Goal: Task Accomplishment & Management: Use online tool/utility

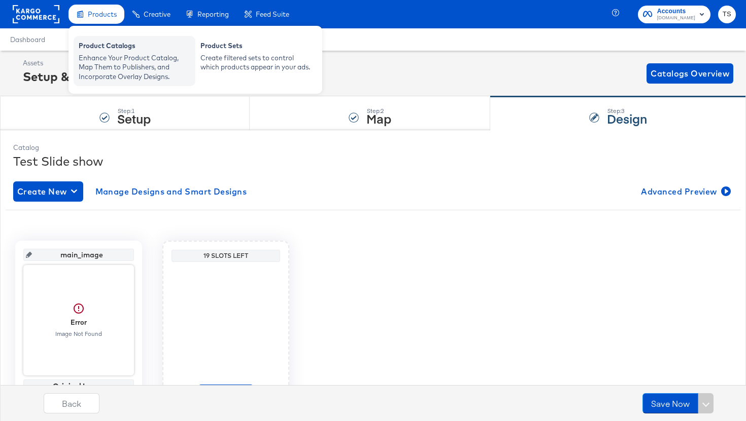
click at [97, 48] on div "Product Catalogs" at bounding box center [135, 47] width 112 height 12
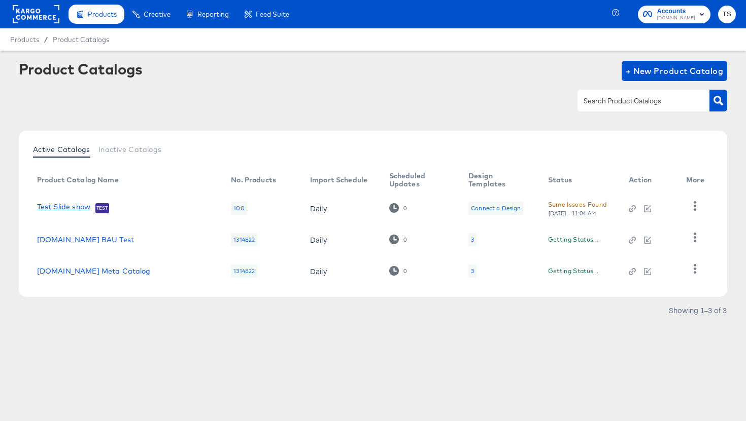
click at [83, 208] on link "Test Slide show" at bounding box center [63, 208] width 53 height 10
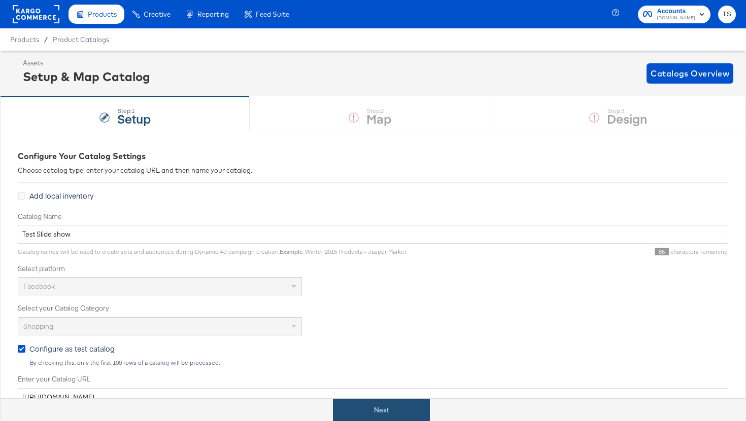
click at [361, 411] on button "Next" at bounding box center [381, 410] width 97 height 23
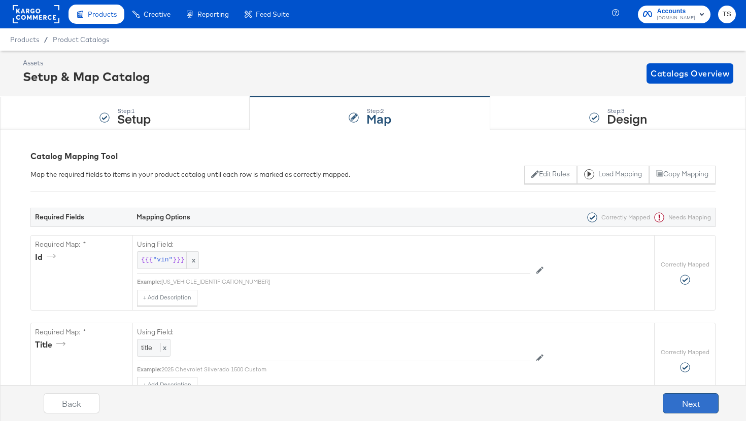
click at [694, 402] on button "Next" at bounding box center [690, 404] width 56 height 20
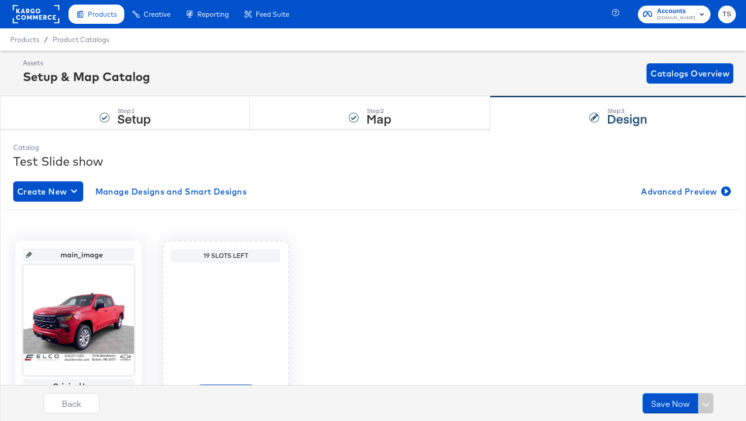
scroll to position [62, 0]
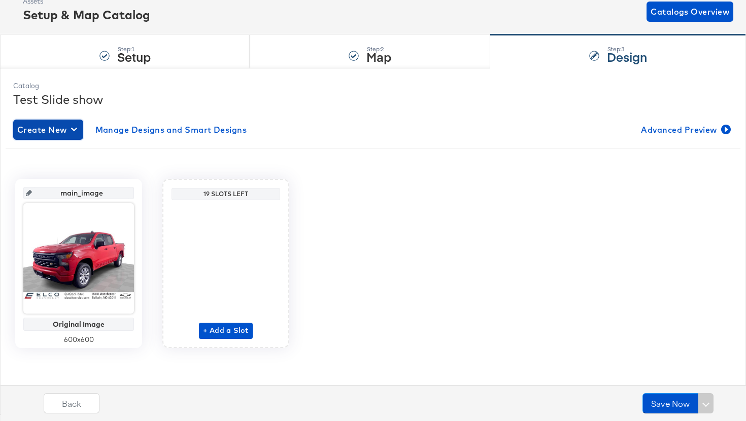
click at [66, 130] on span "Create New" at bounding box center [48, 130] width 62 height 14
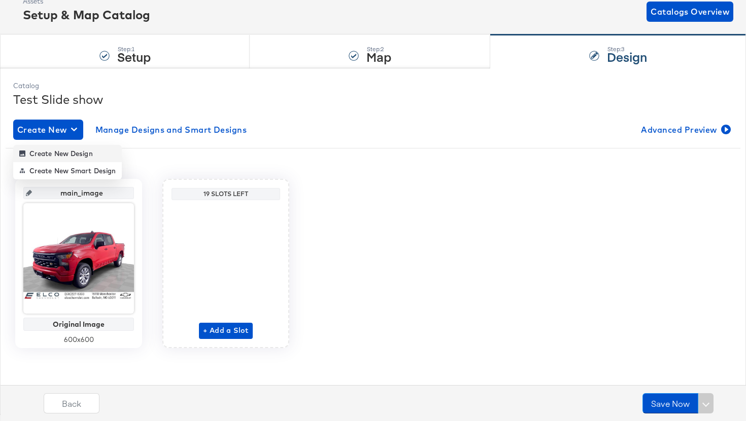
click at [78, 156] on div "Create New Design" at bounding box center [56, 154] width 74 height 8
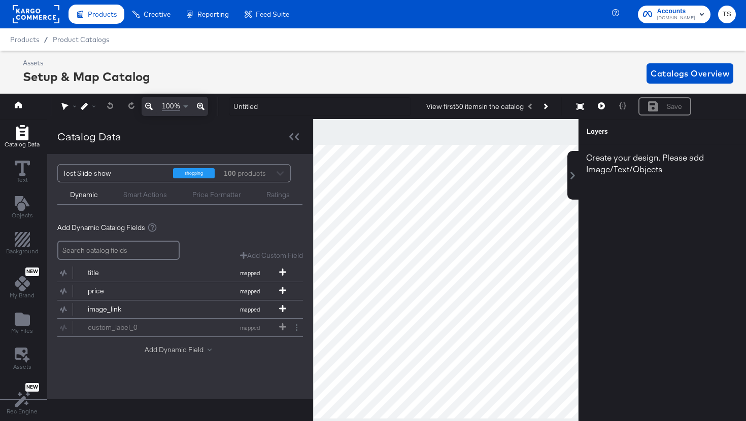
click at [167, 351] on button "Add Dynamic Field" at bounding box center [180, 350] width 71 height 10
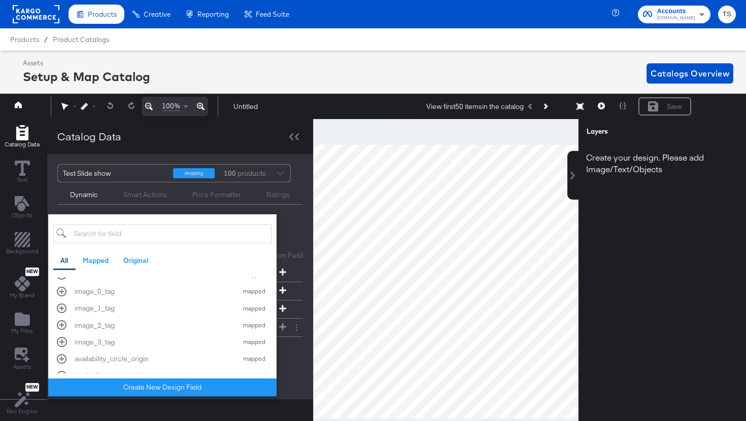
scroll to position [147, 0]
click at [163, 291] on div "image_0_tag" at bounding box center [154, 291] width 158 height 10
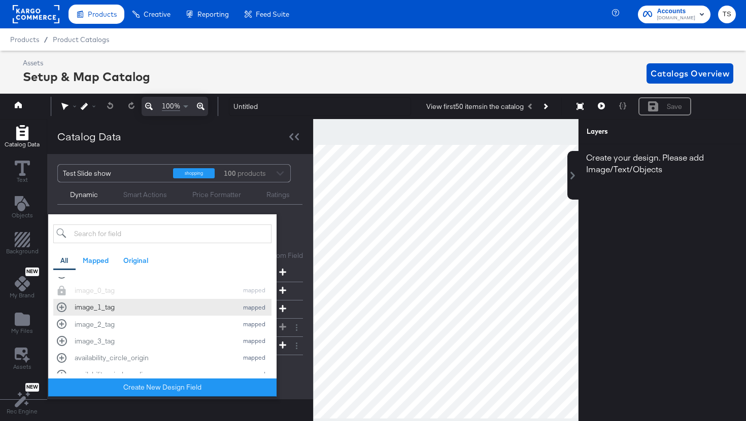
click at [148, 312] on div "image_1_tag" at bounding box center [154, 308] width 158 height 10
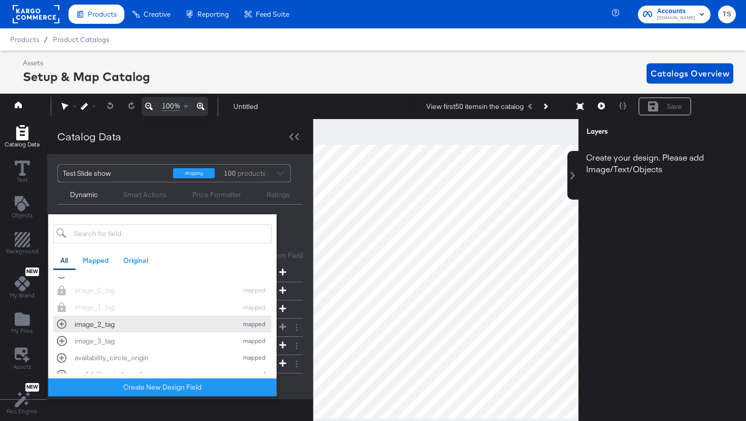
click at [141, 326] on div "image_2_tag" at bounding box center [154, 325] width 158 height 10
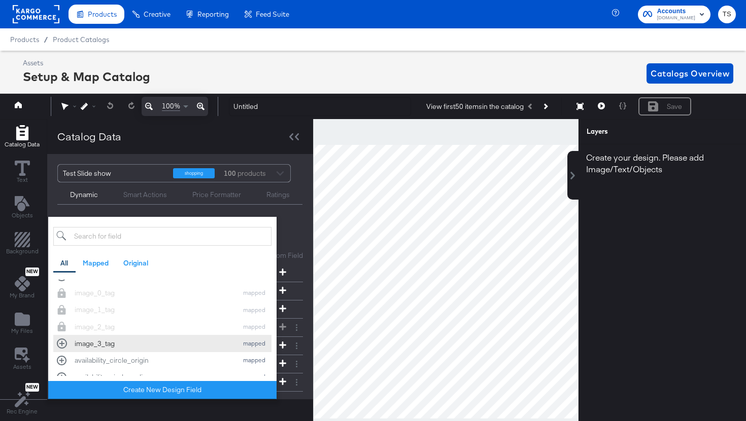
click at [138, 344] on div "image_3_tag" at bounding box center [154, 344] width 158 height 10
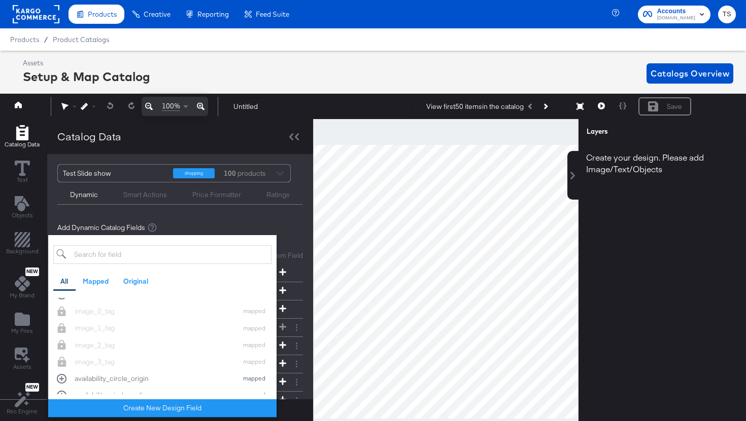
click at [256, 226] on div "Add Dynamic Catalog Fields" at bounding box center [179, 228] width 245 height 10
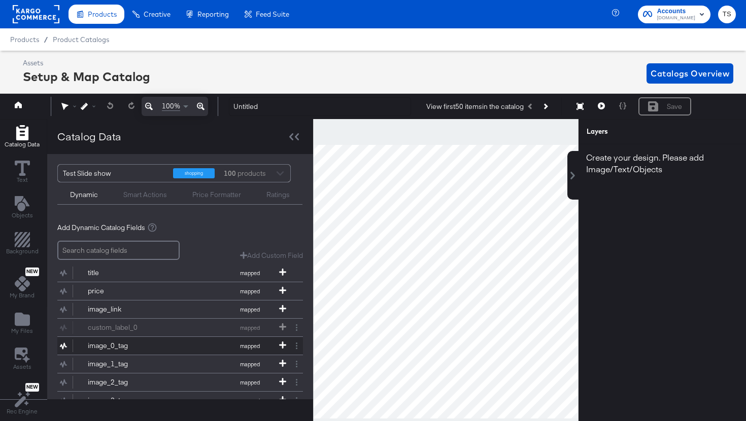
click at [139, 350] on div "image_0_tag" at bounding box center [125, 346] width 74 height 10
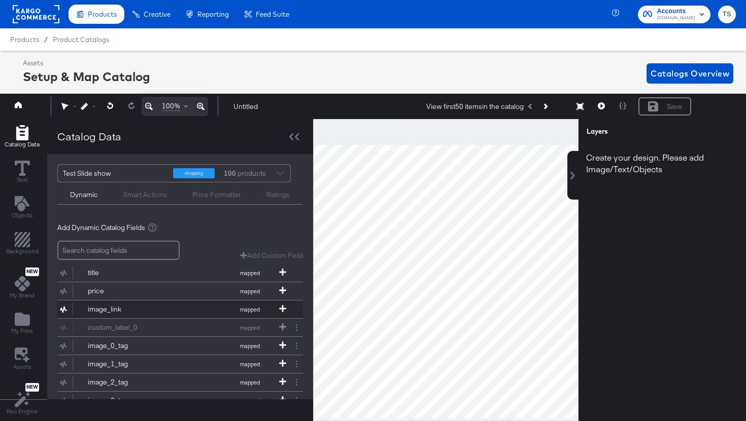
scroll to position [50, 0]
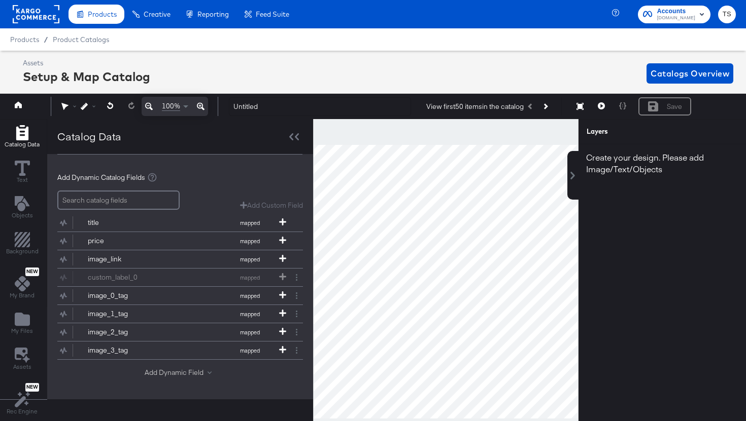
click at [180, 375] on button "Add Dynamic Field" at bounding box center [180, 373] width 71 height 10
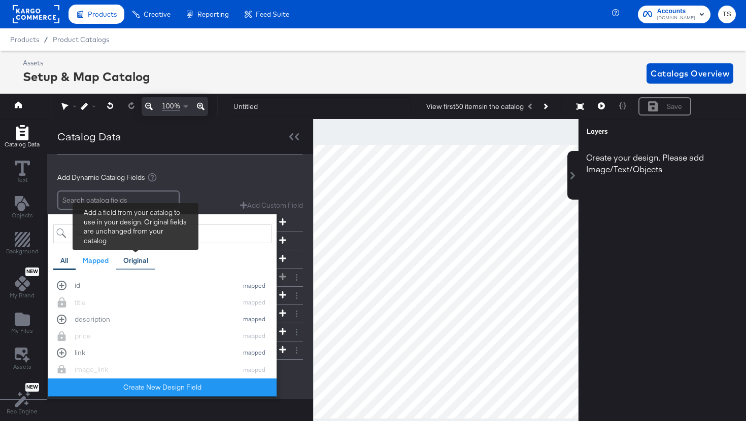
click at [150, 262] on div "Original" at bounding box center [136, 261] width 40 height 20
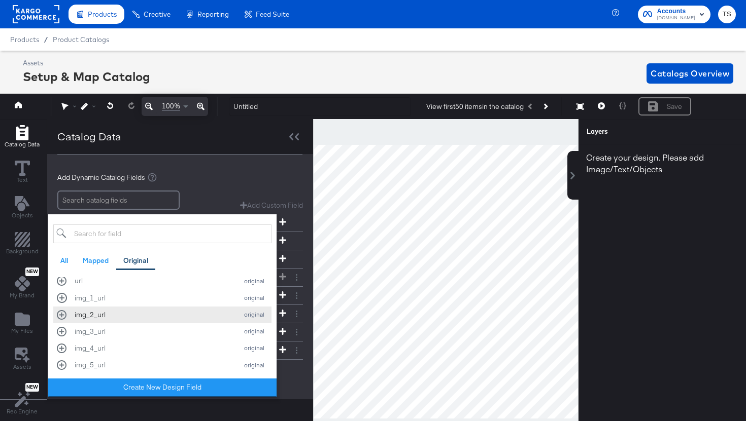
scroll to position [8, 0]
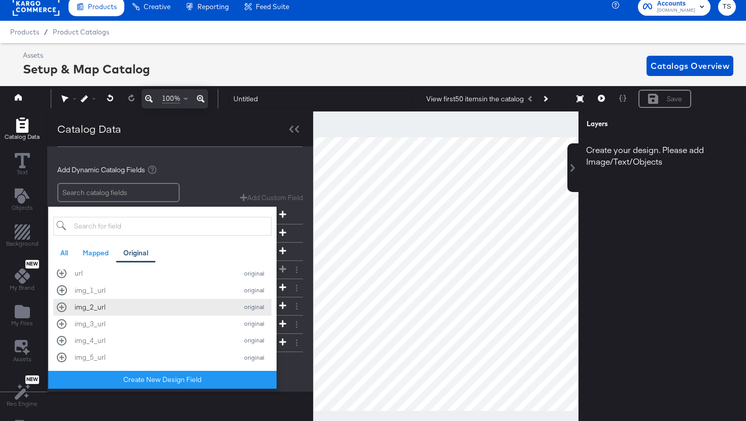
click at [146, 307] on div "img_2_url" at bounding box center [154, 308] width 158 height 10
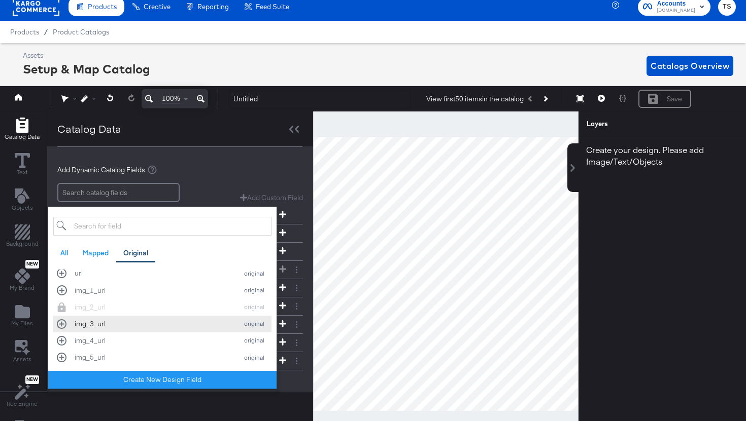
click at [135, 325] on div "img_3_url" at bounding box center [154, 325] width 158 height 10
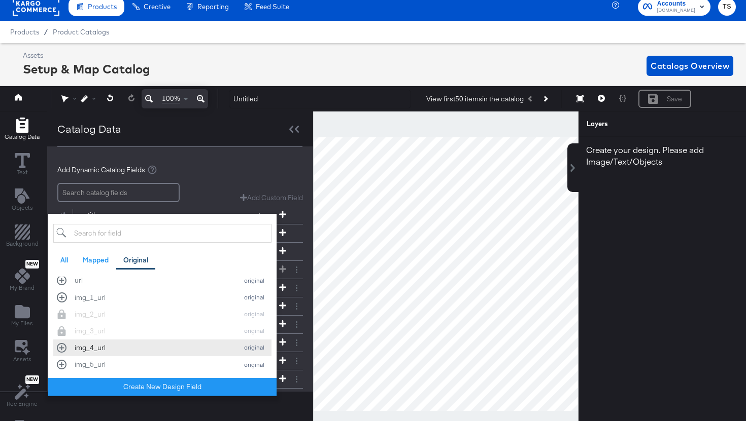
click at [127, 349] on div "img_4_url" at bounding box center [154, 348] width 158 height 10
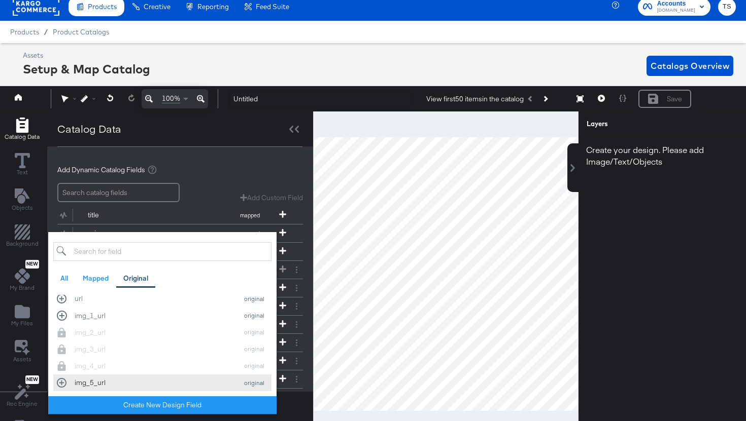
click at [124, 382] on div "img_5_url" at bounding box center [154, 383] width 158 height 10
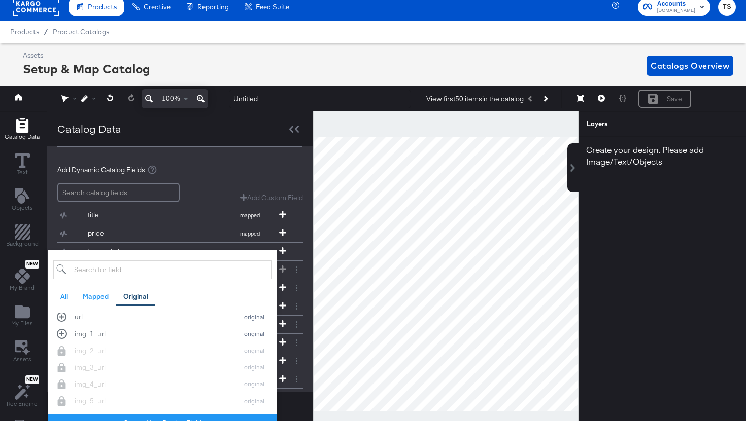
click at [220, 169] on div "Add Dynamic Catalog Fields" at bounding box center [179, 170] width 245 height 10
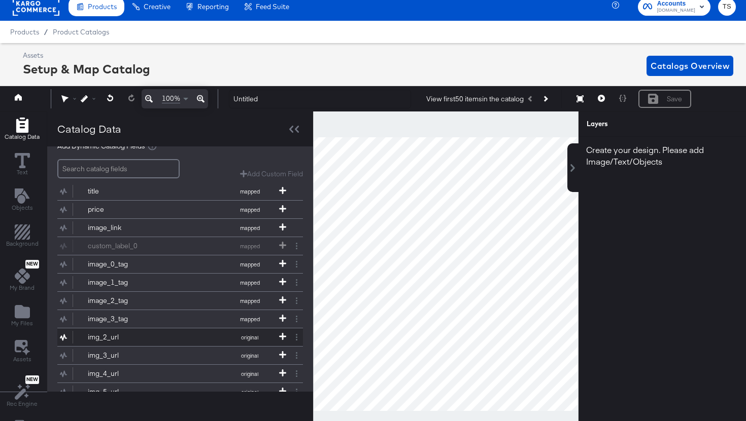
scroll to position [123, 0]
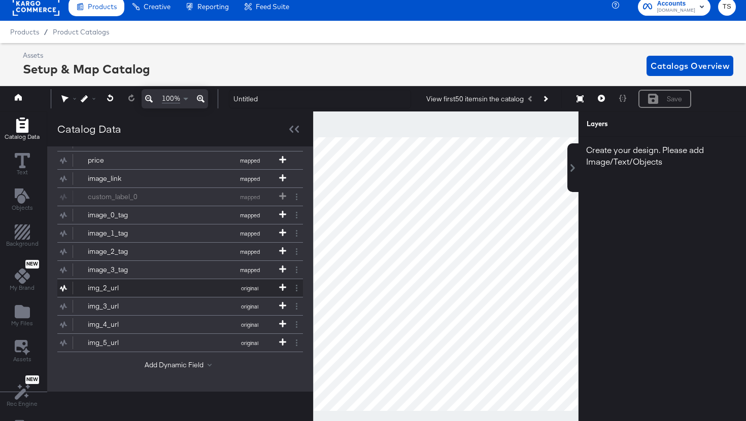
click at [142, 286] on div "img_2_url" at bounding box center [125, 289] width 74 height 10
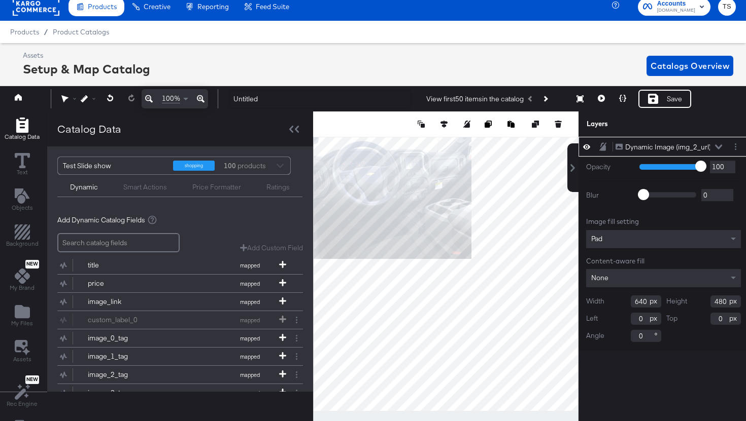
type input "118"
type input "60"
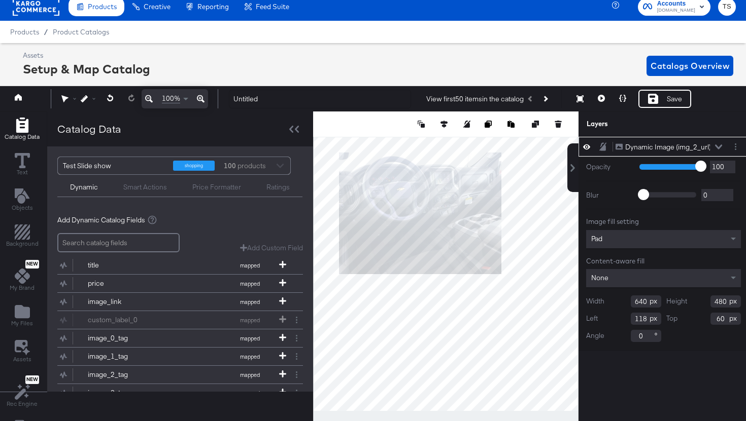
type input "971"
type input "729"
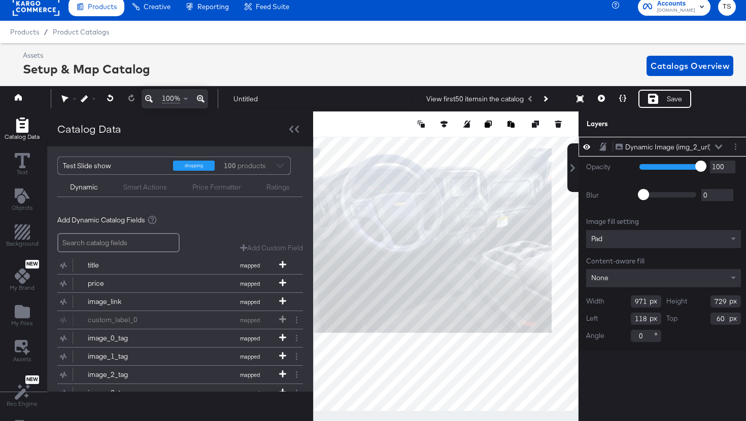
type input "44"
type input "50"
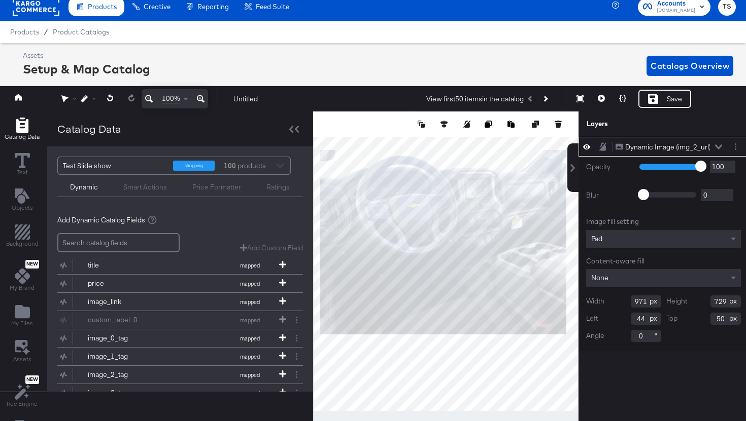
click at [715, 245] on div "Pad" at bounding box center [663, 239] width 155 height 18
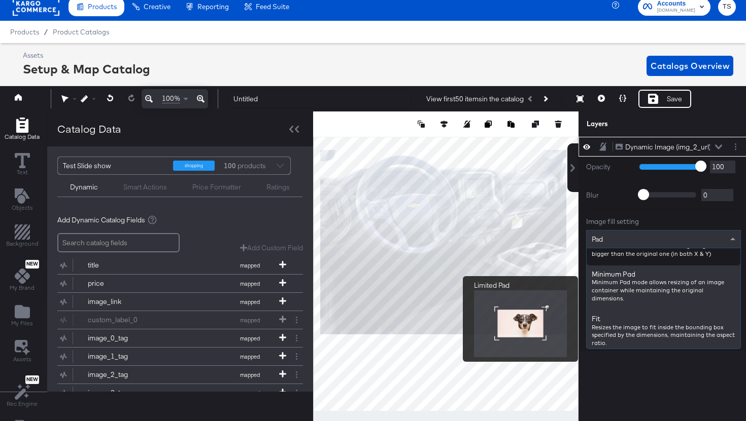
scroll to position [80, 0]
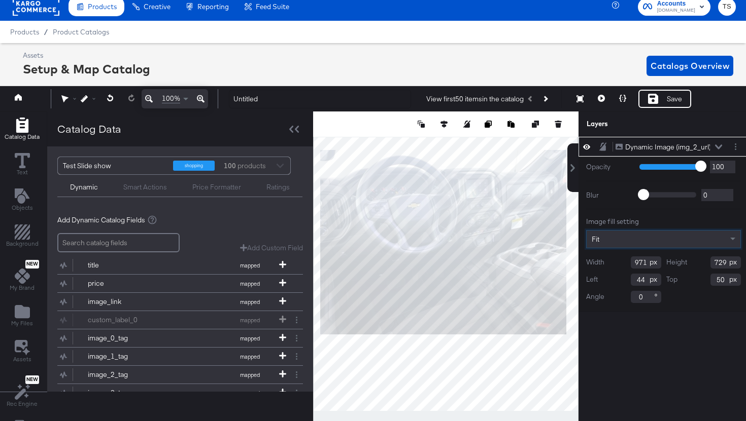
click at [650, 240] on div "Fit" at bounding box center [663, 239] width 154 height 17
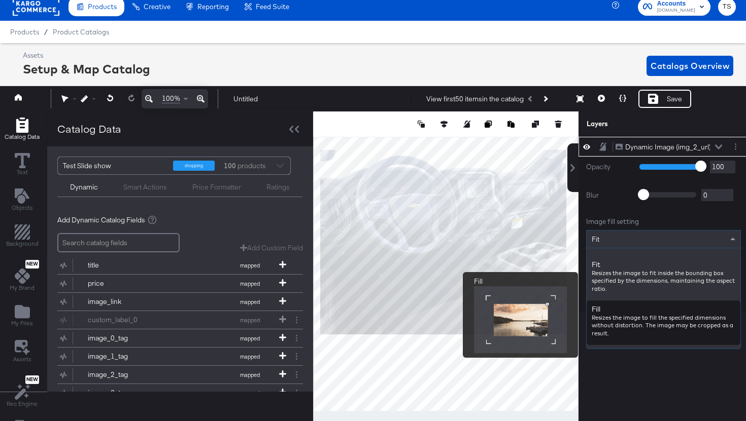
scroll to position [250, 0]
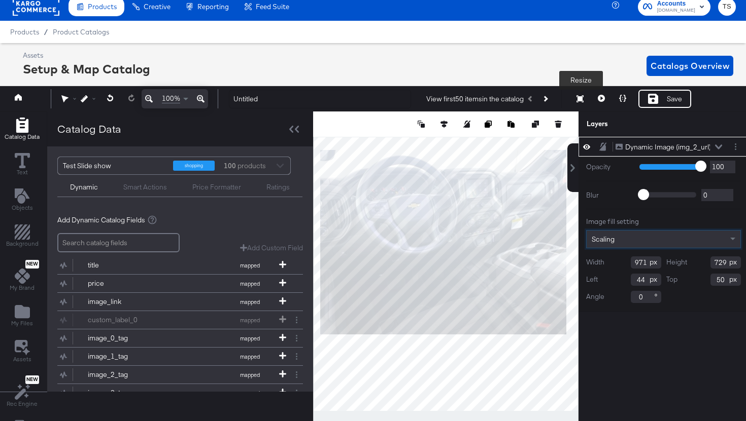
click at [586, 104] on button "Resize" at bounding box center [579, 99] width 21 height 18
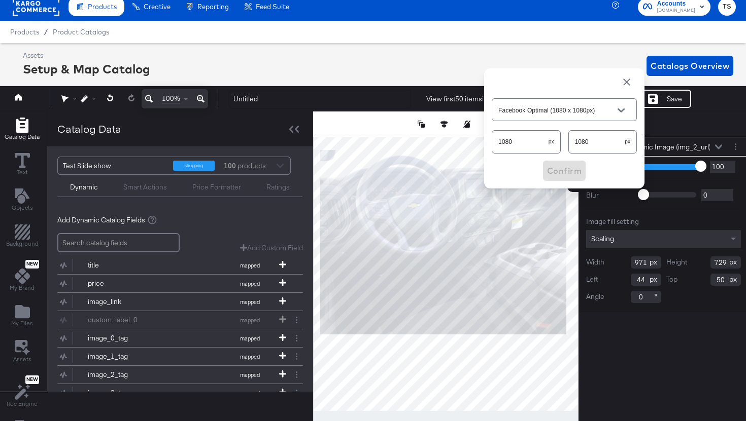
click at [541, 55] on div "Assets Setup & Map Catalog Catalogs Overview" at bounding box center [378, 66] width 710 height 30
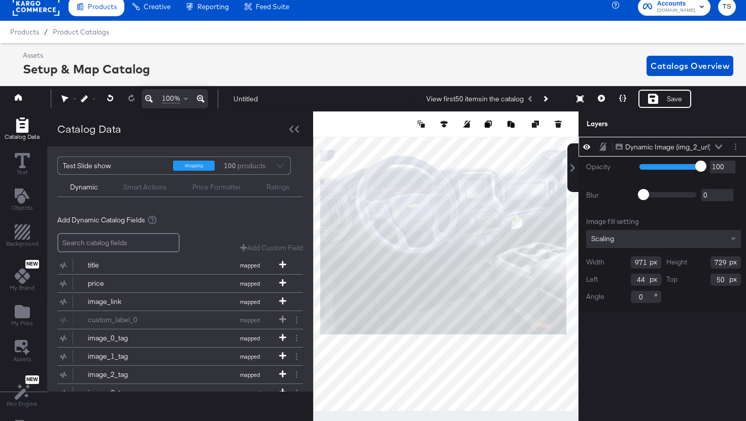
scroll to position [8, 3]
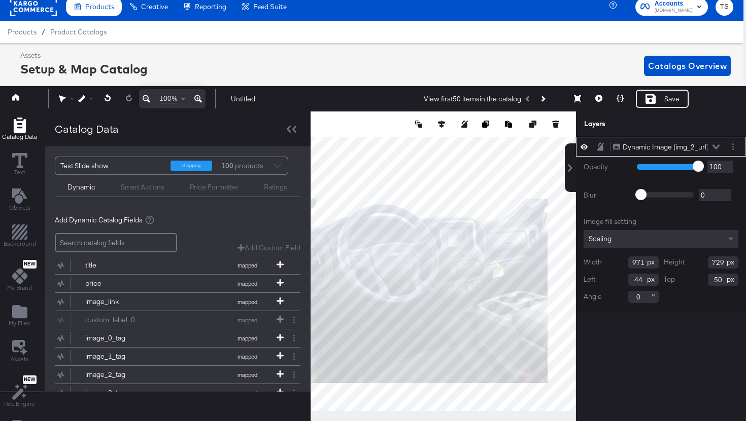
type input "-18"
type input "242"
click at [290, 131] on icon at bounding box center [292, 129] width 10 height 7
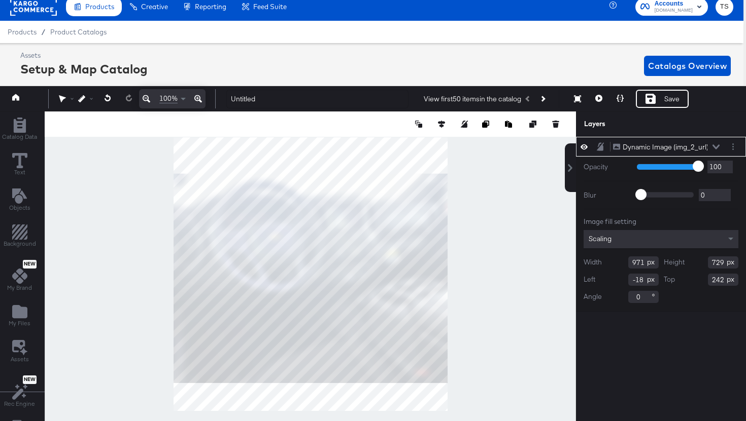
click at [461, 187] on div at bounding box center [310, 274] width 531 height 325
type input "1103"
type input "827"
type input "143"
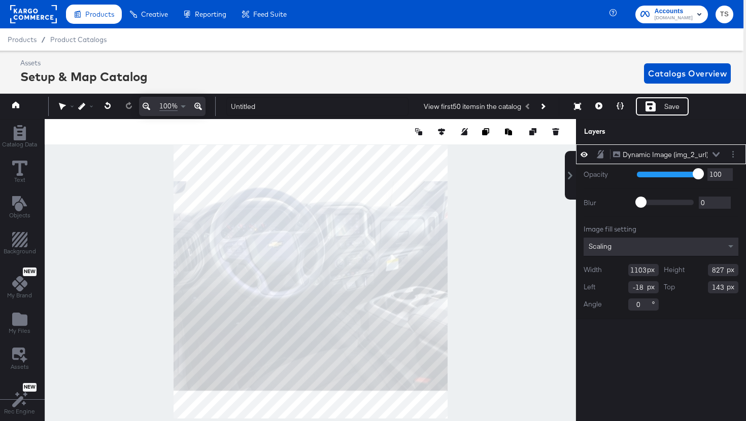
click at [488, 198] on div at bounding box center [310, 281] width 531 height 325
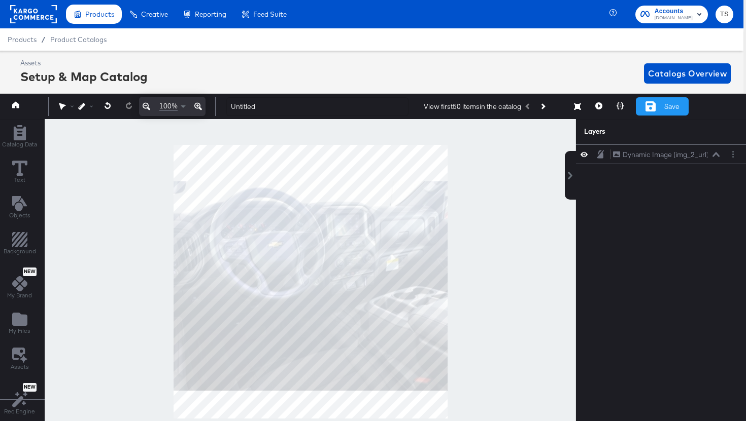
click at [659, 102] on div "Save" at bounding box center [661, 106] width 53 height 18
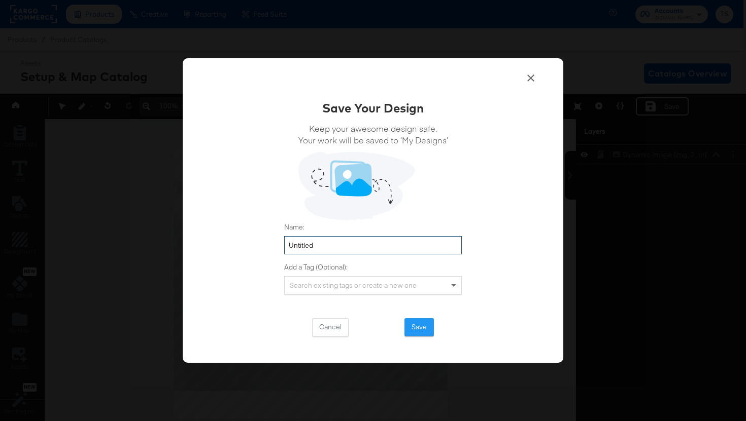
drag, startPoint x: 329, startPoint y: 251, endPoint x: 257, endPoint y: 252, distance: 72.0
click at [257, 252] on div "Save Your Design Keep your awesome design safe. Your work will be saved to ‘My …" at bounding box center [373, 210] width 380 height 305
drag, startPoint x: 318, startPoint y: 243, endPoint x: 270, endPoint y: 243, distance: 48.2
click at [270, 243] on div "Save Your Design Keep your awesome design safe. Your work will be saved to ‘My …" at bounding box center [373, 210] width 380 height 305
type input "Additional image_1"
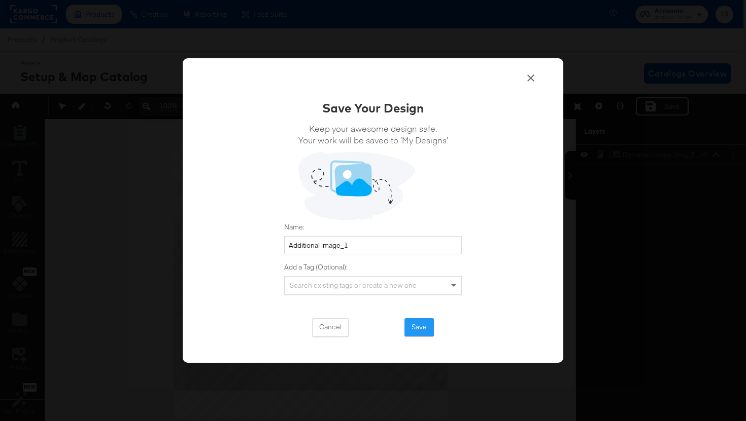
click at [435, 325] on div "Cancel Save" at bounding box center [373, 328] width 178 height 18
click at [423, 327] on button "Save" at bounding box center [418, 328] width 29 height 18
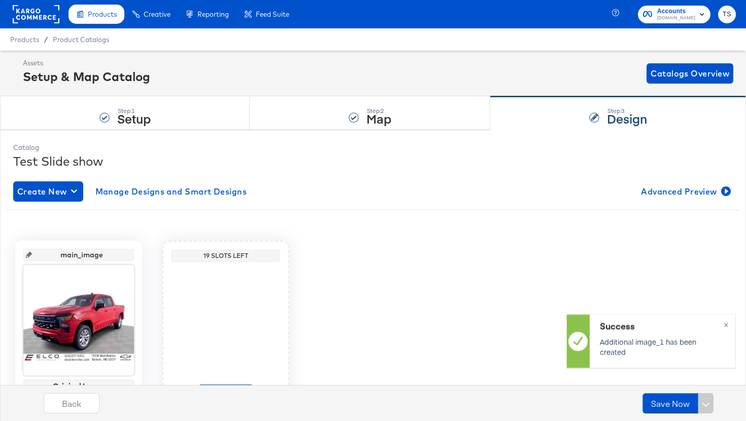
scroll to position [62, 0]
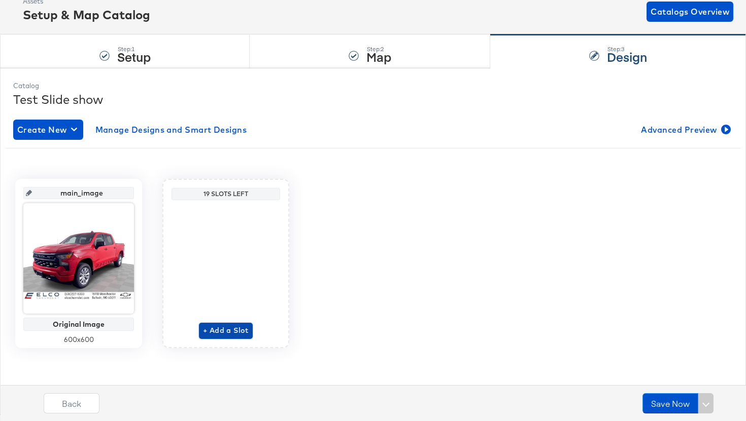
click at [224, 327] on span "+ Add a Slot" at bounding box center [226, 331] width 46 height 13
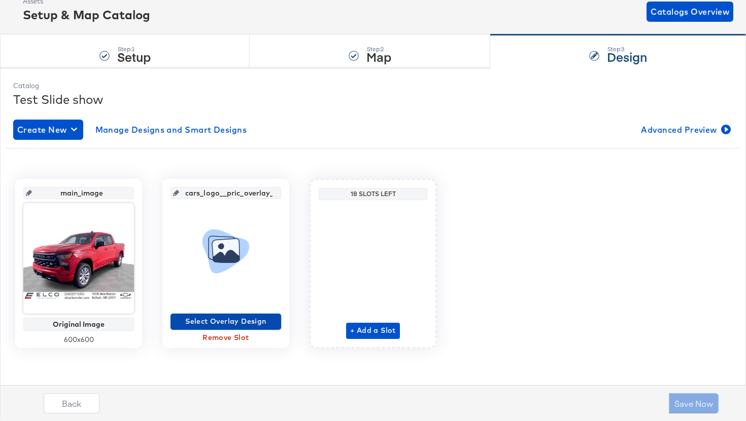
click at [227, 325] on span "Select Overlay Design" at bounding box center [225, 321] width 102 height 13
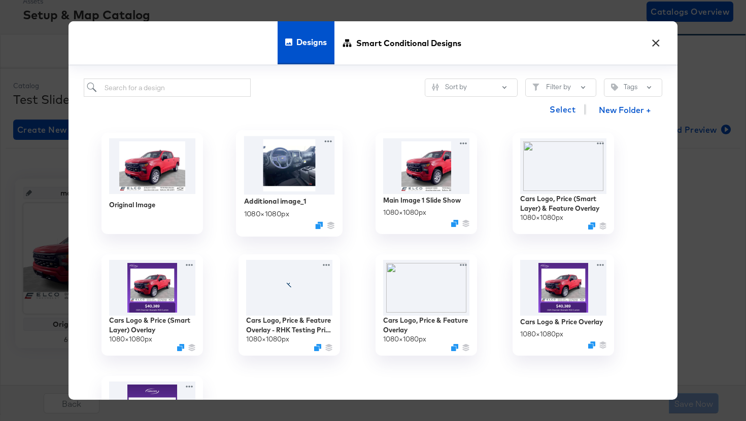
click at [281, 184] on img at bounding box center [289, 165] width 91 height 58
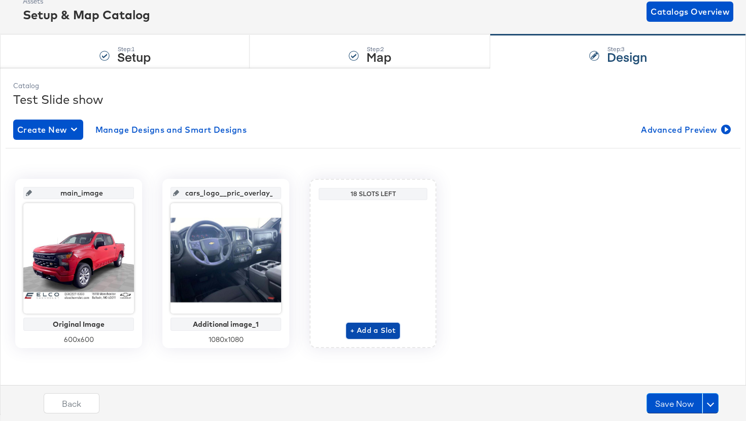
click at [382, 333] on span "+ Add a Slot" at bounding box center [373, 331] width 46 height 13
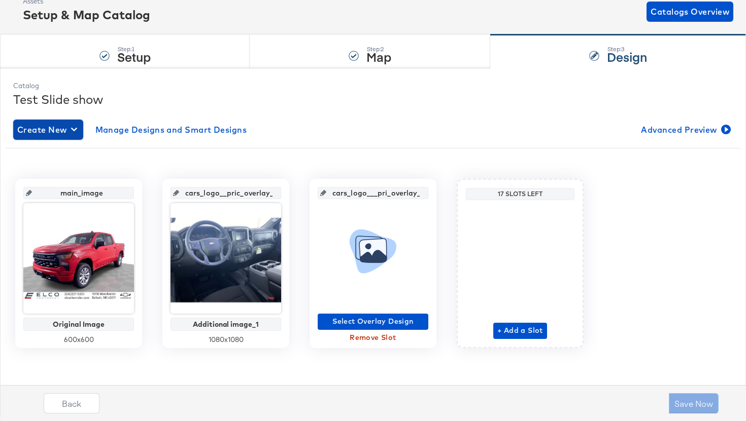
click at [66, 130] on span "Create New" at bounding box center [48, 130] width 62 height 14
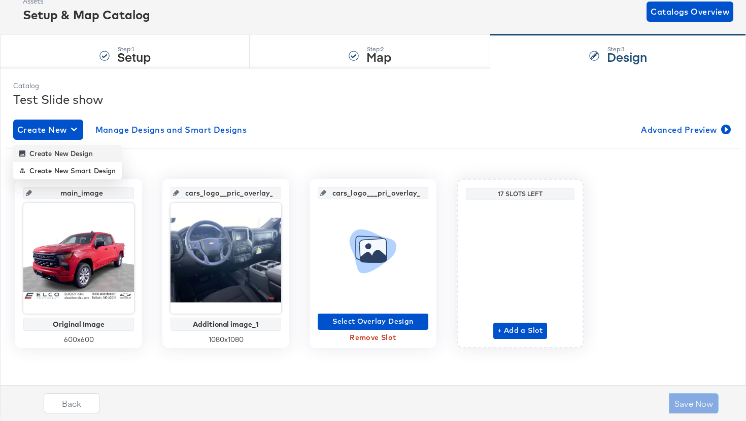
click at [59, 155] on div "Create New Design" at bounding box center [56, 154] width 74 height 8
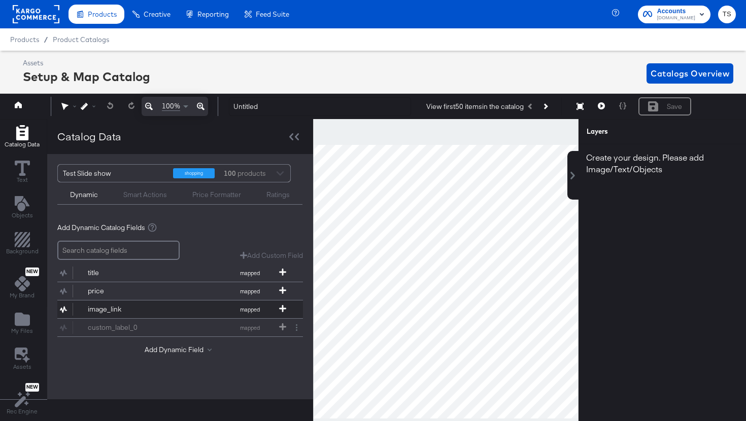
scroll to position [37, 0]
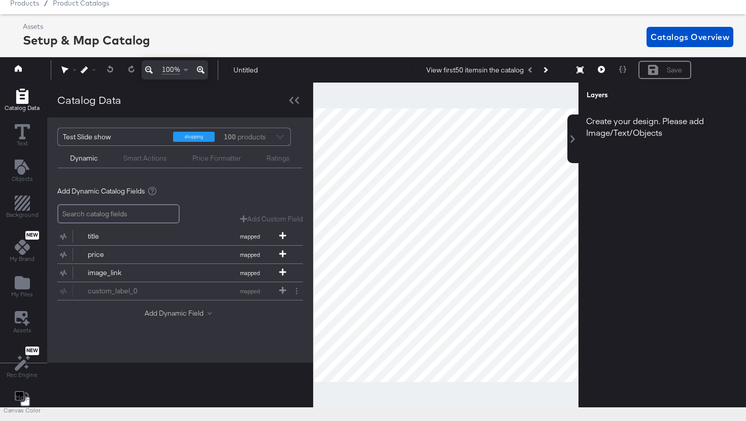
click at [202, 312] on button "Add Dynamic Field" at bounding box center [180, 314] width 71 height 10
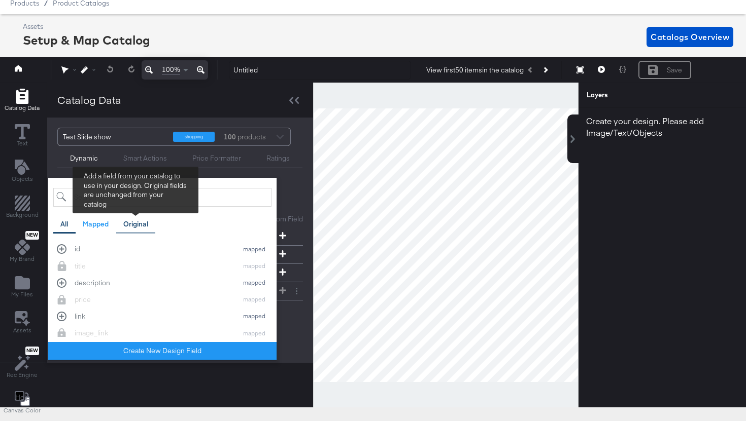
click at [126, 222] on div "Original" at bounding box center [135, 225] width 25 height 10
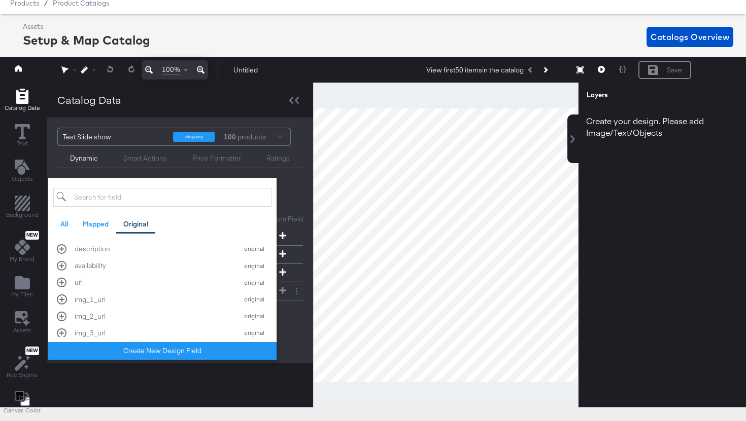
scroll to position [274, 0]
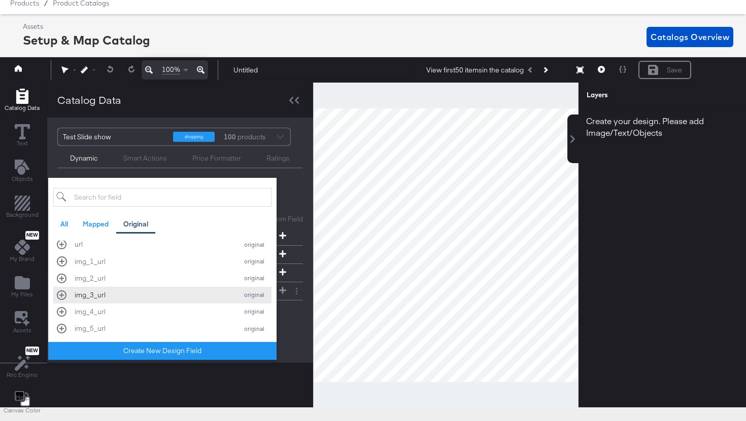
click at [162, 295] on div "img_3_url" at bounding box center [154, 296] width 158 height 10
click at [298, 341] on div "Add Dynamic Catalog Fields Add Custom Field Create a custom field based on an e…" at bounding box center [179, 264] width 245 height 170
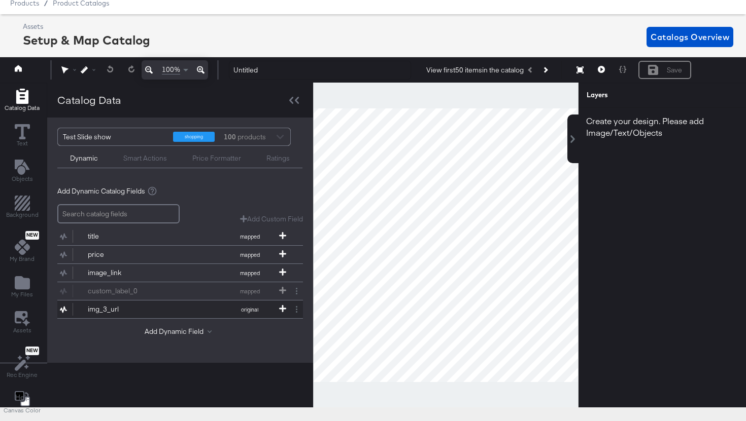
click at [201, 311] on button "img_3_url original" at bounding box center [173, 310] width 233 height 18
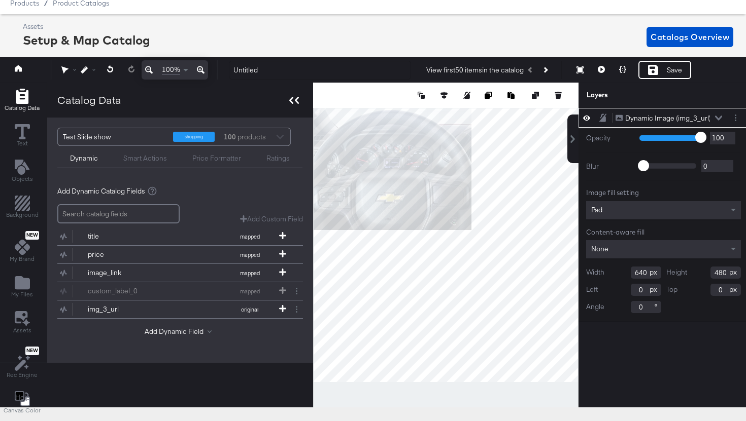
click at [298, 100] on div at bounding box center [294, 100] width 18 height 15
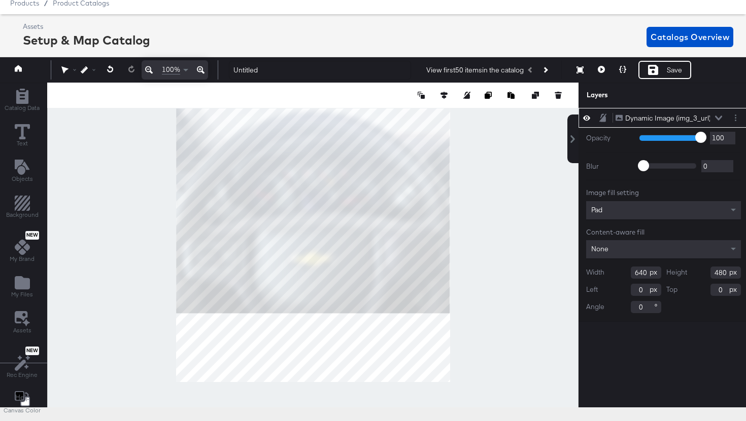
click at [459, 303] on div at bounding box center [312, 245] width 531 height 325
type input "1078"
type input "809"
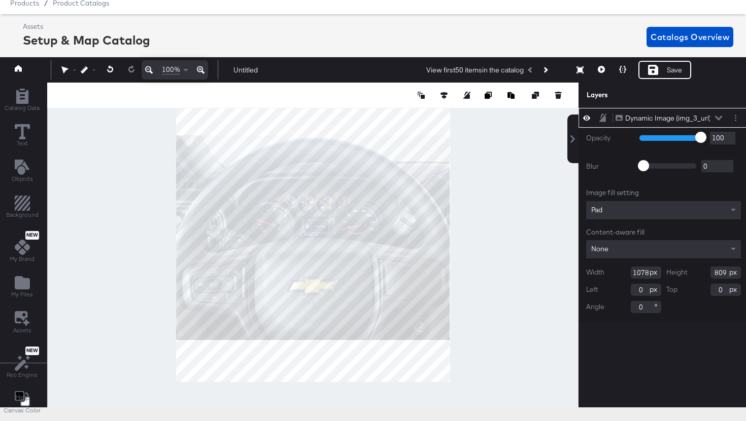
type input "106"
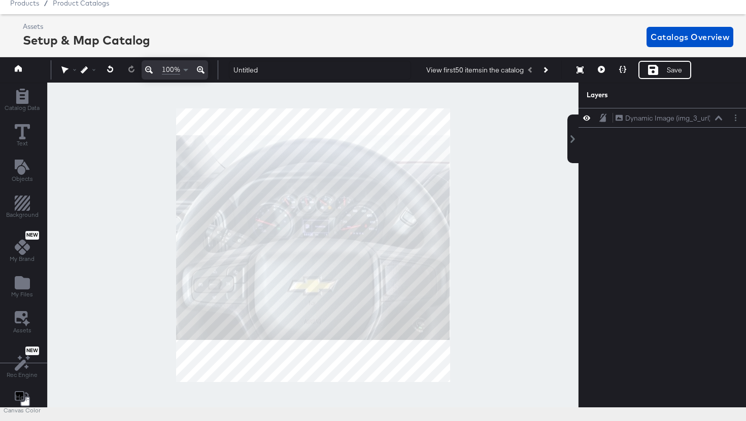
click at [479, 258] on div at bounding box center [312, 245] width 531 height 325
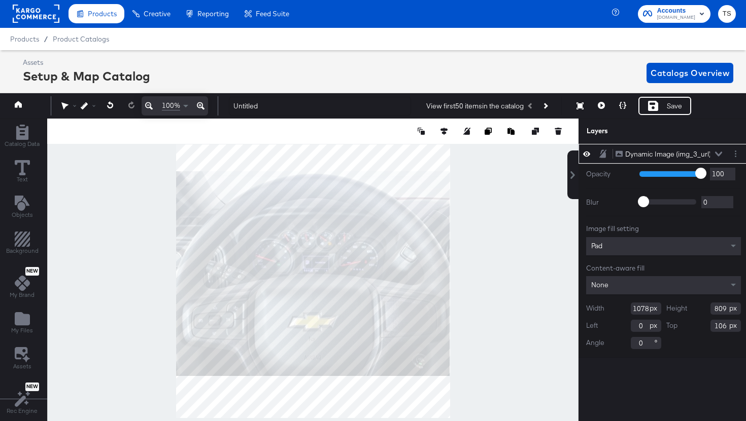
scroll to position [1, 3]
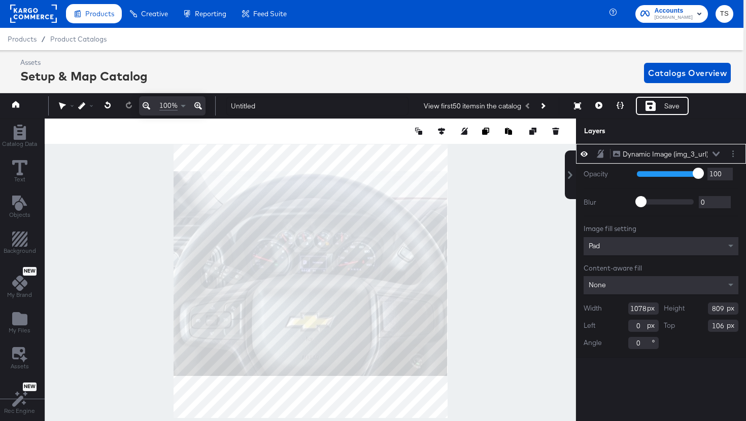
click at [553, 218] on div at bounding box center [310, 281] width 531 height 325
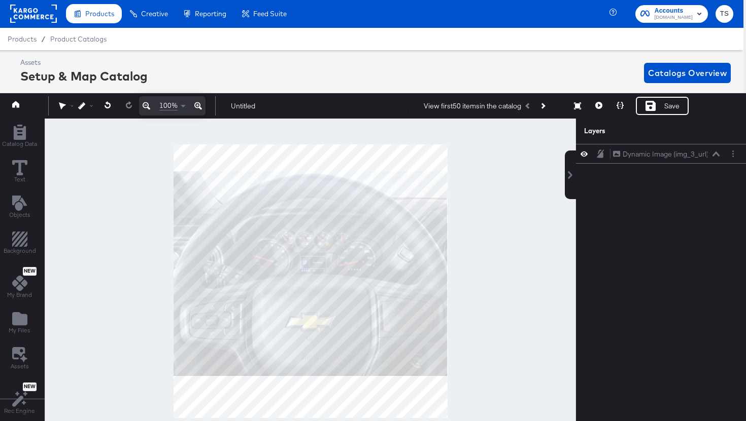
click at [471, 178] on div at bounding box center [310, 281] width 531 height 325
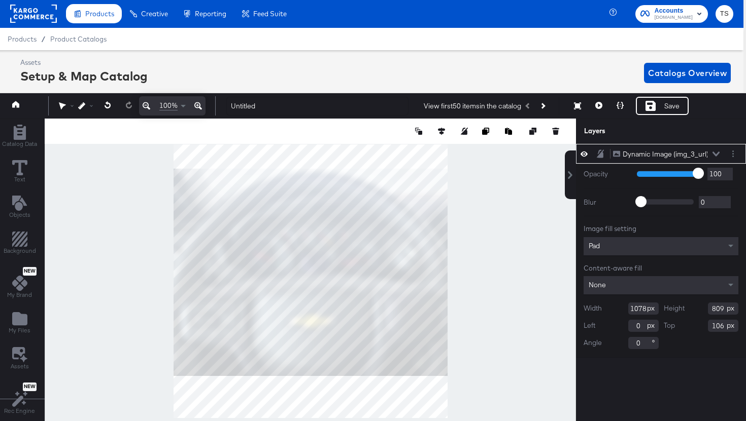
click at [451, 170] on div at bounding box center [310, 281] width 531 height 325
type input "1092"
type input "819"
type input "96"
click at [662, 109] on div "Save" at bounding box center [661, 106] width 53 height 18
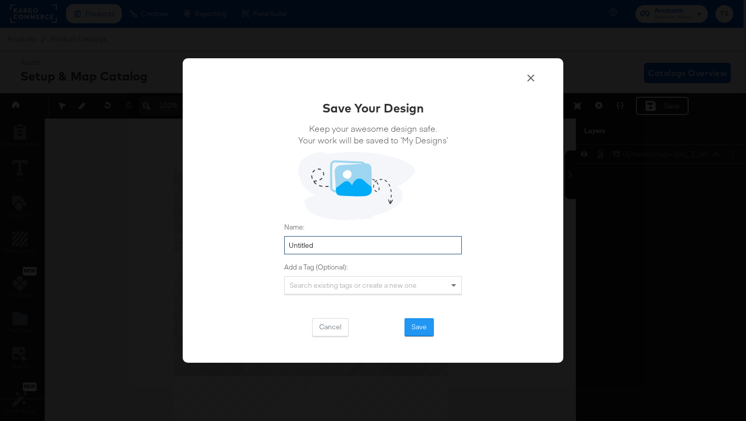
drag, startPoint x: 324, startPoint y: 251, endPoint x: 257, endPoint y: 245, distance: 67.2
click at [257, 245] on div "Save Your Design Keep your awesome design safe. Your work will be saved to ‘My …" at bounding box center [373, 210] width 380 height 305
type input "Additional image_2"
click at [417, 331] on button "Save" at bounding box center [418, 328] width 29 height 18
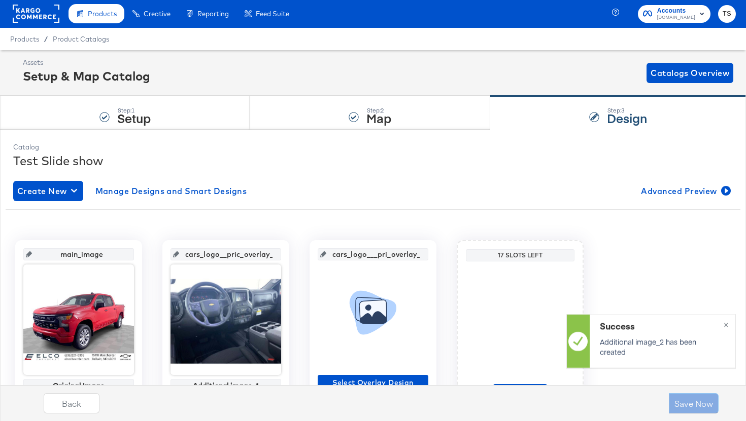
scroll to position [28, 0]
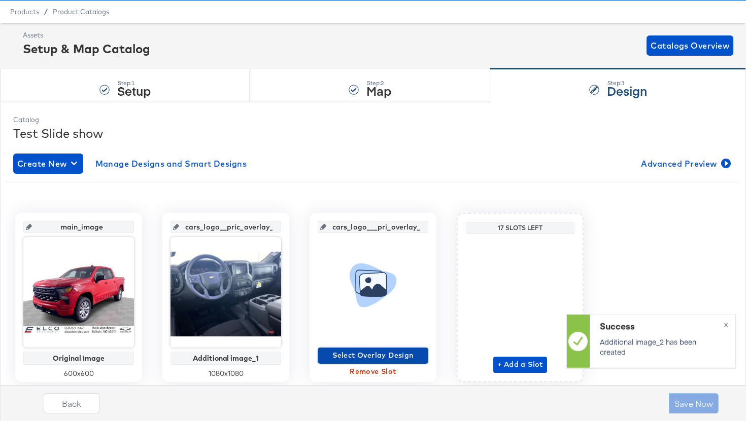
click at [368, 357] on span "Select Overlay Design" at bounding box center [373, 355] width 102 height 13
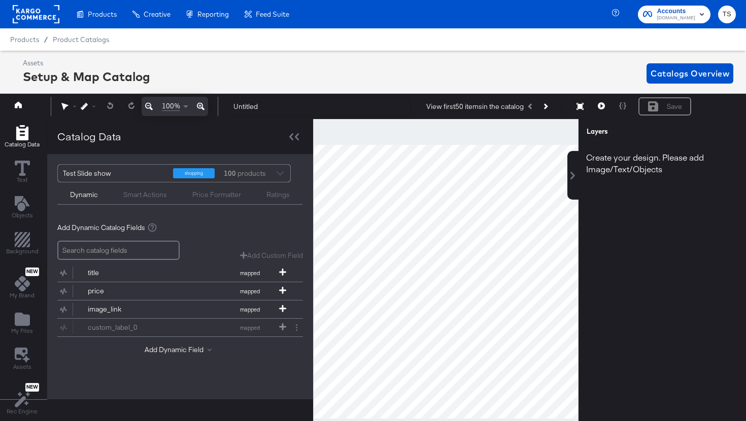
scroll to position [37, 0]
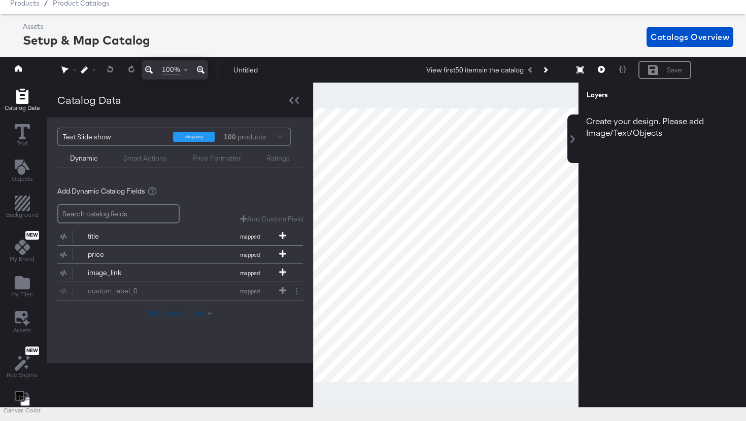
click at [171, 313] on button "Add Dynamic Field" at bounding box center [180, 314] width 71 height 10
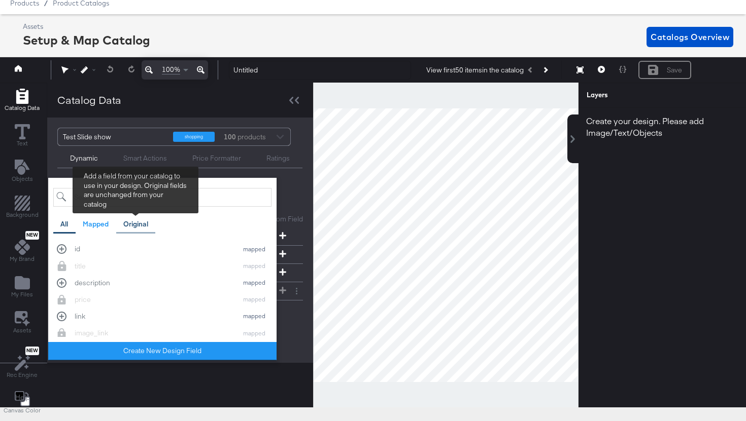
click at [140, 223] on div "Original" at bounding box center [135, 225] width 25 height 10
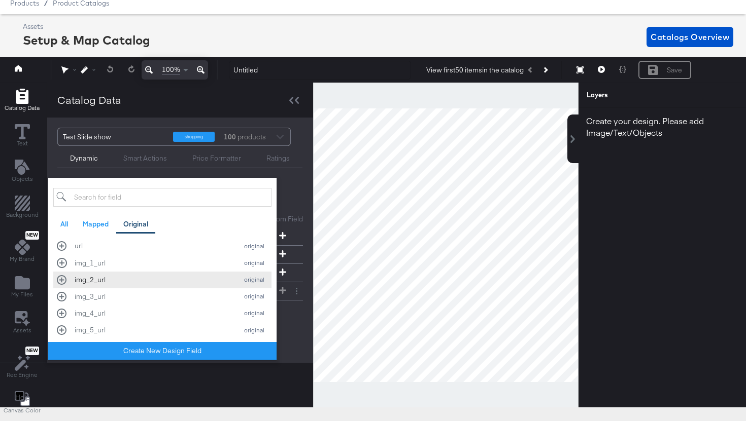
scroll to position [274, 0]
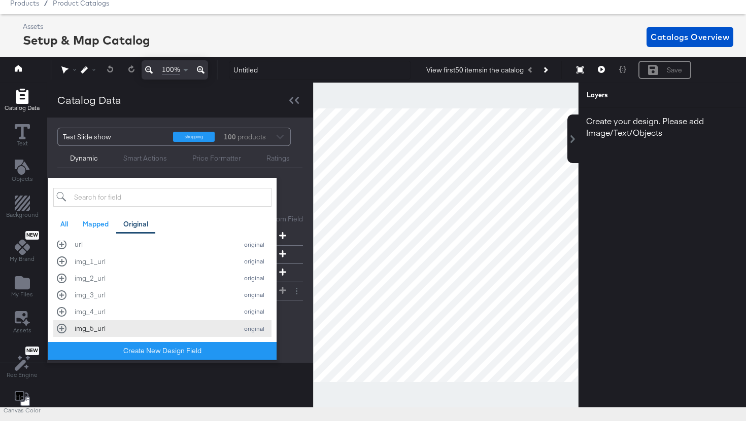
click at [144, 331] on div "img_5_url" at bounding box center [154, 329] width 158 height 10
click at [279, 184] on div "Add Dynamic Catalog Fields Add Custom Field Create a custom field based on an e…" at bounding box center [179, 264] width 245 height 170
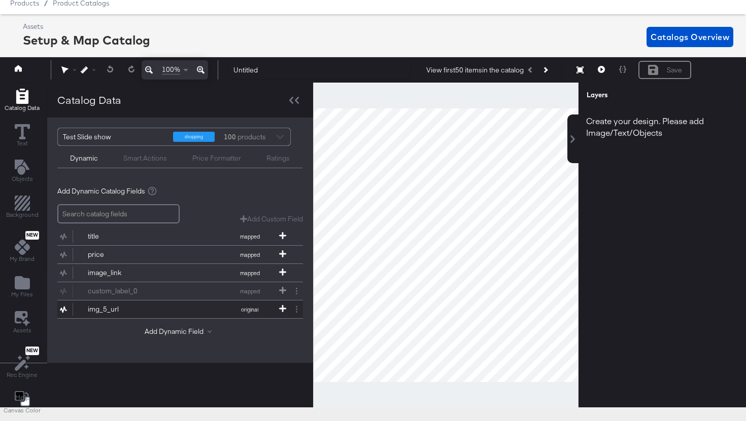
click at [160, 312] on button "img_5_url original" at bounding box center [173, 310] width 233 height 18
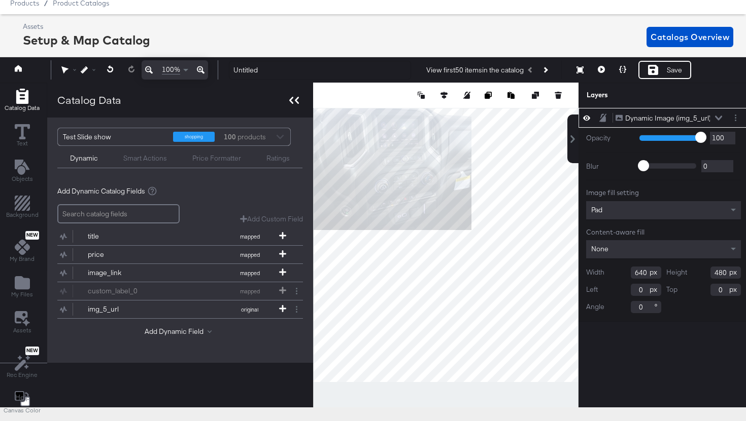
click at [295, 104] on div at bounding box center [294, 100] width 18 height 15
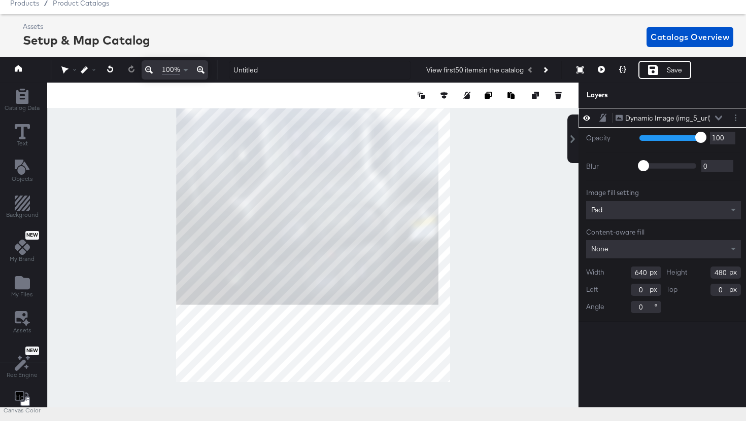
click at [449, 317] on div at bounding box center [312, 245] width 531 height 325
type input "1087"
type input "816"
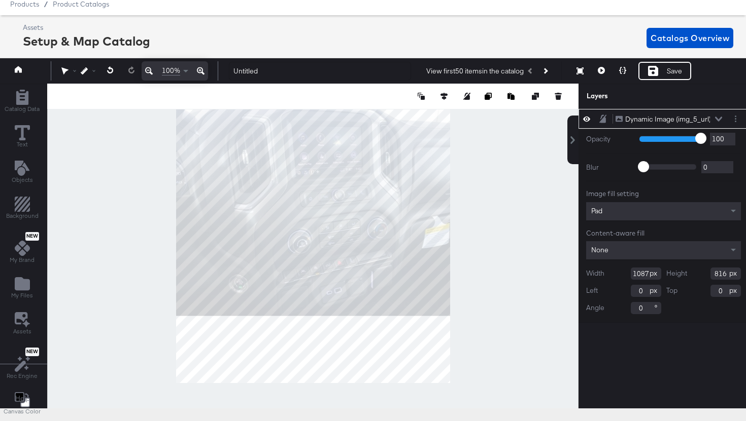
scroll to position [37, 0]
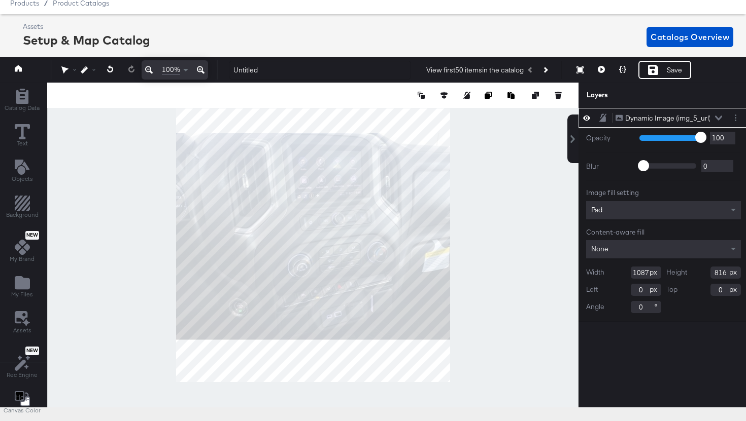
type input "106"
click at [509, 300] on div at bounding box center [312, 245] width 531 height 325
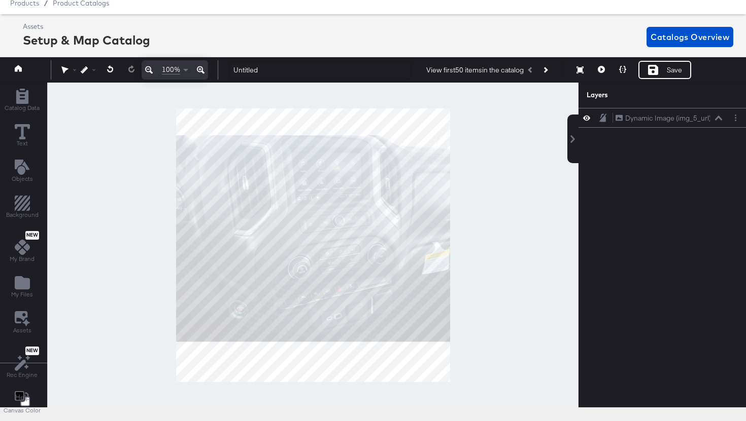
scroll to position [37, 3]
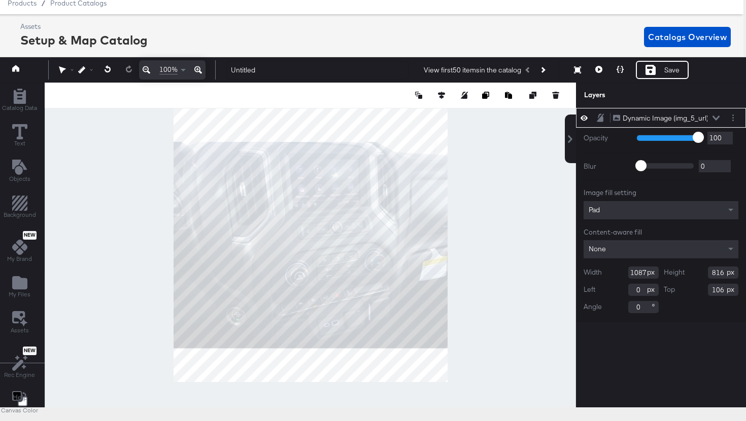
type input "132"
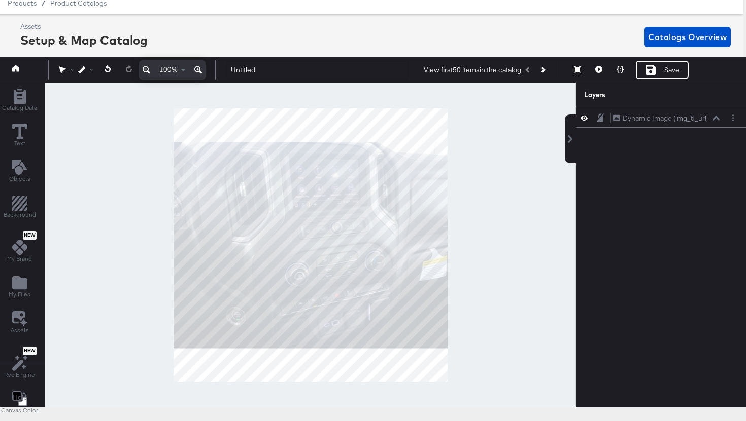
click at [532, 249] on div at bounding box center [310, 245] width 531 height 325
click at [665, 77] on div "Save" at bounding box center [661, 70] width 53 height 18
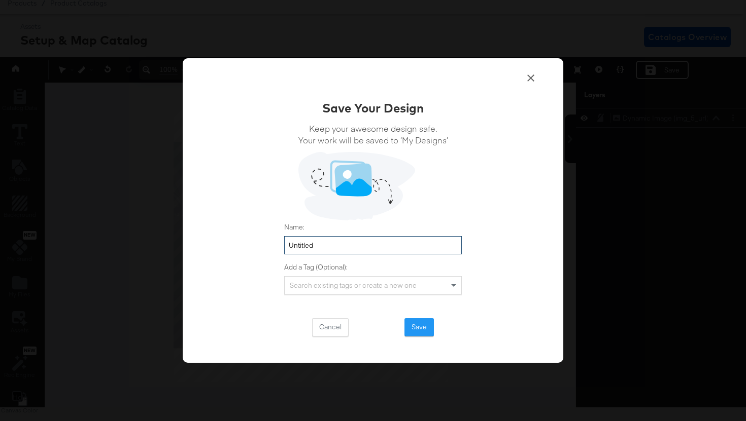
drag, startPoint x: 337, startPoint y: 247, endPoint x: 244, endPoint y: 241, distance: 93.0
click at [244, 241] on div "Save Your Design Keep your awesome design safe. Your work will be saved to ‘My …" at bounding box center [373, 210] width 380 height 305
type input "Additional image_5"
click at [415, 323] on button "Save" at bounding box center [418, 328] width 29 height 18
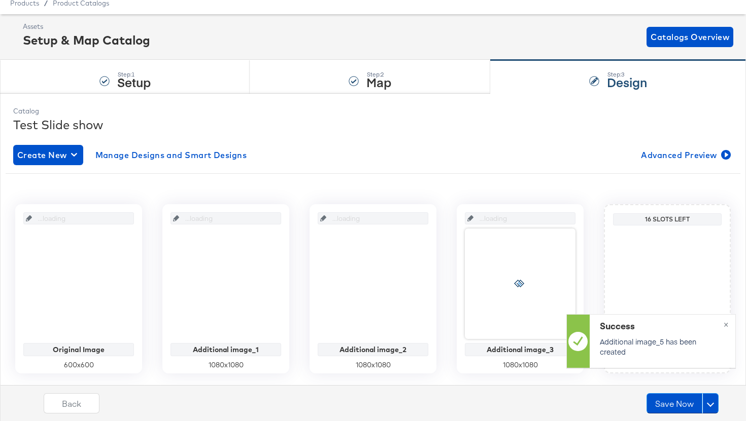
scroll to position [37, 0]
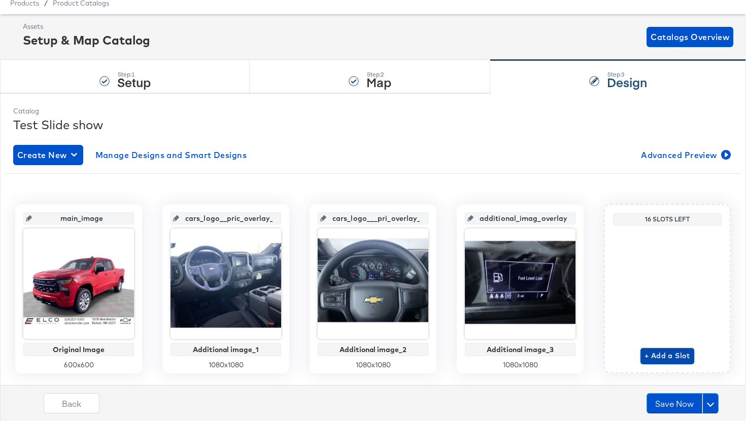
click at [668, 358] on span "+ Add a Slot" at bounding box center [667, 356] width 46 height 13
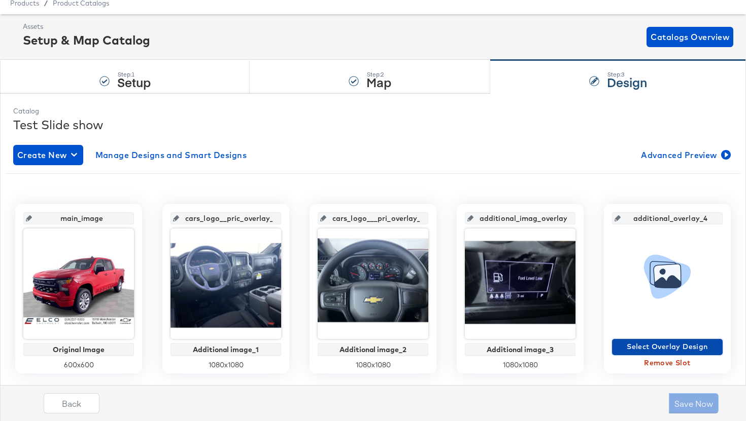
click at [671, 348] on span "Select Overlay Design" at bounding box center [667, 347] width 102 height 13
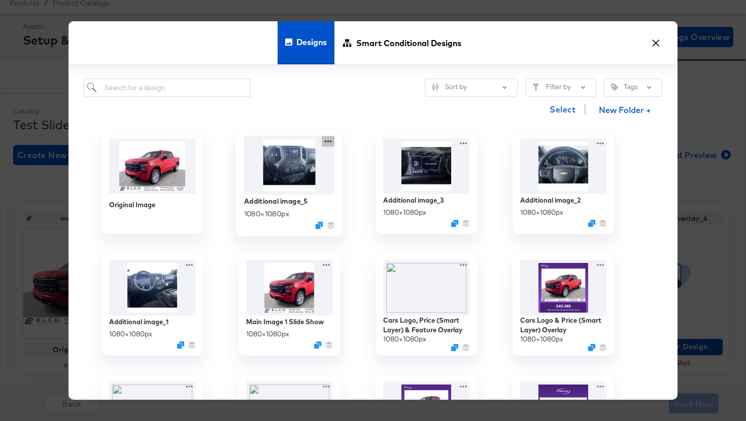
click at [327, 139] on icon at bounding box center [328, 141] width 13 height 11
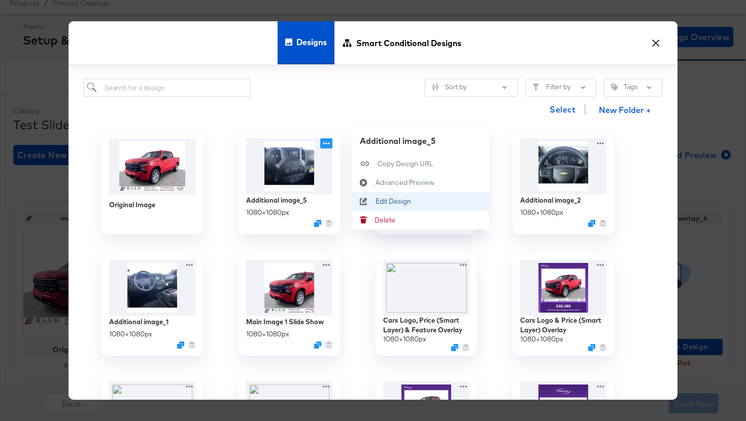
click at [397, 207] on button "Edit Design Edit Design" at bounding box center [420, 201] width 137 height 19
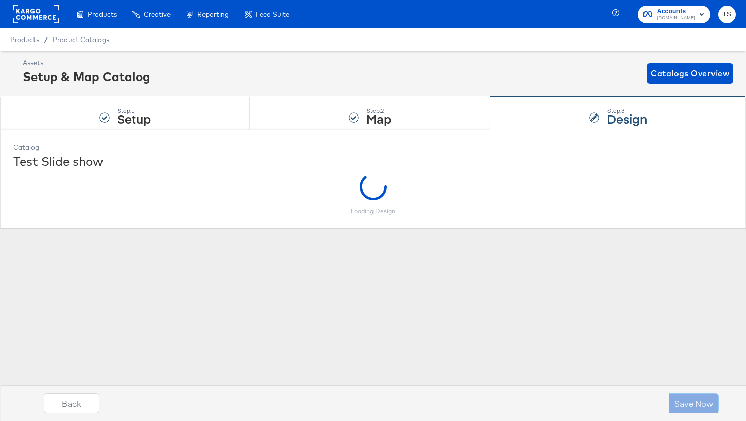
scroll to position [0, 0]
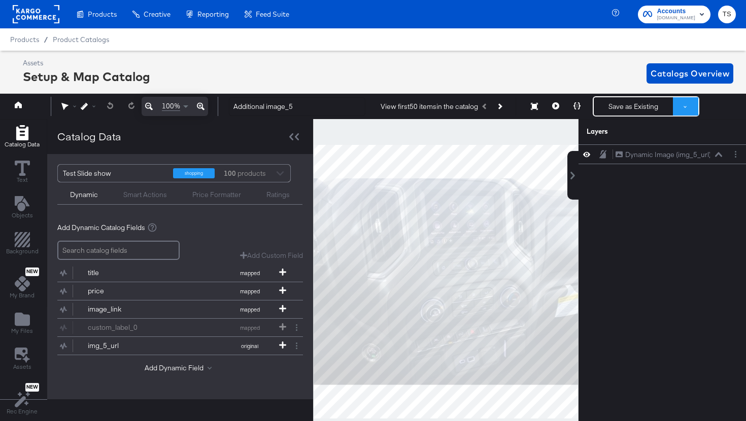
click at [691, 113] on button at bounding box center [685, 106] width 25 height 18
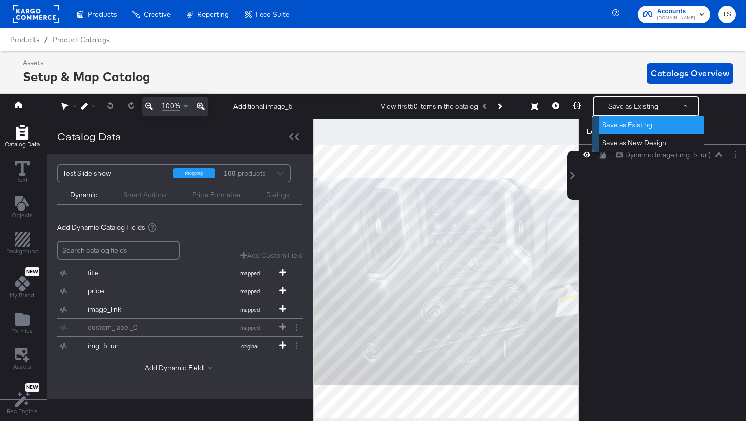
click at [651, 126] on button "Save as Existing" at bounding box center [650, 125] width 105 height 18
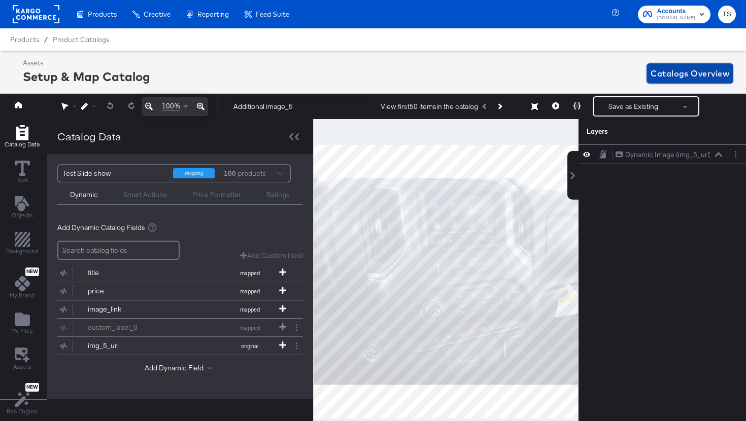
click at [708, 75] on span "Catalogs Overview" at bounding box center [689, 73] width 79 height 14
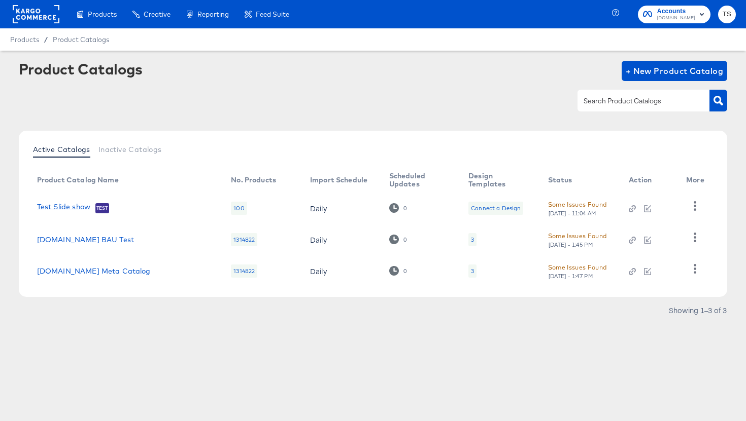
click at [78, 209] on link "Test Slide show" at bounding box center [63, 208] width 53 height 10
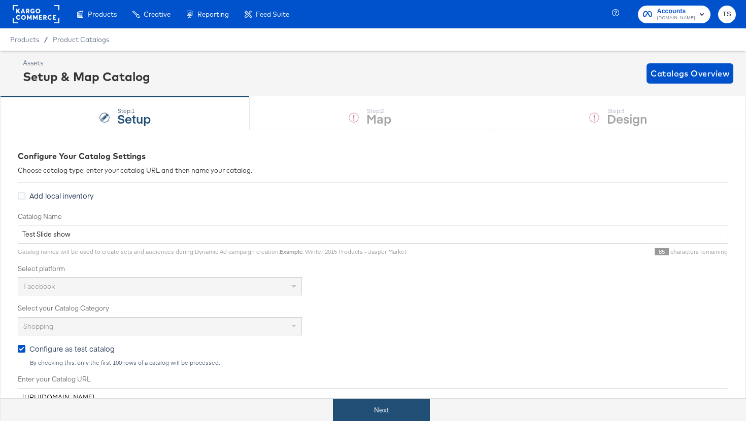
click at [393, 404] on button "Next" at bounding box center [381, 410] width 97 height 23
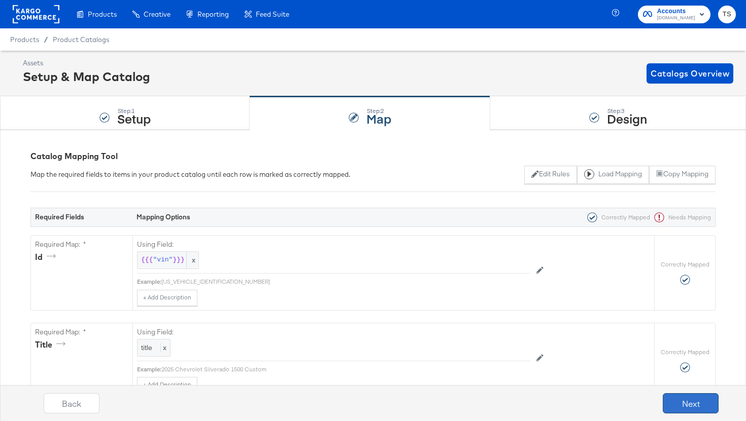
click at [703, 402] on button "Next" at bounding box center [690, 404] width 56 height 20
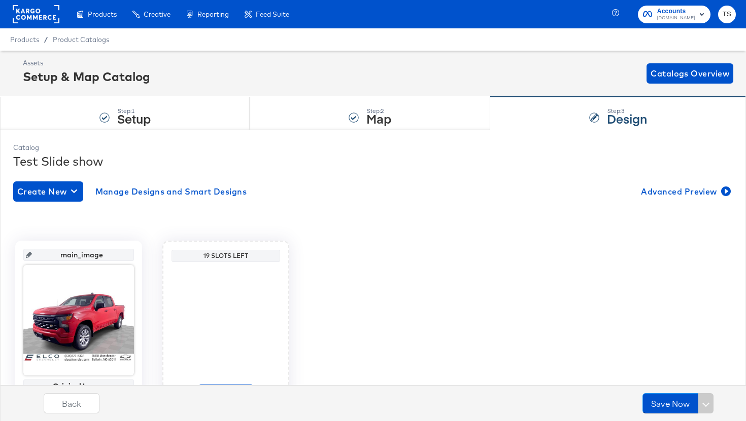
scroll to position [62, 0]
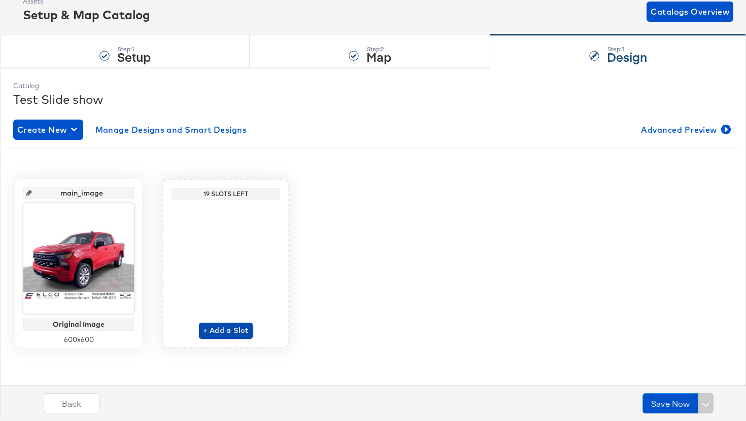
click at [232, 333] on span "+ Add a Slot" at bounding box center [226, 331] width 46 height 13
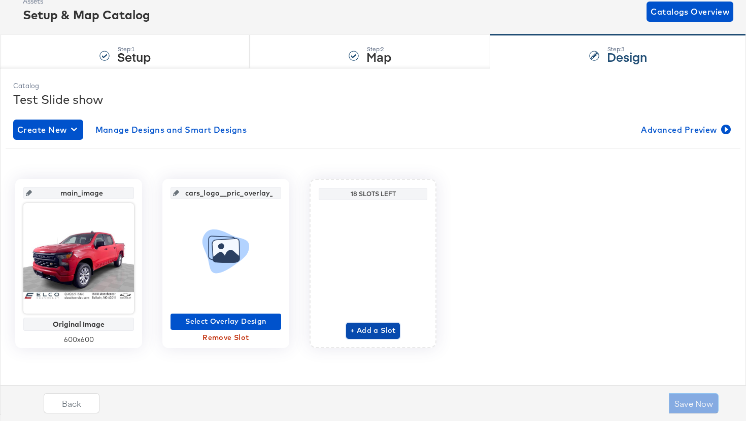
click at [369, 327] on span "+ Add a Slot" at bounding box center [373, 331] width 46 height 13
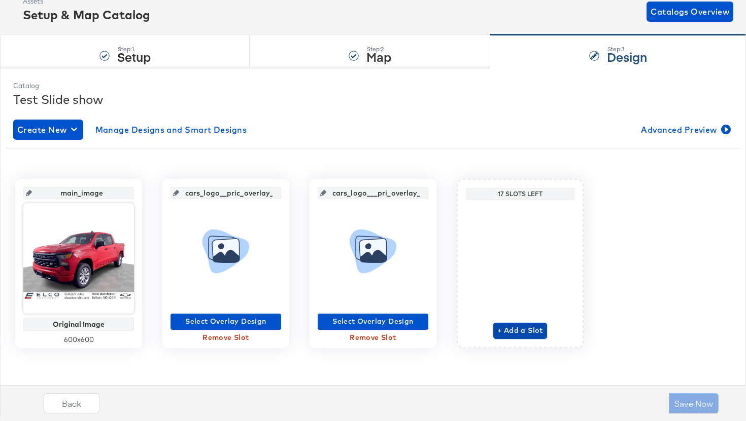
click at [536, 333] on span "+ Add a Slot" at bounding box center [520, 331] width 46 height 13
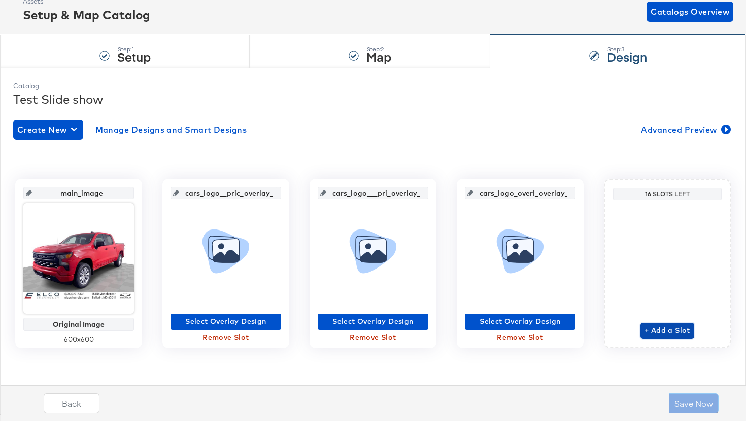
click at [656, 334] on span "+ Add a Slot" at bounding box center [667, 331] width 46 height 13
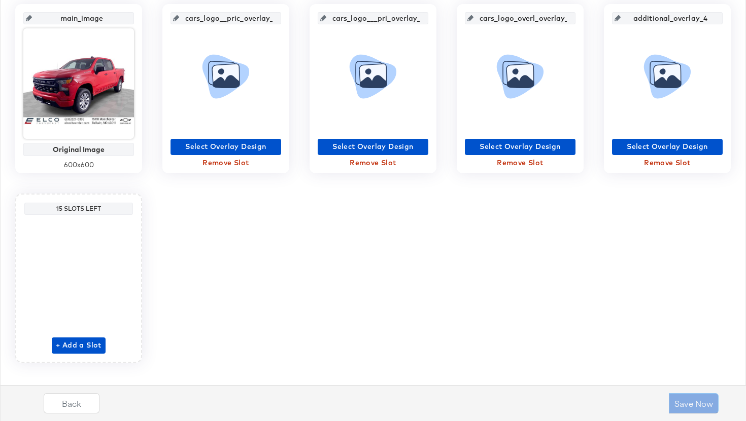
scroll to position [252, 0]
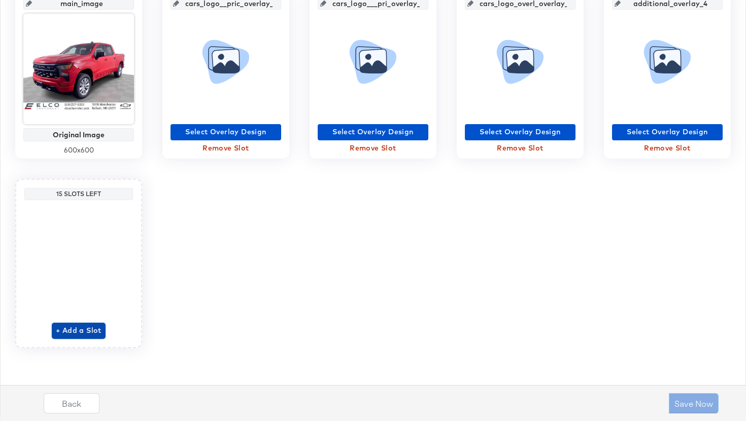
click at [69, 331] on span "+ Add a Slot" at bounding box center [79, 331] width 46 height 13
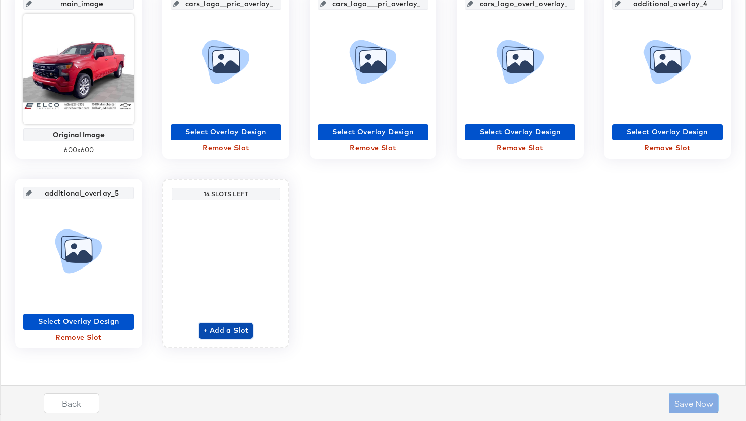
click at [228, 333] on span "+ Add a Slot" at bounding box center [226, 331] width 46 height 13
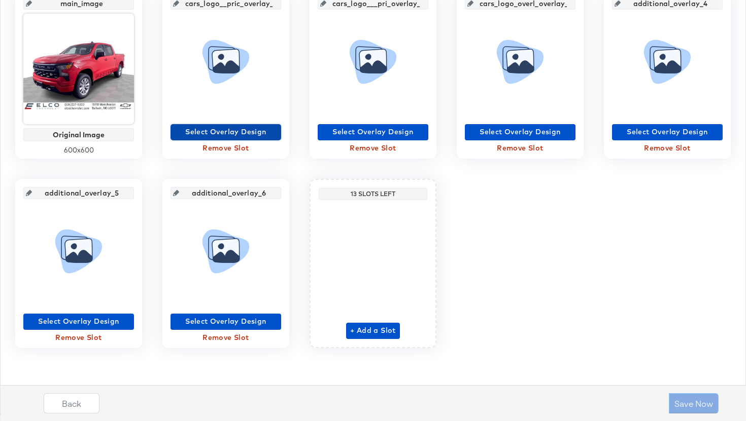
click at [260, 134] on span "Select Overlay Design" at bounding box center [225, 132] width 102 height 13
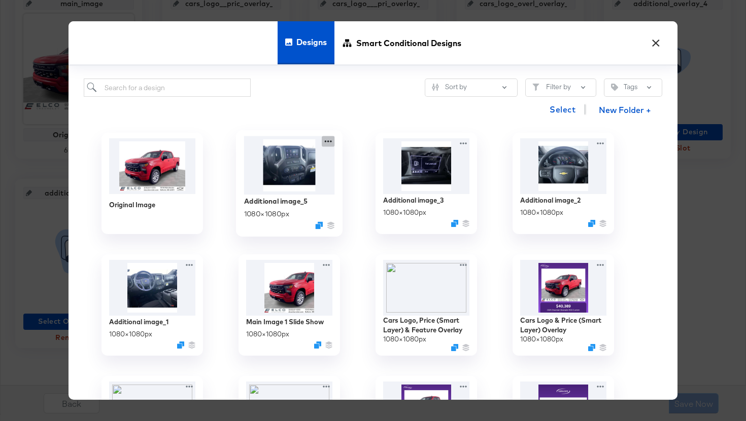
click at [330, 137] on icon at bounding box center [328, 141] width 13 height 11
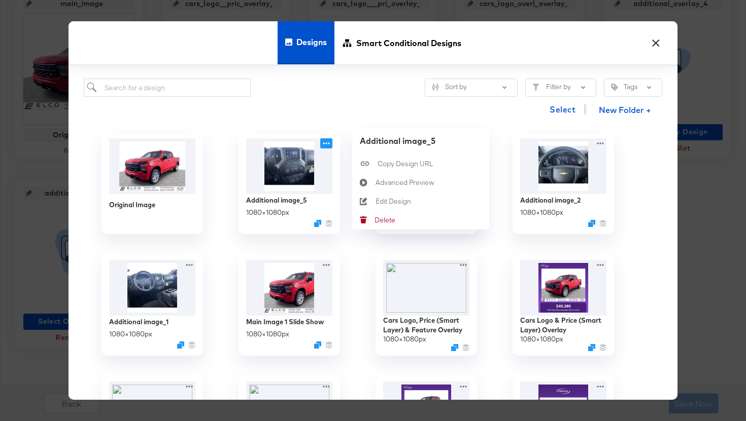
click at [324, 115] on div "Select New Folder +" at bounding box center [373, 110] width 578 height 26
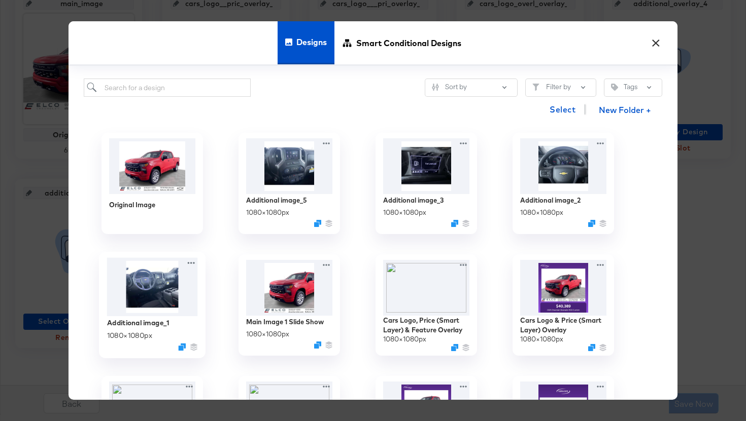
click at [177, 311] on img at bounding box center [152, 287] width 91 height 58
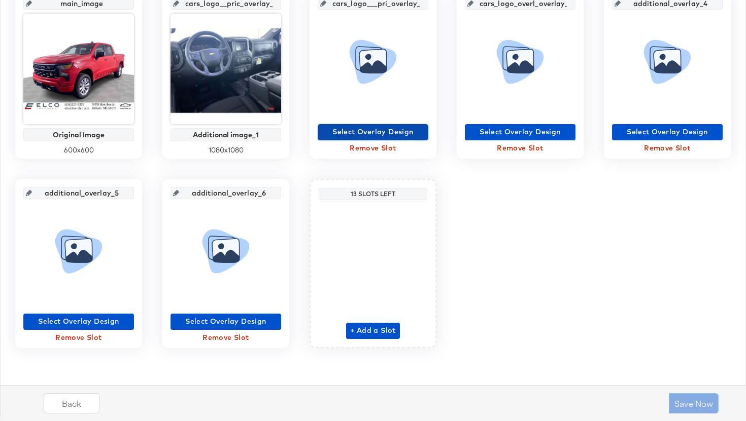
click at [359, 134] on span "Select Overlay Design" at bounding box center [373, 132] width 102 height 13
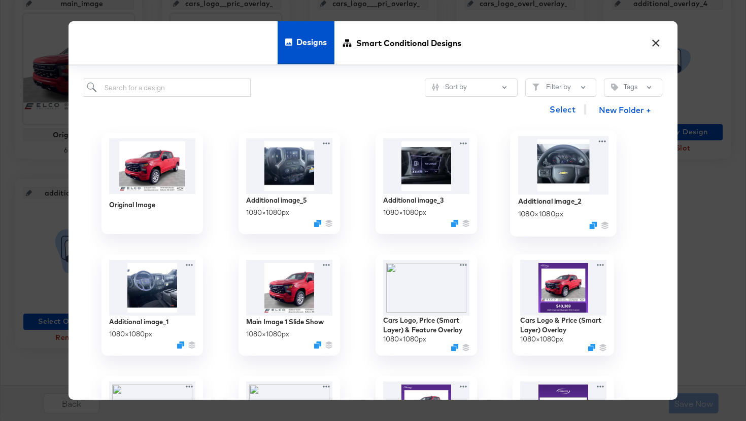
click at [579, 187] on img at bounding box center [563, 165] width 91 height 58
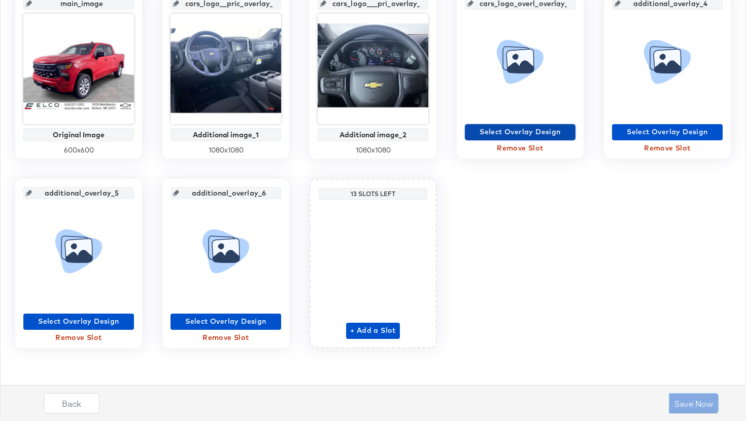
click at [531, 127] on span "Select Overlay Design" at bounding box center [520, 132] width 102 height 13
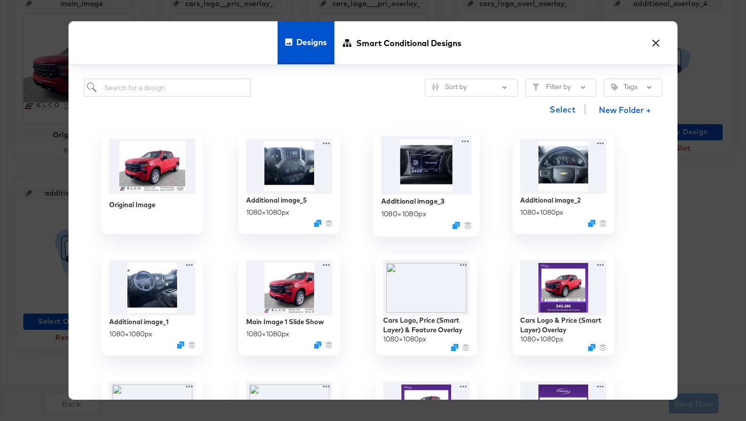
click at [431, 178] on img at bounding box center [426, 165] width 91 height 58
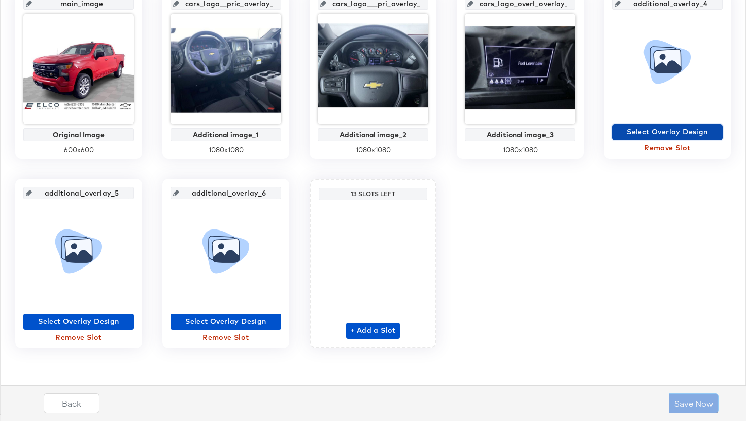
click at [641, 130] on span "Select Overlay Design" at bounding box center [667, 132] width 102 height 13
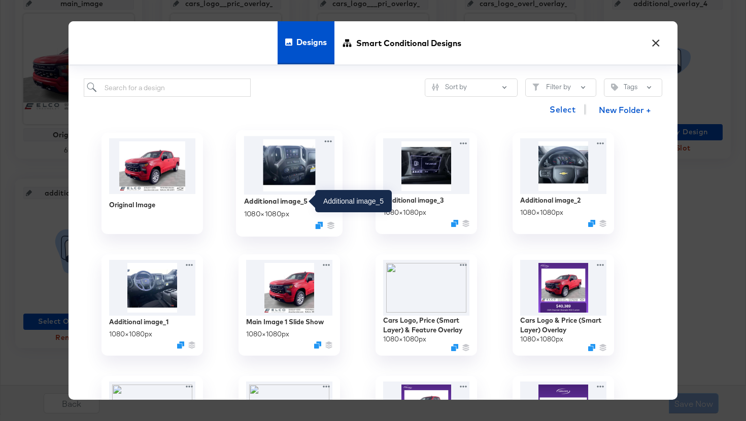
click at [297, 200] on div "Additional image_5" at bounding box center [276, 201] width 64 height 10
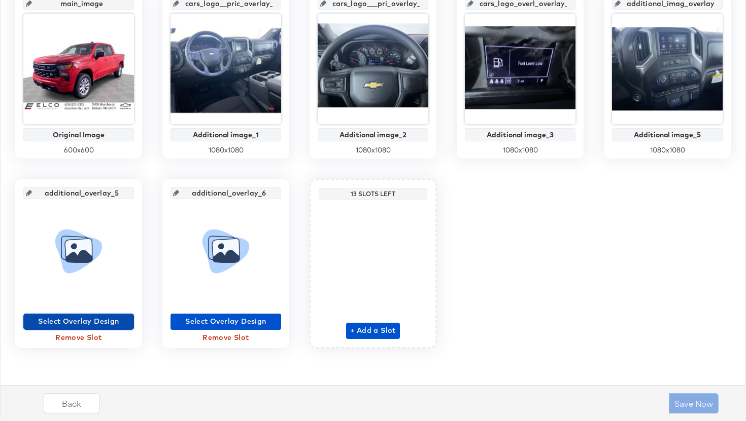
click at [116, 320] on span "Select Overlay Design" at bounding box center [78, 321] width 102 height 13
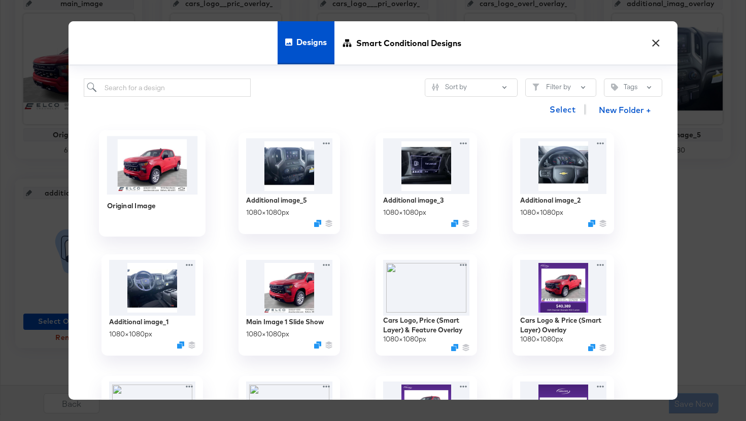
click at [163, 182] on img at bounding box center [152, 165] width 91 height 58
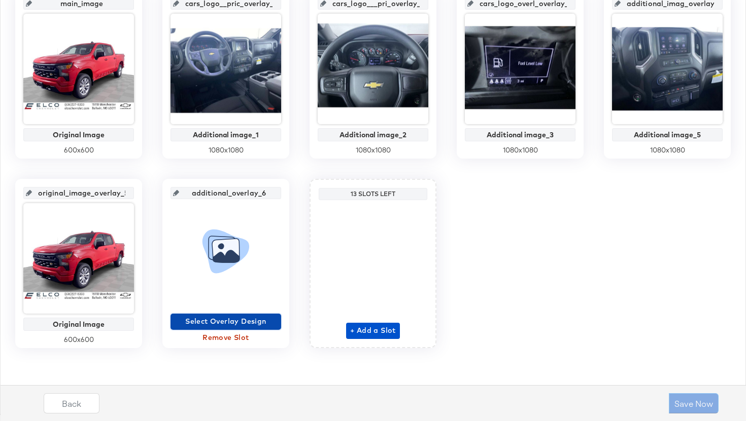
click at [264, 324] on span "Select Overlay Design" at bounding box center [225, 321] width 102 height 13
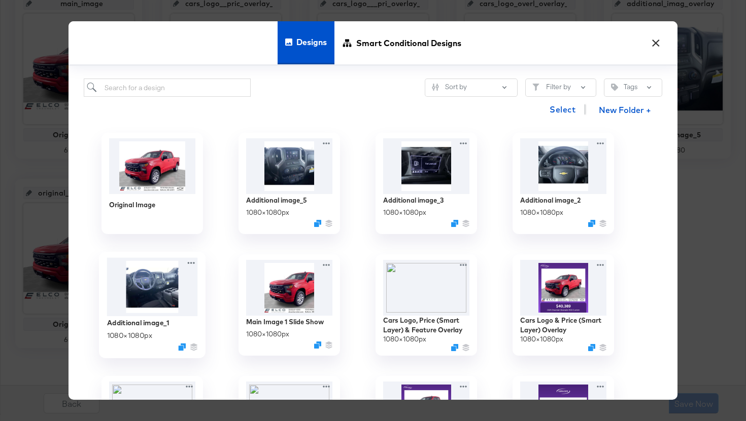
click at [160, 301] on img at bounding box center [152, 287] width 91 height 58
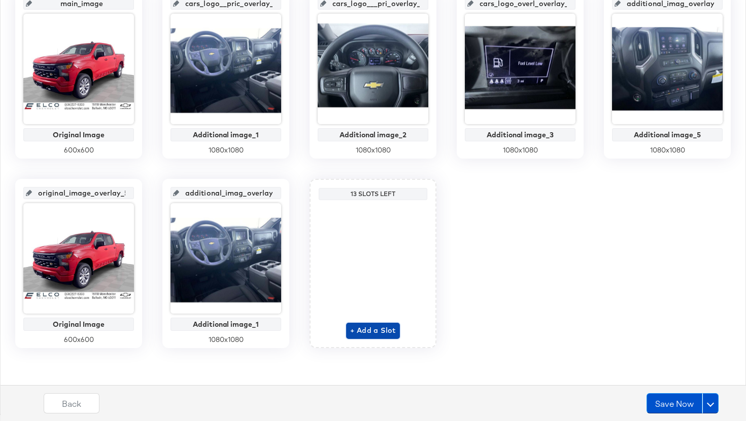
click at [372, 336] on span "+ Add a Slot" at bounding box center [373, 331] width 46 height 13
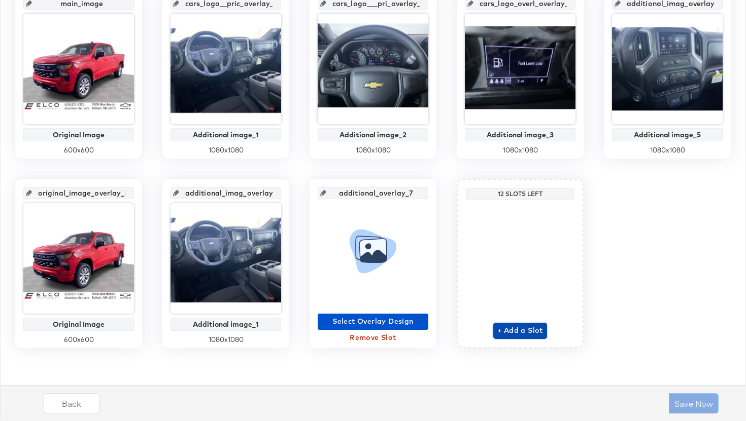
click at [532, 331] on span "+ Add a Slot" at bounding box center [520, 331] width 46 height 13
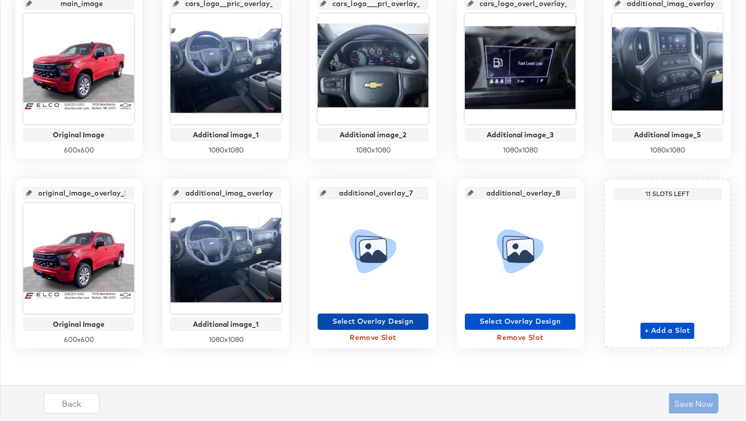
click at [402, 320] on span "Select Overlay Design" at bounding box center [373, 321] width 102 height 13
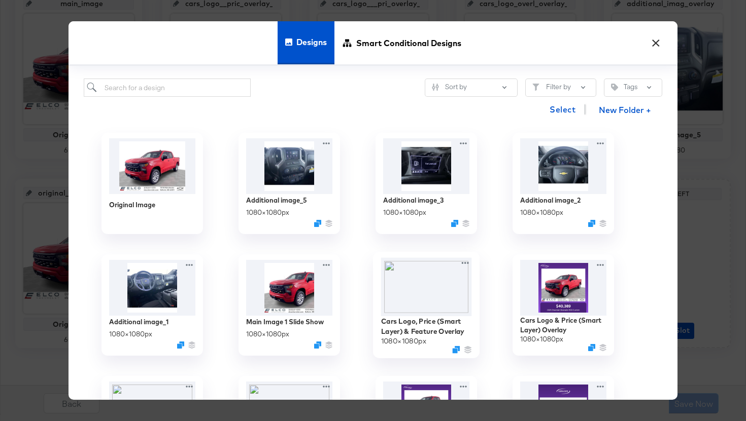
click at [442, 284] on img at bounding box center [426, 287] width 91 height 58
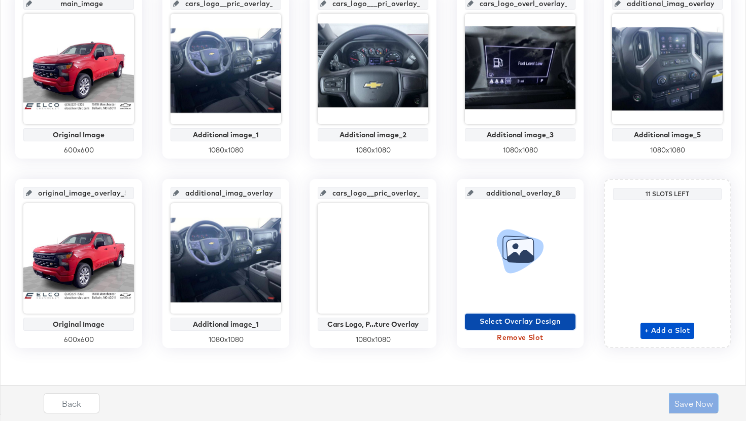
click at [515, 321] on span "Select Overlay Design" at bounding box center [520, 321] width 102 height 13
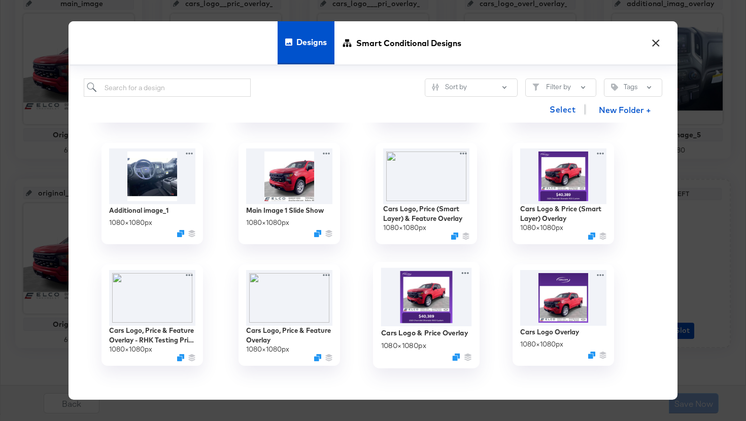
scroll to position [112, 0]
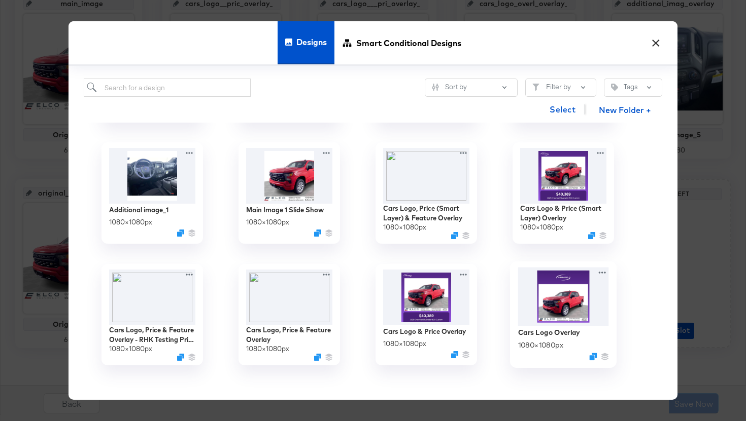
click at [554, 294] on img at bounding box center [563, 296] width 91 height 59
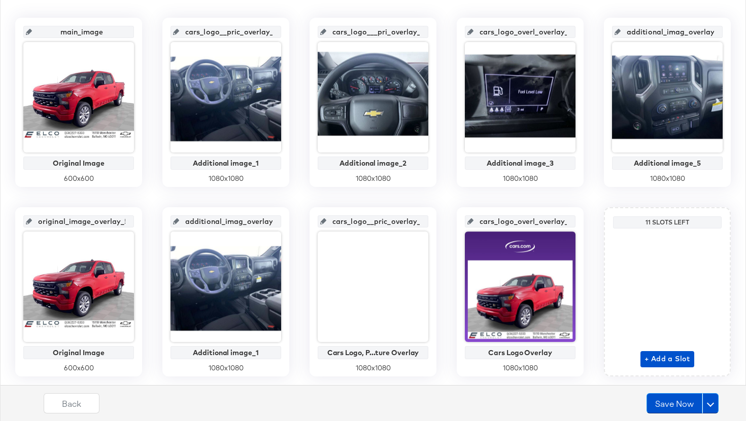
scroll to position [252, 0]
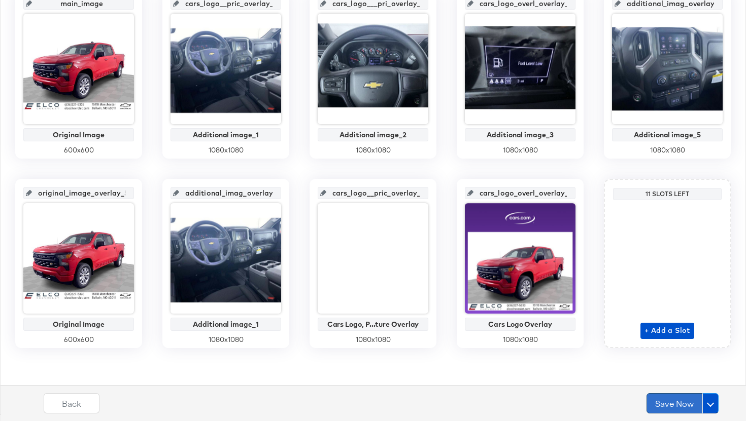
click at [667, 406] on button "Save Now" at bounding box center [674, 404] width 56 height 20
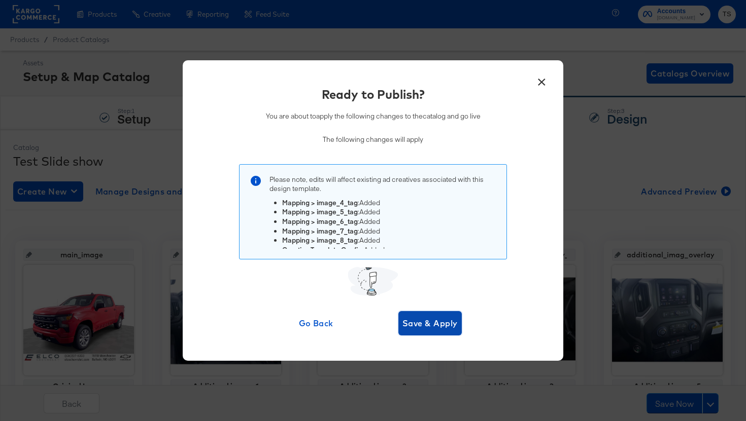
click at [439, 325] on span "Save & Apply" at bounding box center [429, 323] width 55 height 14
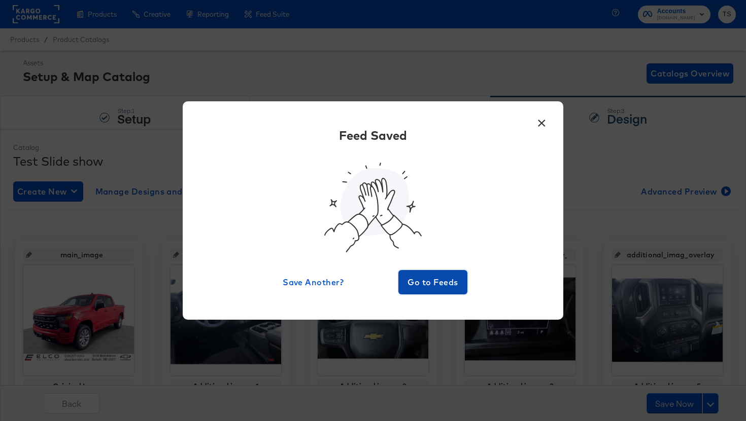
click at [440, 283] on span "Go to Feeds" at bounding box center [432, 282] width 61 height 14
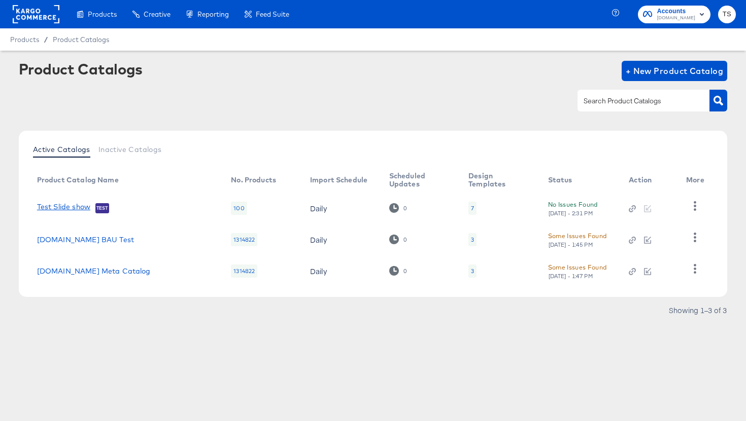
click at [81, 205] on link "Test Slide show" at bounding box center [63, 208] width 53 height 10
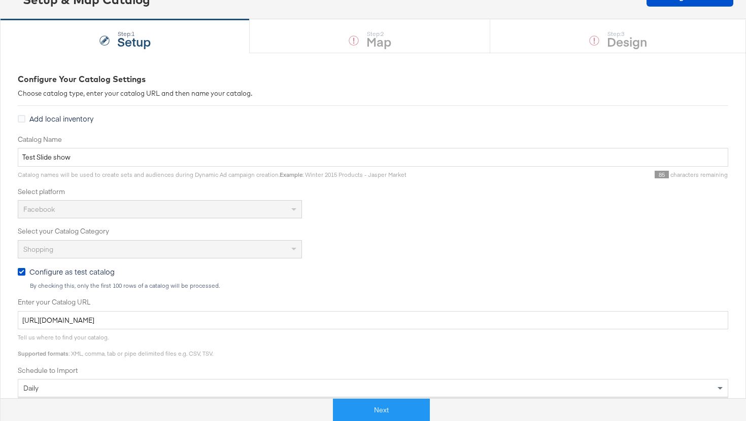
scroll to position [172, 0]
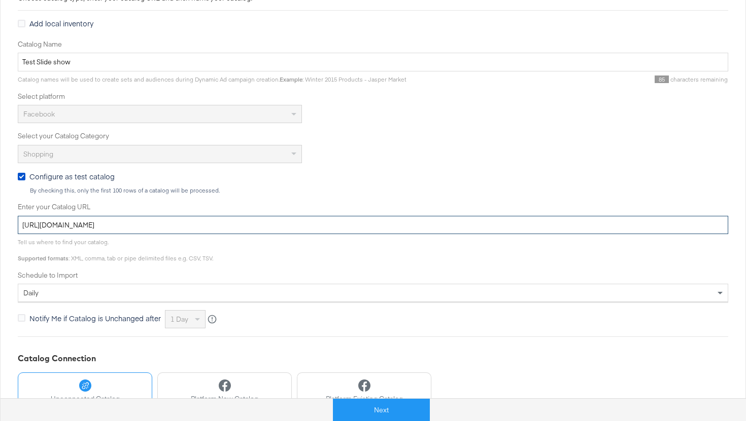
drag, startPoint x: 295, startPoint y: 228, endPoint x: 166, endPoint y: 206, distance: 131.2
click at [166, 206] on div "Enter your Catalog URL https://ace.stitcherads.com/exports/1405/universal/none/…" at bounding box center [373, 218] width 710 height 32
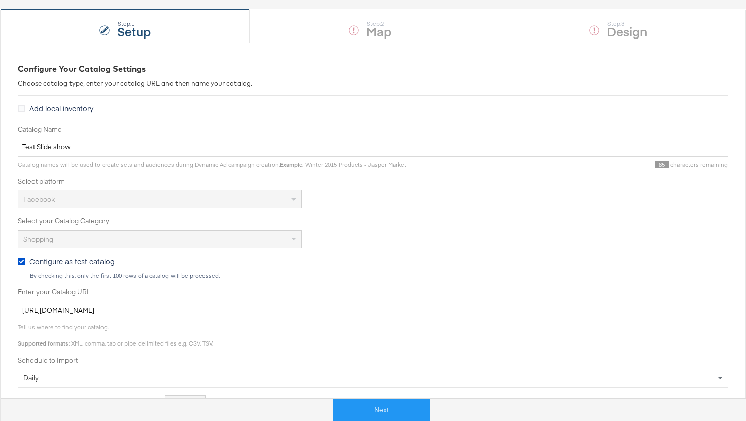
scroll to position [0, 0]
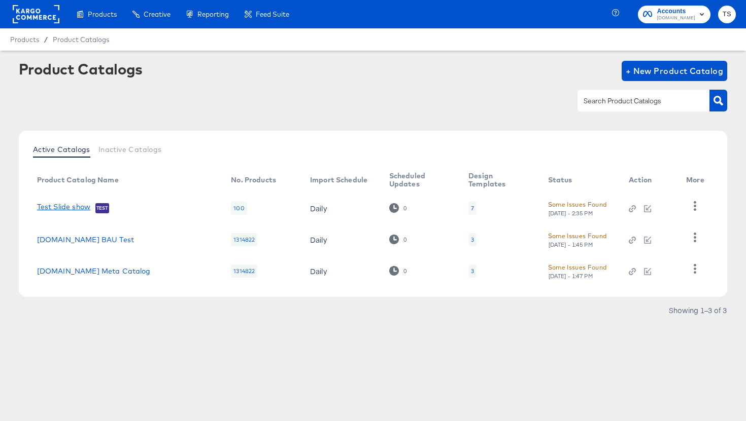
click at [85, 205] on link "Test Slide show" at bounding box center [63, 208] width 53 height 10
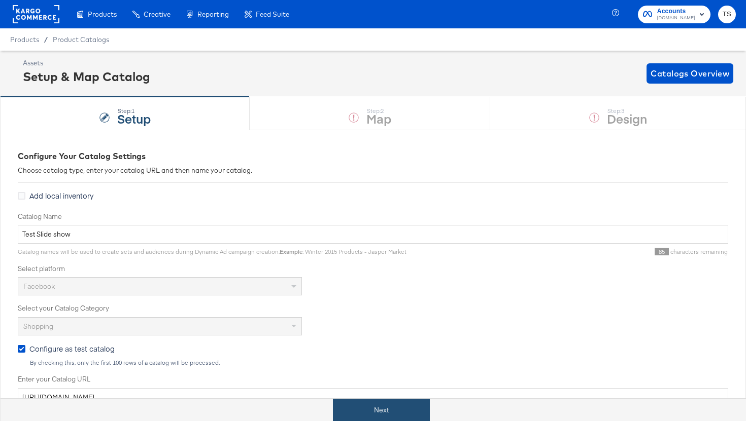
click at [408, 409] on button "Next" at bounding box center [381, 410] width 97 height 23
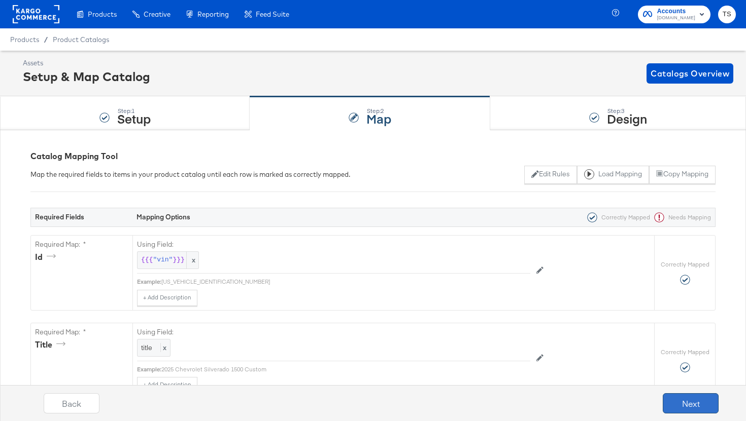
click at [701, 401] on button "Next" at bounding box center [690, 404] width 56 height 20
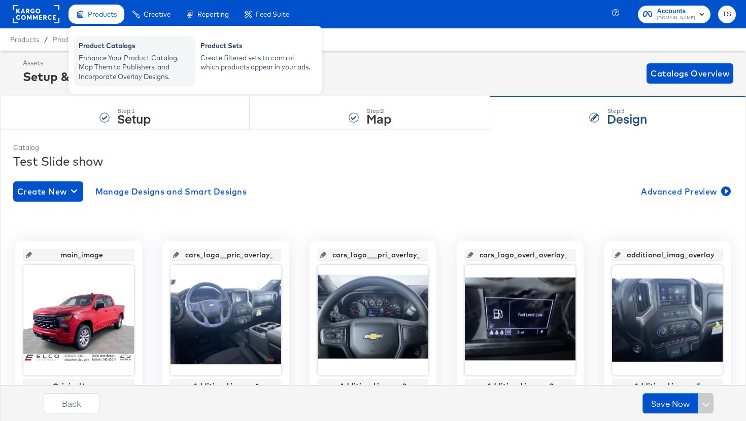
click at [110, 50] on div "Product Catalogs" at bounding box center [135, 47] width 112 height 12
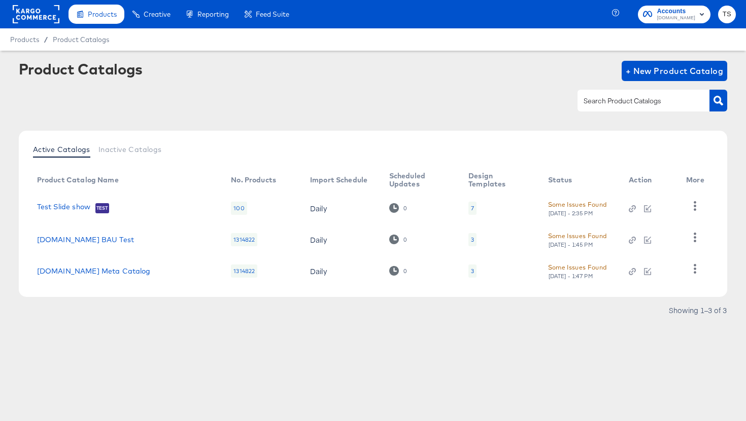
click at [45, 15] on rect at bounding box center [36, 14] width 47 height 18
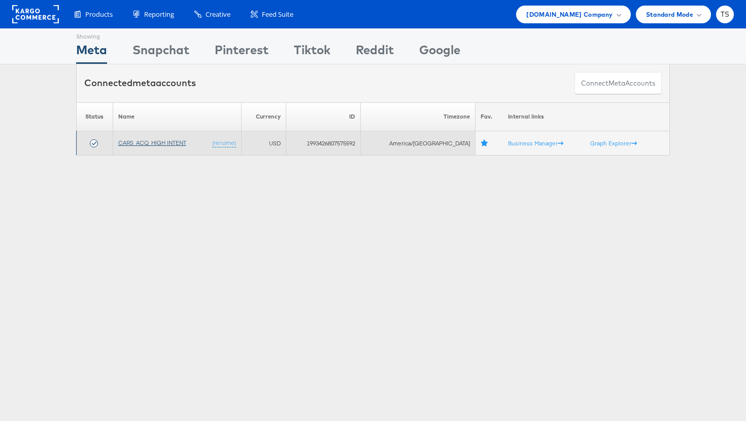
click at [172, 145] on link "CARS_ACQ_HIGH INTENT" at bounding box center [152, 143] width 68 height 8
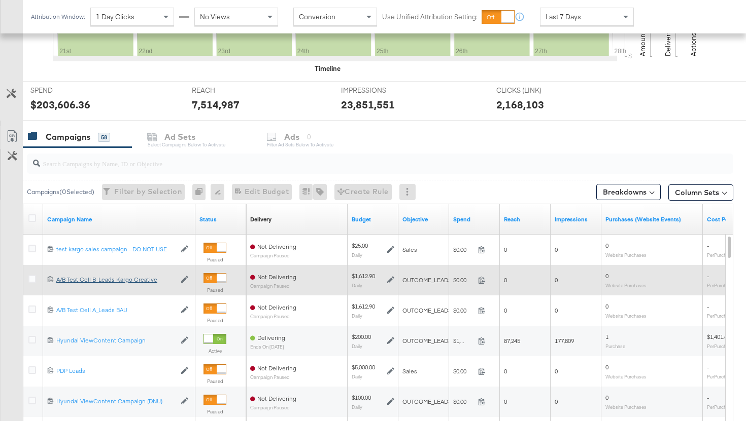
scroll to position [424, 0]
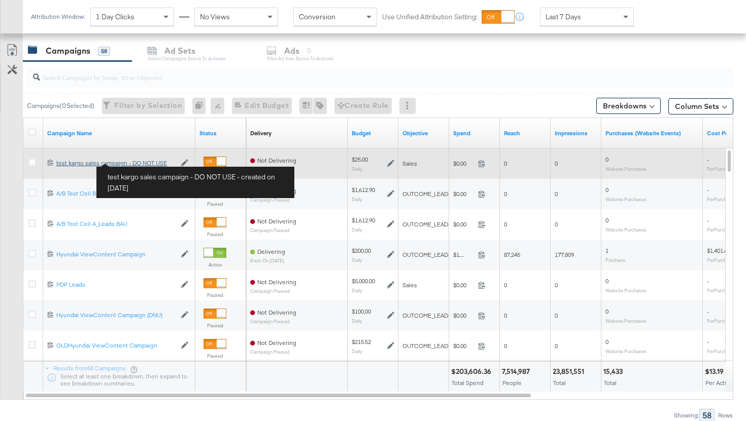
click at [134, 162] on div "test kargo sales campaign - DO NOT USE test kargo sales campaign - DO NOT USE" at bounding box center [115, 163] width 119 height 8
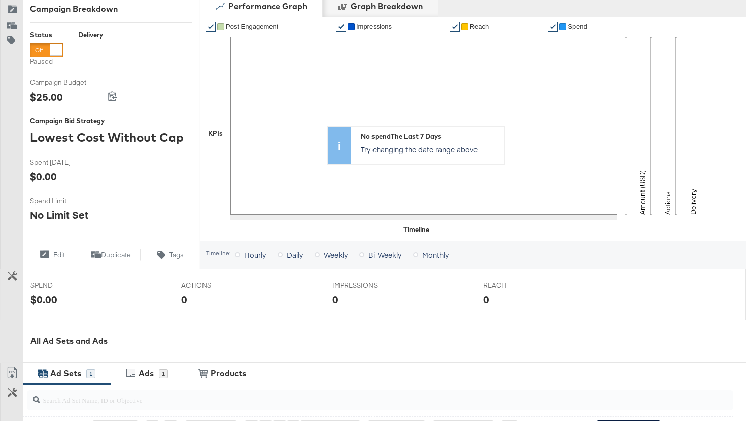
scroll to position [353, 0]
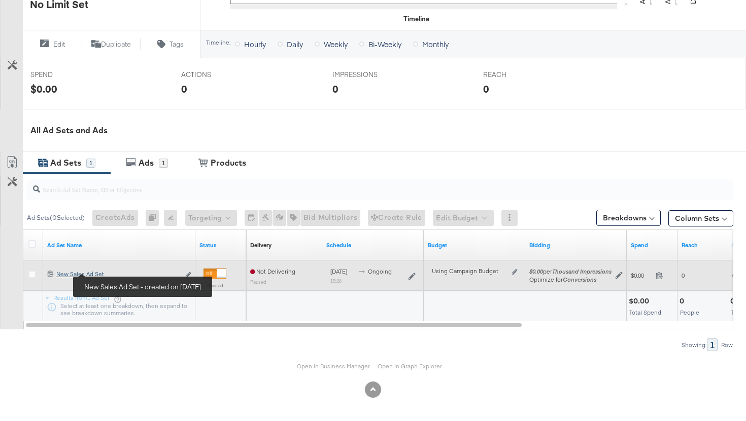
click at [99, 272] on div "New Sales Ad Set New Sales Ad Set" at bounding box center [117, 274] width 123 height 8
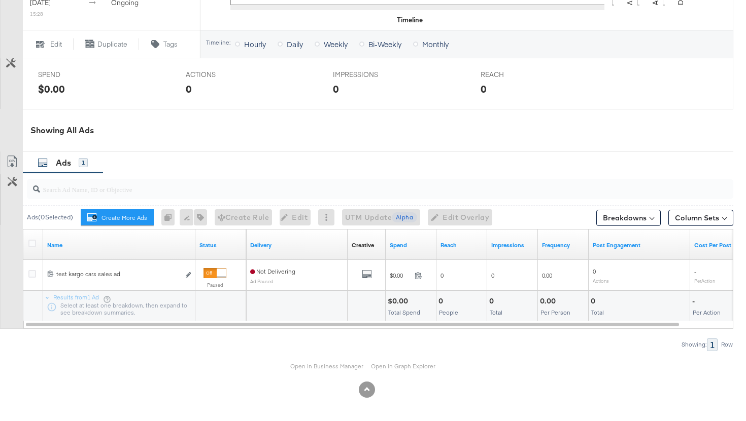
scroll to position [411, 0]
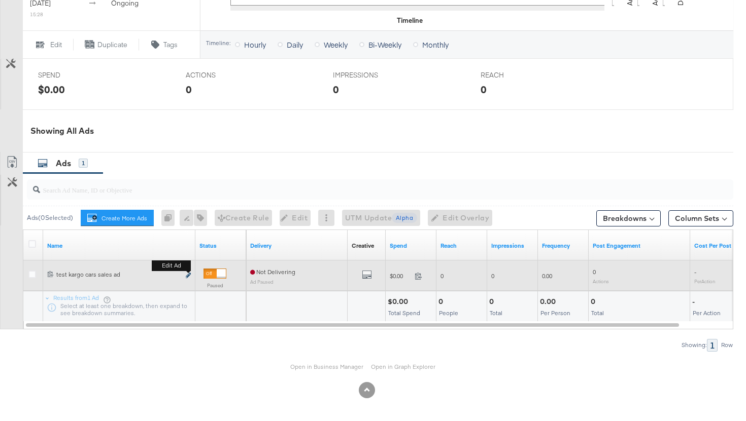
click at [189, 278] on icon "link" at bounding box center [188, 276] width 5 height 6
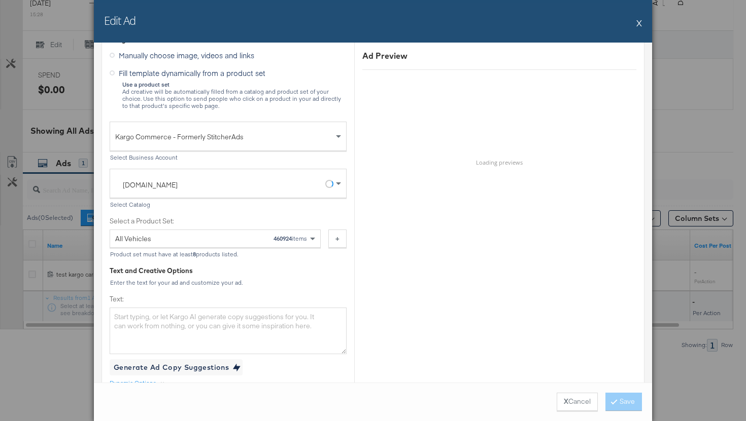
scroll to position [276, 0]
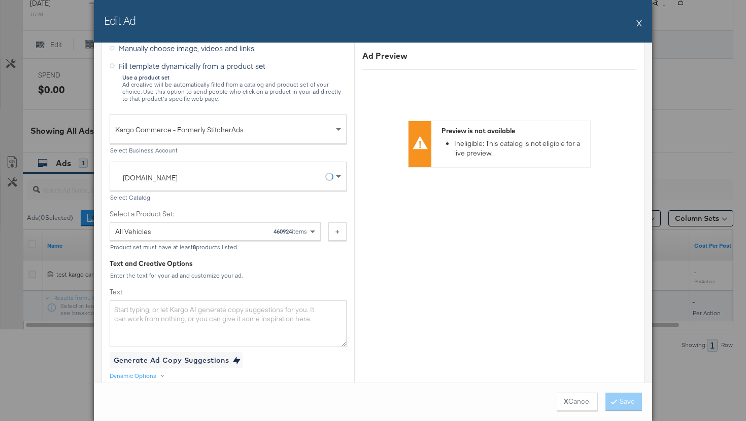
click at [337, 178] on span at bounding box center [338, 177] width 5 height 4
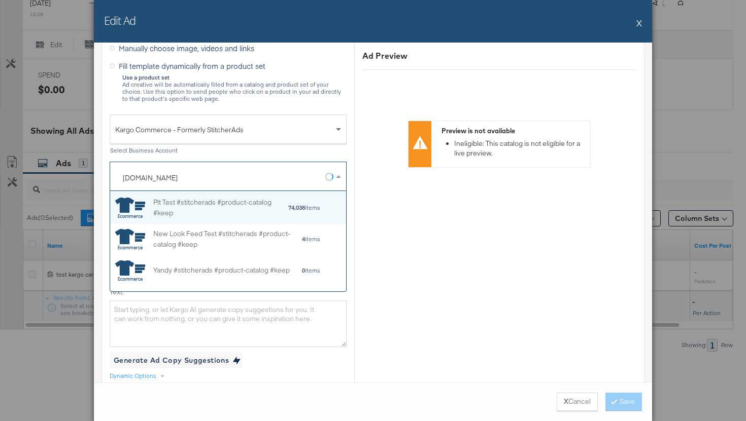
scroll to position [100, 236]
type input "t"
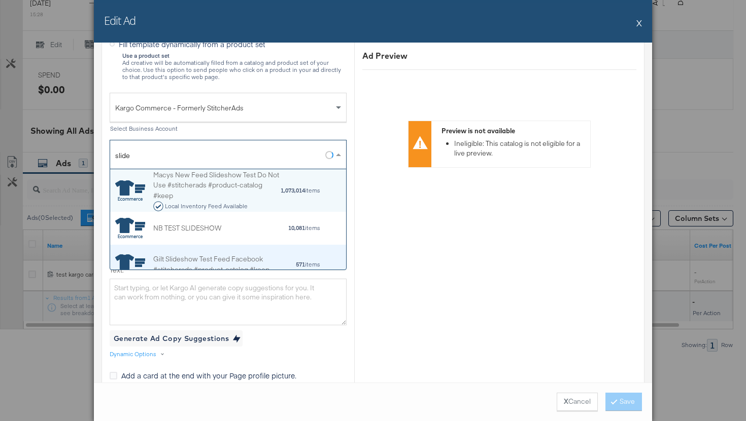
scroll to position [293, 0]
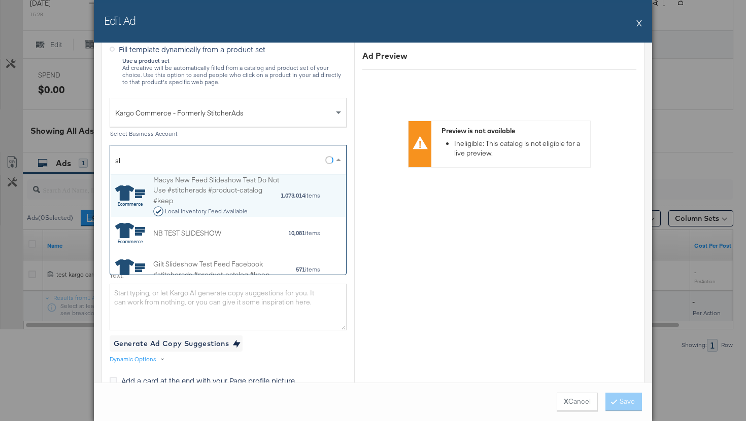
type input "s"
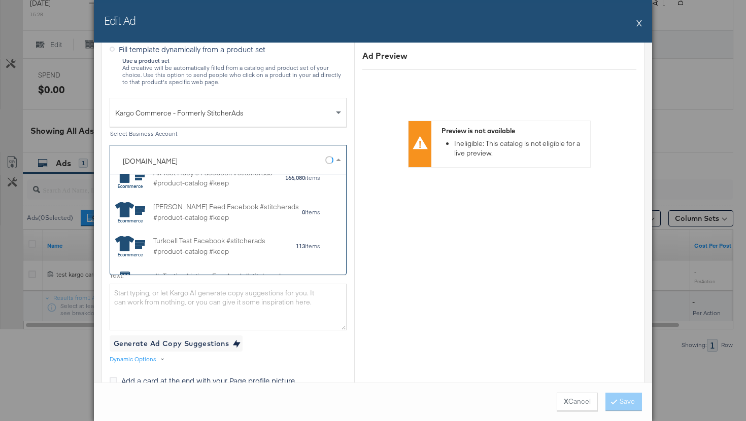
scroll to position [0, 0]
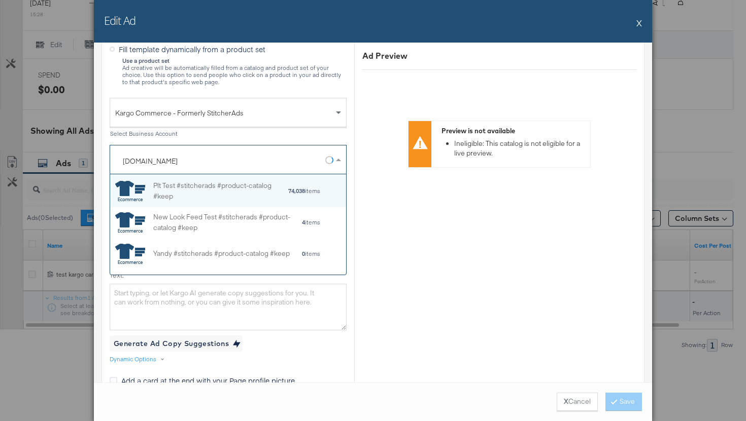
click at [243, 123] on div "Kargo Commerce - Formerly StitcherAds" at bounding box center [228, 112] width 236 height 29
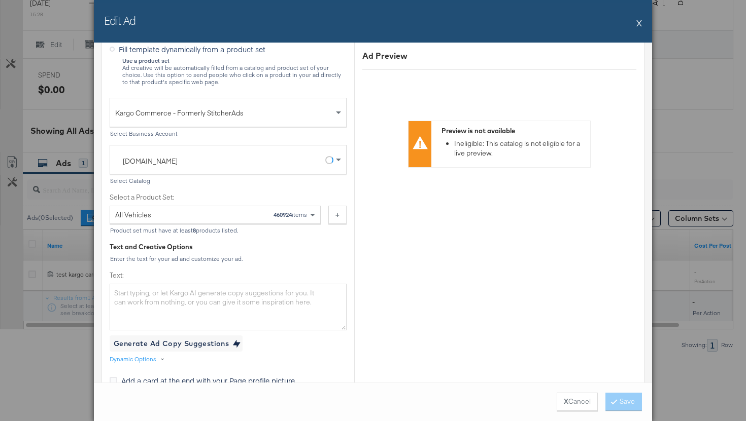
click at [236, 163] on div "test2-cars.com" at bounding box center [220, 161] width 210 height 11
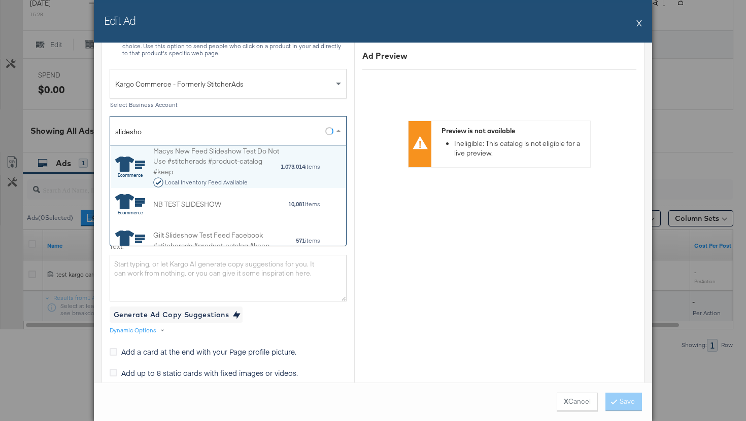
type input "slideshow"
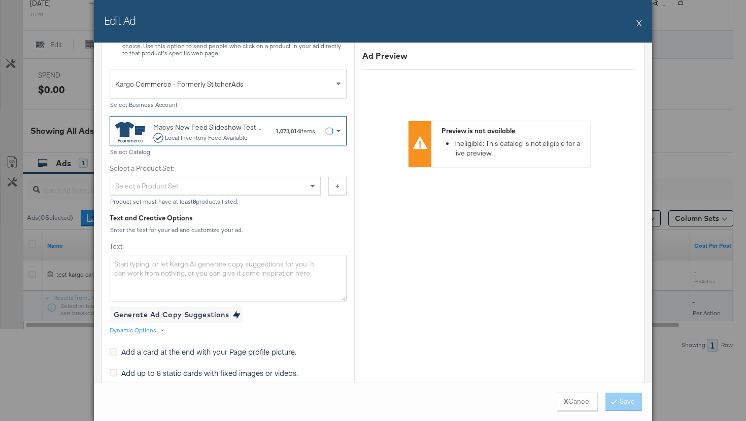
click at [340, 131] on span at bounding box center [338, 132] width 5 height 4
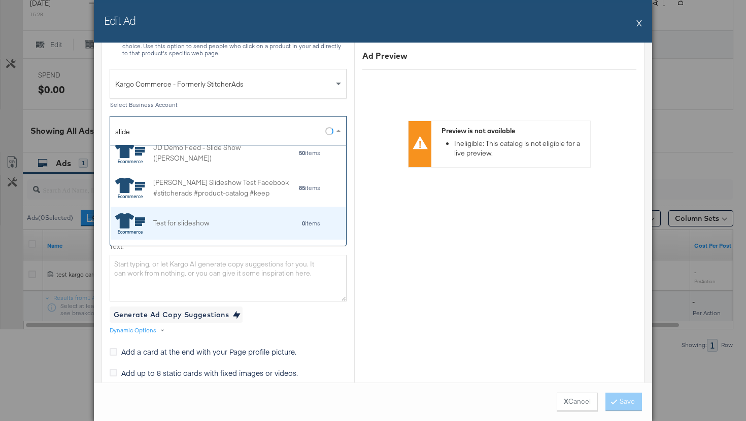
scroll to position [178, 0]
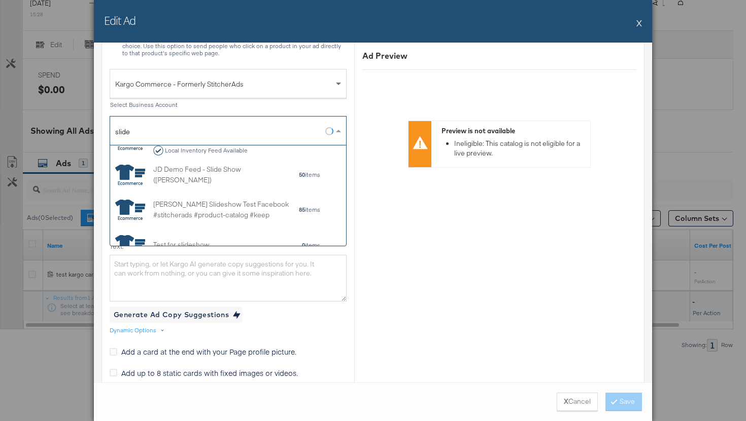
type input "slide"
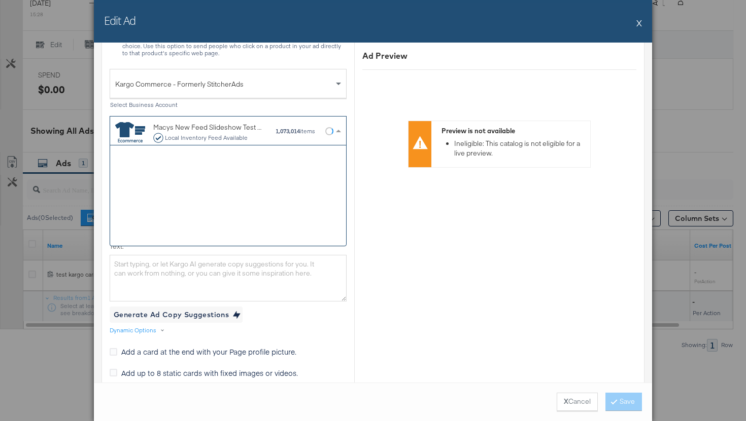
click at [230, 122] on div "Macys New Feed Slideshow Test Do Not Use #stitcherads #product-catalog #keep Lo…" at bounding box center [209, 132] width 112 height 21
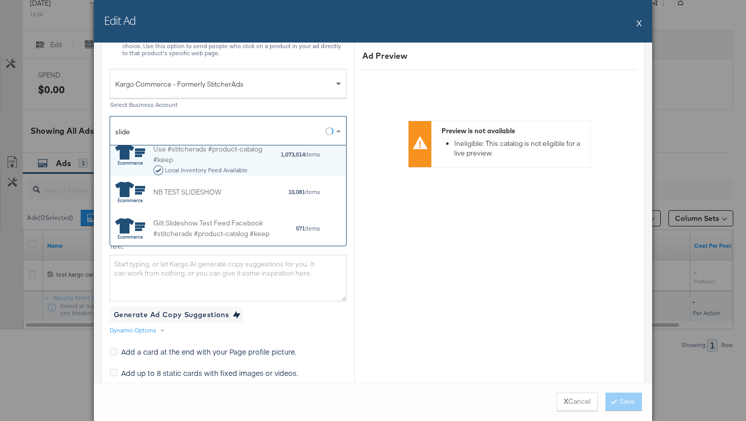
scroll to position [0, 0]
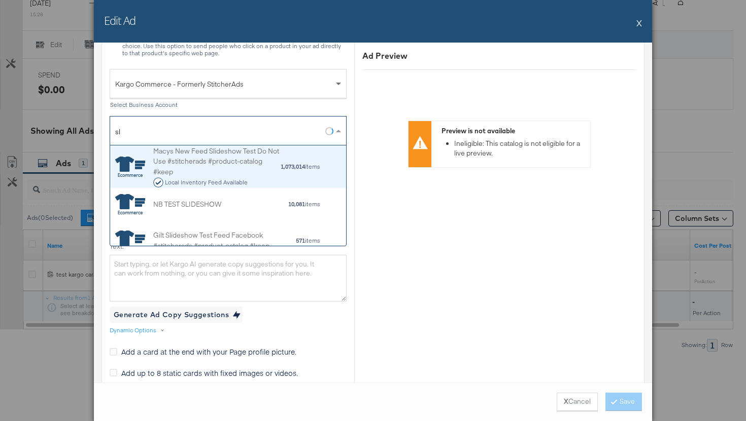
type input "s"
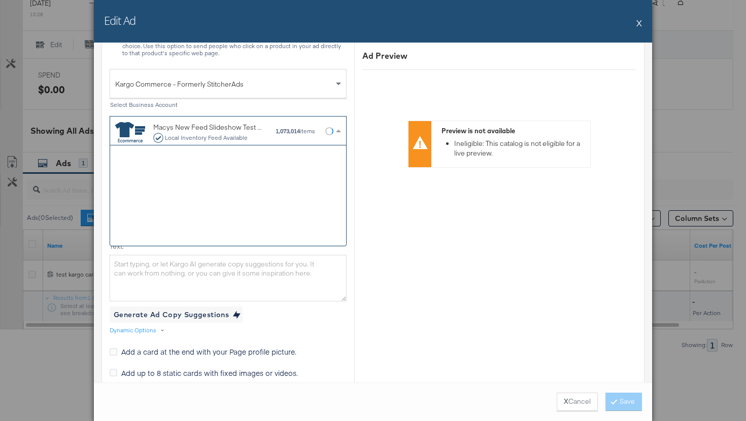
scroll to position [13071, 0]
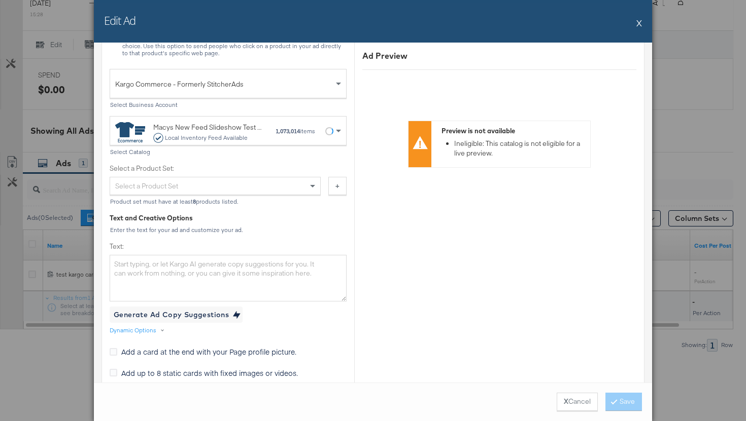
click at [278, 111] on div "Kargo Commerce - Formerly StitcherAds Select Business Account Macys New Feed Sl…" at bounding box center [228, 112] width 237 height 87
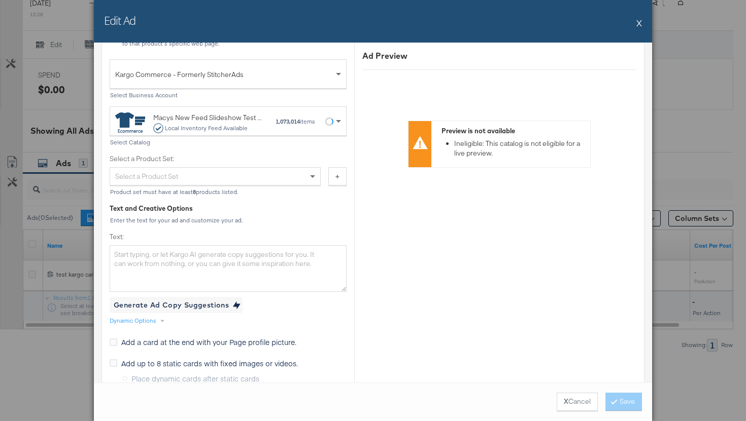
scroll to position [332, 0]
click at [639, 24] on button "X" at bounding box center [639, 23] width 6 height 20
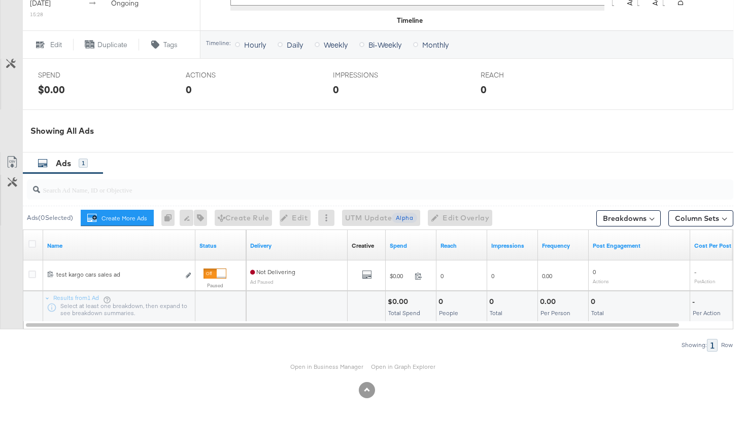
scroll to position [0, 0]
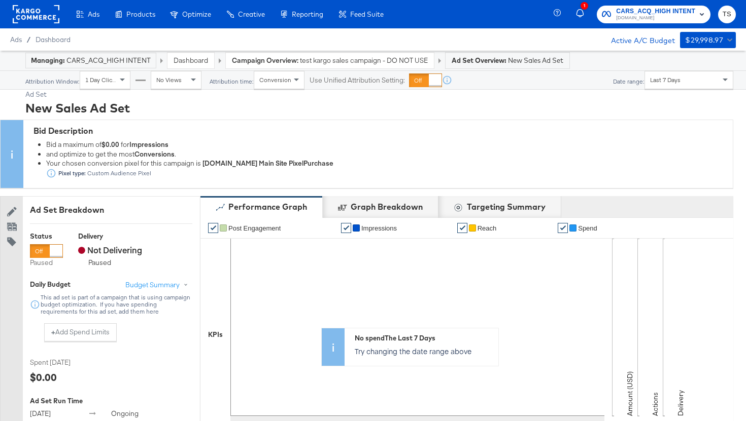
click at [45, 16] on rect at bounding box center [36, 14] width 47 height 18
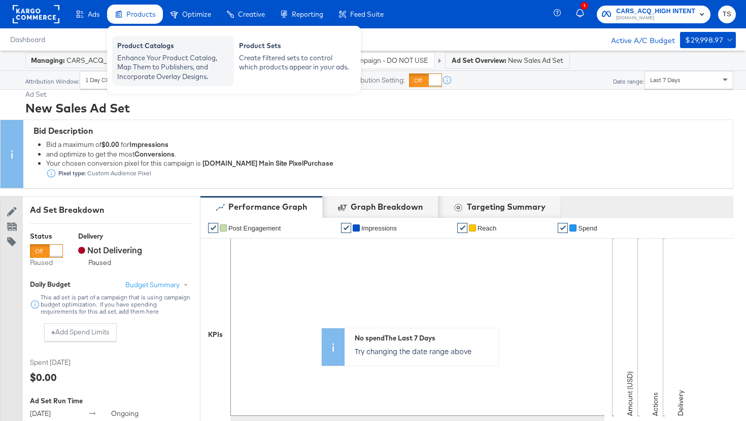
click at [133, 55] on div "Enhance Your Product Catalog, Map Them to Publishers, and Incorporate Overlay D…" at bounding box center [173, 67] width 112 height 28
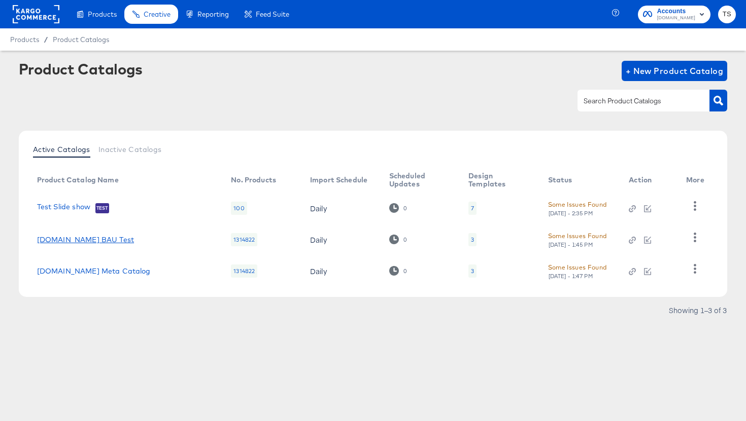
click at [85, 240] on link "[DOMAIN_NAME] BAU Test" at bounding box center [85, 240] width 97 height 8
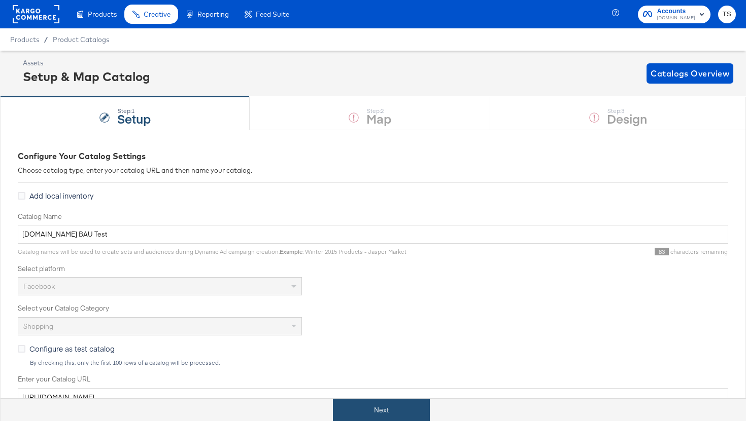
click at [380, 409] on button "Next" at bounding box center [381, 410] width 97 height 23
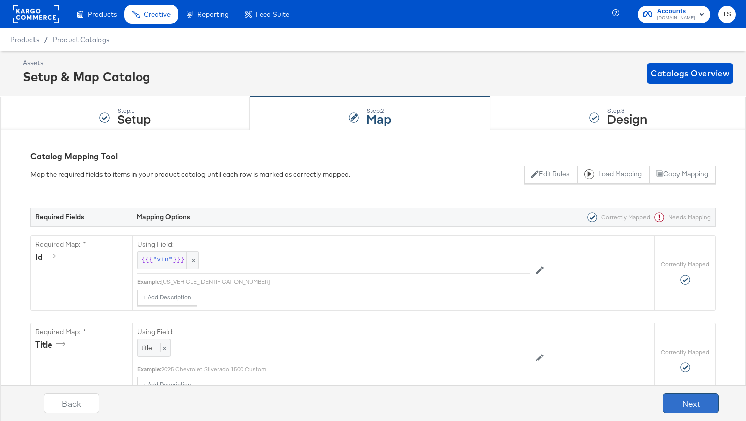
click at [698, 407] on button "Next" at bounding box center [690, 404] width 56 height 20
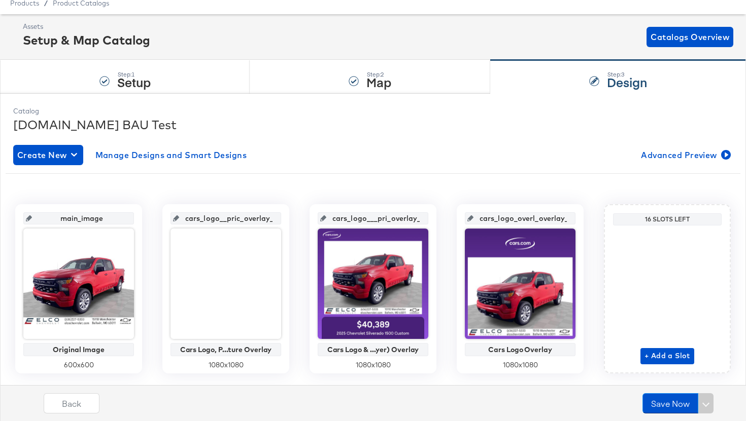
scroll to position [62, 0]
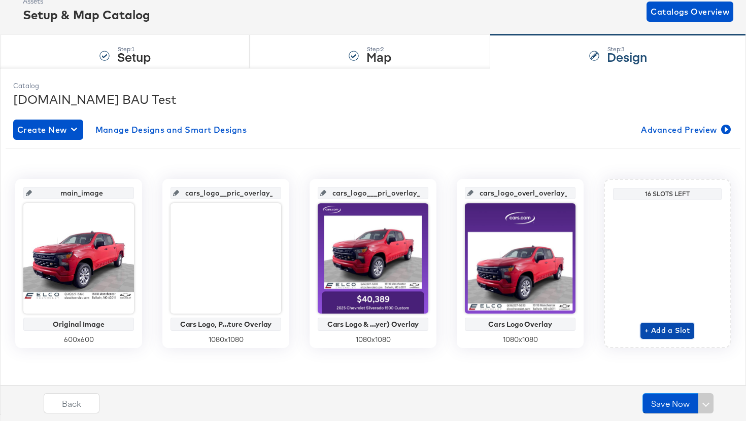
click at [667, 331] on span "+ Add a Slot" at bounding box center [667, 331] width 46 height 13
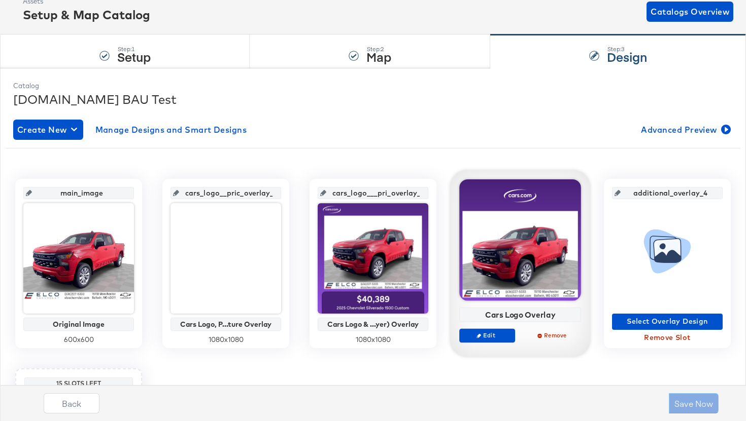
scroll to position [252, 0]
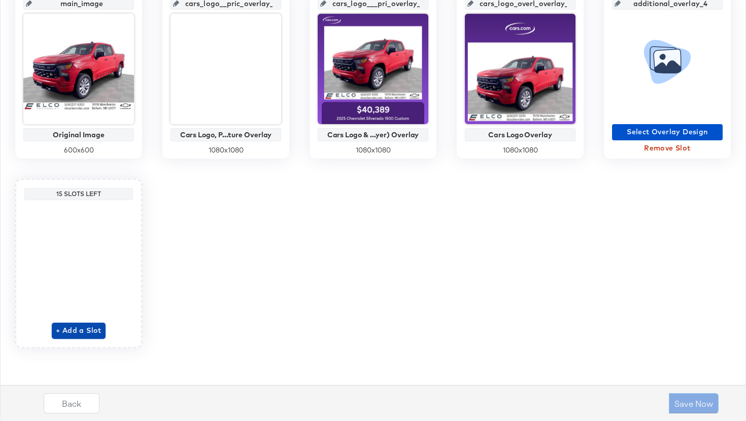
click at [99, 331] on span "+ Add a Slot" at bounding box center [79, 331] width 46 height 13
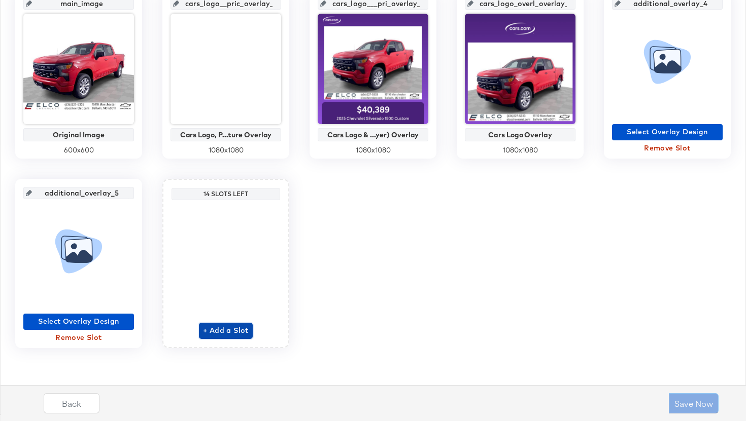
click at [225, 331] on span "+ Add a Slot" at bounding box center [226, 331] width 46 height 13
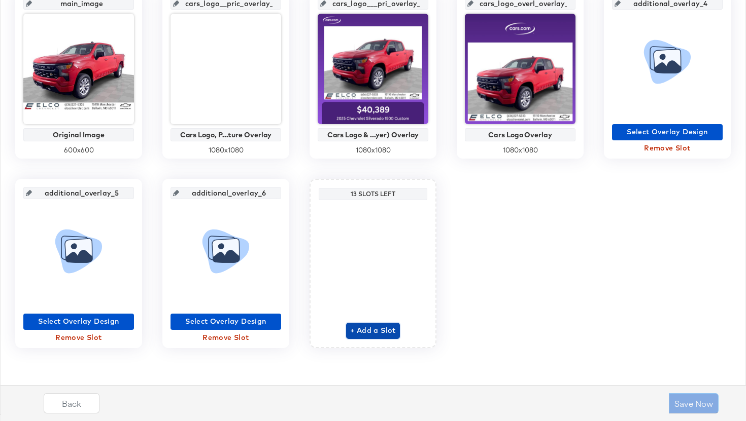
click at [393, 331] on span "+ Add a Slot" at bounding box center [373, 331] width 46 height 13
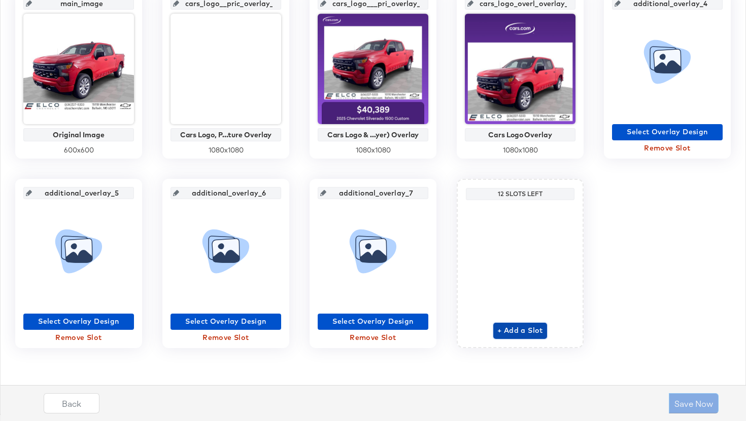
click at [508, 335] on span "+ Add a Slot" at bounding box center [520, 331] width 46 height 13
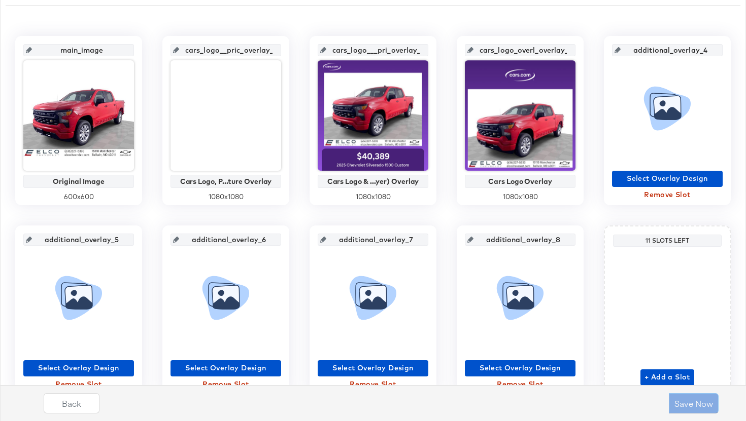
scroll to position [204, 0]
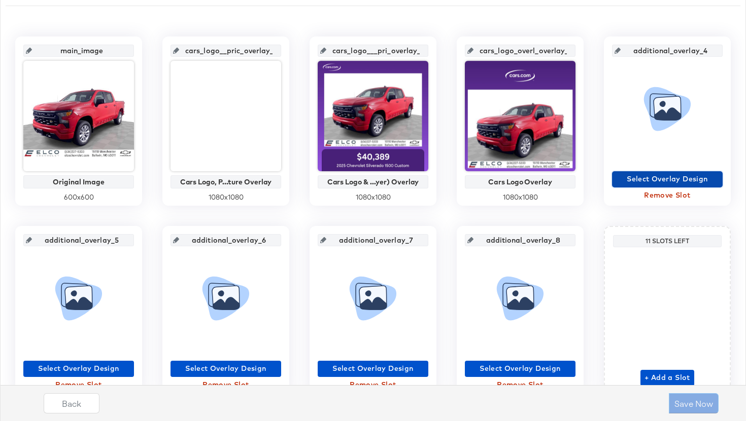
click at [665, 181] on span "Select Overlay Design" at bounding box center [667, 179] width 102 height 13
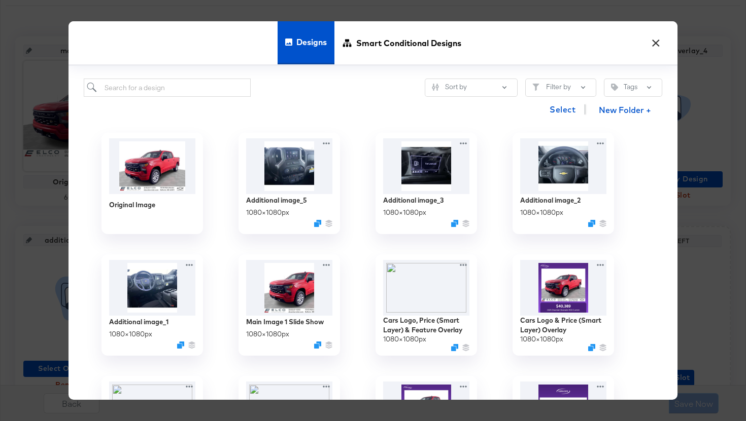
click at [658, 44] on button "×" at bounding box center [655, 40] width 18 height 18
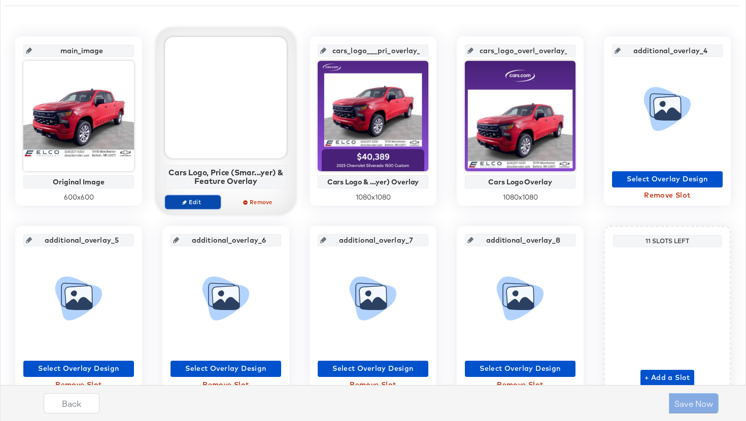
click at [205, 202] on span "Edit" at bounding box center [192, 202] width 47 height 8
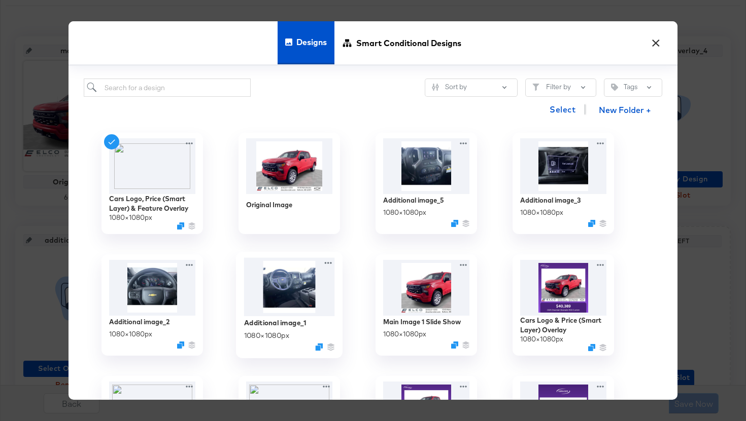
click at [281, 317] on div "Additional image_1 1080 × 1080 px" at bounding box center [289, 334] width 91 height 36
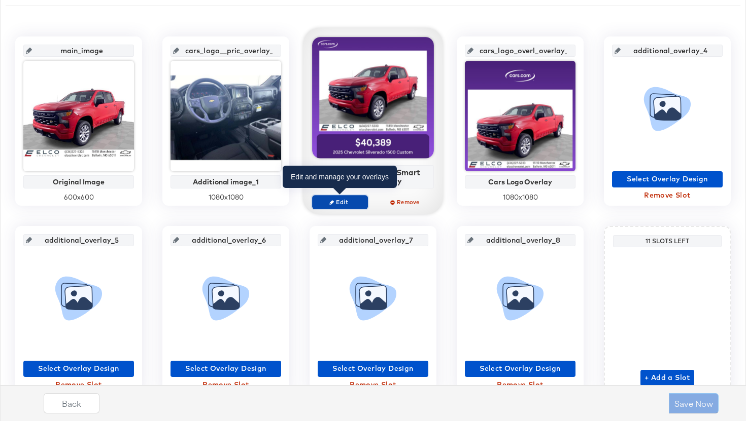
click at [345, 207] on button "Edit" at bounding box center [340, 202] width 56 height 14
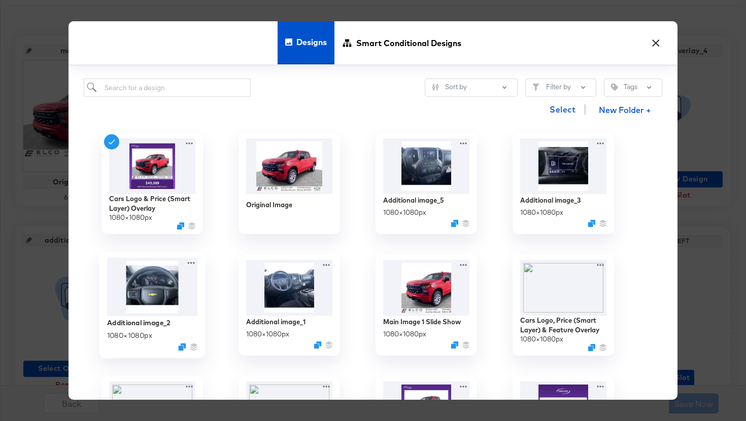
click at [155, 297] on img at bounding box center [152, 287] width 91 height 58
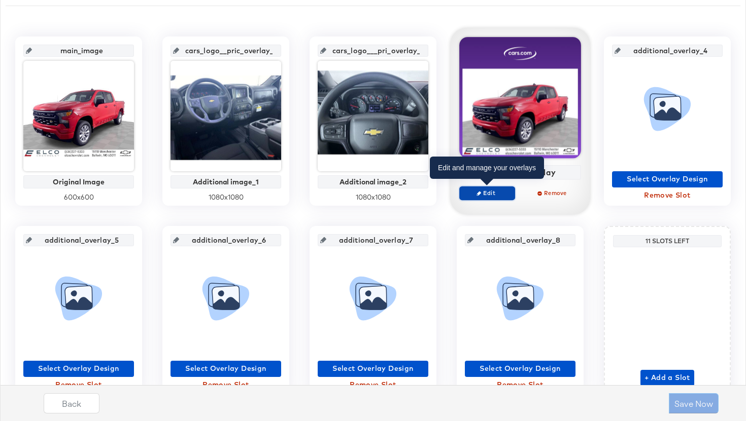
click at [494, 193] on span "Edit" at bounding box center [487, 193] width 47 height 8
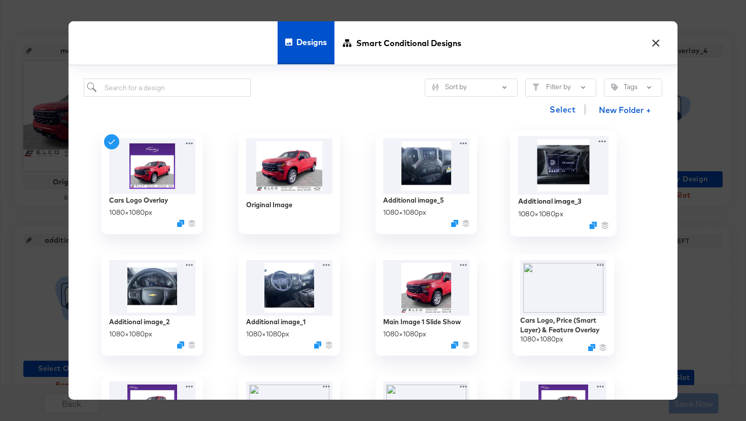
click at [574, 187] on img at bounding box center [563, 165] width 91 height 58
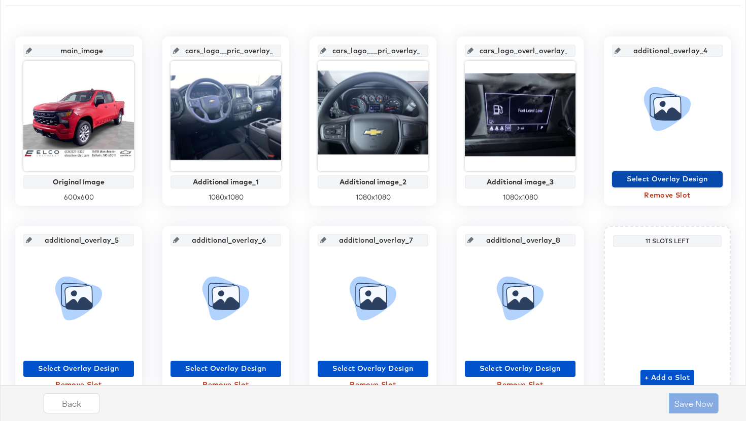
click at [641, 182] on span "Select Overlay Design" at bounding box center [667, 179] width 102 height 13
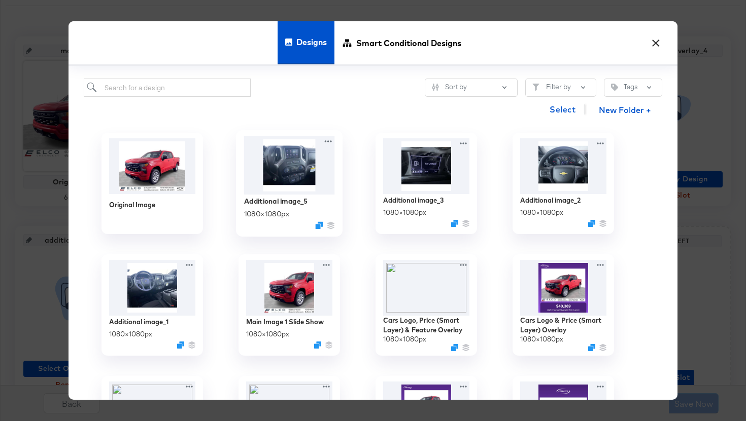
click at [274, 183] on img at bounding box center [289, 165] width 91 height 58
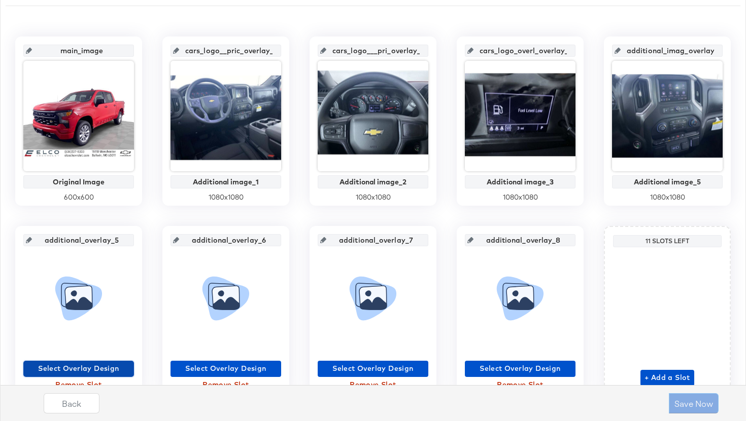
click at [112, 363] on span "Select Overlay Design" at bounding box center [78, 369] width 102 height 13
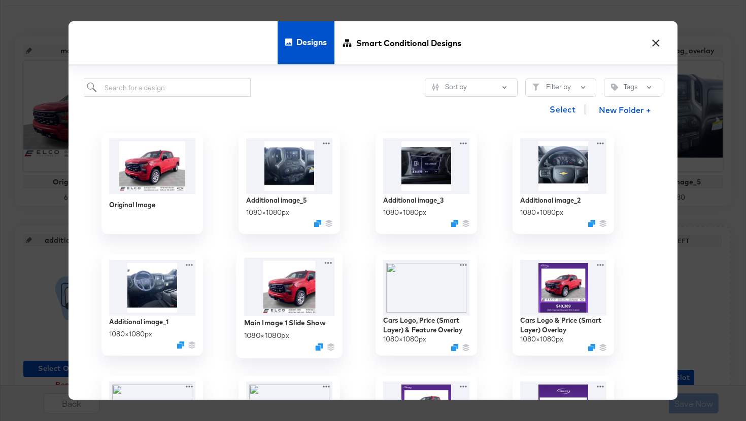
click at [307, 302] on img at bounding box center [289, 287] width 91 height 58
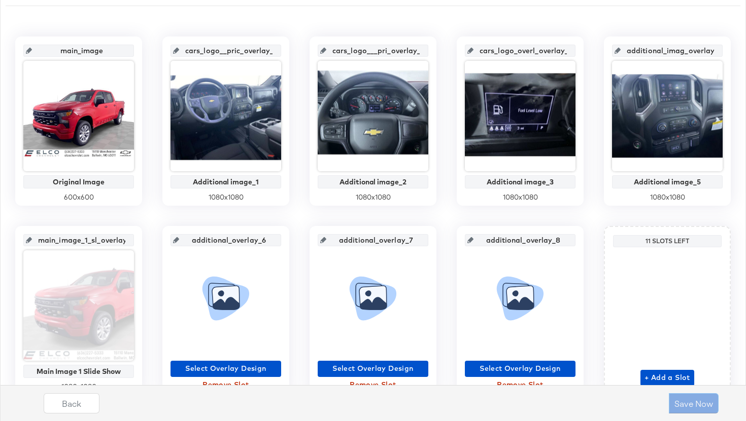
scroll to position [252, 0]
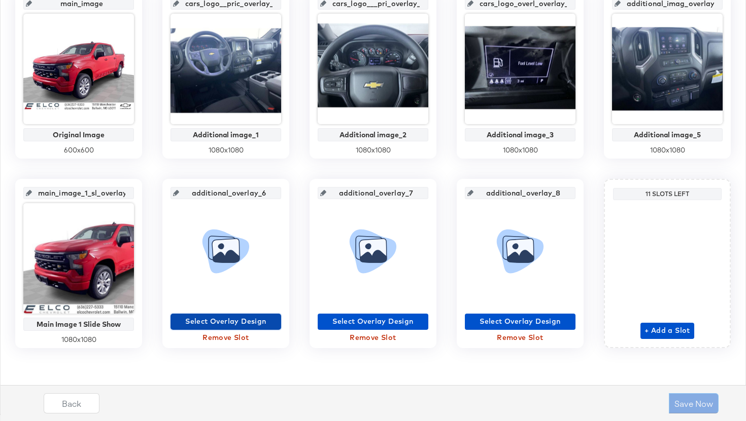
click at [240, 326] on span "Select Overlay Design" at bounding box center [225, 321] width 102 height 13
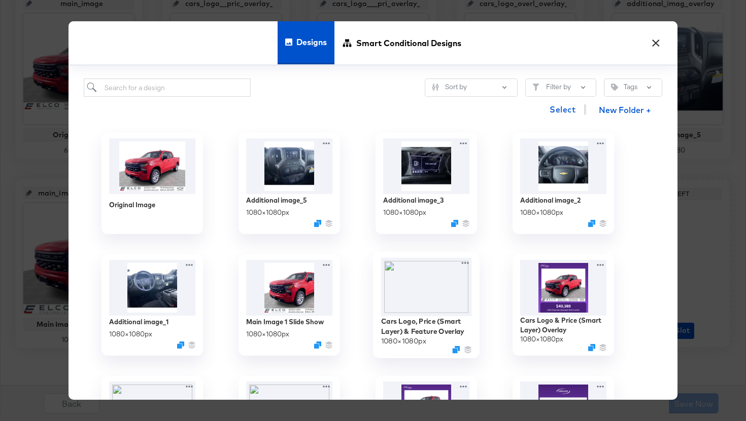
click at [438, 312] on img at bounding box center [426, 287] width 91 height 58
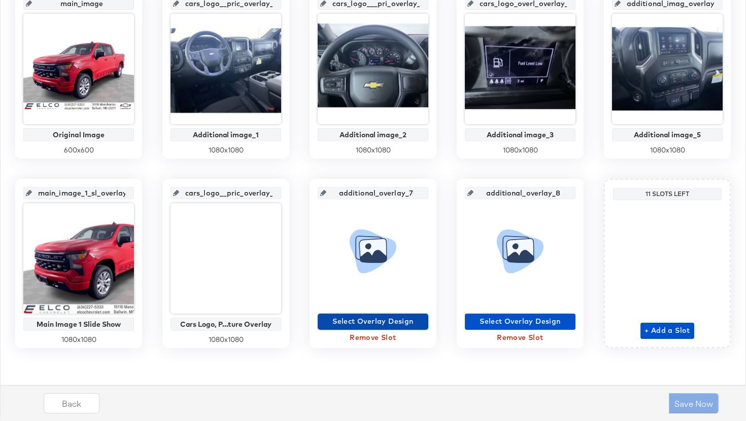
click at [423, 325] on span "Select Overlay Design" at bounding box center [373, 321] width 102 height 13
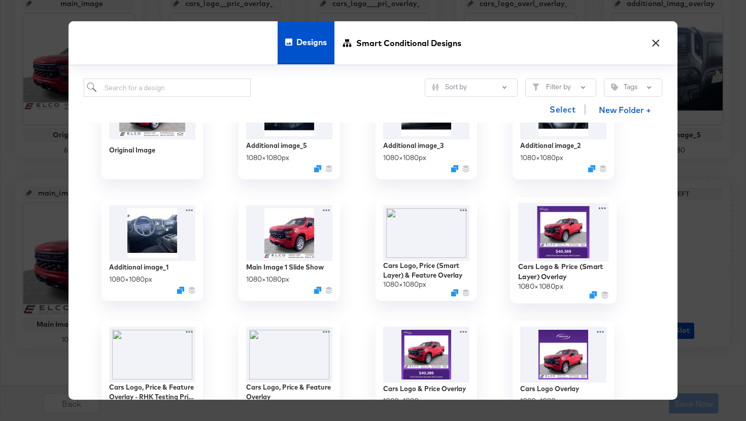
scroll to position [60, 0]
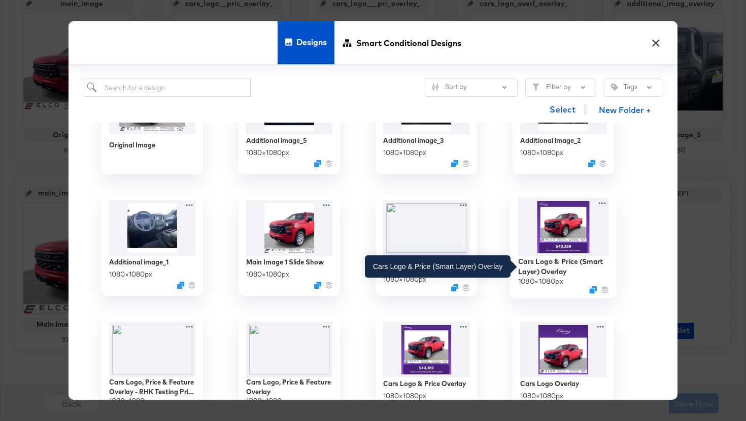
click at [570, 258] on div "Cars Logo & Price (Smart Layer) Overlay" at bounding box center [563, 267] width 91 height 20
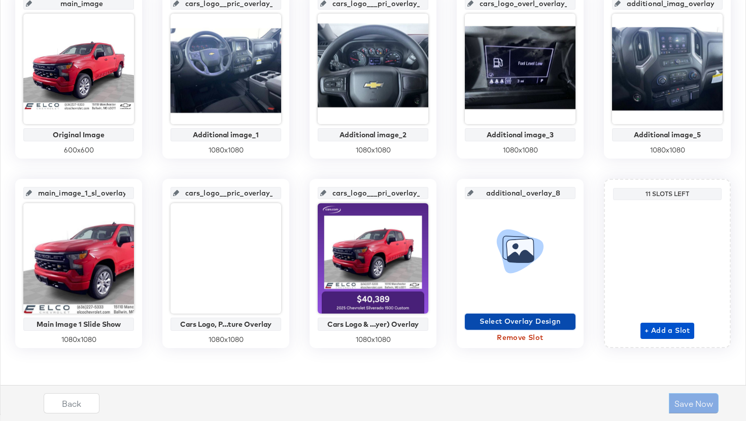
click at [524, 323] on span "Select Overlay Design" at bounding box center [520, 321] width 102 height 13
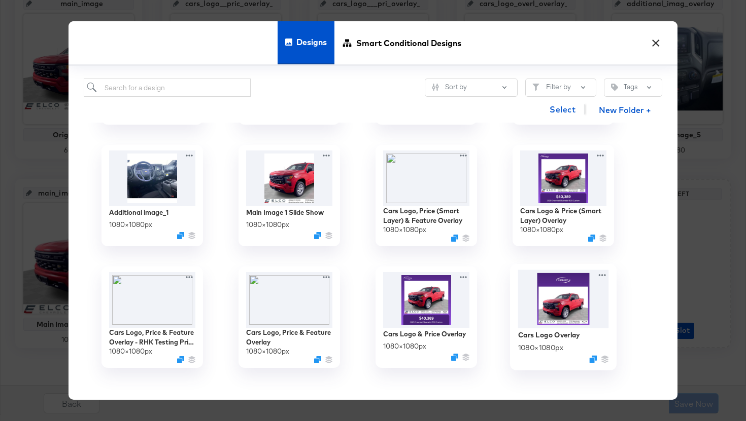
scroll to position [112, 0]
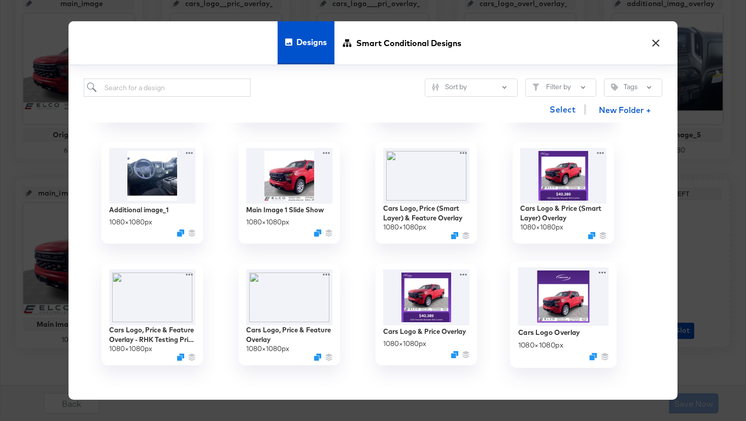
click at [547, 295] on img at bounding box center [563, 296] width 91 height 59
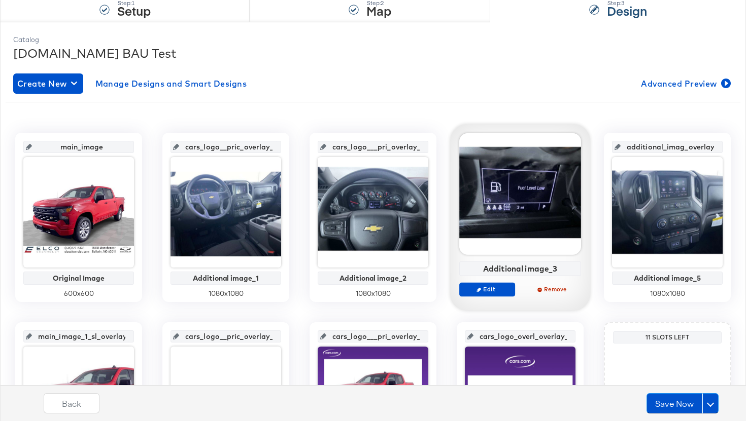
scroll to position [133, 0]
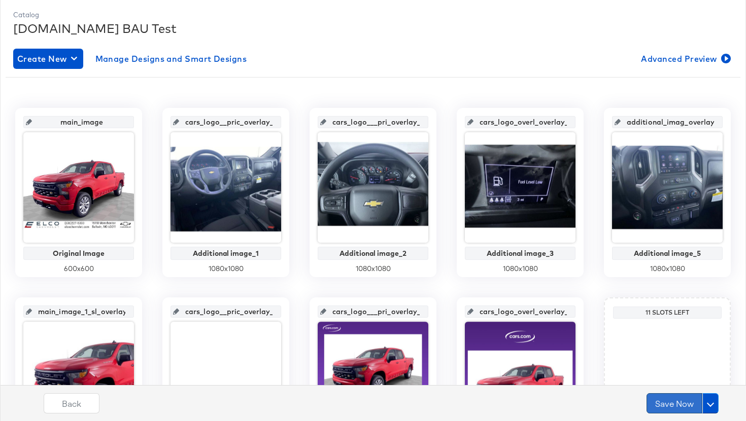
click at [668, 407] on button "Save Now" at bounding box center [674, 404] width 56 height 20
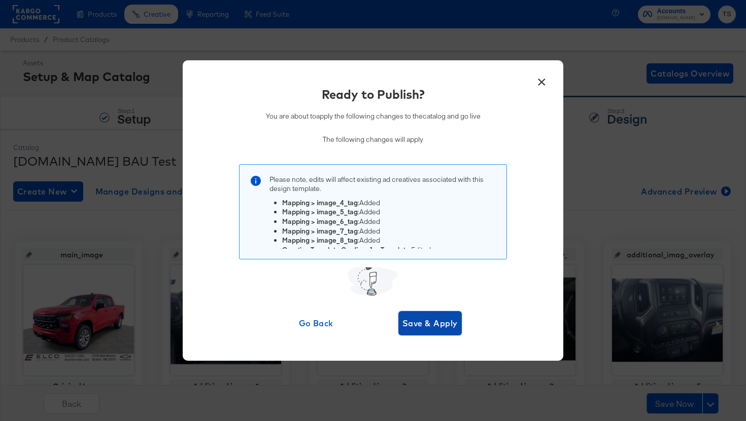
click at [438, 328] on span "Save & Apply" at bounding box center [429, 323] width 55 height 14
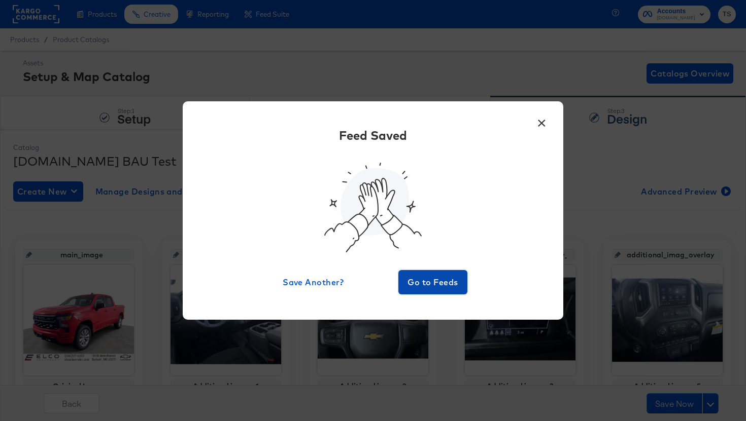
click at [438, 277] on span "Go to Feeds" at bounding box center [432, 282] width 61 height 14
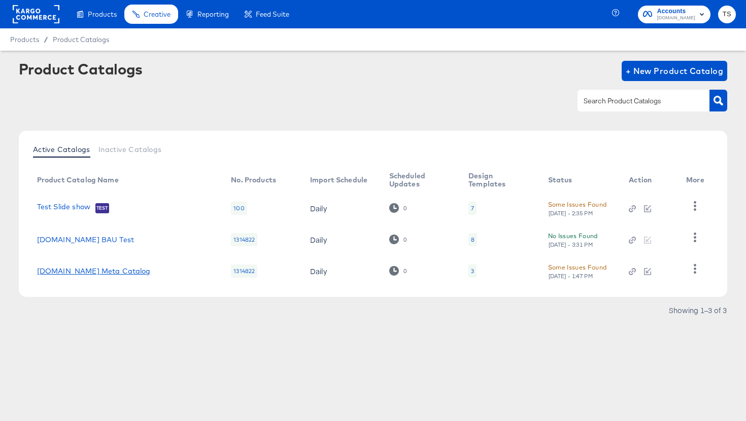
click at [98, 273] on link "[DOMAIN_NAME] Meta Catalog" at bounding box center [94, 271] width 114 height 8
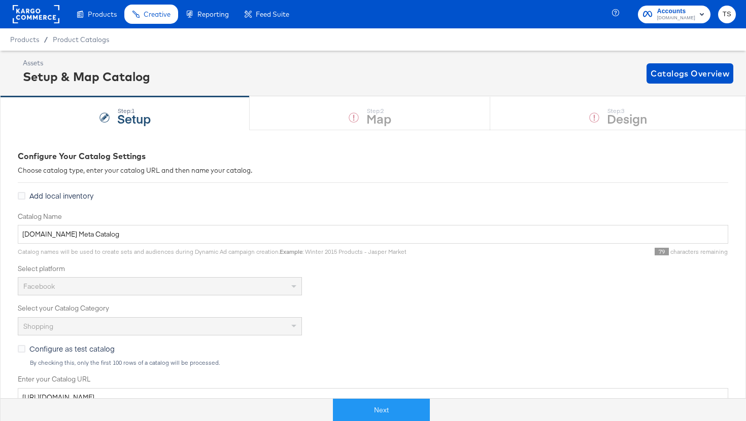
scroll to position [259, 0]
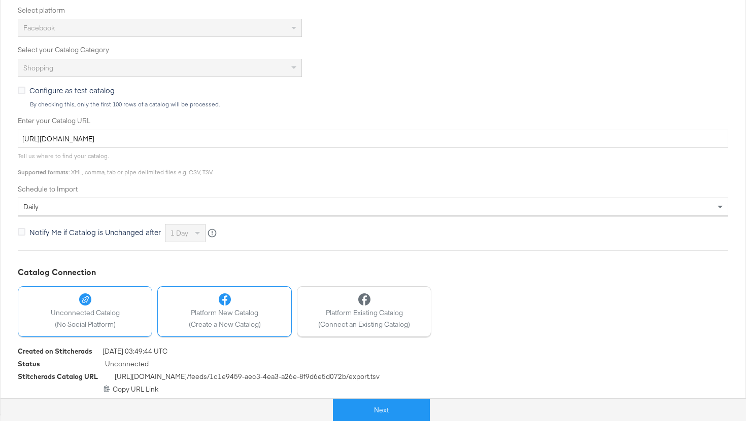
click at [266, 320] on button "Platform New Catalog (Create a New Catalog)" at bounding box center [224, 312] width 134 height 51
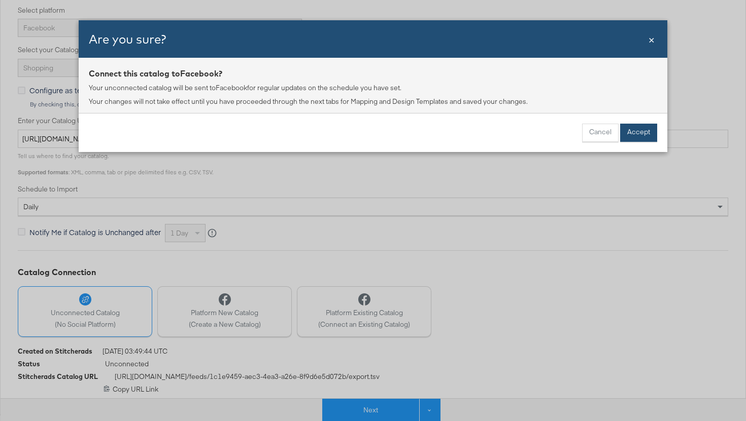
click at [628, 136] on button "Accept" at bounding box center [638, 133] width 37 height 18
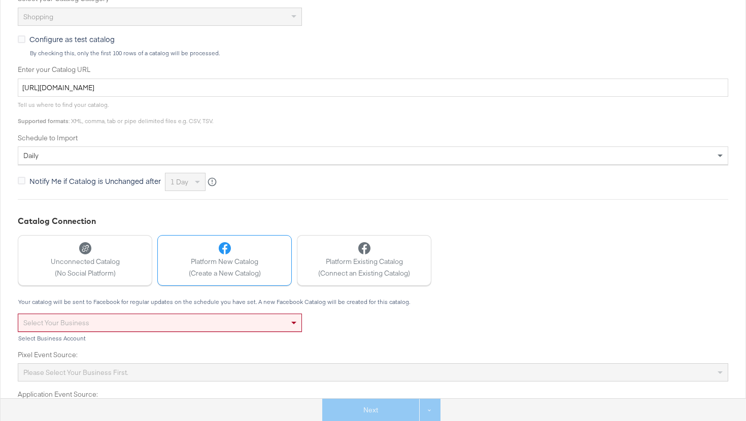
scroll to position [338, 0]
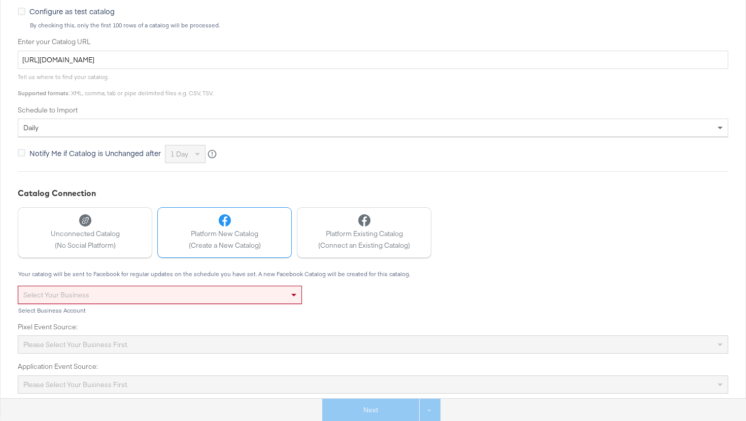
click at [275, 291] on div "Select your business" at bounding box center [159, 295] width 283 height 17
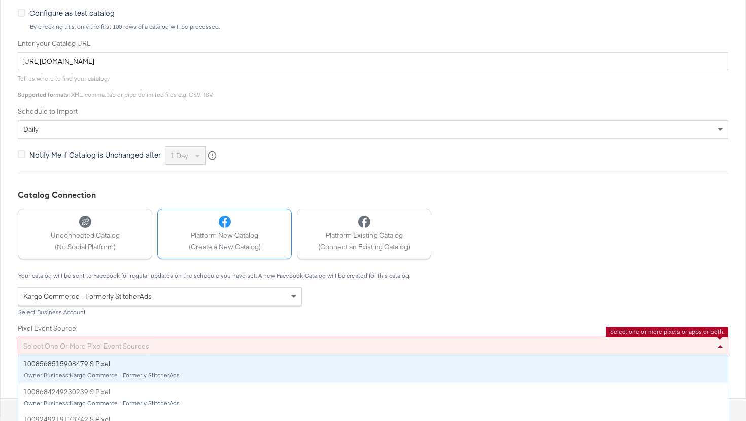
scroll to position [371, 0]
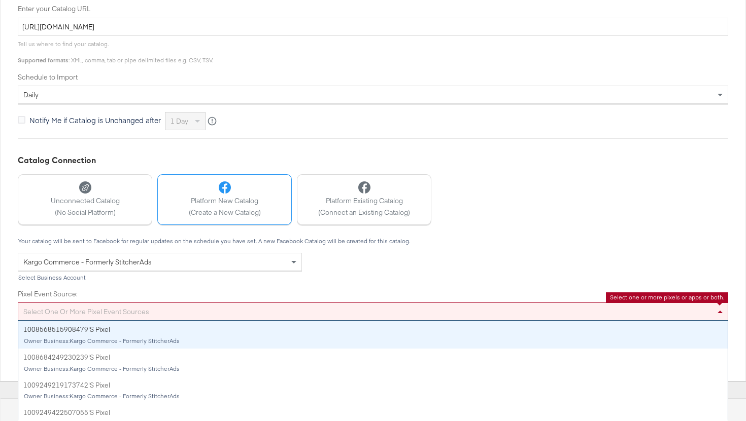
click at [196, 321] on div "Select one or more pixel event sources 1008568515908479's Pixel Owner Business:…" at bounding box center [373, 312] width 710 height 18
type input "car"
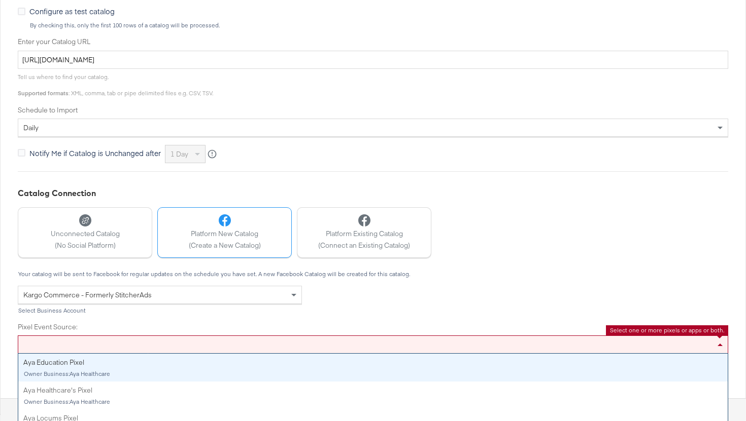
click at [265, 264] on div "Catalog Connection Unconnected Catalog (No Social Platform) Platform New Catalo…" at bounding box center [373, 291] width 710 height 206
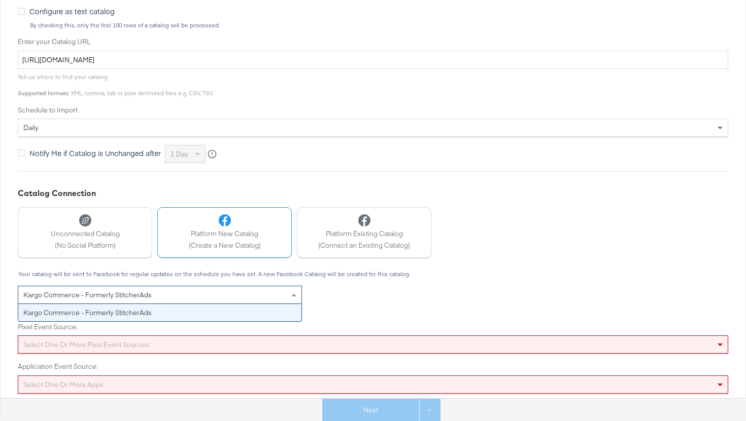
click at [241, 343] on div "Select one or more pixel event sources" at bounding box center [373, 345] width 710 height 18
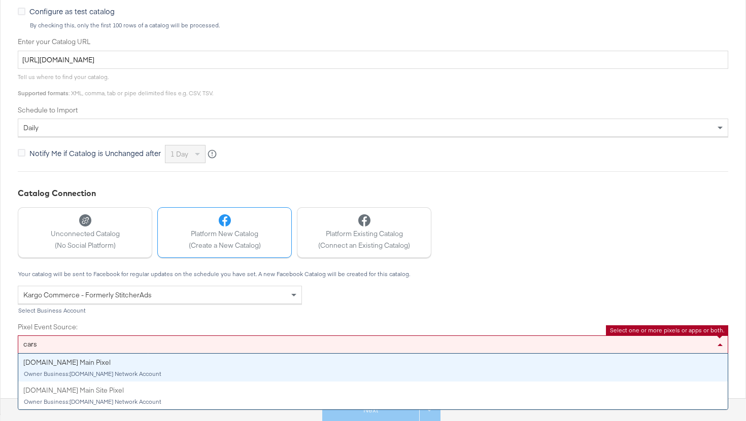
type input "cars"
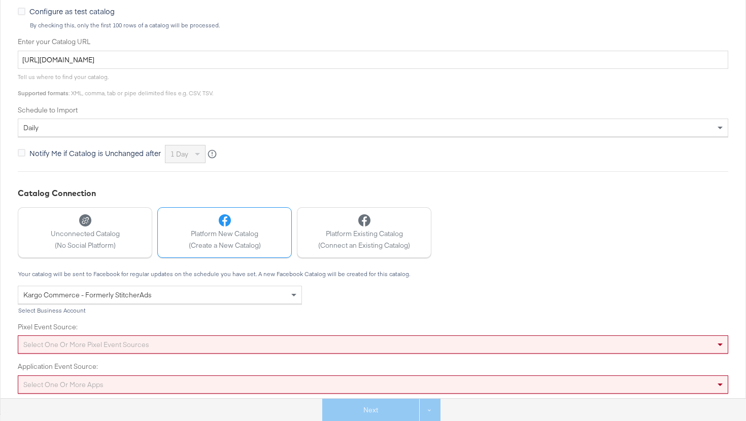
click at [230, 327] on label "Pixel Event Source:" at bounding box center [373, 328] width 710 height 10
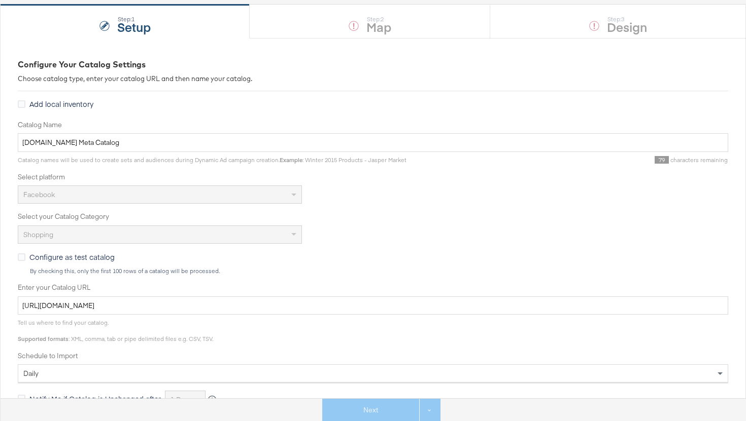
scroll to position [0, 0]
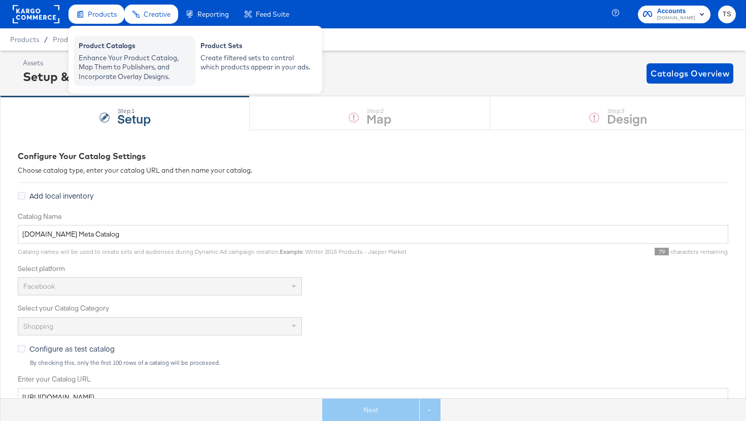
click at [105, 50] on div "Product Catalogs" at bounding box center [135, 47] width 112 height 12
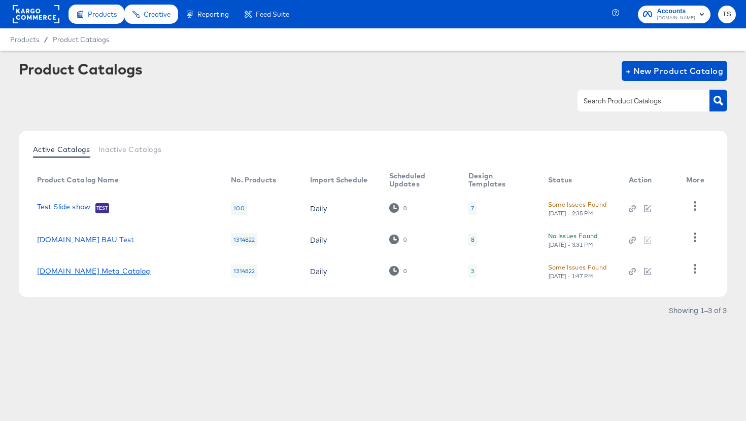
click at [93, 271] on link "[DOMAIN_NAME] Meta Catalog" at bounding box center [94, 271] width 114 height 8
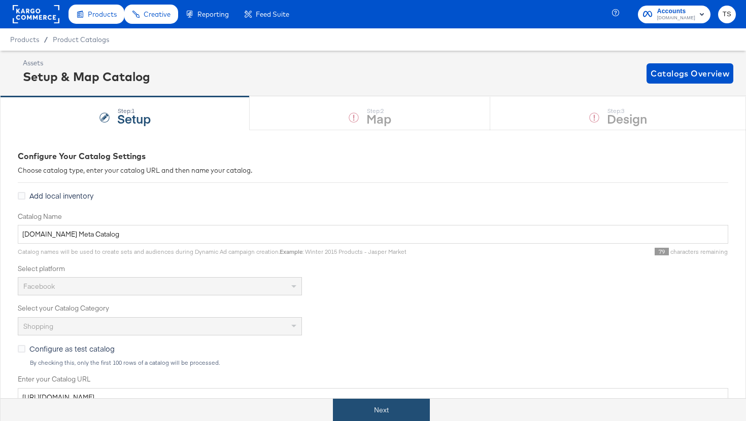
click at [419, 410] on button "Next" at bounding box center [381, 410] width 97 height 23
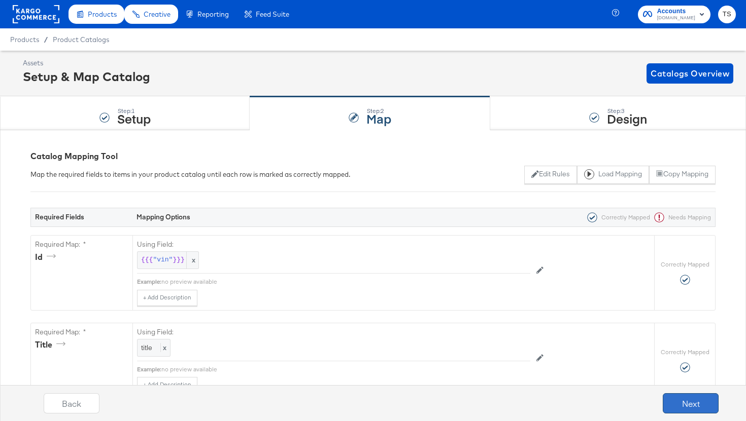
click at [682, 406] on button "Next" at bounding box center [690, 404] width 56 height 20
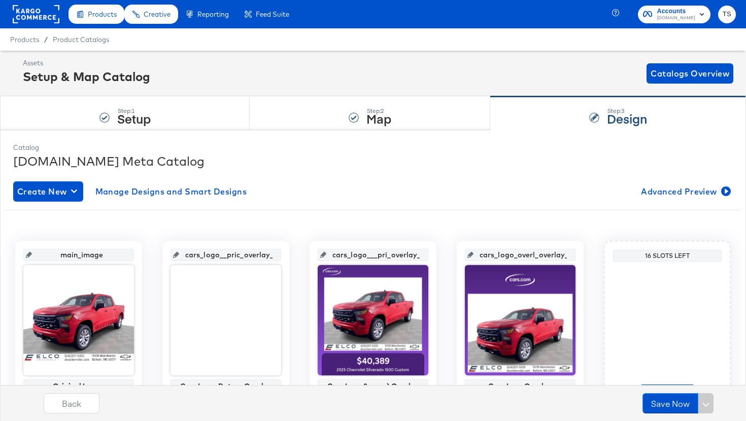
scroll to position [62, 0]
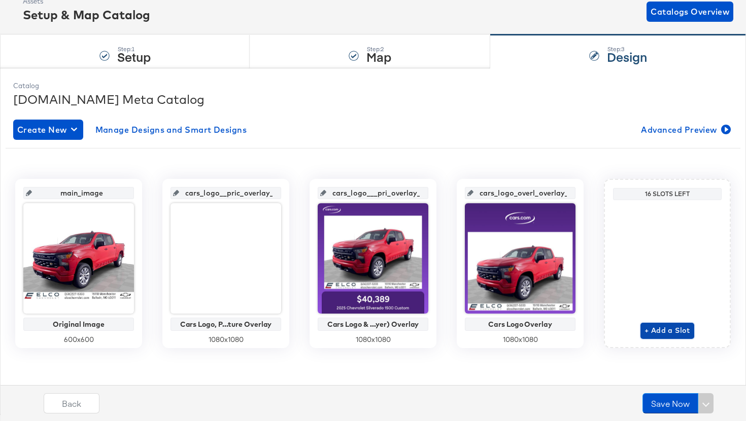
click at [661, 328] on span "+ Add a Slot" at bounding box center [667, 331] width 46 height 13
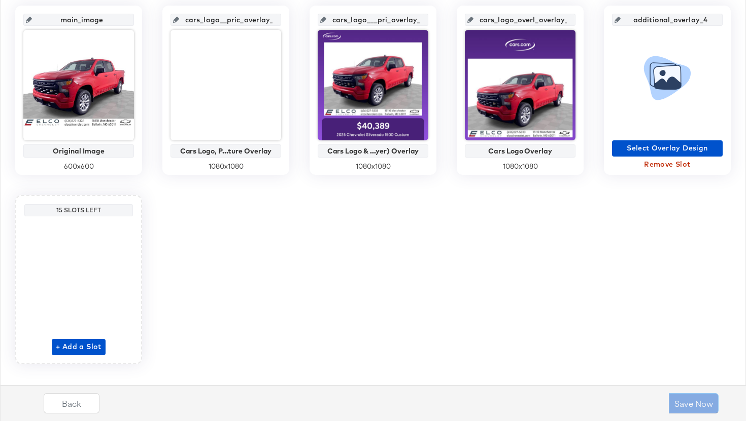
scroll to position [251, 0]
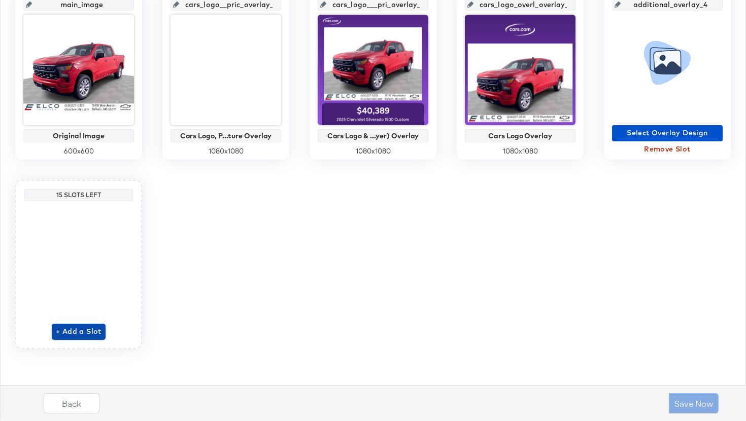
click at [96, 328] on span "+ Add a Slot" at bounding box center [79, 332] width 46 height 13
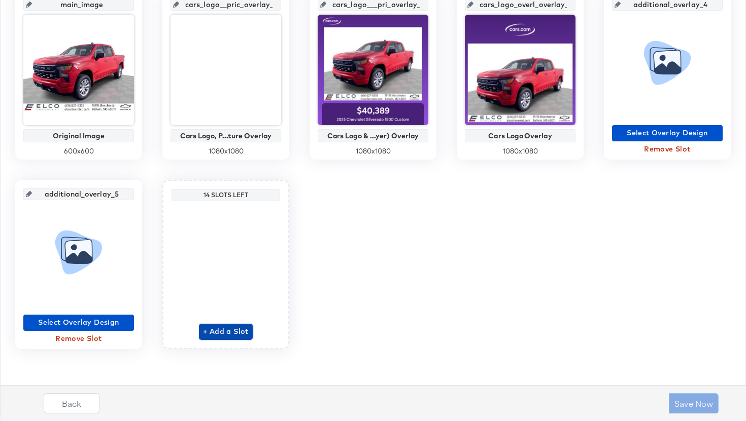
click at [229, 333] on span "+ Add a Slot" at bounding box center [226, 332] width 46 height 13
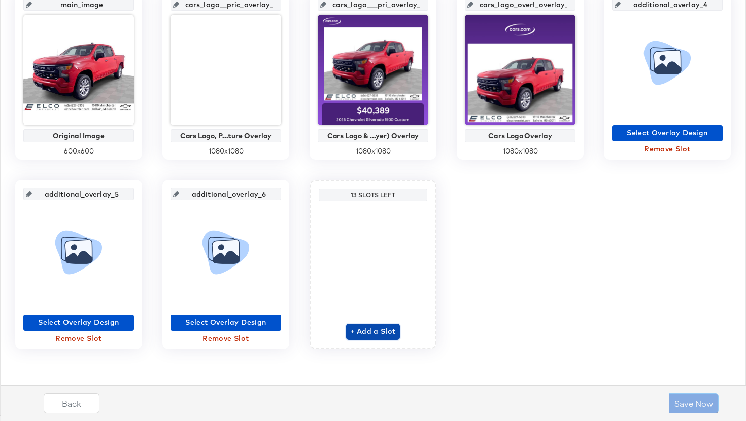
click at [356, 330] on span "+ Add a Slot" at bounding box center [373, 332] width 46 height 13
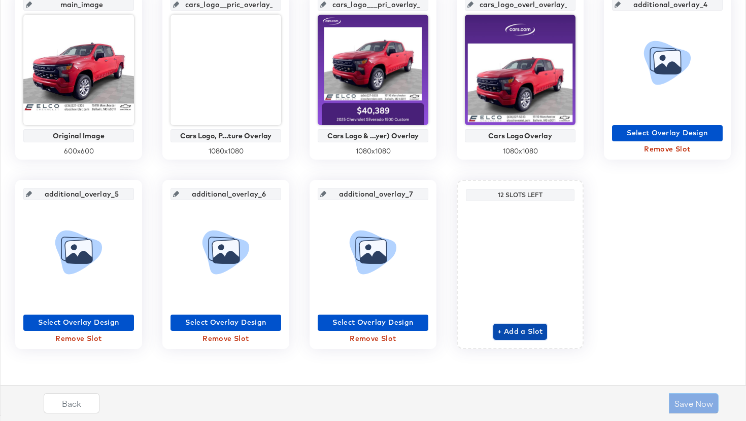
click at [518, 326] on span "+ Add a Slot" at bounding box center [520, 332] width 46 height 13
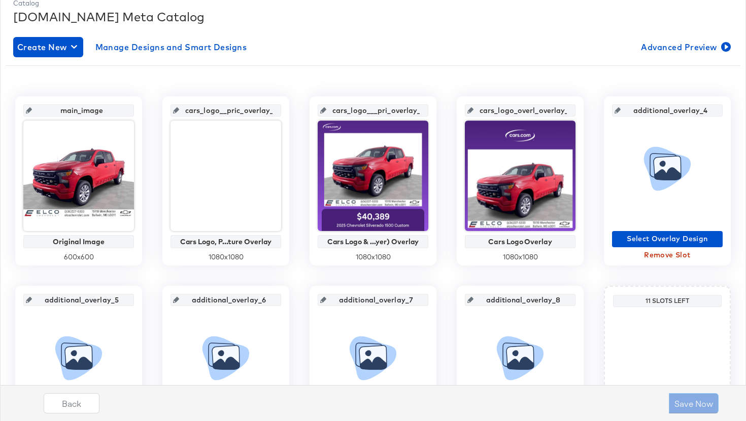
scroll to position [110, 0]
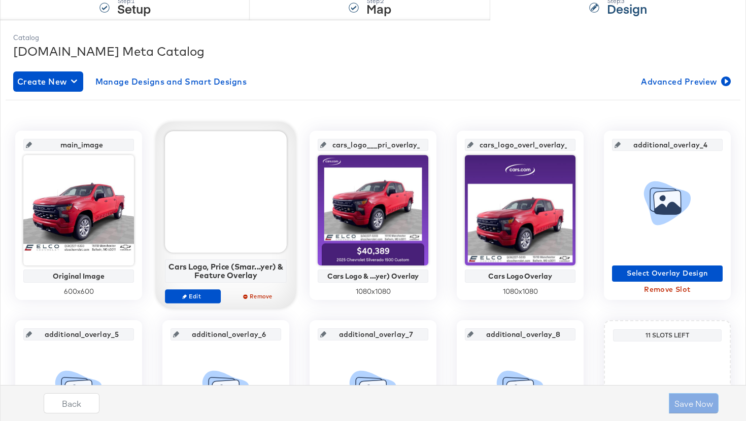
click at [237, 209] on div at bounding box center [226, 192] width 122 height 122
click at [198, 293] on span "Edit" at bounding box center [192, 297] width 47 height 8
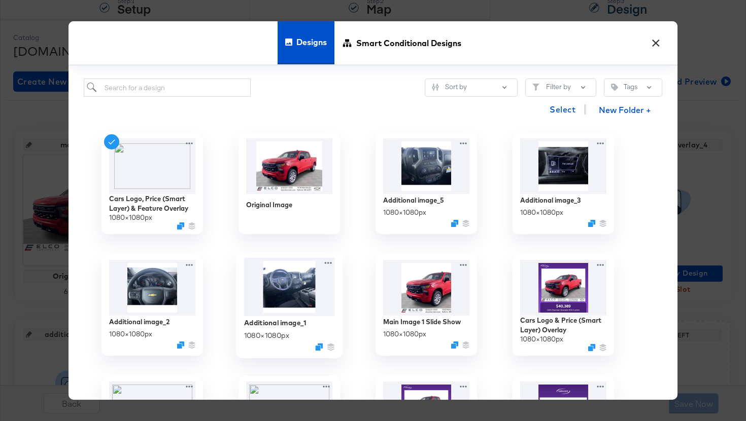
click at [304, 305] on img at bounding box center [289, 287] width 91 height 58
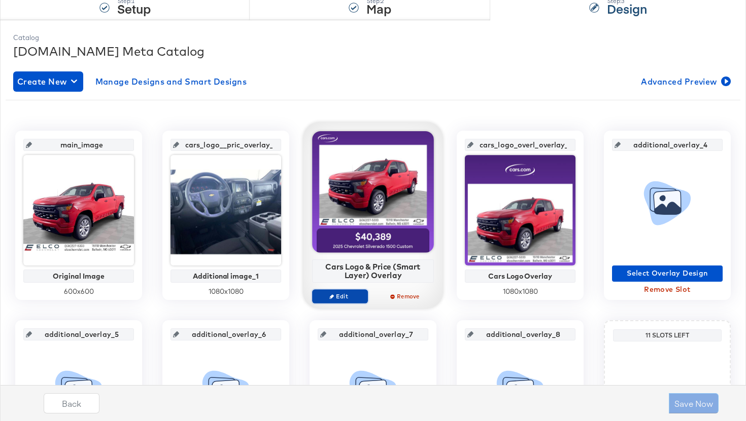
click at [343, 298] on span "Edit" at bounding box center [339, 297] width 47 height 8
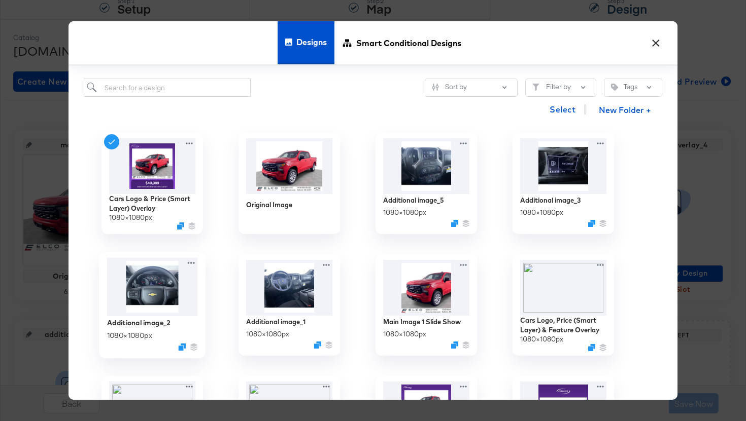
click at [163, 309] on img at bounding box center [152, 287] width 91 height 58
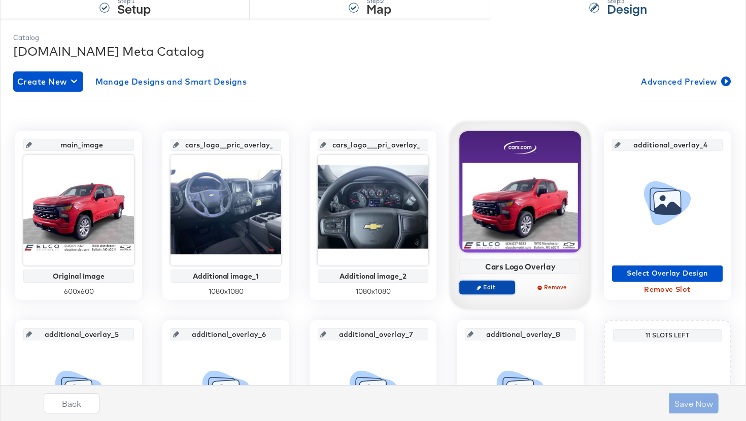
click at [505, 290] on span "Edit" at bounding box center [487, 288] width 47 height 8
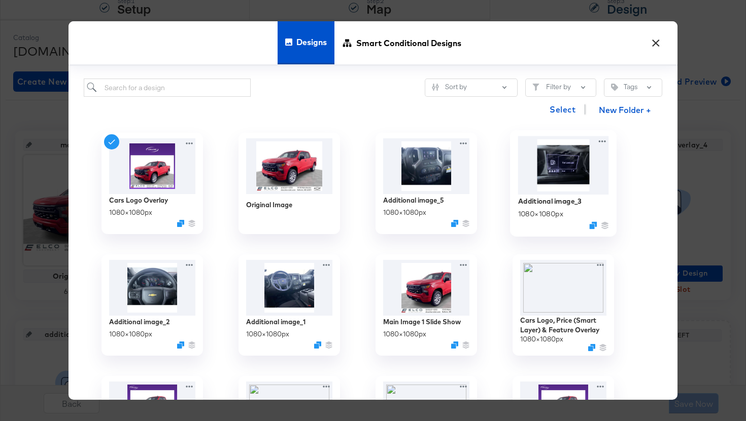
click at [560, 192] on img at bounding box center [563, 165] width 91 height 58
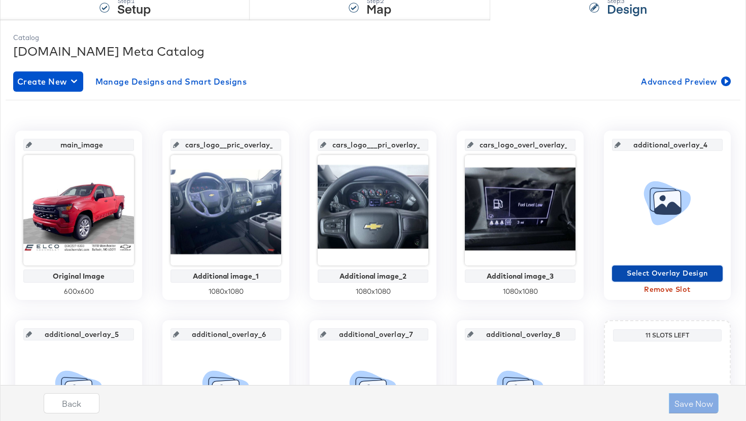
click at [640, 277] on span "Select Overlay Design" at bounding box center [667, 273] width 102 height 13
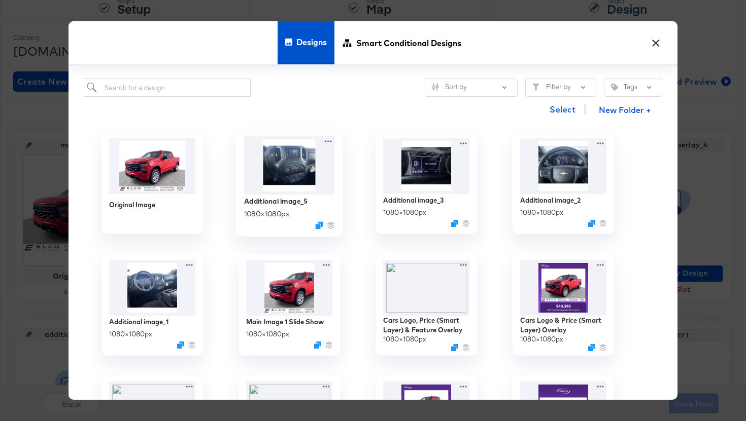
click at [290, 186] on img at bounding box center [289, 165] width 91 height 58
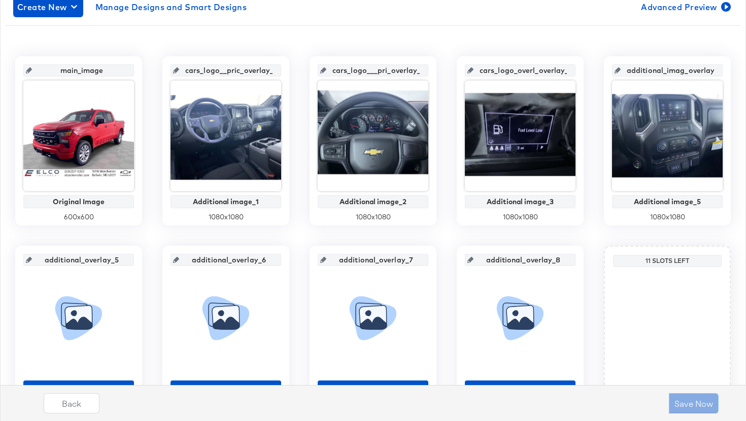
scroll to position [201, 0]
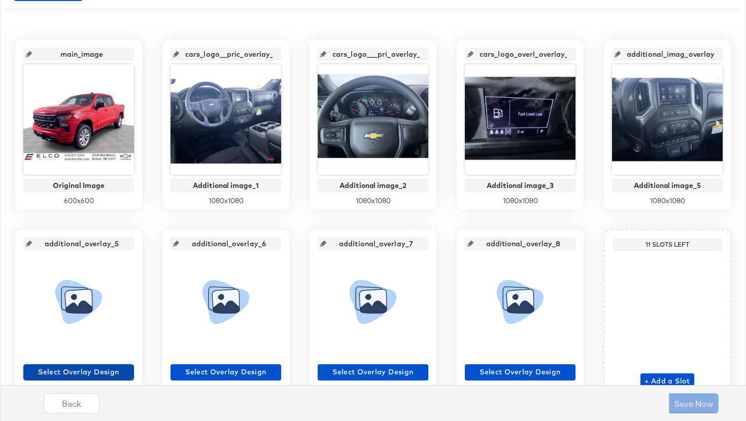
click at [88, 373] on span "Select Overlay Design" at bounding box center [78, 372] width 102 height 13
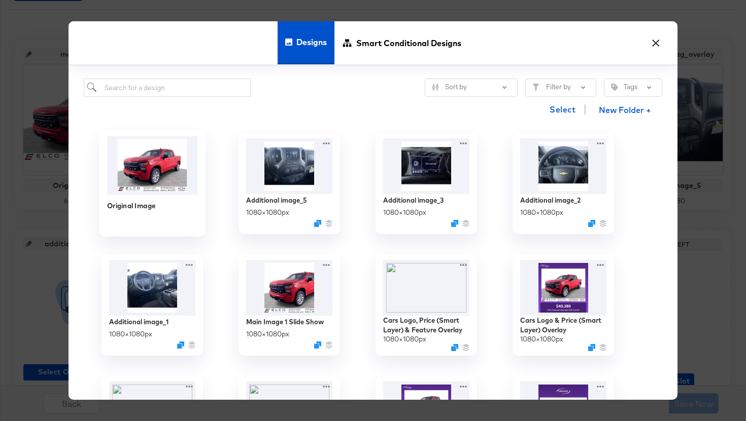
click at [171, 179] on img at bounding box center [152, 165] width 91 height 58
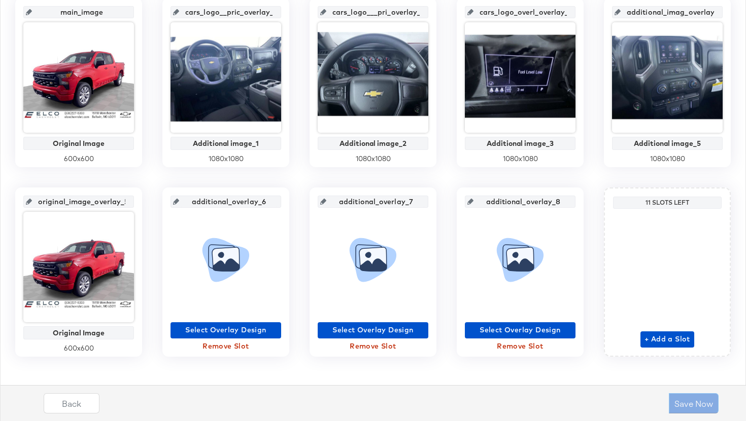
scroll to position [252, 0]
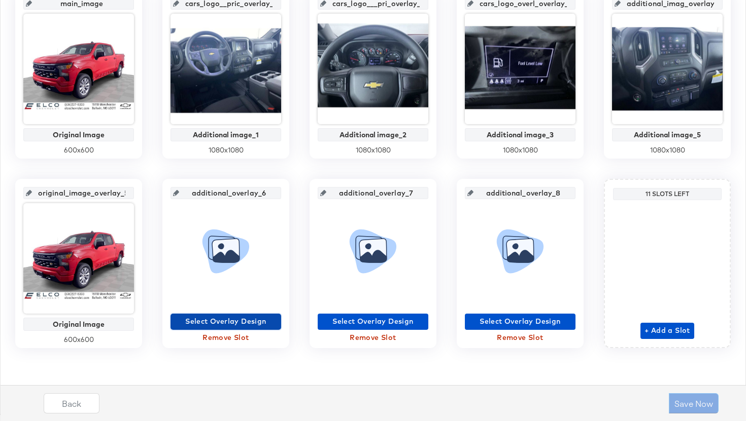
click at [265, 322] on span "Select Overlay Design" at bounding box center [225, 321] width 102 height 13
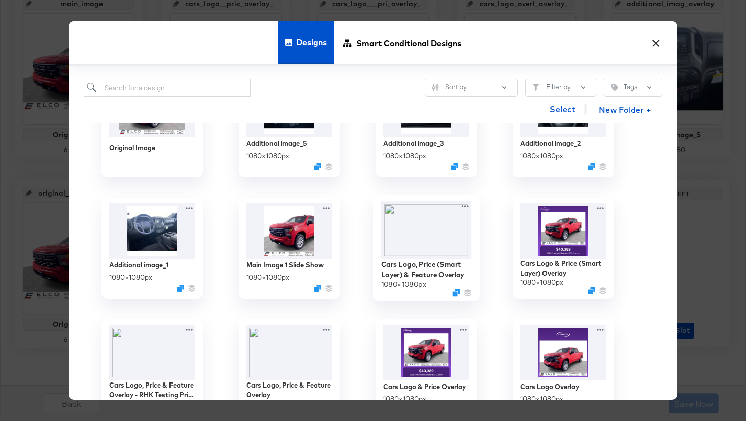
scroll to position [73, 0]
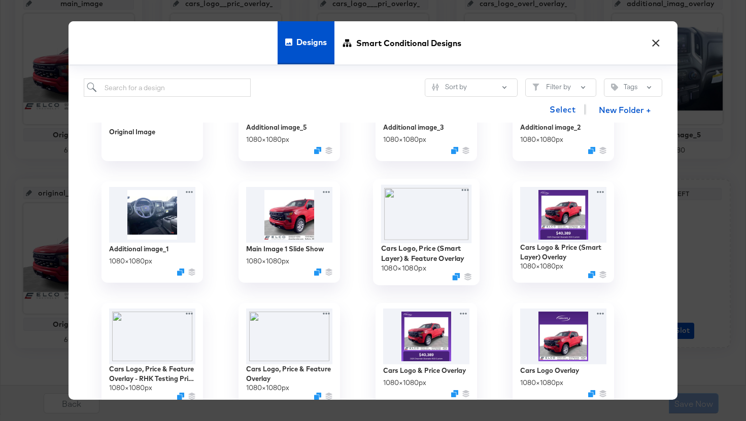
click at [433, 223] on img at bounding box center [426, 214] width 91 height 58
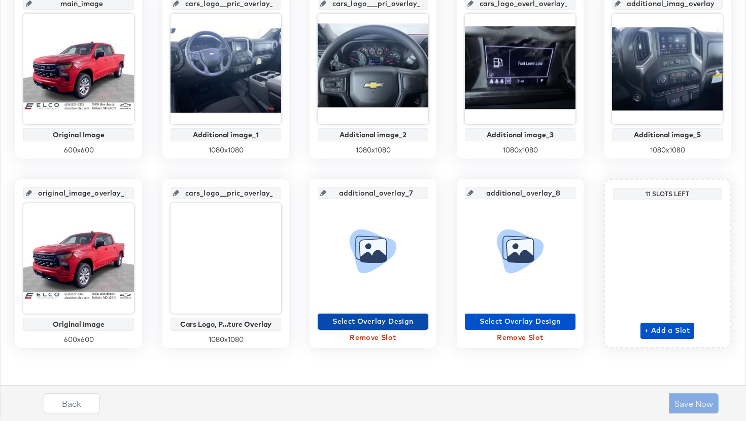
click at [362, 323] on span "Select Overlay Design" at bounding box center [373, 321] width 102 height 13
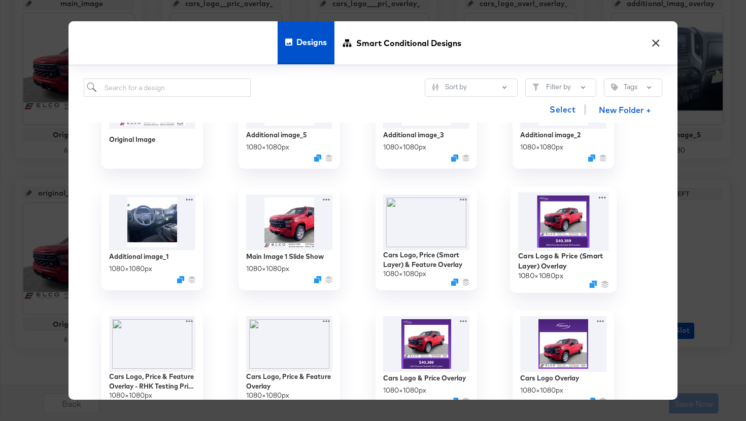
scroll to position [75, 0]
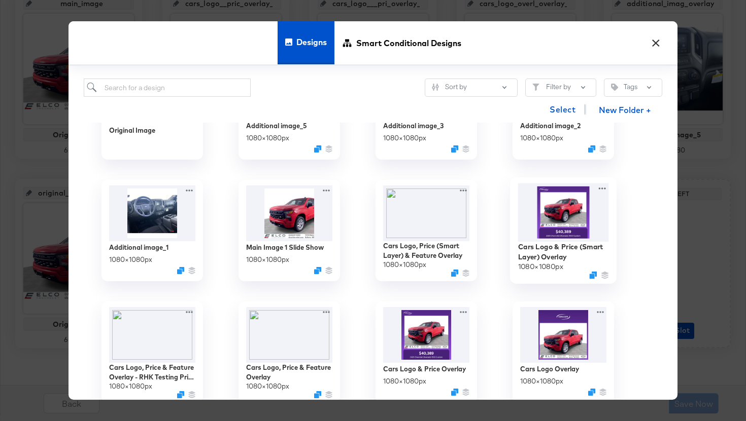
click at [558, 236] on img at bounding box center [563, 212] width 91 height 58
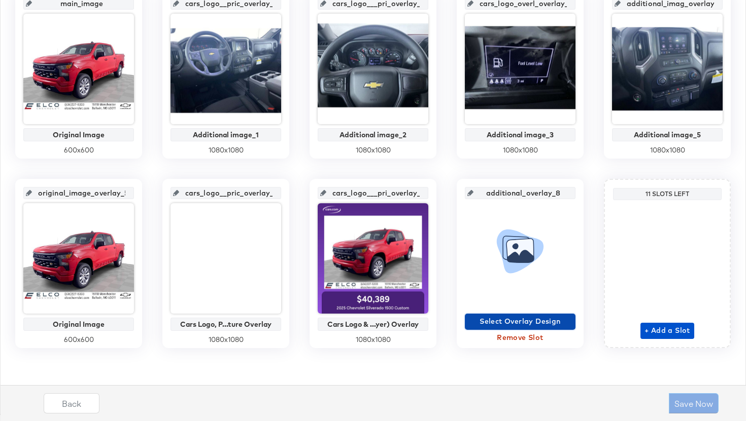
click at [536, 324] on span "Select Overlay Design" at bounding box center [520, 321] width 102 height 13
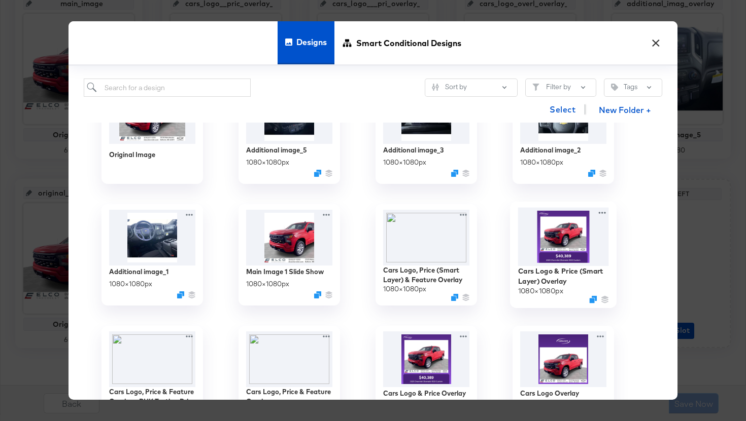
scroll to position [112, 0]
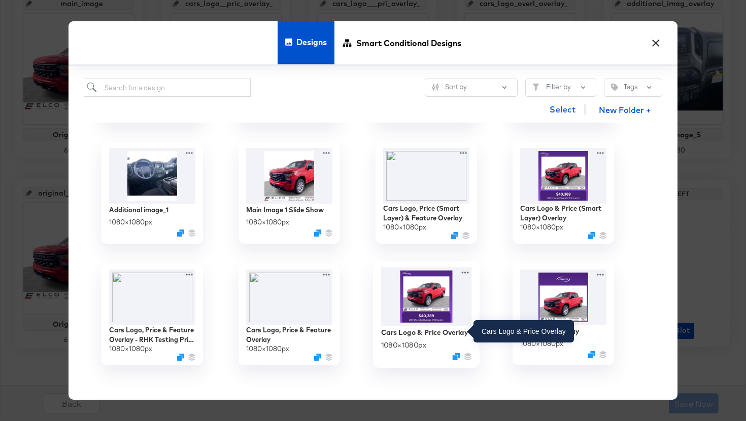
click at [428, 329] on div "Cars Logo & Price Overlay" at bounding box center [424, 333] width 87 height 10
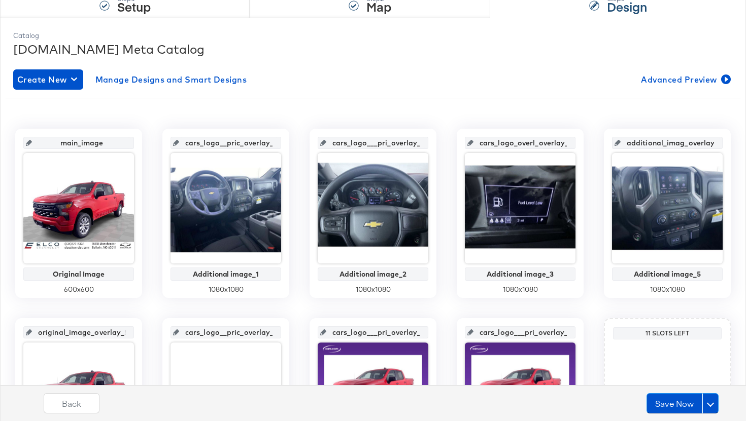
scroll to position [0, 0]
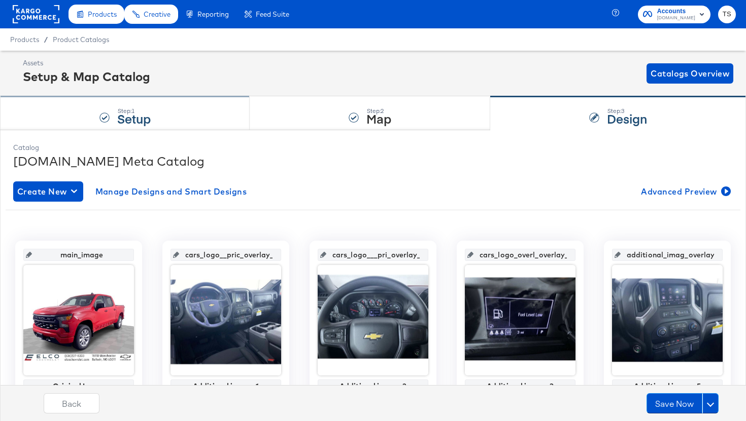
click at [129, 116] on strong "Setup" at bounding box center [133, 118] width 33 height 17
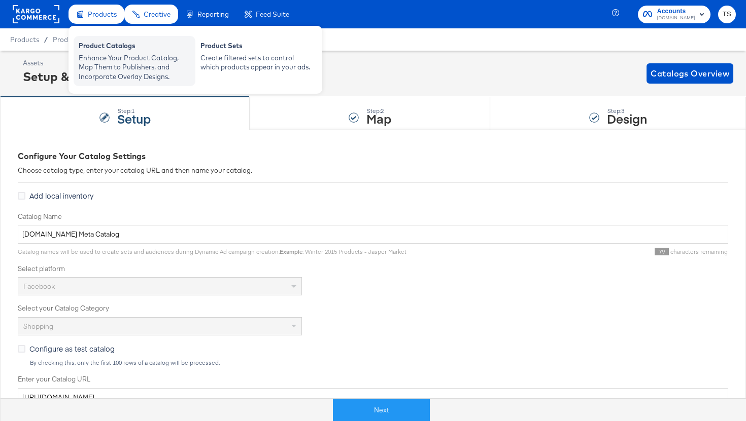
click at [112, 56] on div "Enhance Your Product Catalog, Map Them to Publishers, and Incorporate Overlay D…" at bounding box center [135, 67] width 112 height 28
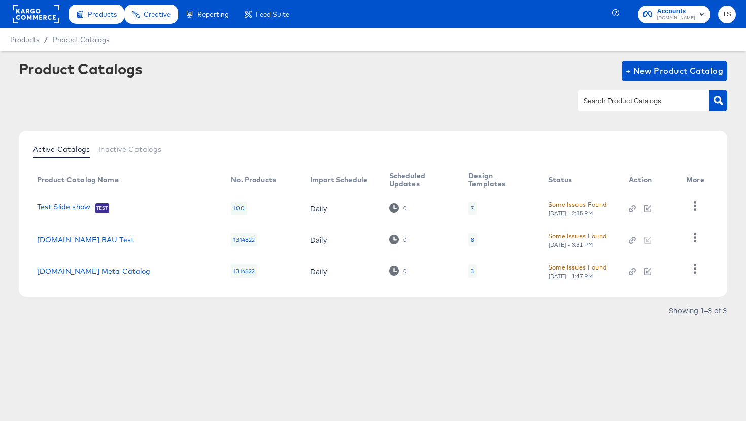
click at [97, 237] on link "[DOMAIN_NAME] BAU Test" at bounding box center [85, 240] width 97 height 8
click at [653, 67] on span "+ New Product Catalog" at bounding box center [674, 71] width 98 height 14
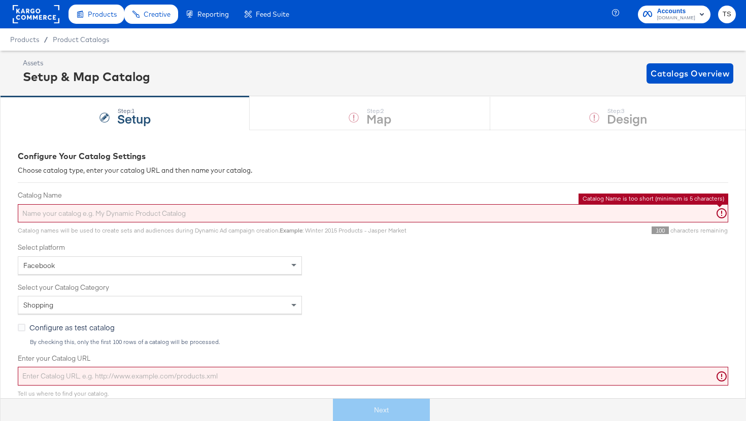
click at [143, 208] on input "Catalog Name" at bounding box center [373, 213] width 710 height 19
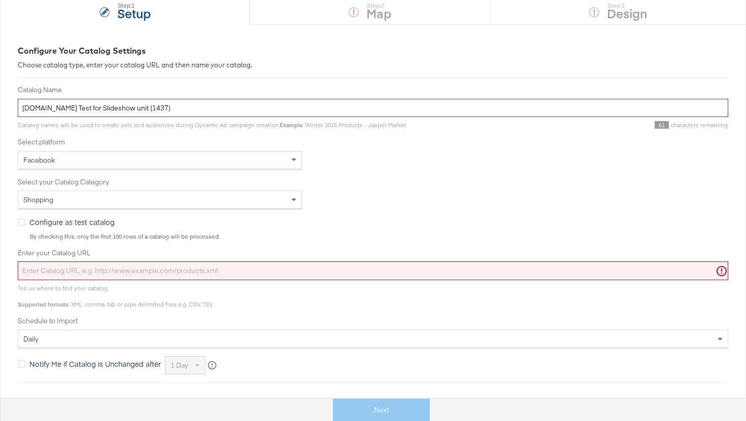
scroll to position [124, 0]
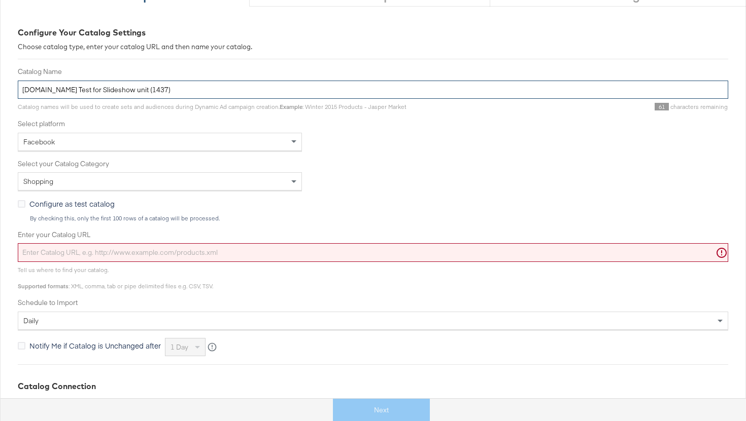
type input "Cars.com Test for Slideshow unit (1437)"
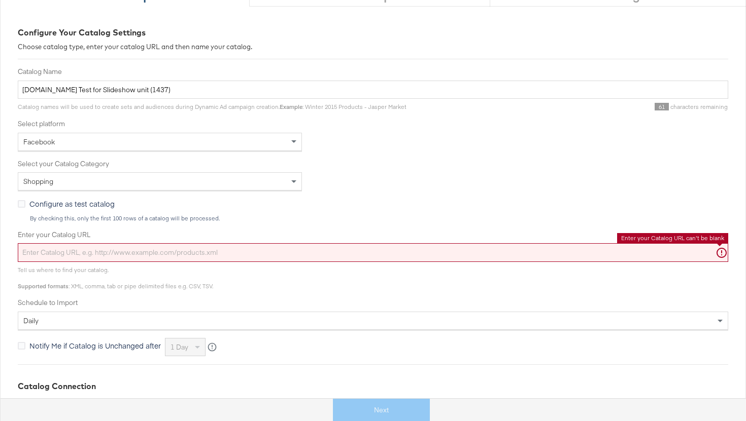
click at [102, 255] on input "Enter your Catalog URL" at bounding box center [373, 252] width 710 height 19
paste input "https://ace.stitcherads.com/exports/1437/universal/none/universal-4/export.tsv.…"
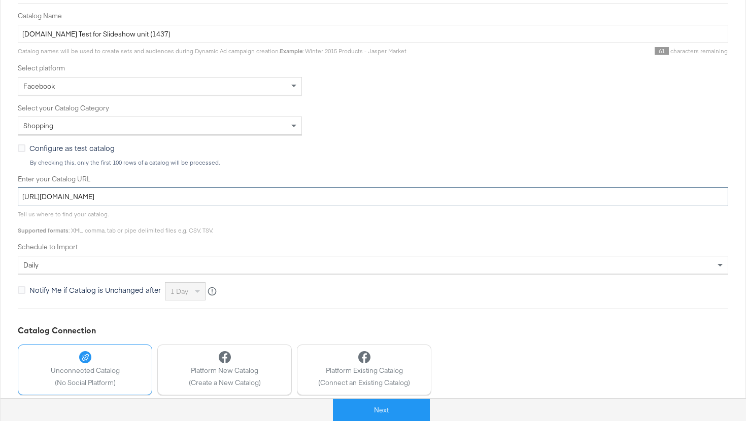
scroll to position [224, 0]
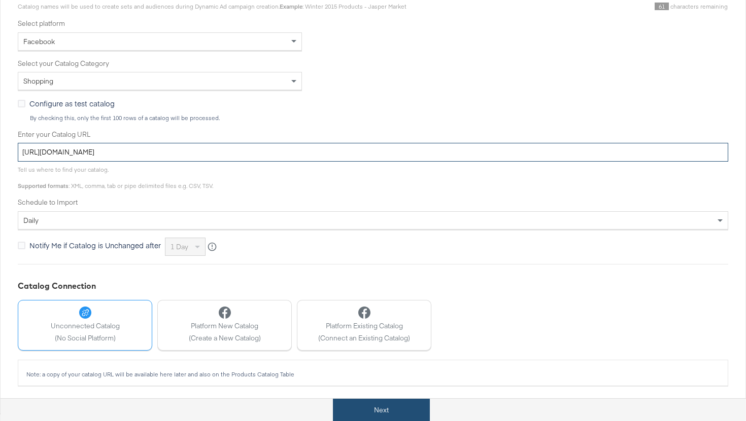
type input "https://ace.stitcherads.com/exports/1437/universal/none/universal-4/export.tsv.…"
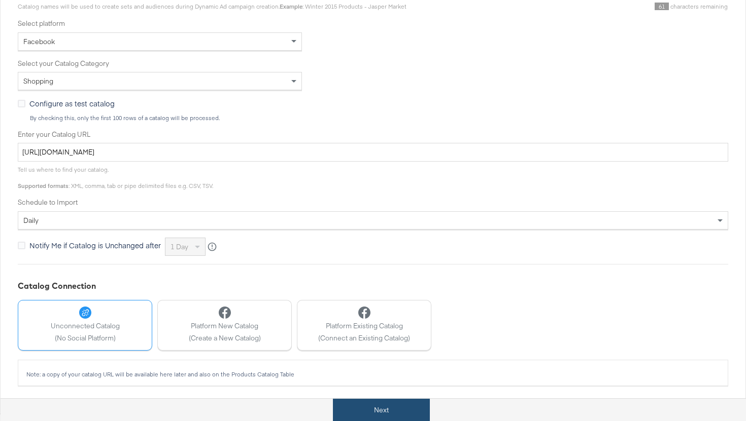
click at [386, 410] on button "Next" at bounding box center [381, 410] width 97 height 23
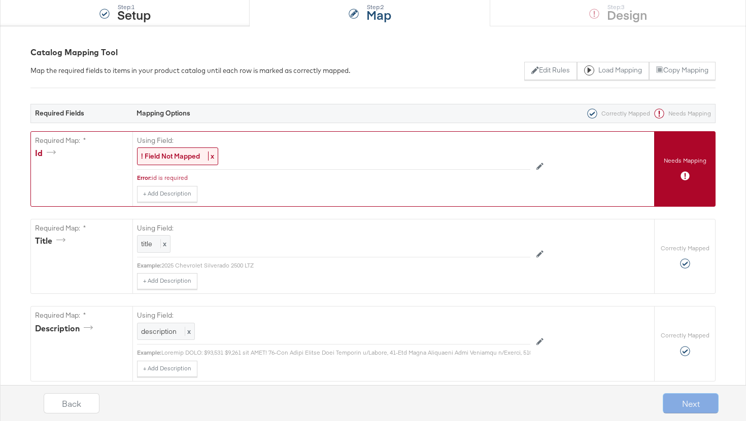
scroll to position [25, 0]
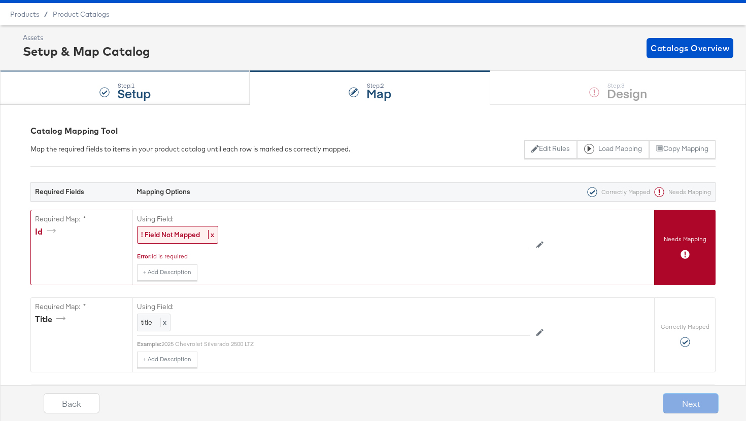
click at [183, 81] on div "Step: 1 Setup" at bounding box center [125, 88] width 250 height 33
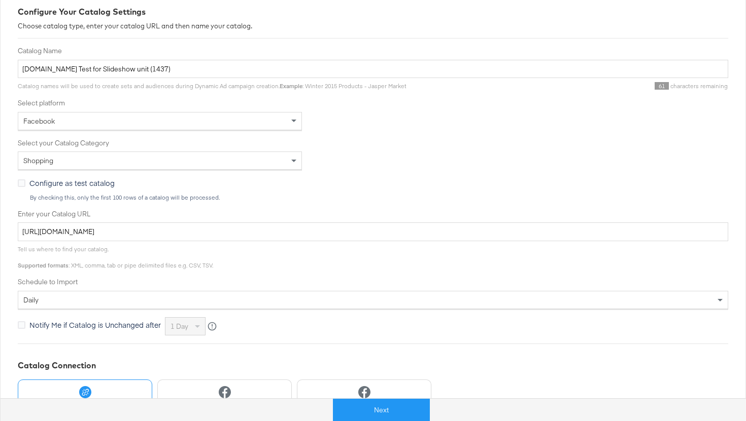
scroll to position [0, 0]
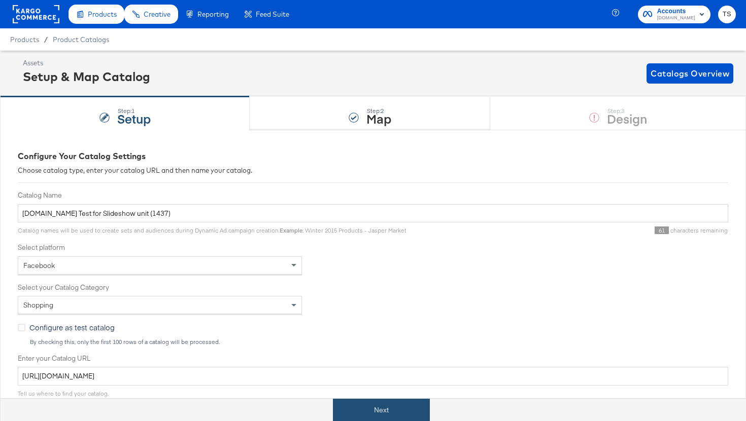
click at [388, 408] on button "Next" at bounding box center [381, 410] width 97 height 23
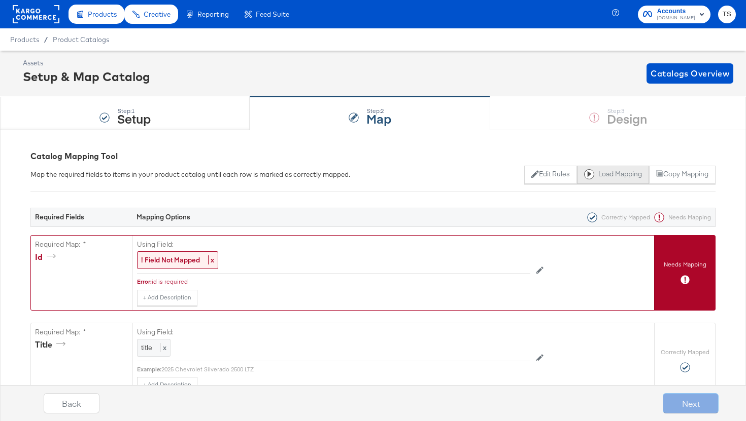
click at [627, 177] on button "Load Mapping" at bounding box center [613, 175] width 72 height 18
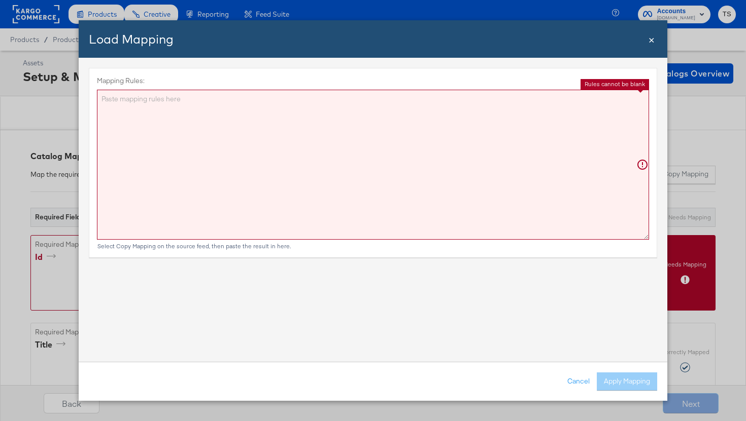
click at [297, 111] on textarea "Mapping Rules:" at bounding box center [373, 165] width 552 height 150
paste textarea "{"id":"{{{\"vin\"}}}","title":"{{{\"title\"}}}","description":"{{{\"description…"
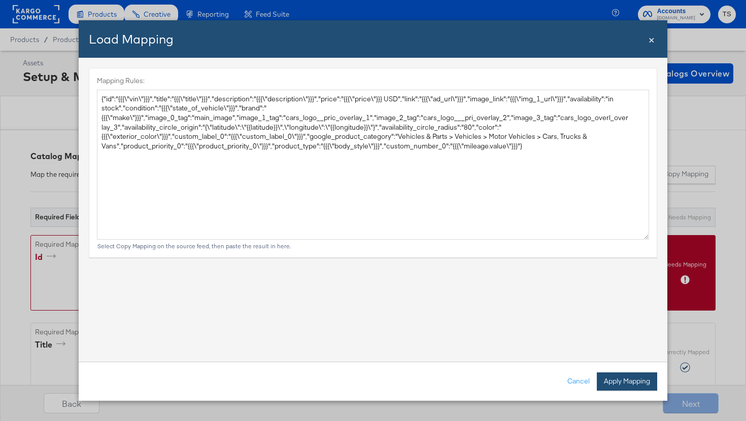
type textarea "{ "id": "{{{\"vin\"}}}", "title": "{{{\"title\"}}}", "description": "{{{\"descr…"
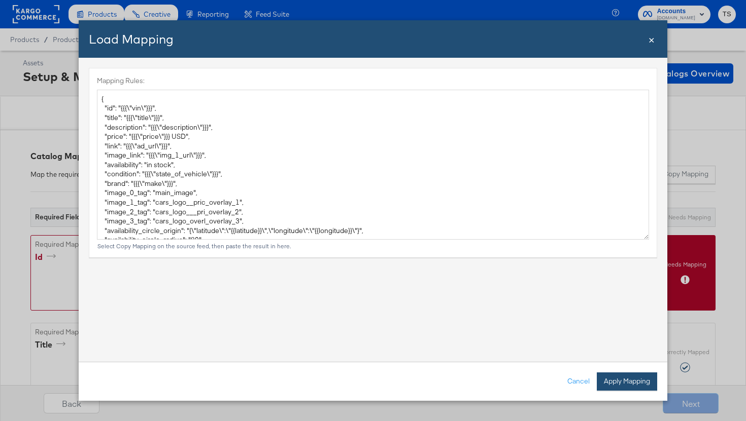
click at [634, 382] on button "Apply Mapping" at bounding box center [626, 382] width 60 height 18
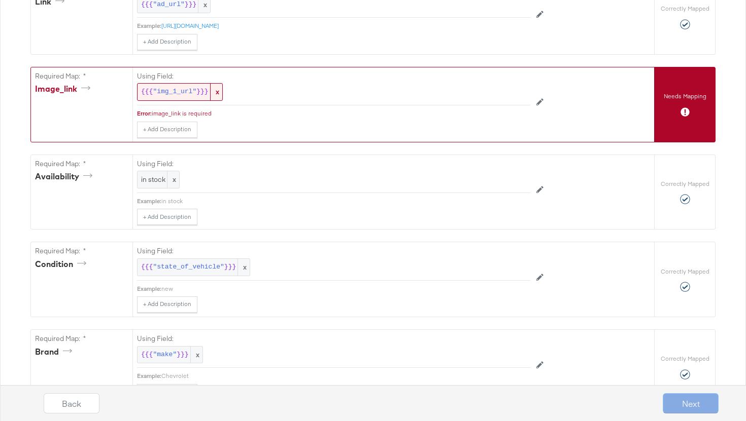
scroll to position [539, 0]
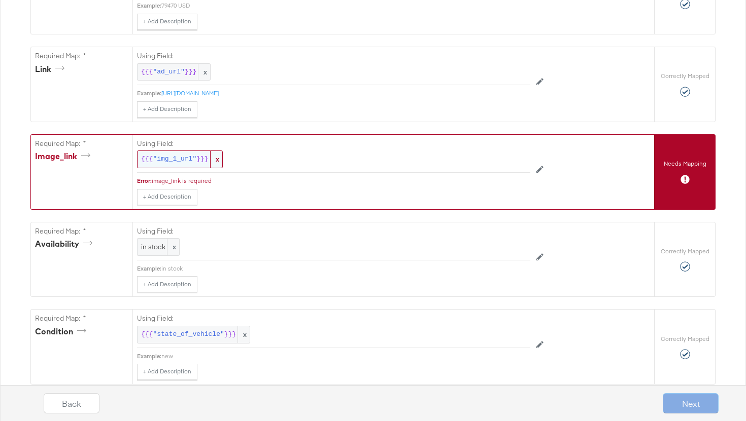
click at [193, 161] on span ""img_1_url"" at bounding box center [175, 160] width 44 height 10
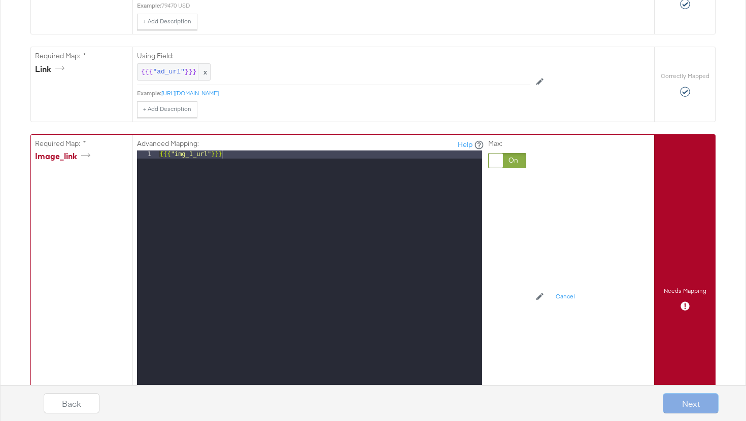
click at [581, 207] on div "Advanced Mapping: Help 1 {{{ "img_1_url" }}} XXXXXXXXXXXXXXXXXXXXXXXXXXXXXXXXXX…" at bounding box center [392, 299] width 521 height 329
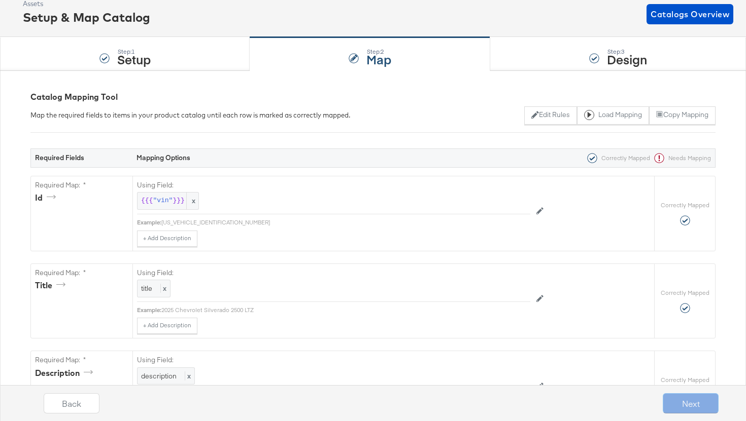
scroll to position [0, 0]
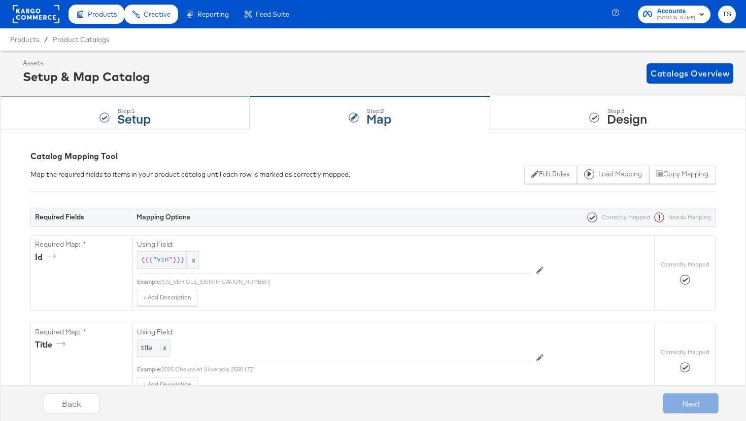
click at [152, 112] on div "Step: 1 Setup" at bounding box center [125, 113] width 250 height 33
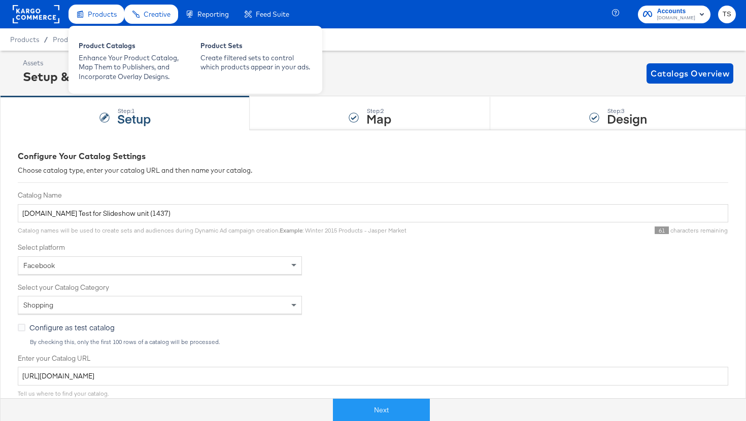
click at [89, 8] on div "Products" at bounding box center [96, 15] width 56 height 20
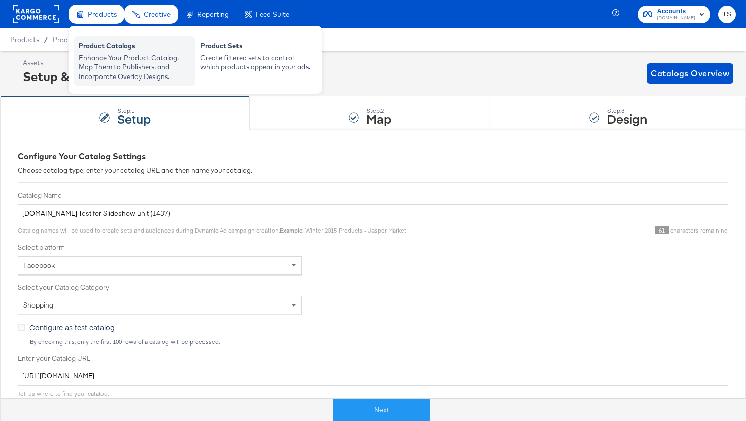
click at [107, 70] on div "Enhance Your Product Catalog, Map Them to Publishers, and Incorporate Overlay D…" at bounding box center [135, 67] width 112 height 28
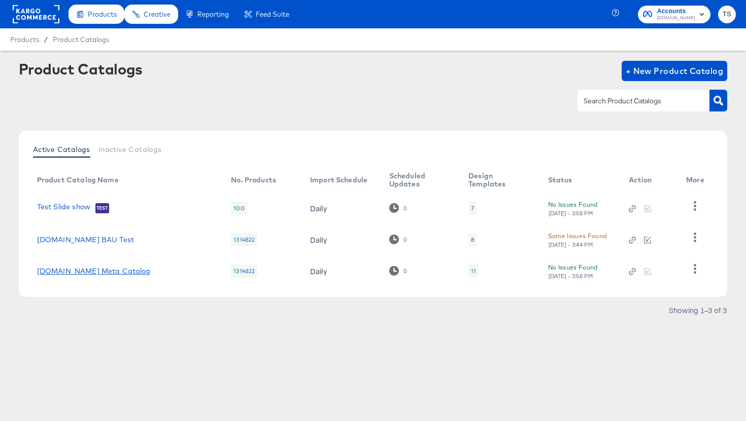
click at [90, 272] on link "[DOMAIN_NAME] Meta Catalog" at bounding box center [94, 271] width 114 height 8
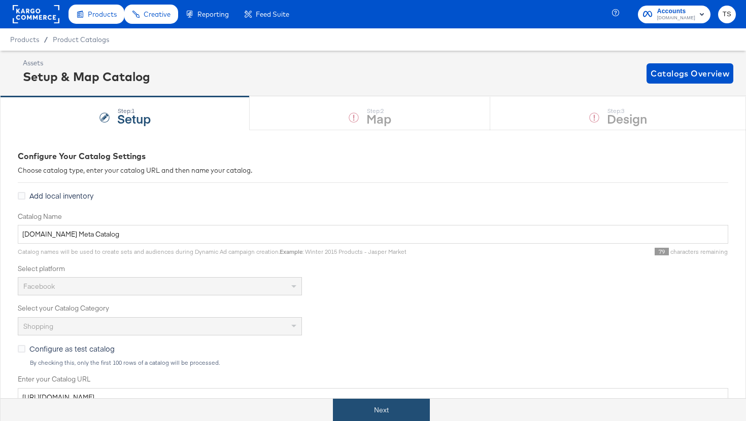
click at [357, 415] on button "Next" at bounding box center [381, 410] width 97 height 23
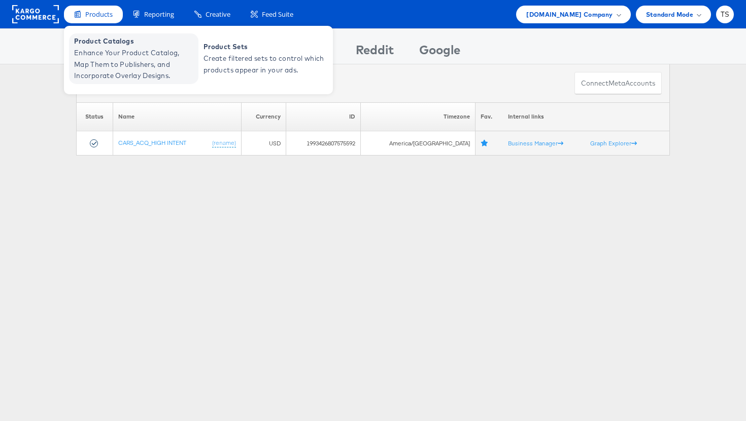
click at [101, 53] on span "Enhance Your Product Catalog, Map Them to Publishers, and Incorporate Overlay D…" at bounding box center [135, 64] width 122 height 34
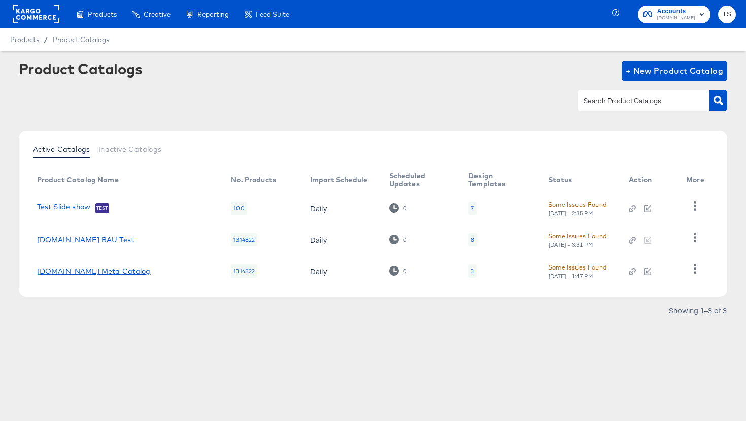
click at [92, 270] on link "[DOMAIN_NAME] Meta Catalog" at bounding box center [94, 271] width 114 height 8
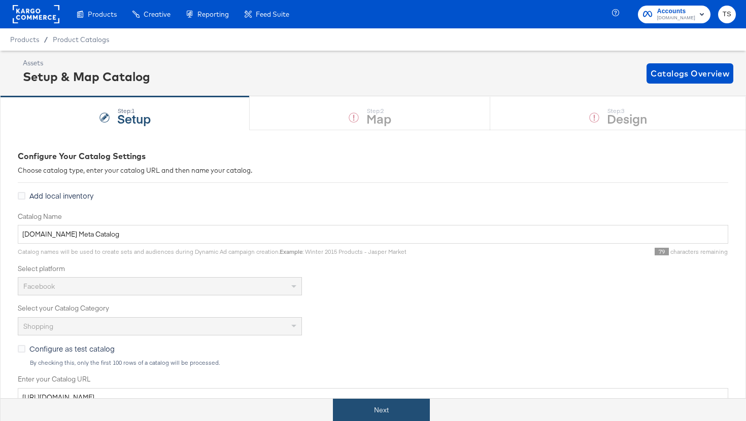
click at [388, 407] on button "Next" at bounding box center [381, 410] width 97 height 23
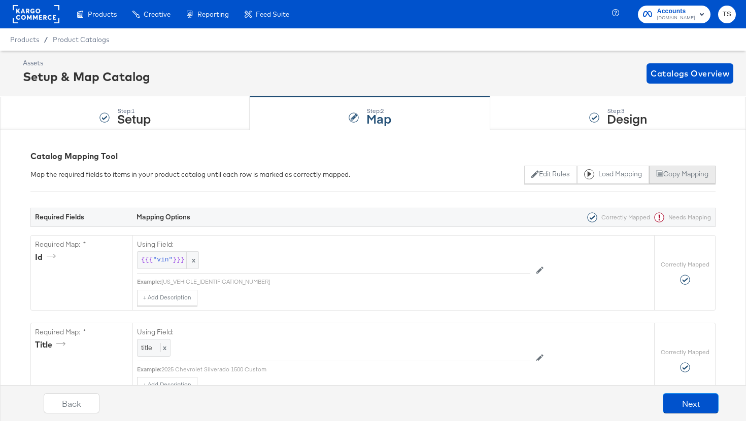
click at [681, 169] on button "Copy Mapping" at bounding box center [682, 175] width 66 height 18
click at [138, 120] on strong "Setup" at bounding box center [133, 118] width 33 height 17
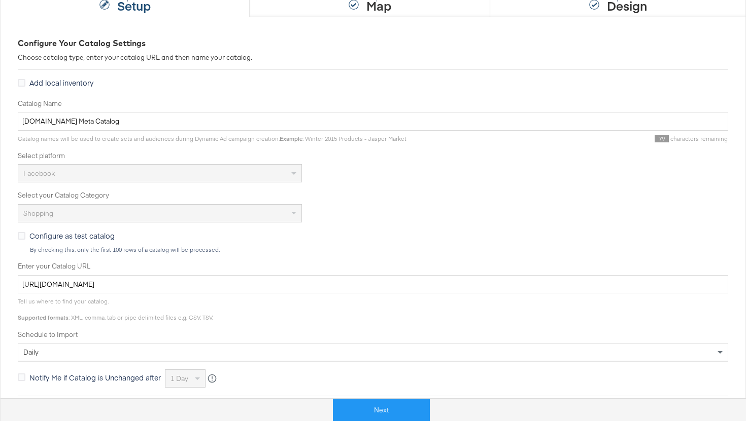
scroll to position [259, 0]
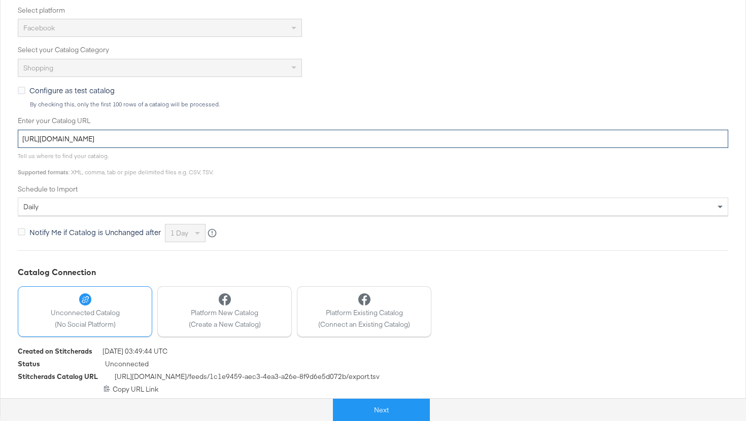
click at [298, 140] on input "[URL][DOMAIN_NAME]" at bounding box center [373, 139] width 710 height 19
drag, startPoint x: 298, startPoint y: 140, endPoint x: 190, endPoint y: 131, distance: 108.9
click at [190, 131] on input "[URL][DOMAIN_NAME]" at bounding box center [373, 139] width 710 height 19
paste input "54"
type input "[URL][DOMAIN_NAME]"
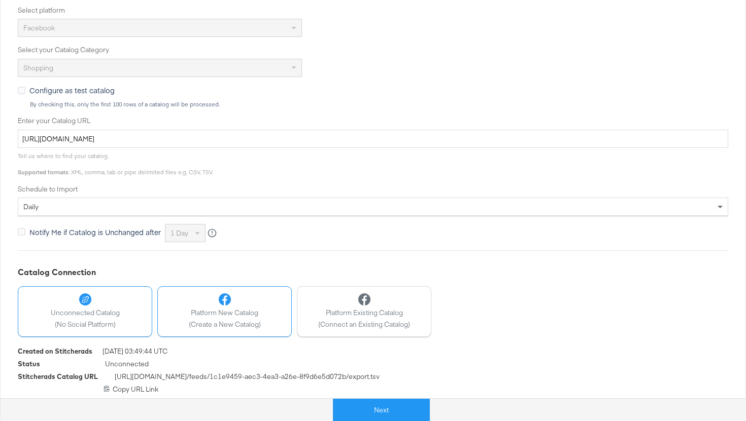
click at [252, 303] on div at bounding box center [225, 300] width 72 height 12
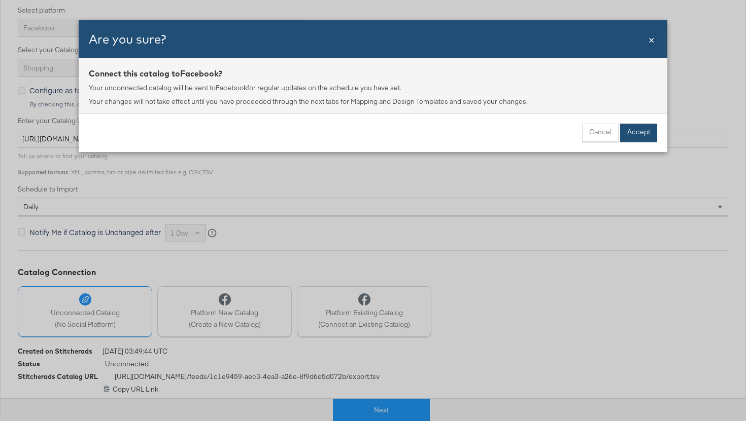
click at [628, 133] on button "Accept" at bounding box center [638, 133] width 37 height 18
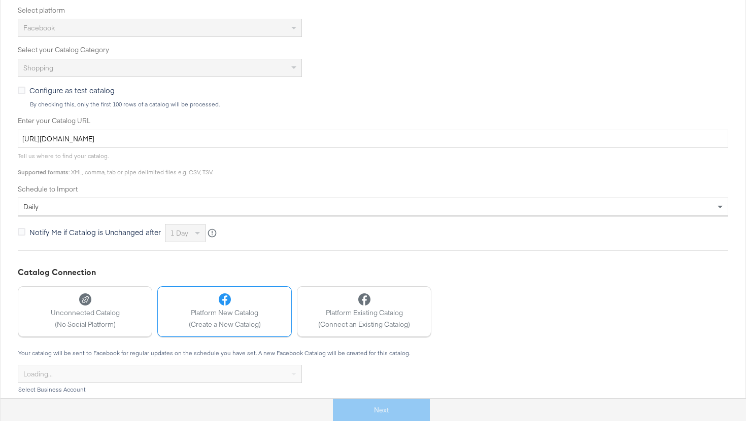
scroll to position [338, 0]
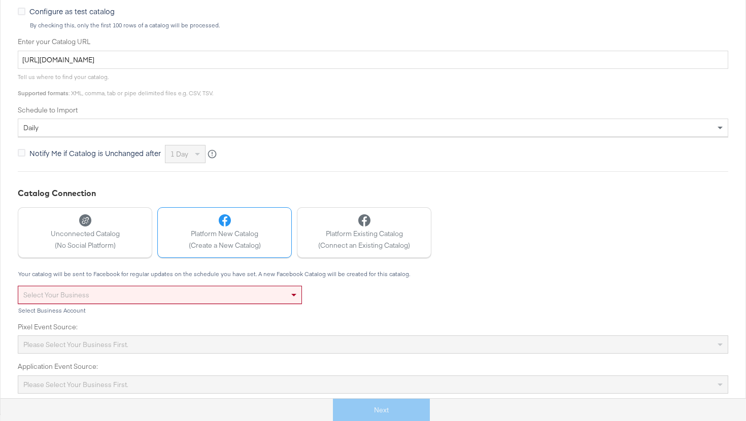
click at [201, 290] on div "Select your business" at bounding box center [159, 295] width 283 height 17
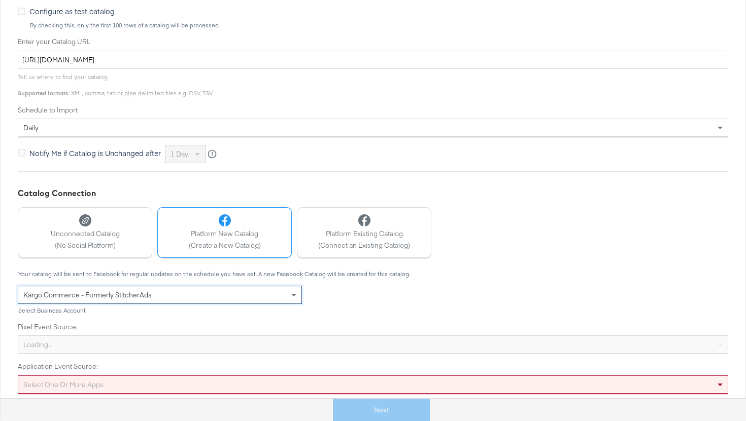
click at [149, 350] on div "Loading..." at bounding box center [372, 344] width 709 height 17
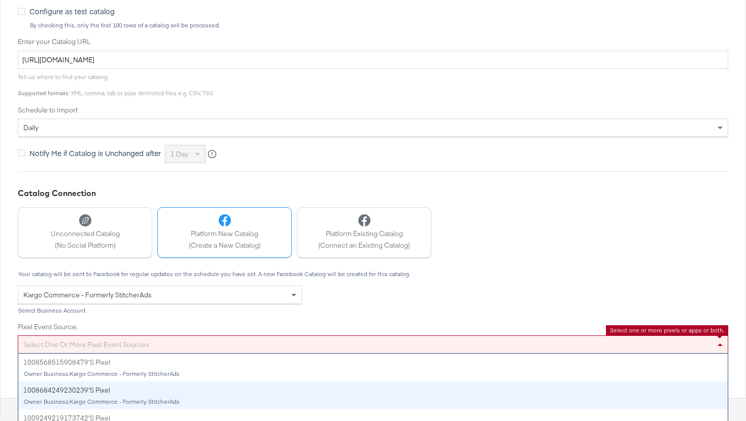
click at [171, 348] on div "Select one or more pixel event sources 1008568515908479's Pixel Owner Business:…" at bounding box center [373, 345] width 710 height 18
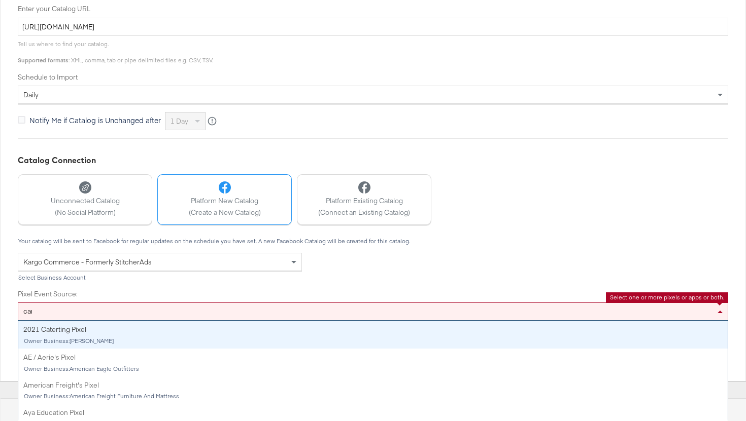
type input "cars"
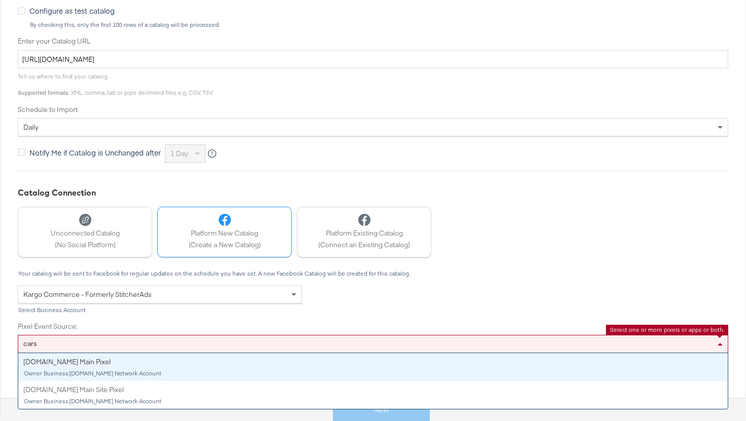
scroll to position [338, 0]
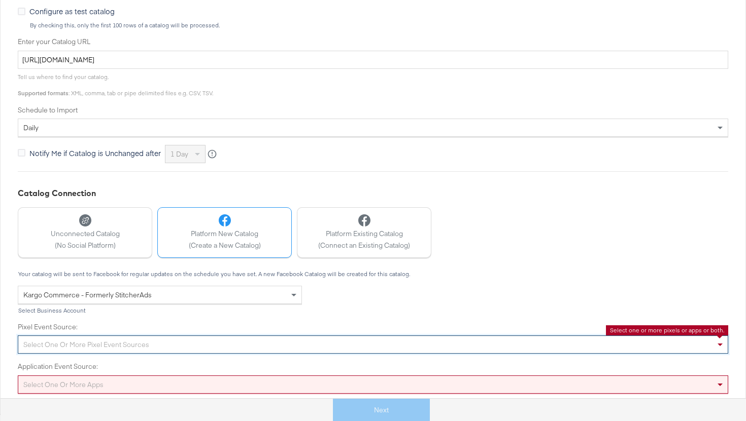
click at [444, 347] on div "Select one or more pixel event sources" at bounding box center [373, 345] width 710 height 18
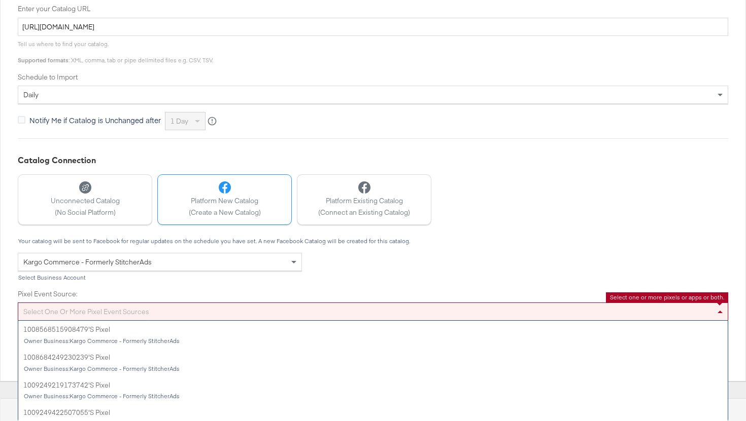
scroll to position [1578, 0]
type input "s"
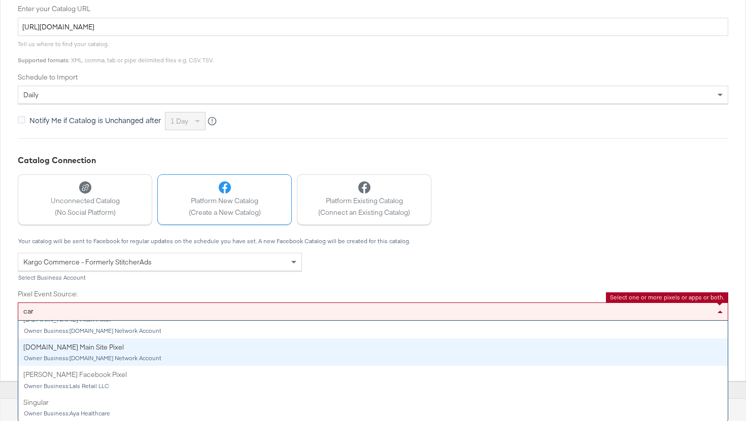
scroll to position [93, 0]
type input "cars"
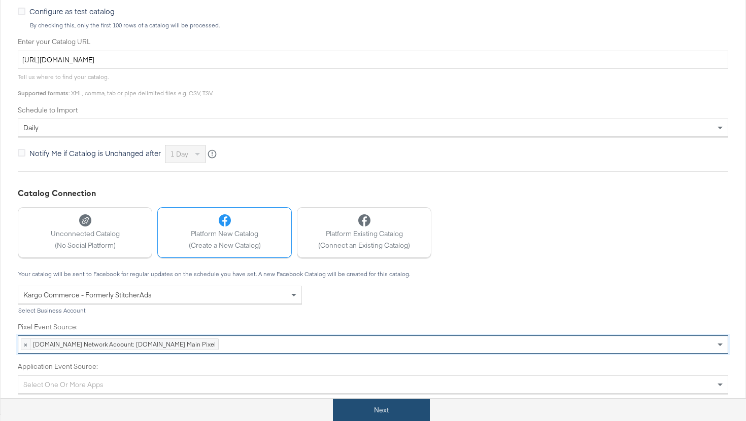
click at [408, 414] on button "Next" at bounding box center [381, 410] width 97 height 23
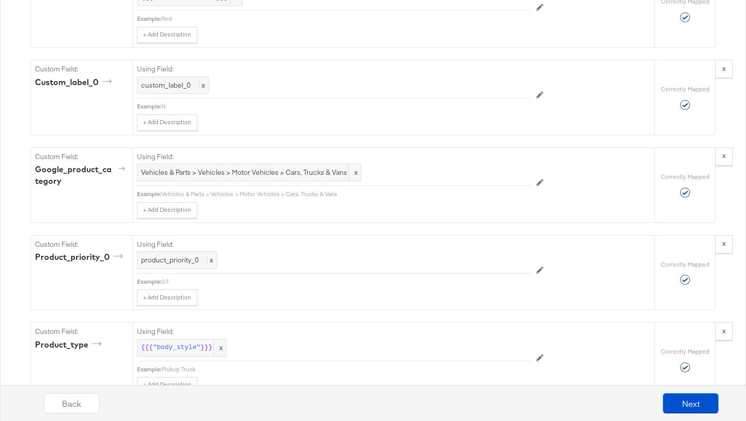
scroll to position [1799, 0]
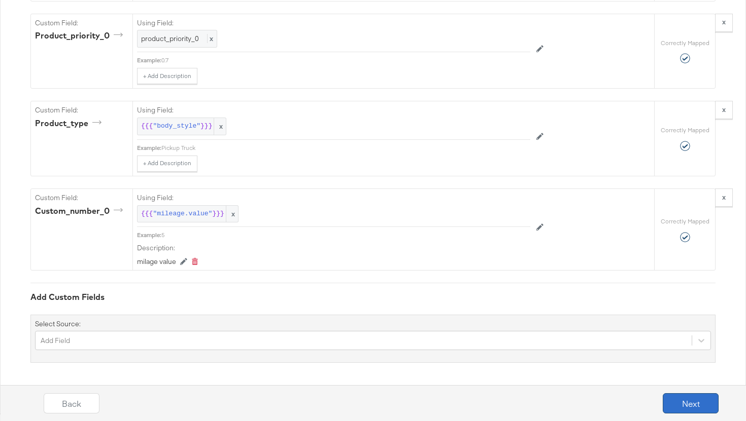
click at [693, 402] on button "Next" at bounding box center [690, 404] width 56 height 20
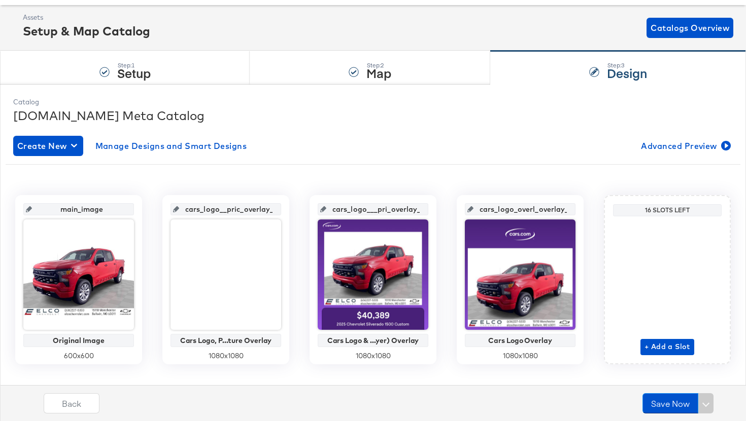
scroll to position [62, 0]
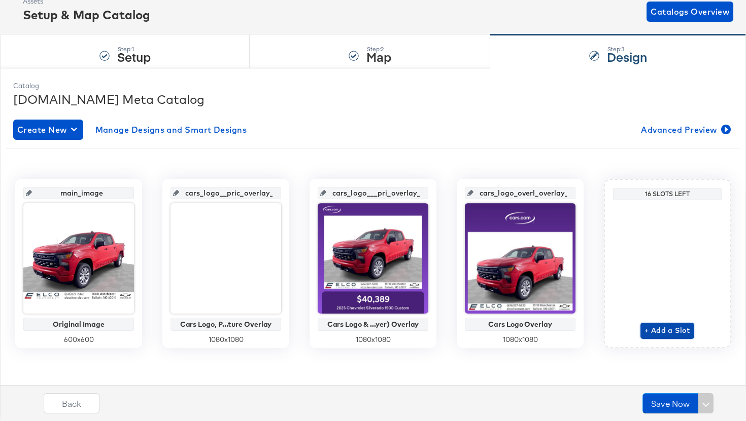
click at [656, 333] on span "+ Add a Slot" at bounding box center [667, 331] width 46 height 13
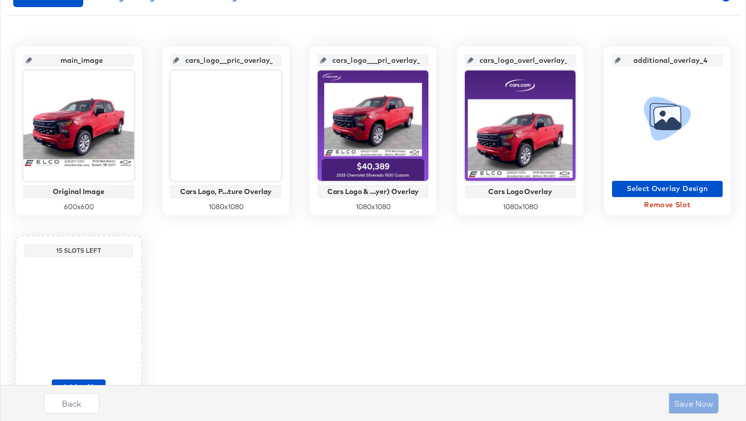
scroll to position [242, 0]
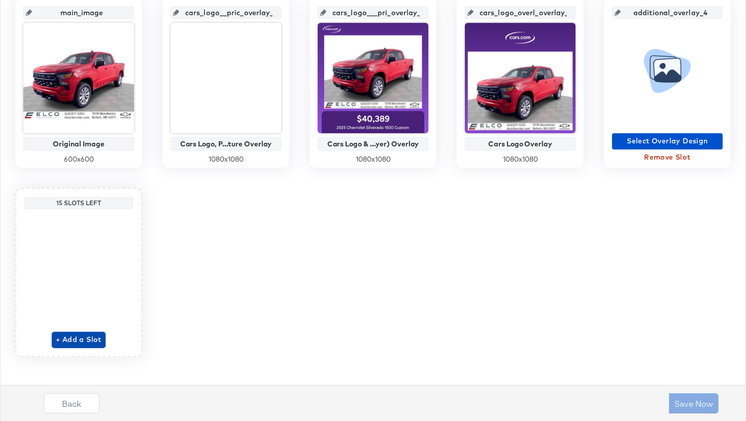
click at [103, 339] on button "+ Add a Slot" at bounding box center [79, 340] width 54 height 16
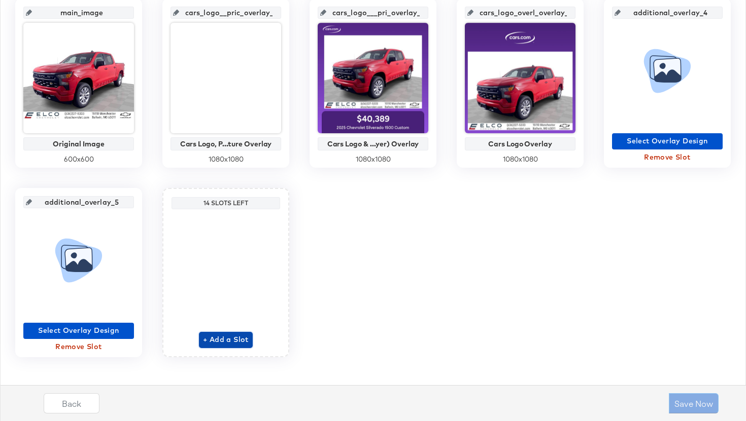
click at [217, 340] on span "+ Add a Slot" at bounding box center [226, 340] width 46 height 13
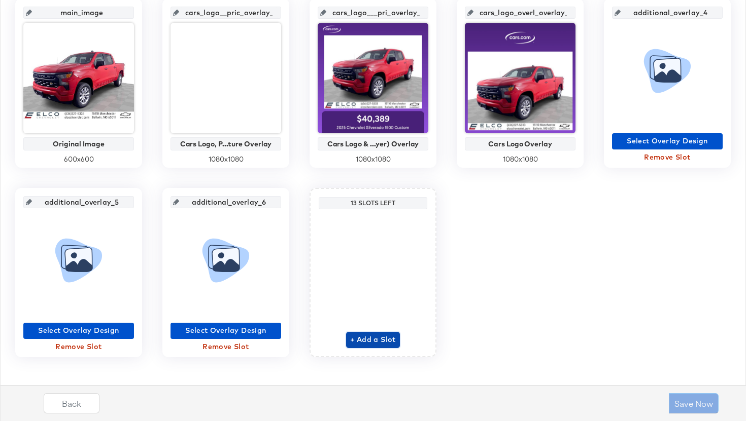
click at [362, 338] on span "+ Add a Slot" at bounding box center [373, 340] width 46 height 13
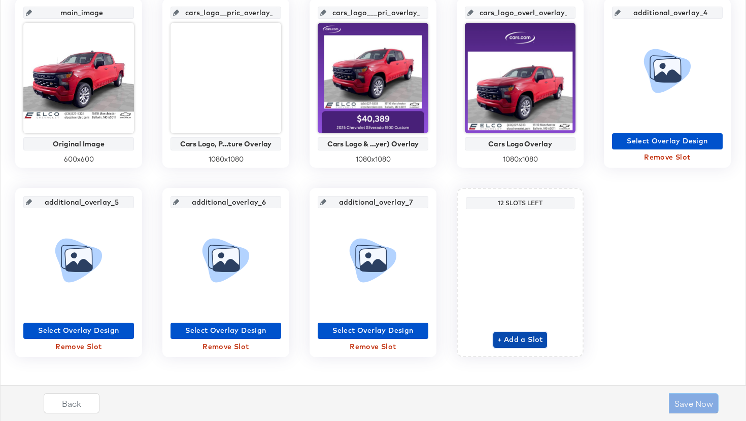
click at [536, 345] on span "+ Add a Slot" at bounding box center [520, 340] width 46 height 13
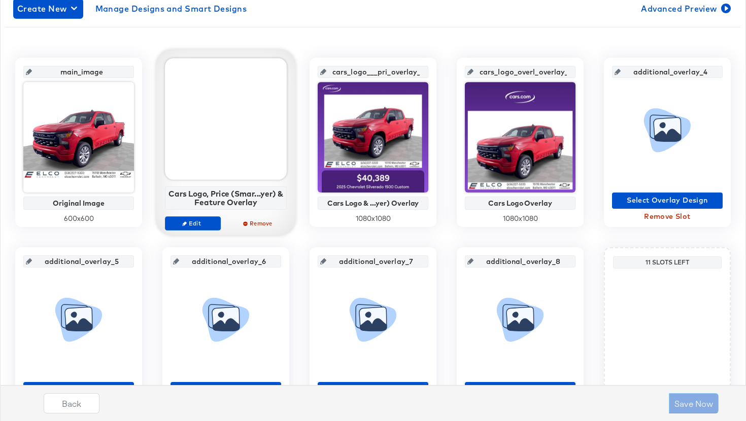
scroll to position [183, 0]
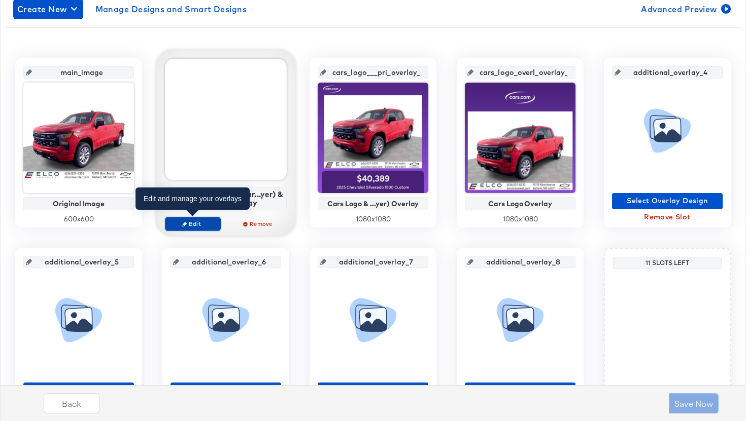
click at [200, 226] on span "Edit" at bounding box center [192, 224] width 47 height 8
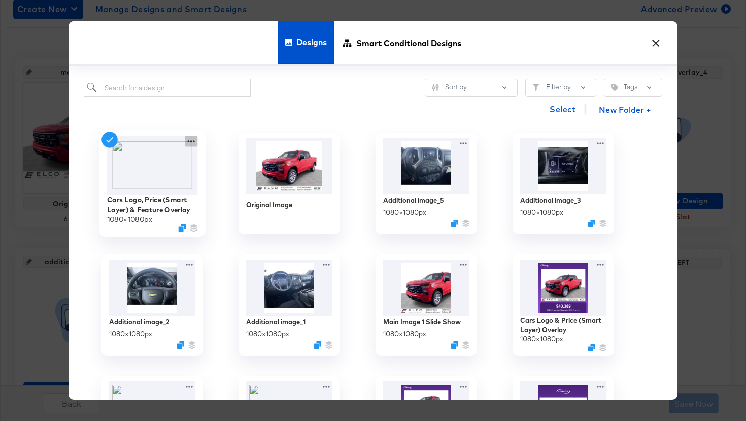
click at [190, 141] on icon at bounding box center [191, 141] width 13 height 11
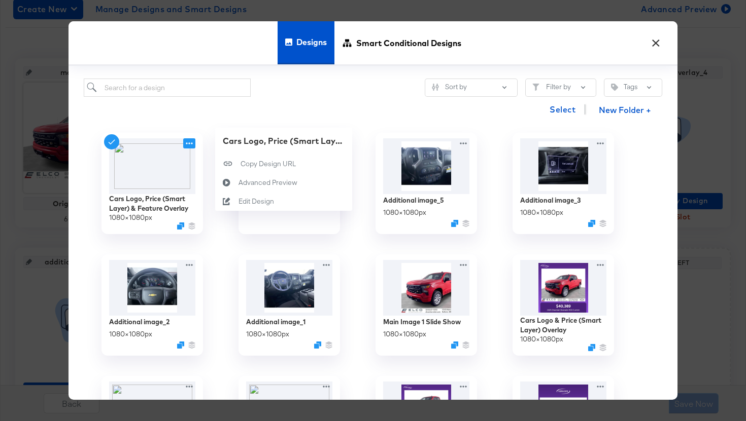
click at [232, 117] on div "Select New Folder +" at bounding box center [373, 110] width 578 height 26
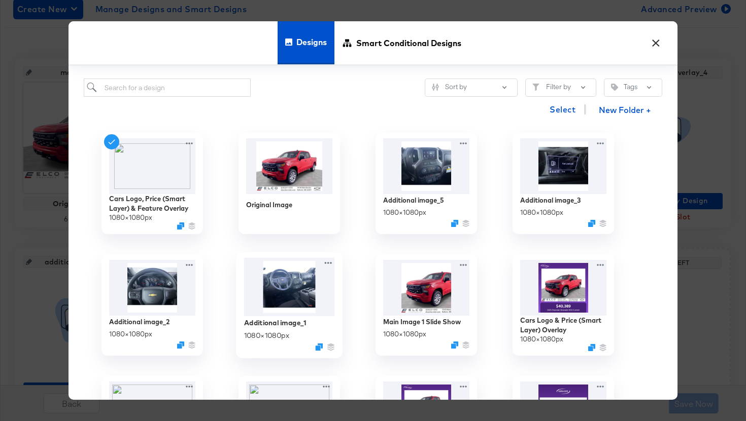
click at [291, 294] on img at bounding box center [289, 287] width 91 height 58
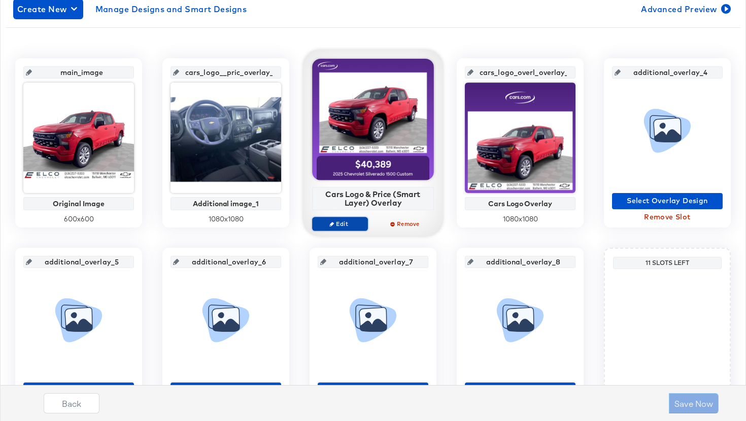
click at [350, 226] on span "Edit" at bounding box center [339, 224] width 47 height 8
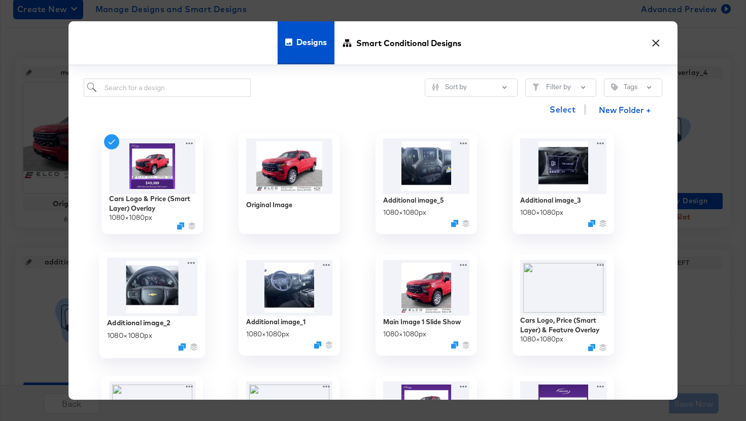
click at [182, 296] on img at bounding box center [152, 287] width 91 height 58
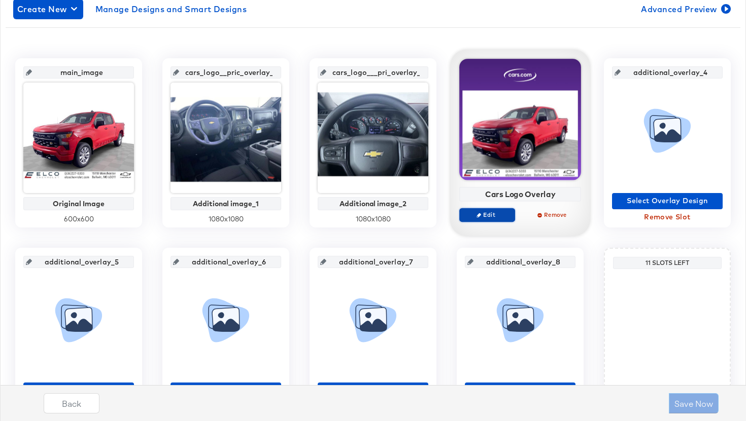
click at [500, 218] on span "Edit" at bounding box center [487, 215] width 47 height 8
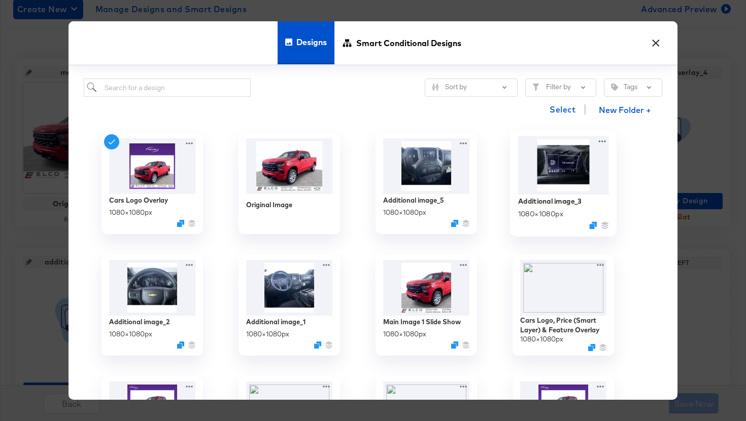
click at [573, 176] on img at bounding box center [563, 165] width 91 height 58
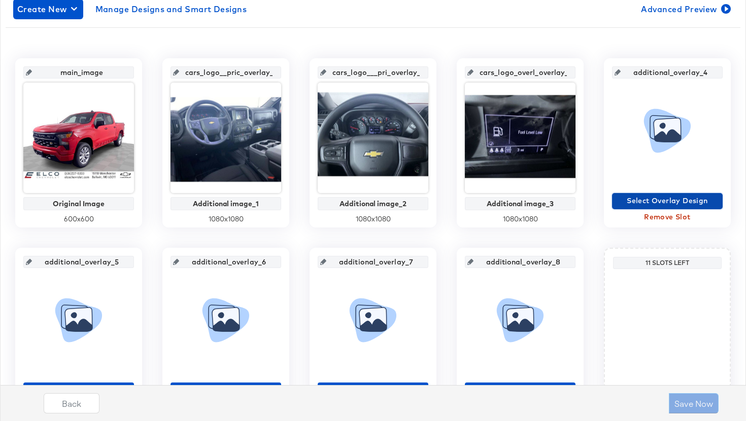
click at [628, 202] on span "Select Overlay Design" at bounding box center [667, 201] width 102 height 13
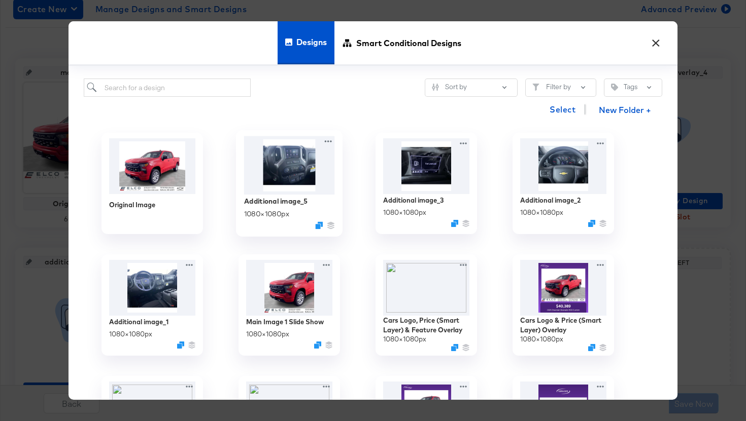
click at [272, 187] on img at bounding box center [289, 165] width 91 height 58
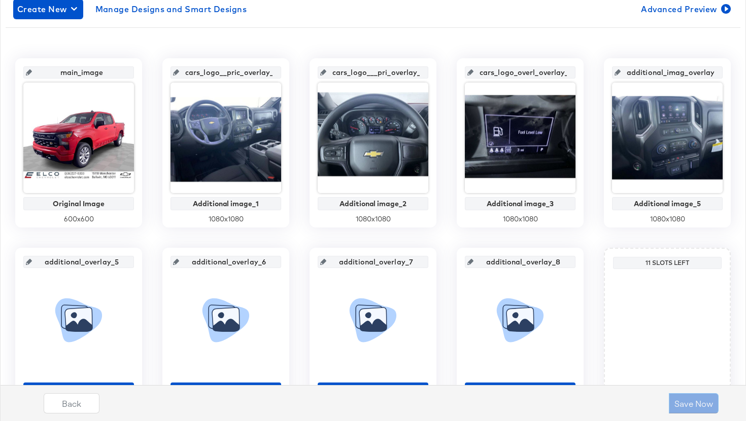
scroll to position [252, 0]
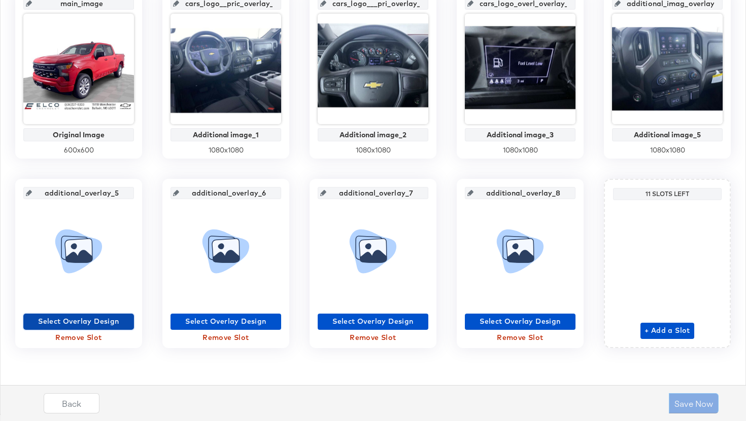
click at [110, 324] on span "Select Overlay Design" at bounding box center [78, 321] width 102 height 13
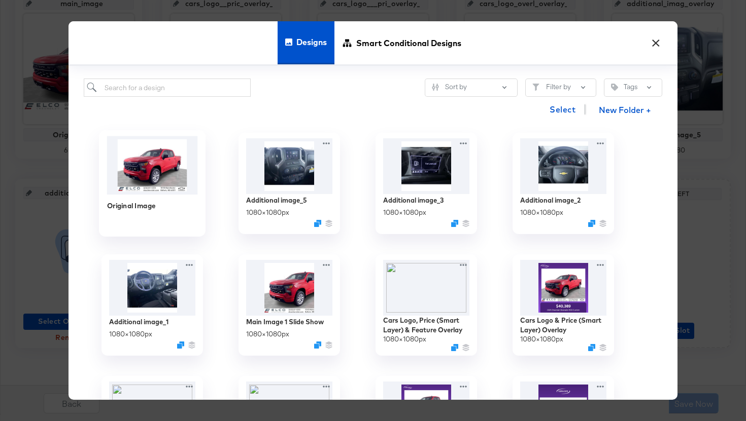
click at [174, 201] on div "Original Image" at bounding box center [152, 213] width 91 height 36
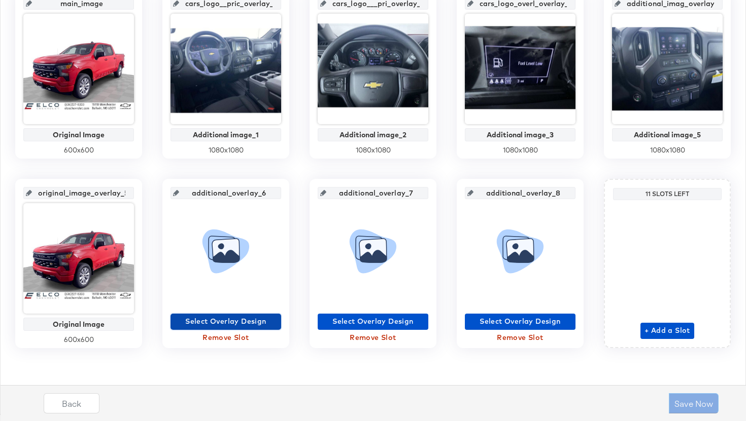
click at [250, 322] on span "Select Overlay Design" at bounding box center [225, 321] width 102 height 13
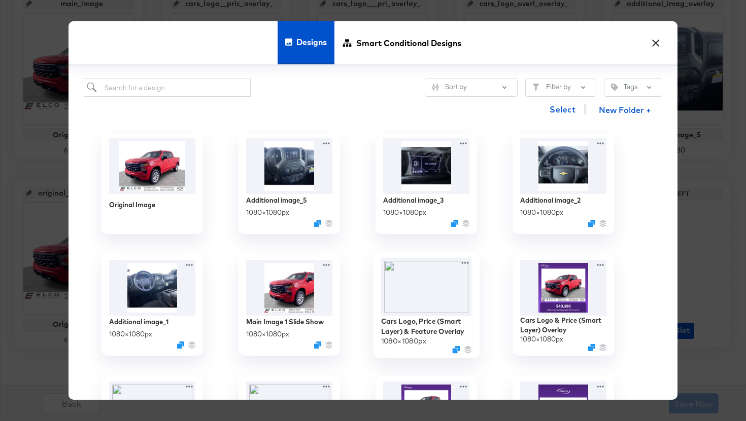
click at [435, 291] on img at bounding box center [426, 287] width 91 height 58
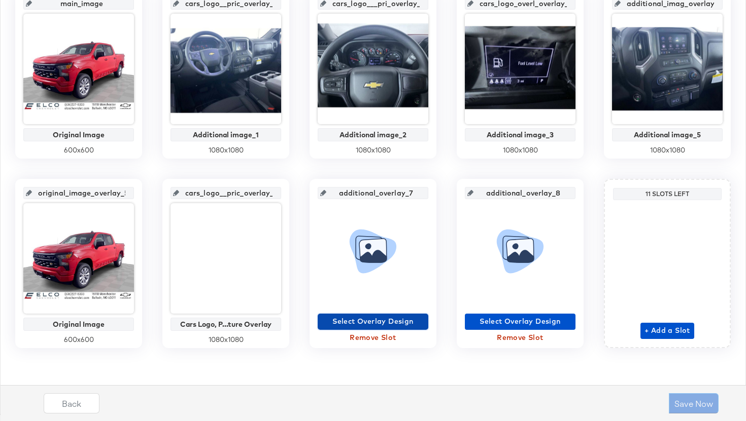
click at [360, 322] on span "Select Overlay Design" at bounding box center [373, 321] width 102 height 13
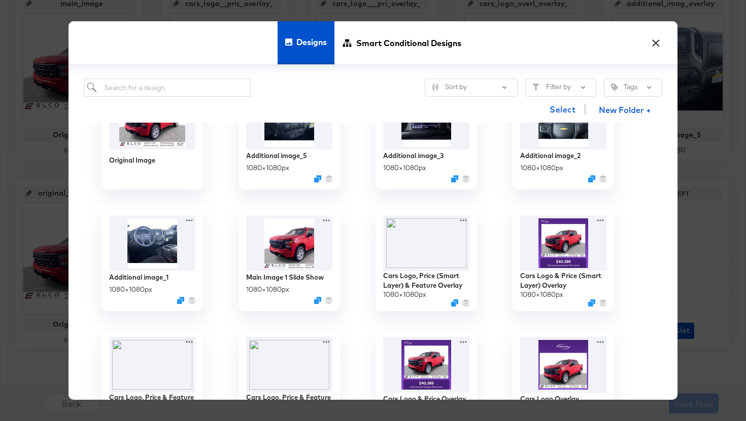
scroll to position [63, 0]
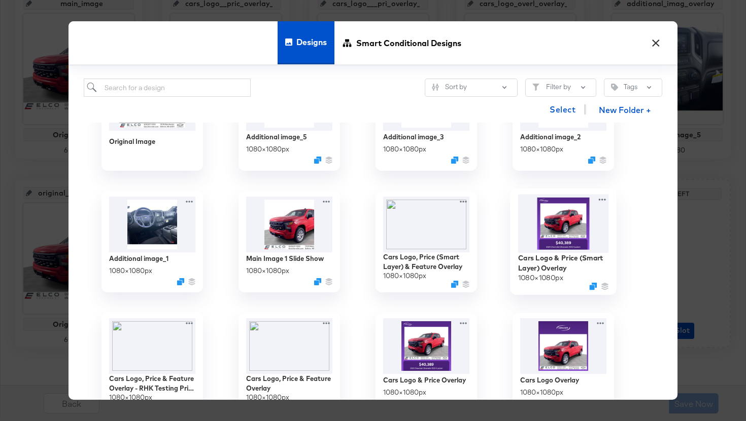
click at [571, 238] on img at bounding box center [563, 223] width 91 height 58
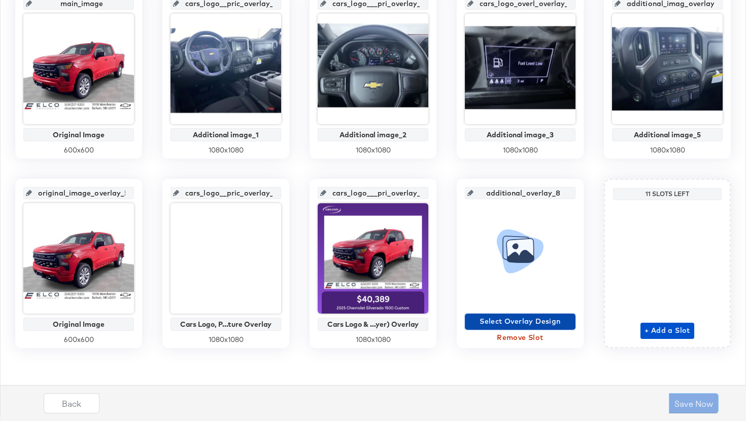
click at [505, 325] on span "Select Overlay Design" at bounding box center [520, 321] width 102 height 13
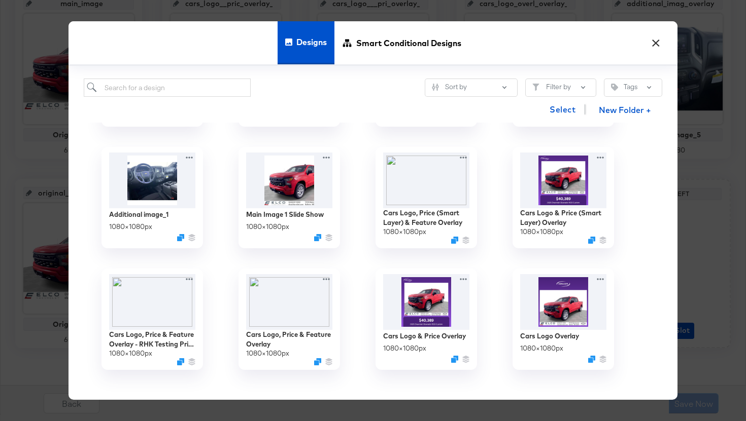
scroll to position [112, 0]
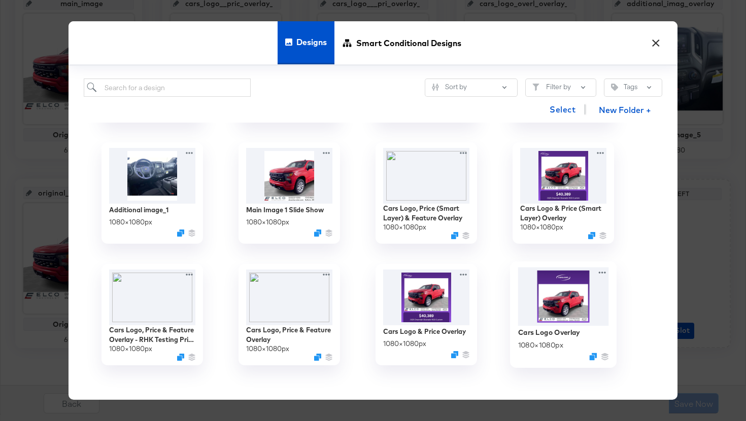
click at [576, 317] on img at bounding box center [563, 296] width 91 height 59
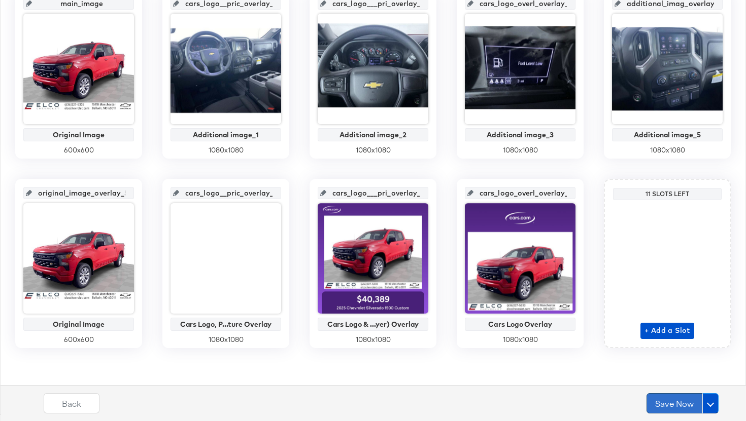
click at [681, 404] on button "Save Now" at bounding box center [674, 404] width 56 height 20
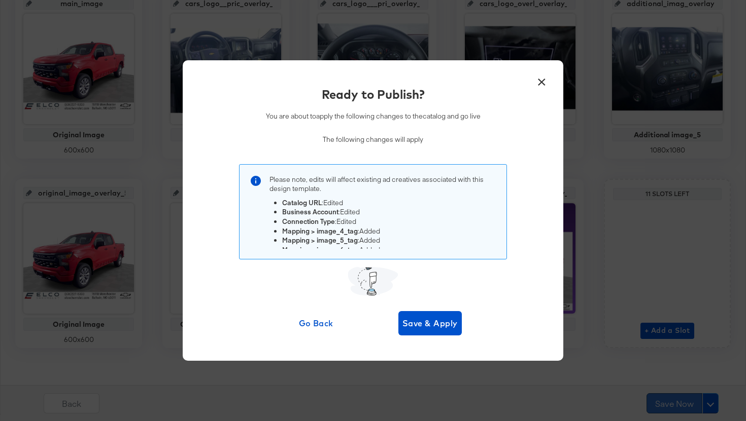
scroll to position [0, 0]
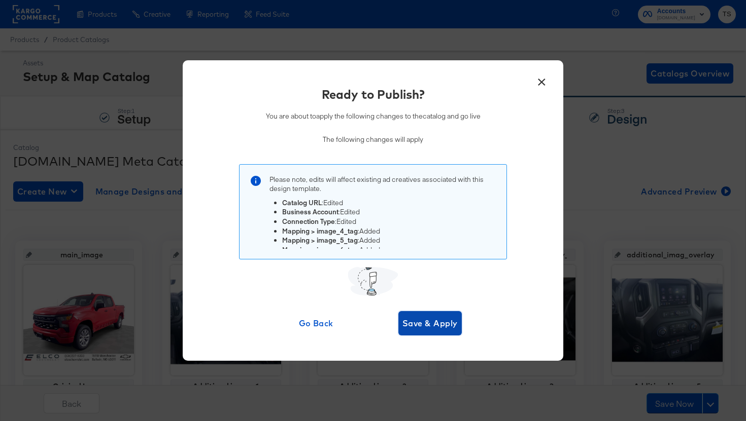
click at [441, 321] on span "Save & Apply" at bounding box center [429, 323] width 55 height 14
click at [329, 328] on span "Go Back" at bounding box center [326, 323] width 34 height 14
click at [323, 325] on span "Go Back" at bounding box center [326, 323] width 34 height 14
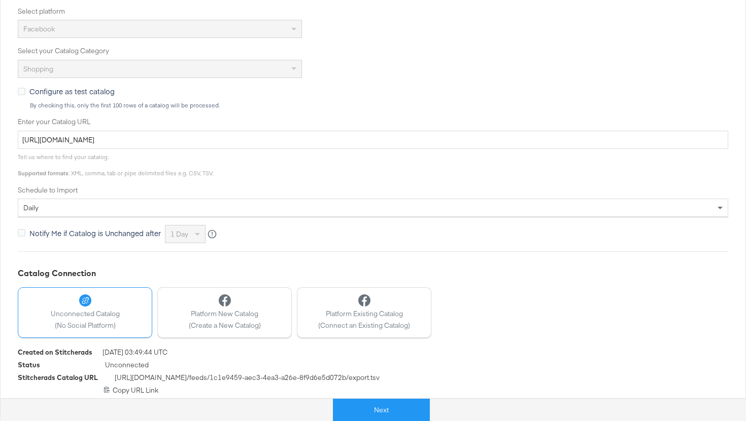
scroll to position [259, 0]
click at [393, 409] on button "Next" at bounding box center [381, 410] width 97 height 23
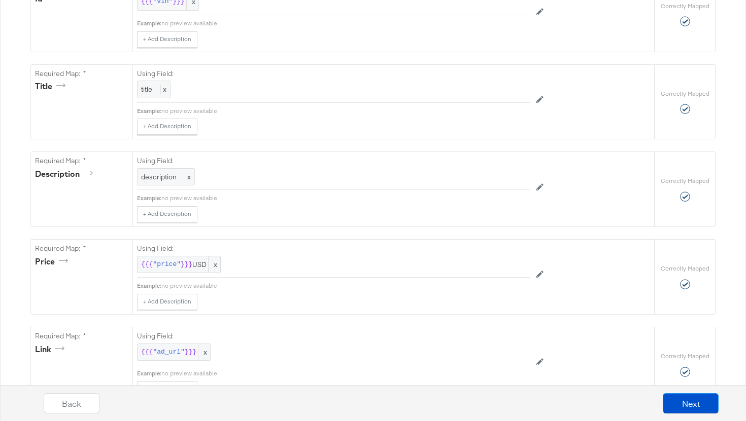
scroll to position [0, 0]
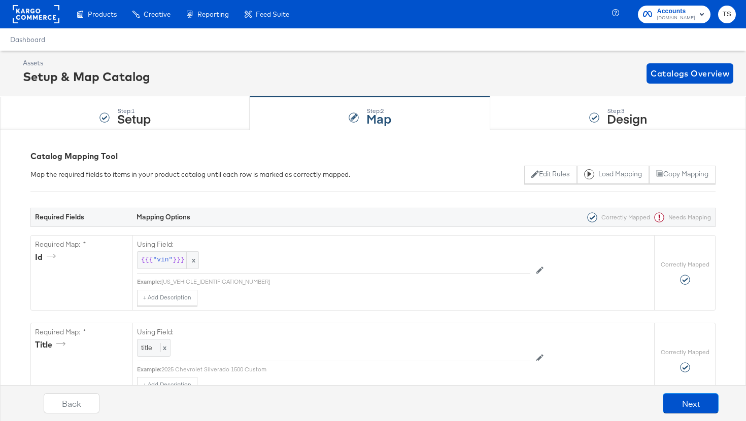
click at [703, 415] on div "Back Next" at bounding box center [381, 407] width 756 height 38
click at [703, 413] on button "Next" at bounding box center [690, 404] width 56 height 20
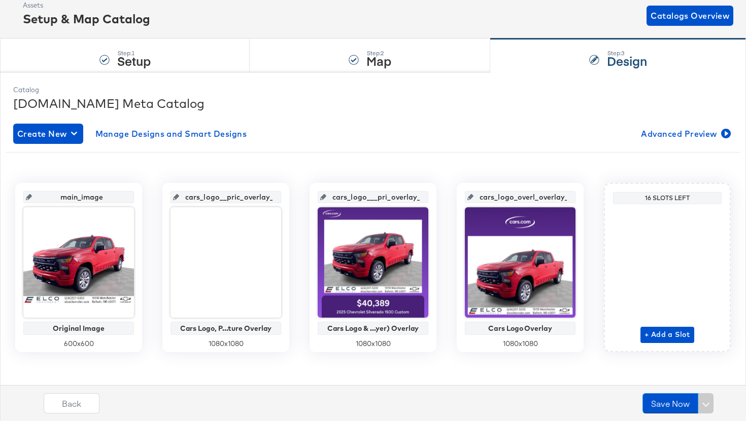
scroll to position [62, 0]
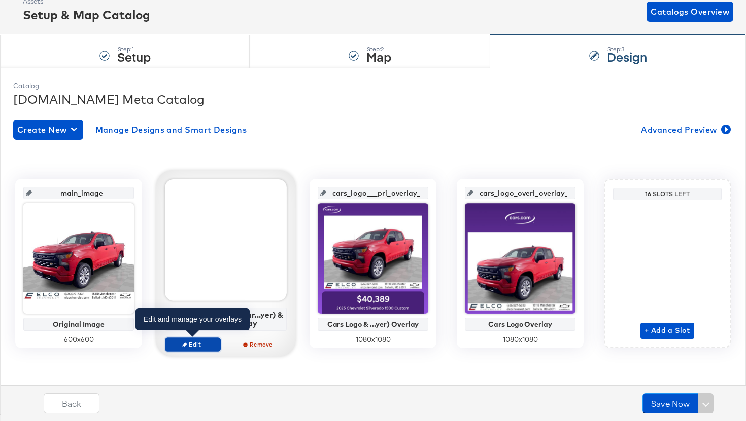
click at [203, 343] on span "Edit" at bounding box center [192, 345] width 47 height 8
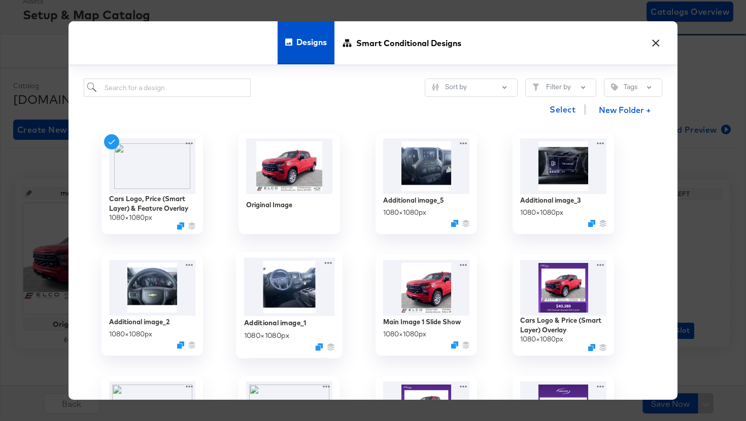
click at [320, 298] on img at bounding box center [289, 287] width 91 height 58
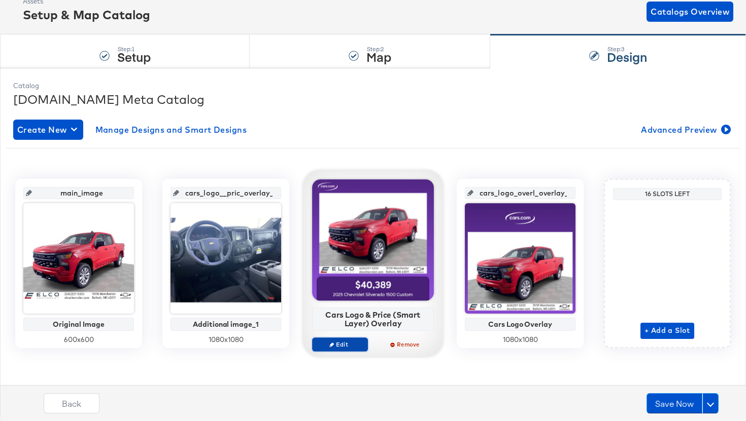
click at [345, 345] on span "Edit" at bounding box center [339, 345] width 47 height 8
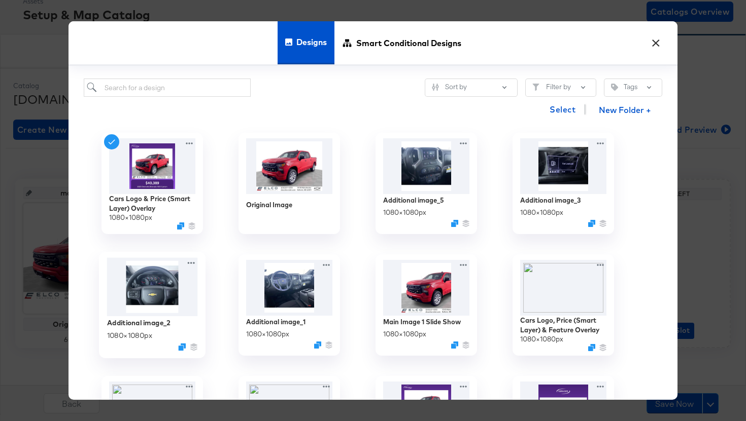
click at [168, 298] on img at bounding box center [152, 287] width 91 height 58
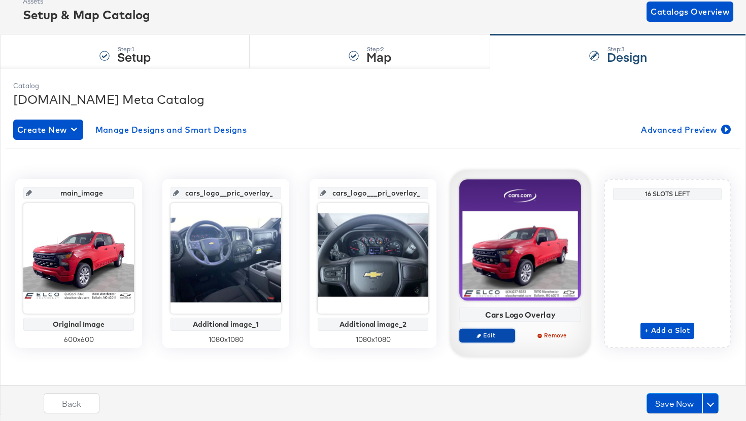
click at [500, 333] on span "Edit" at bounding box center [487, 336] width 47 height 8
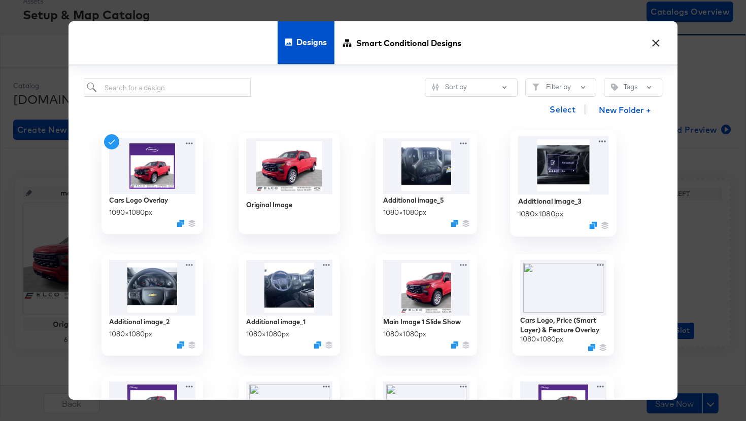
click at [588, 178] on img at bounding box center [563, 165] width 91 height 58
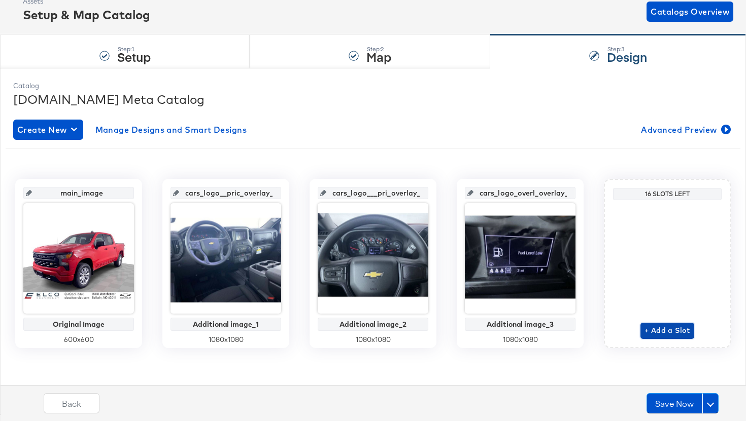
click at [649, 326] on span "+ Add a Slot" at bounding box center [667, 331] width 46 height 13
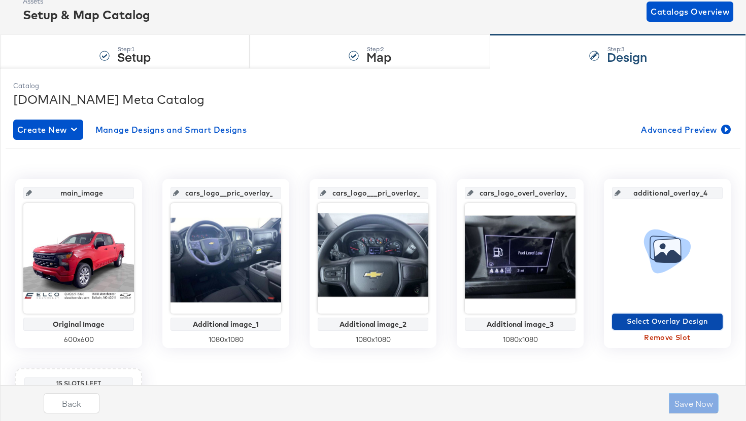
click at [636, 324] on span "Select Overlay Design" at bounding box center [667, 321] width 102 height 13
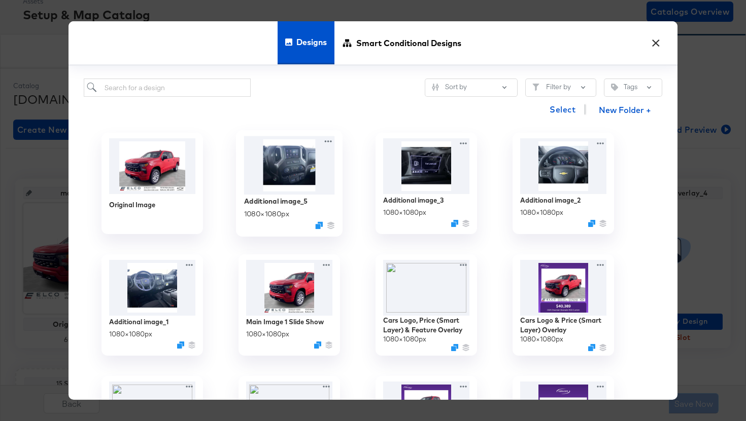
click at [294, 183] on img at bounding box center [289, 165] width 91 height 58
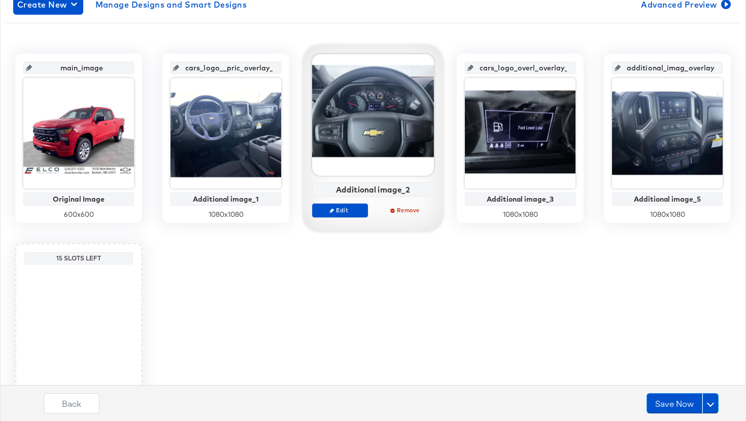
scroll to position [207, 0]
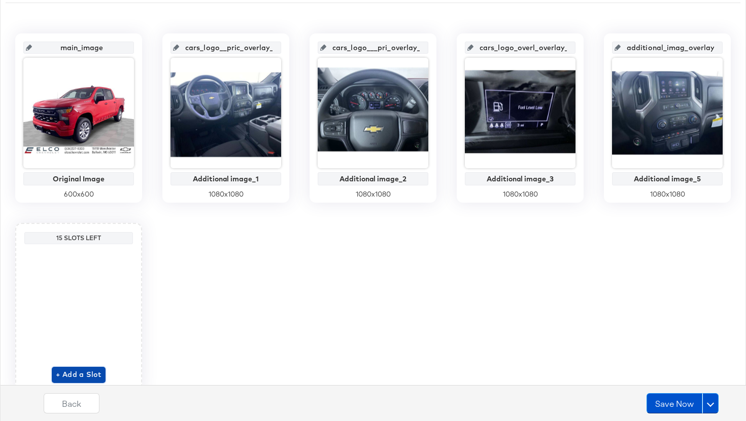
click at [86, 370] on span "+ Add a Slot" at bounding box center [79, 375] width 46 height 13
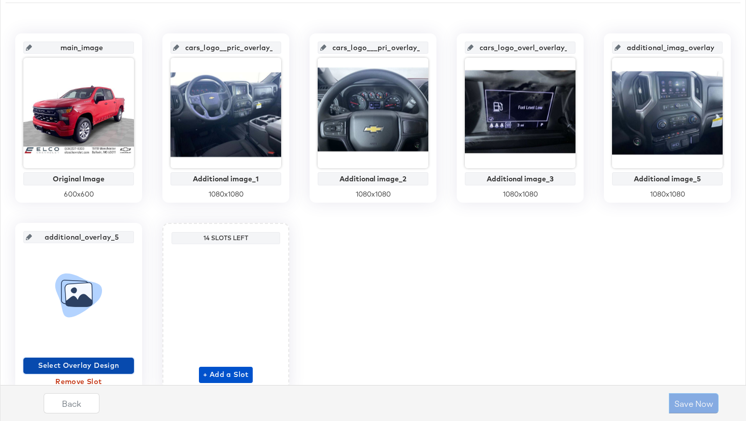
click at [113, 364] on span "Select Overlay Design" at bounding box center [78, 366] width 102 height 13
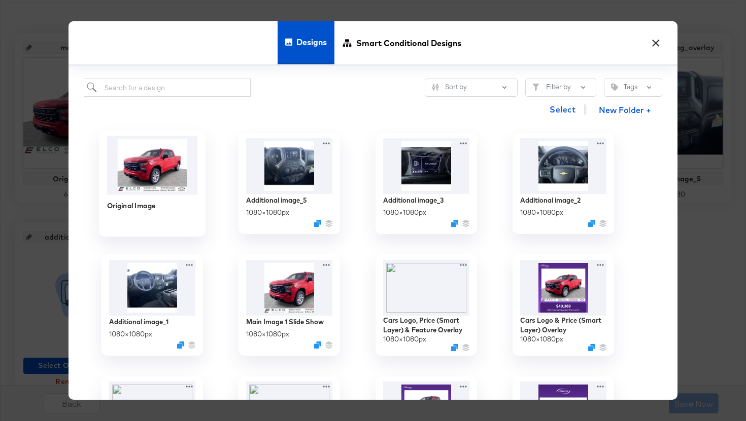
click at [182, 189] on img at bounding box center [152, 165] width 91 height 58
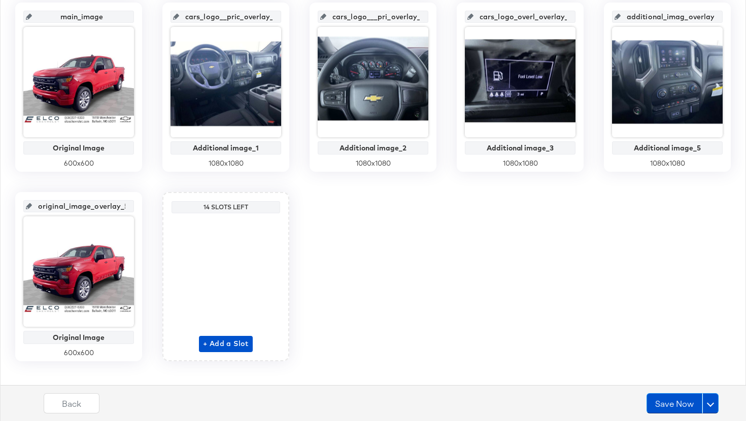
scroll to position [252, 0]
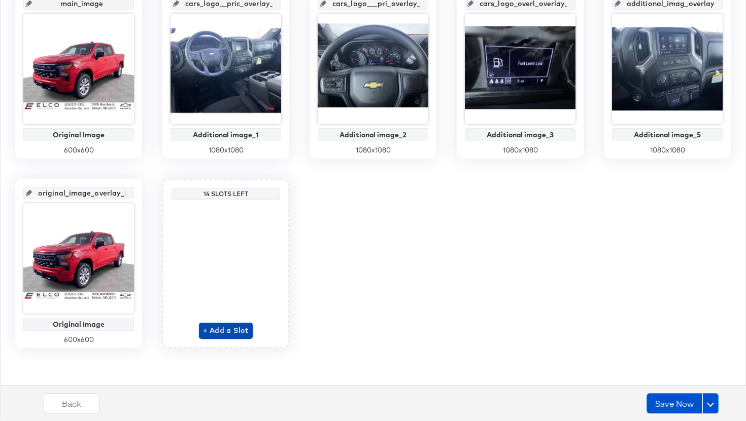
click at [240, 333] on span "+ Add a Slot" at bounding box center [226, 331] width 46 height 13
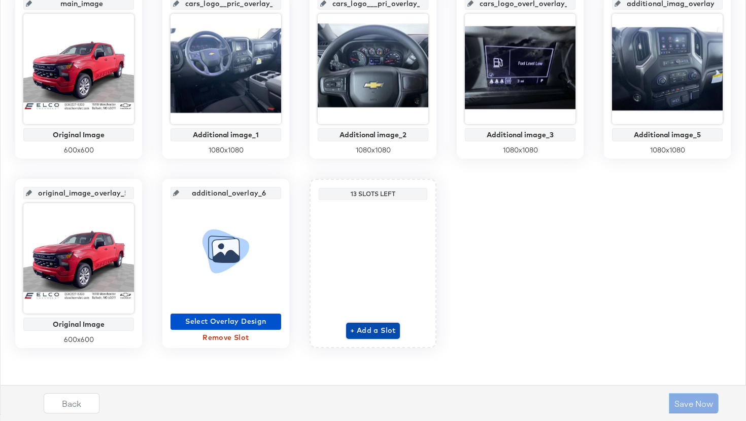
click at [362, 333] on span "+ Add a Slot" at bounding box center [373, 331] width 46 height 13
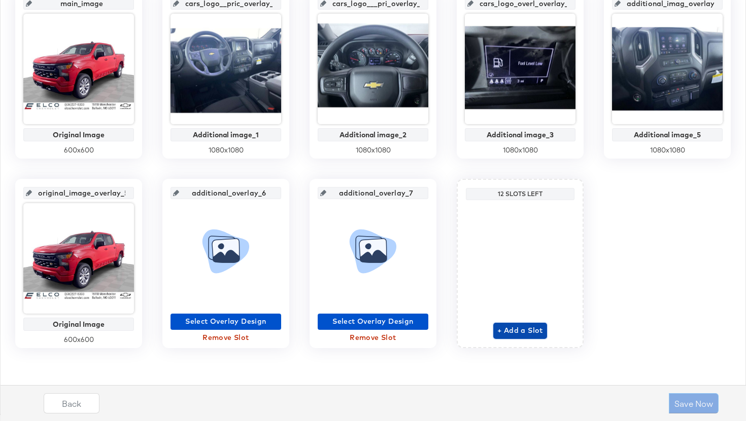
click at [509, 333] on span "+ Add a Slot" at bounding box center [520, 331] width 46 height 13
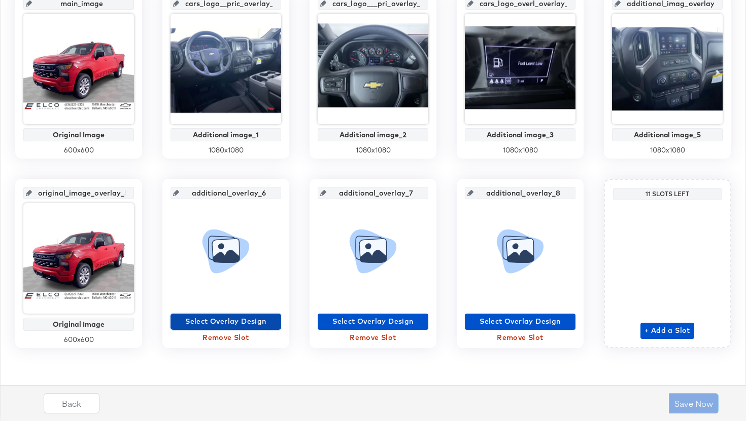
click at [255, 320] on span "Select Overlay Design" at bounding box center [225, 321] width 102 height 13
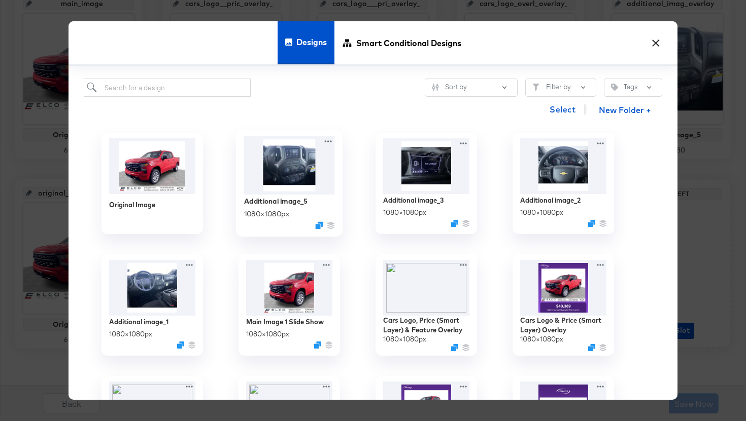
scroll to position [11, 0]
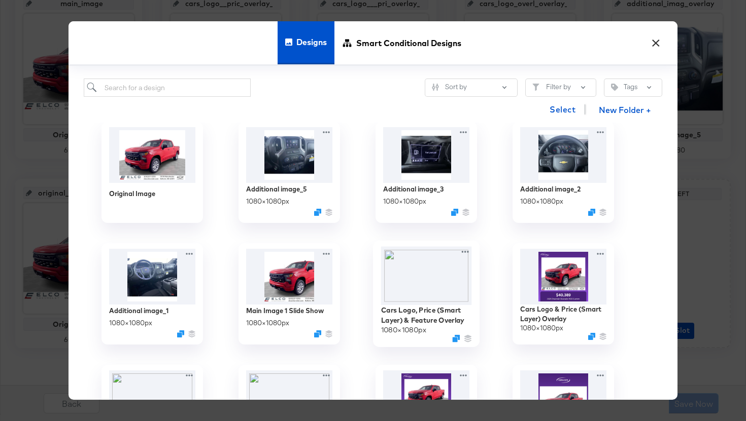
click at [423, 269] on img at bounding box center [426, 275] width 91 height 58
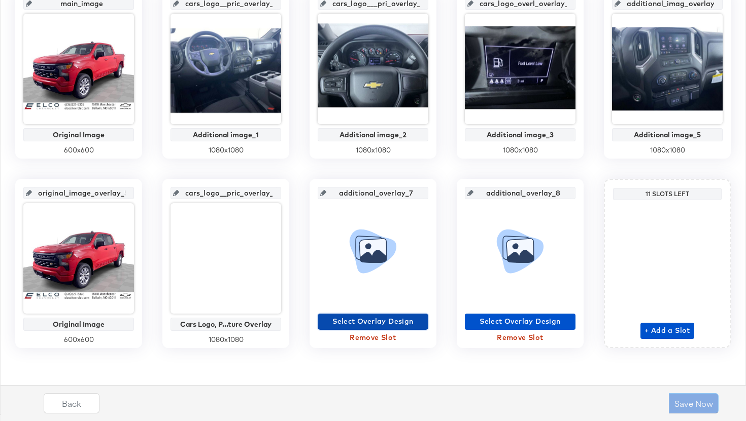
click at [407, 321] on span "Select Overlay Design" at bounding box center [373, 321] width 102 height 13
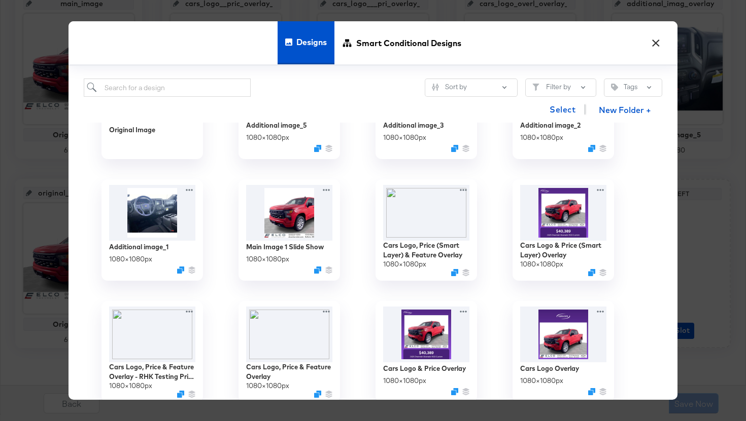
scroll to position [76, 0]
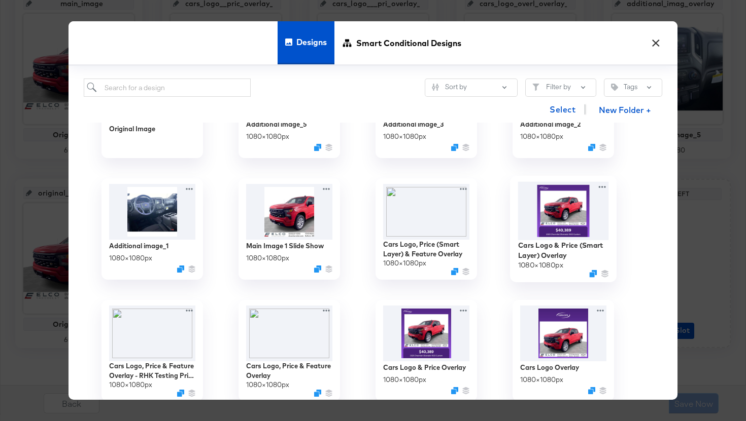
click at [550, 233] on img at bounding box center [563, 211] width 91 height 58
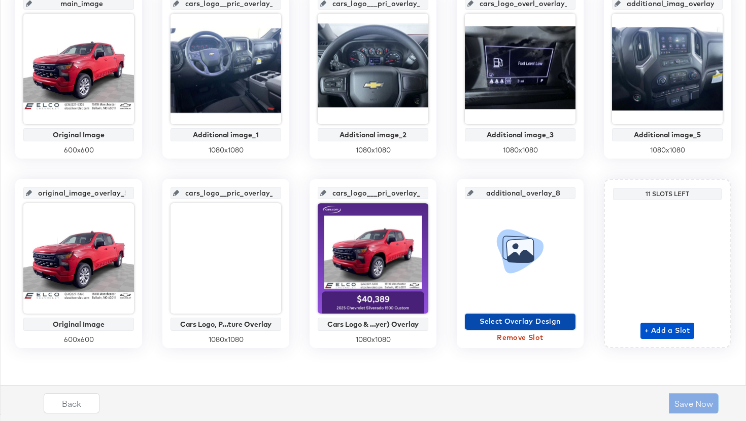
click at [535, 321] on span "Select Overlay Design" at bounding box center [520, 321] width 102 height 13
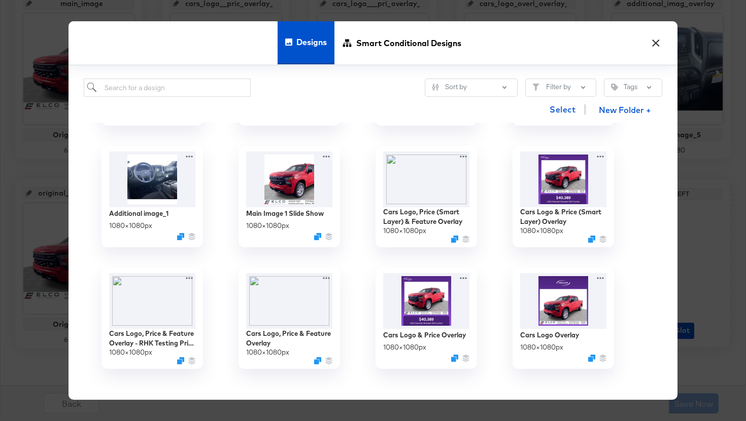
scroll to position [112, 0]
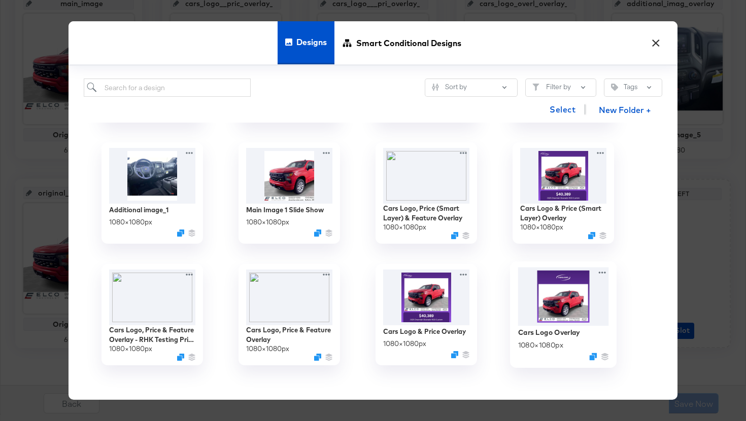
click at [548, 305] on img at bounding box center [563, 296] width 91 height 59
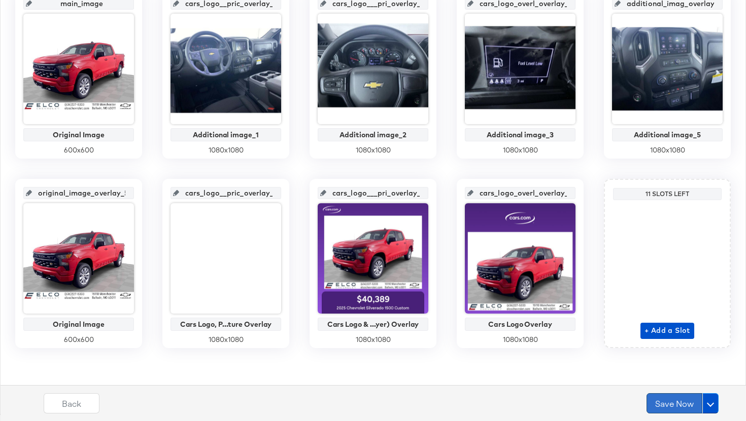
click at [696, 404] on button "Save Now" at bounding box center [674, 404] width 56 height 20
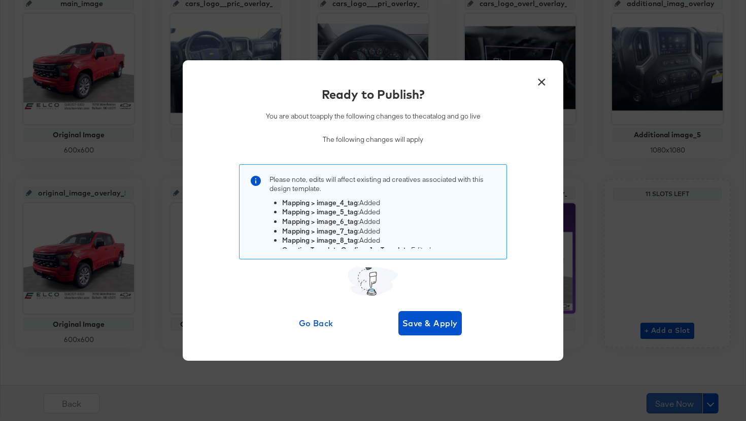
scroll to position [0, 0]
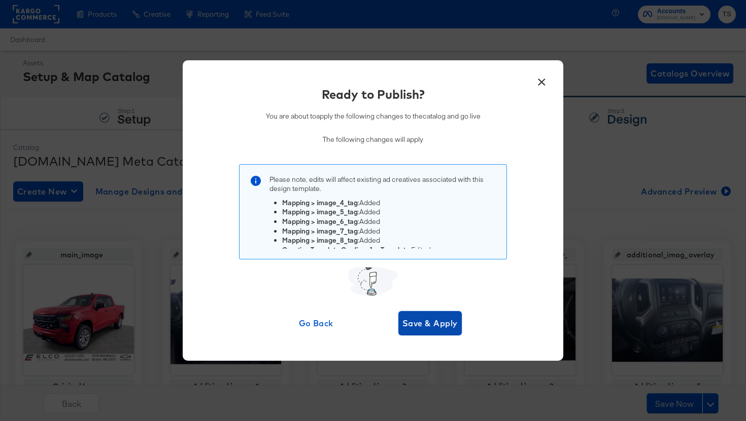
click at [445, 329] on span "Save & Apply" at bounding box center [429, 323] width 55 height 14
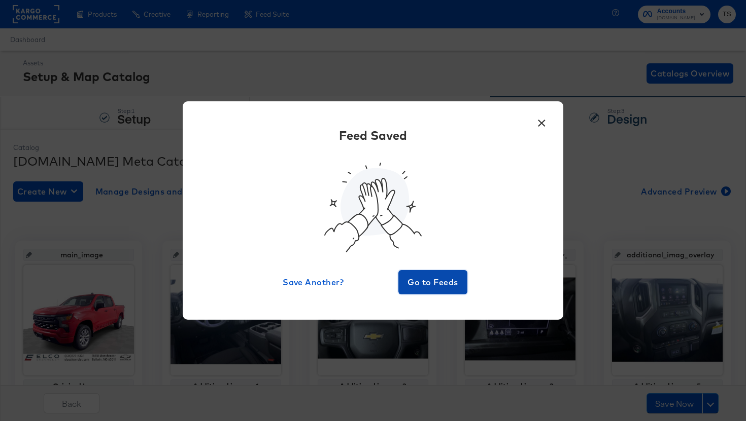
click at [447, 281] on span "Go to Feeds" at bounding box center [432, 282] width 61 height 14
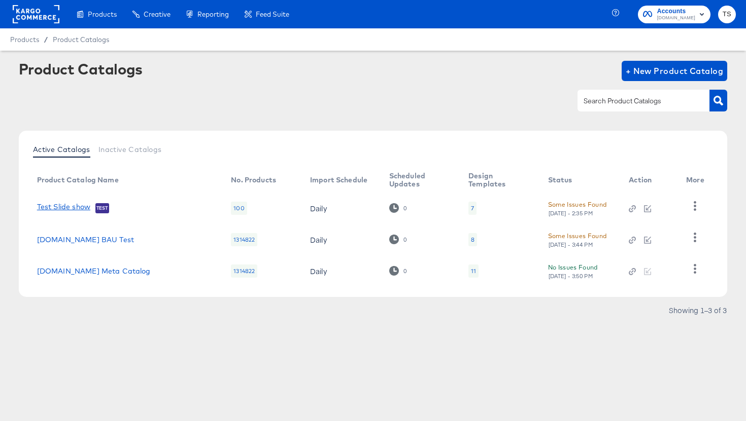
click at [84, 207] on link "Test Slide show" at bounding box center [63, 208] width 53 height 10
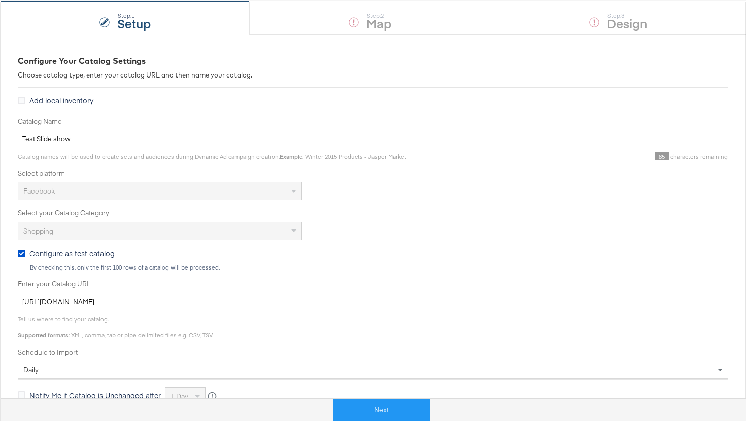
scroll to position [96, 0]
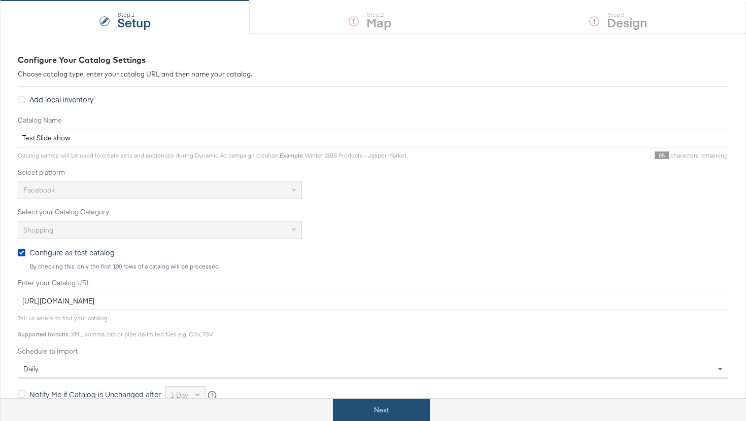
click at [385, 412] on button "Next" at bounding box center [381, 410] width 97 height 23
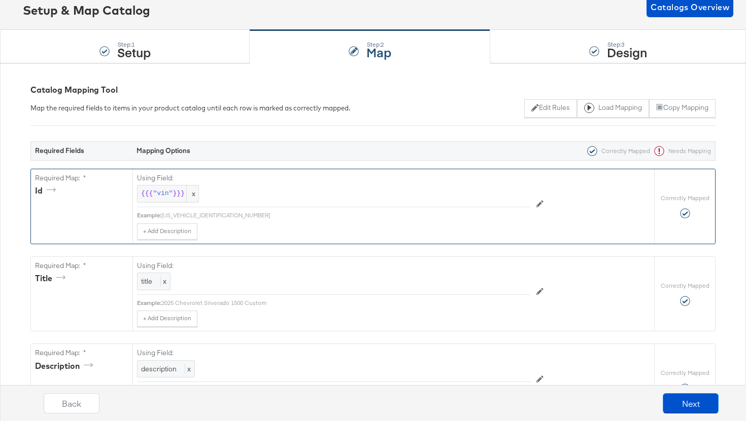
scroll to position [194, 0]
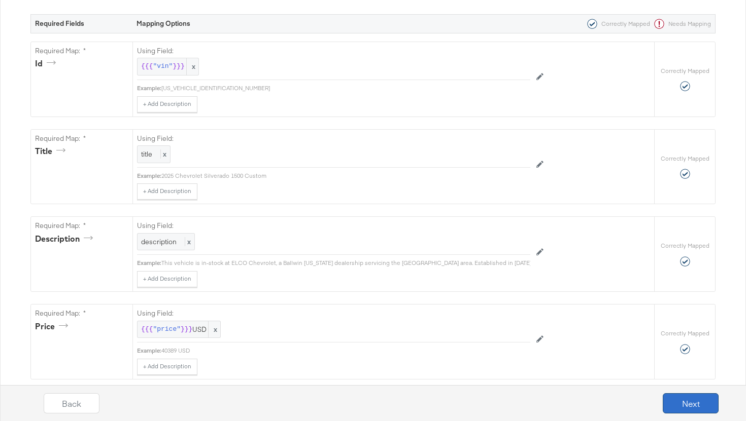
click at [691, 399] on button "Next" at bounding box center [690, 404] width 56 height 20
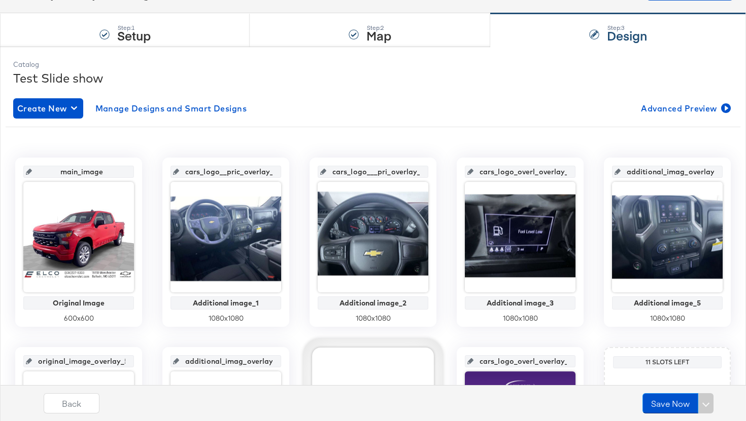
scroll to position [0, 0]
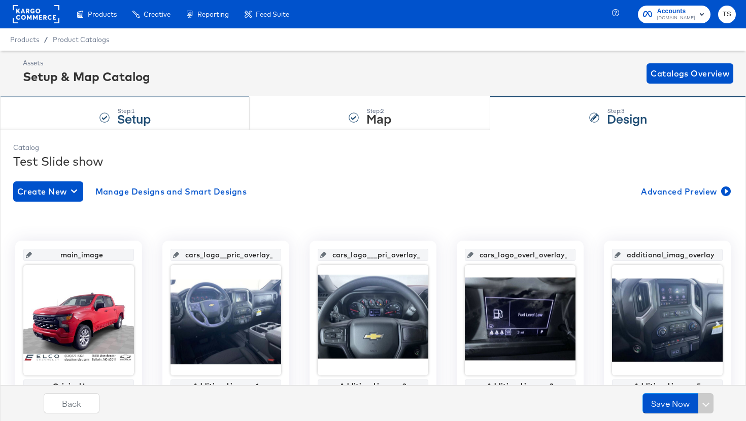
click at [173, 112] on div "Step: 1 Setup" at bounding box center [125, 113] width 250 height 33
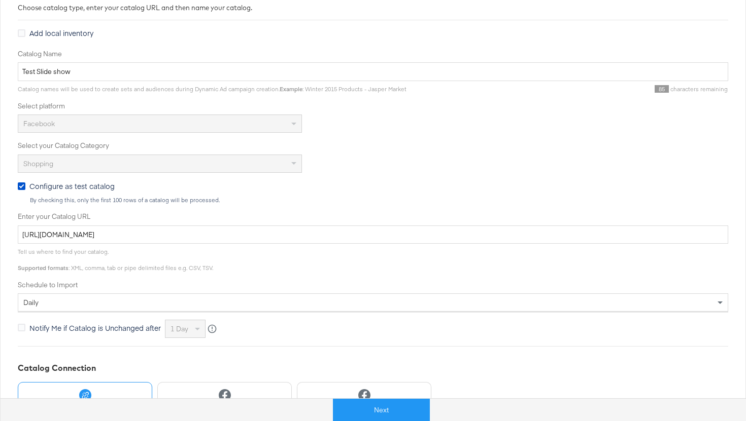
scroll to position [163, 0]
click at [290, 237] on input "[URL][DOMAIN_NAME]" at bounding box center [373, 234] width 710 height 19
drag, startPoint x: 277, startPoint y: 232, endPoint x: 168, endPoint y: 216, distance: 110.8
click at [168, 216] on div "Enter your Catalog URL [URL][DOMAIN_NAME]" at bounding box center [373, 227] width 710 height 32
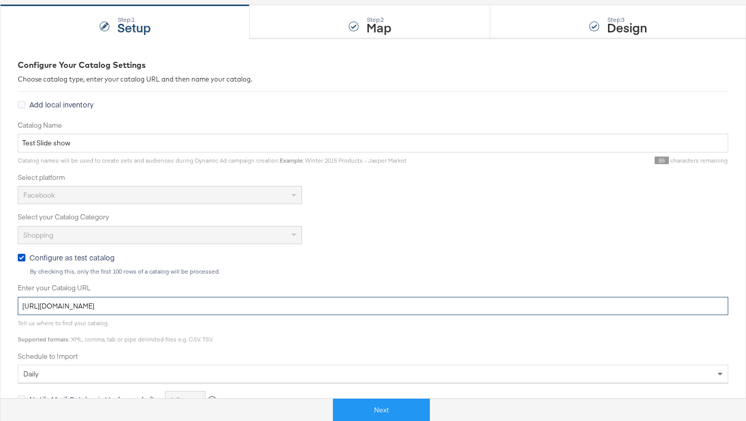
scroll to position [0, 0]
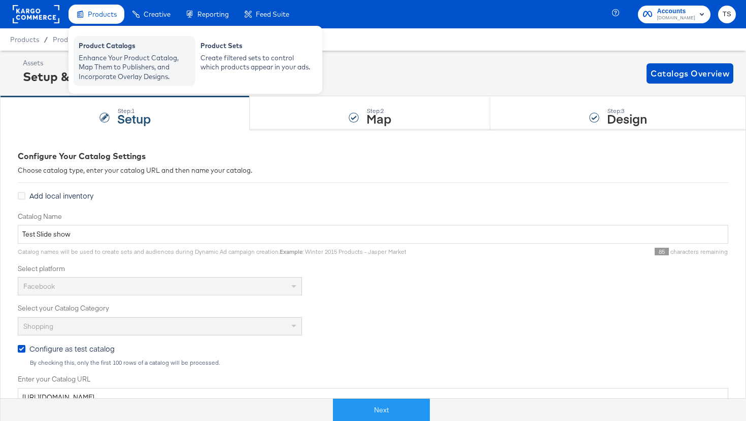
click at [104, 51] on div "Product Catalogs" at bounding box center [135, 47] width 112 height 12
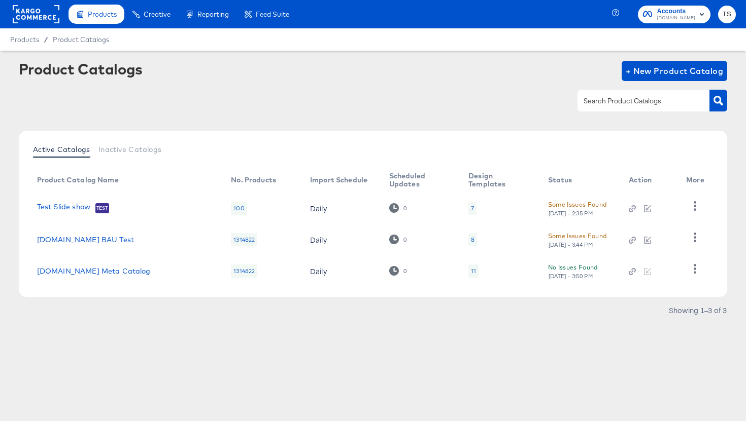
click at [82, 207] on link "Test Slide show" at bounding box center [63, 208] width 53 height 10
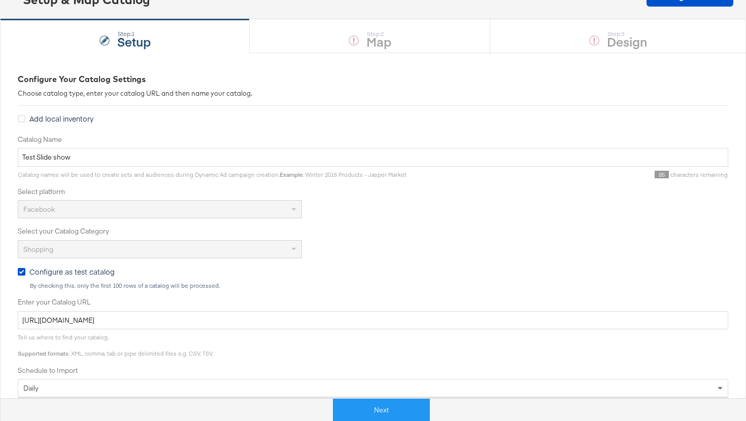
scroll to position [110, 0]
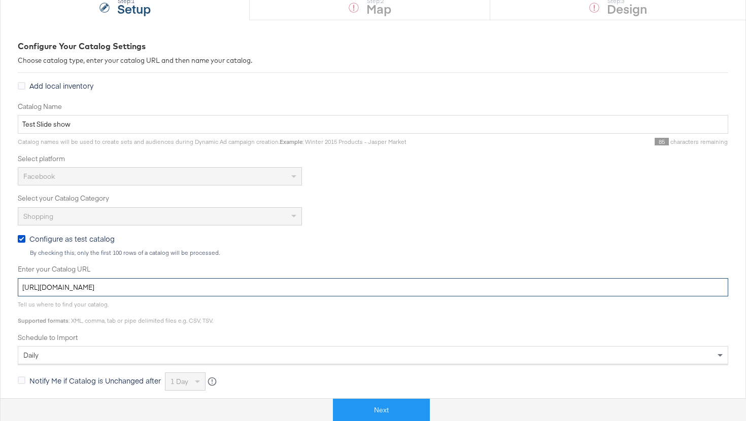
drag, startPoint x: 289, startPoint y: 285, endPoint x: 204, endPoint y: 274, distance: 85.9
click at [205, 274] on div "Enter your Catalog URL [URL][DOMAIN_NAME]" at bounding box center [373, 281] width 710 height 32
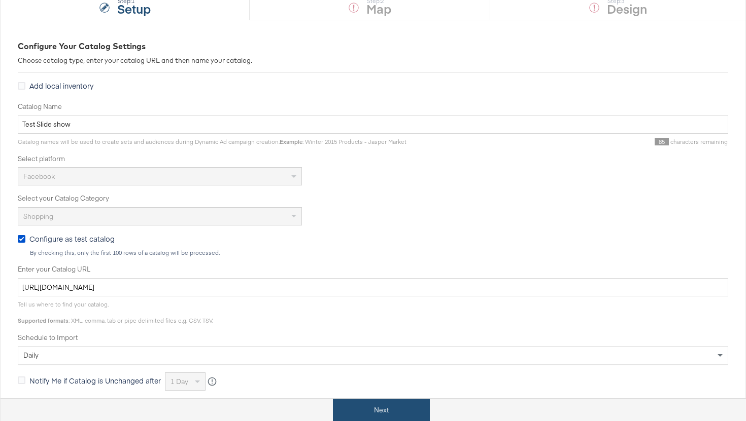
click at [370, 415] on button "Next" at bounding box center [381, 410] width 97 height 23
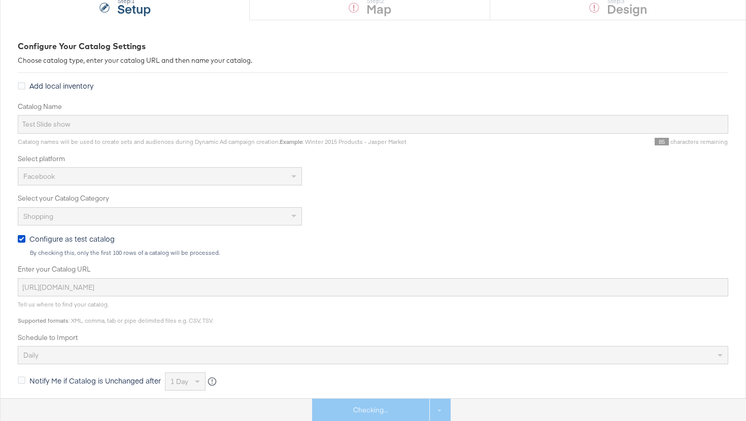
scroll to position [0, 0]
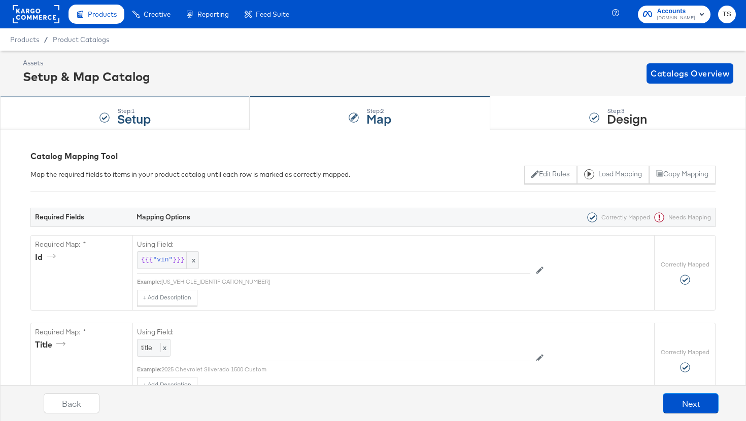
click at [150, 110] on div "Step: 1 Setup" at bounding box center [133, 113] width 33 height 18
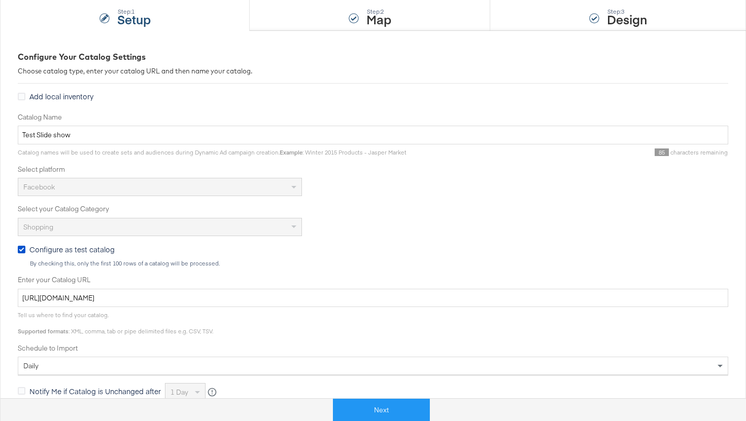
scroll to position [204, 0]
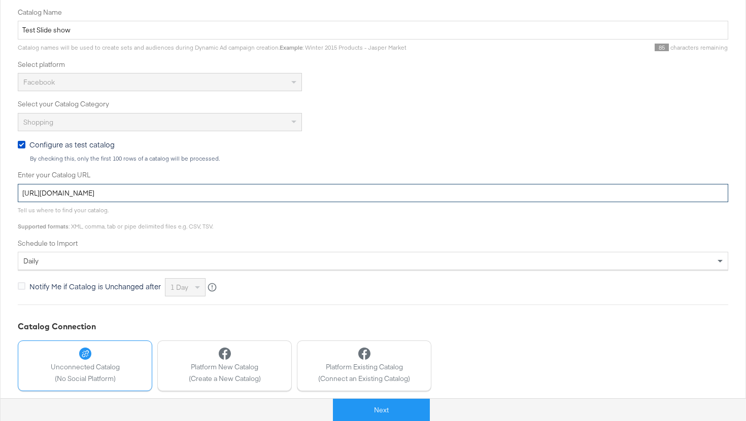
click at [286, 186] on input "https://ace.stitcherads.com/exports/1405/universal/none/universal/export.csv.gz" at bounding box center [373, 193] width 710 height 19
click at [278, 194] on input "https://ace.stitcherads.com/exports/1405/universal/none/universal/export.csv.gz" at bounding box center [373, 193] width 710 height 19
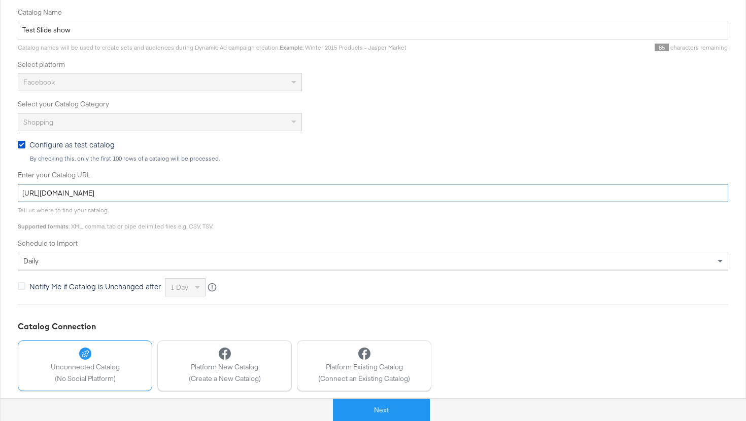
paste input "54"
type input "https://ace.stitcherads.com/exports/1454/universal/none/universal/export.csv.gz"
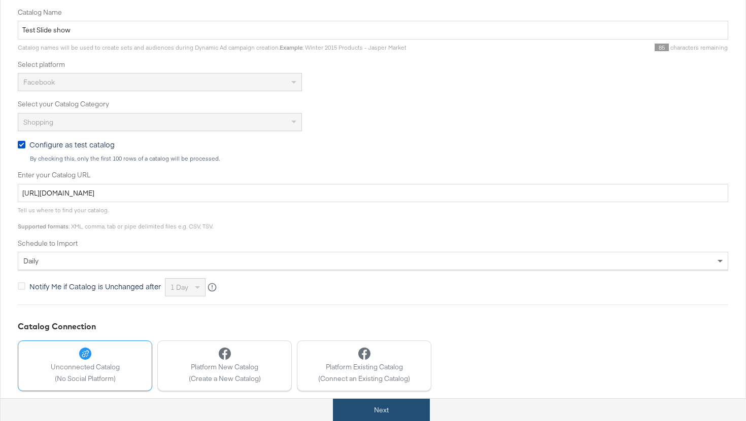
click at [394, 410] on button "Next" at bounding box center [381, 410] width 97 height 23
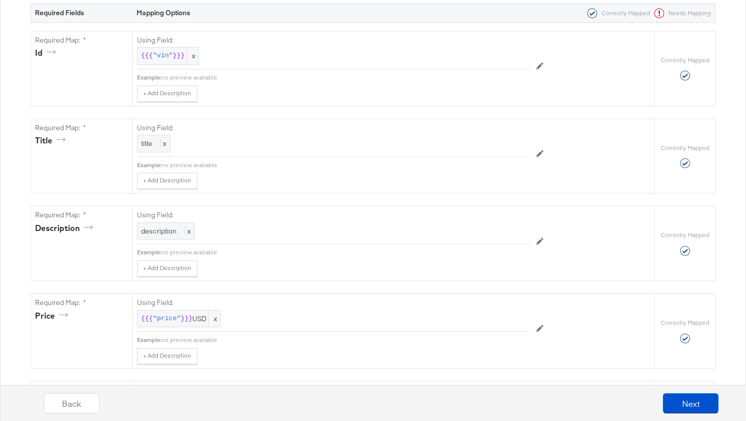
scroll to position [0, 0]
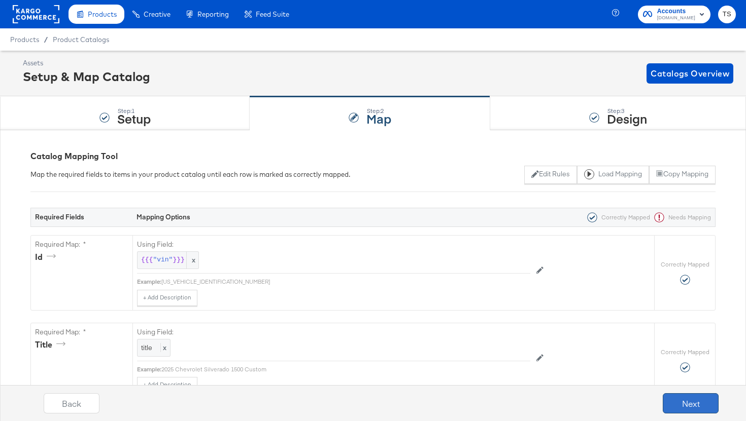
click at [700, 405] on button "Next" at bounding box center [690, 404] width 56 height 20
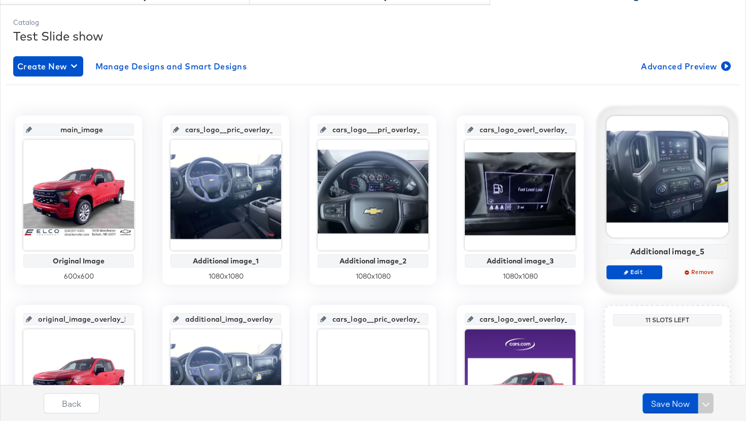
scroll to position [252, 0]
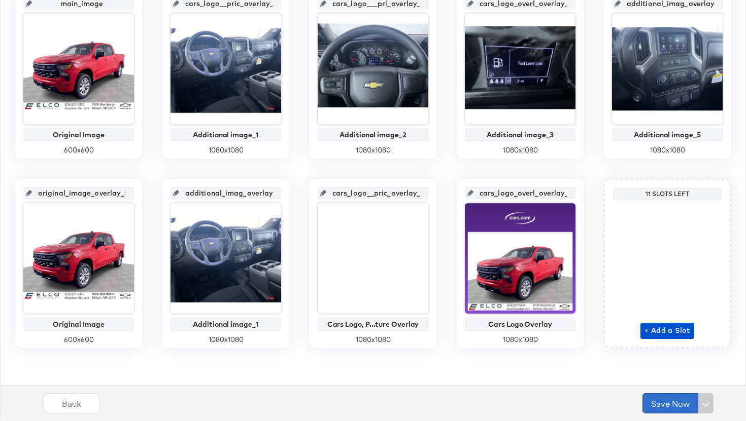
click at [677, 400] on button "Save Now" at bounding box center [670, 404] width 56 height 20
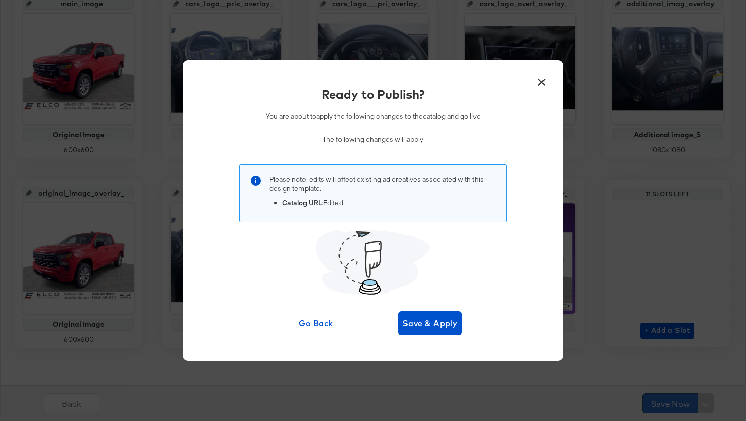
scroll to position [0, 0]
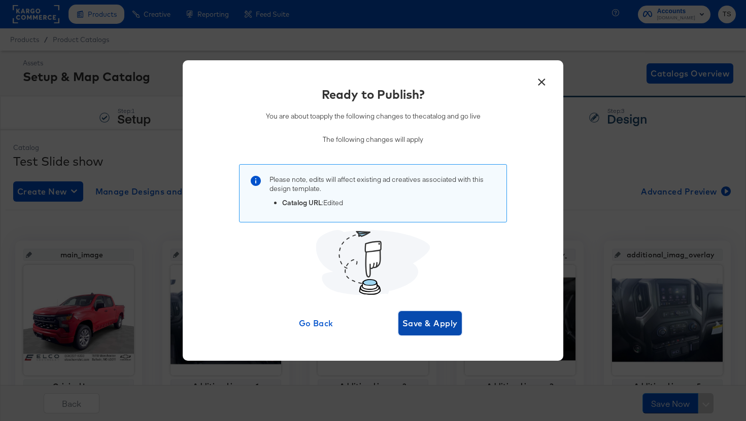
click at [434, 326] on span "Save & Apply" at bounding box center [429, 323] width 55 height 14
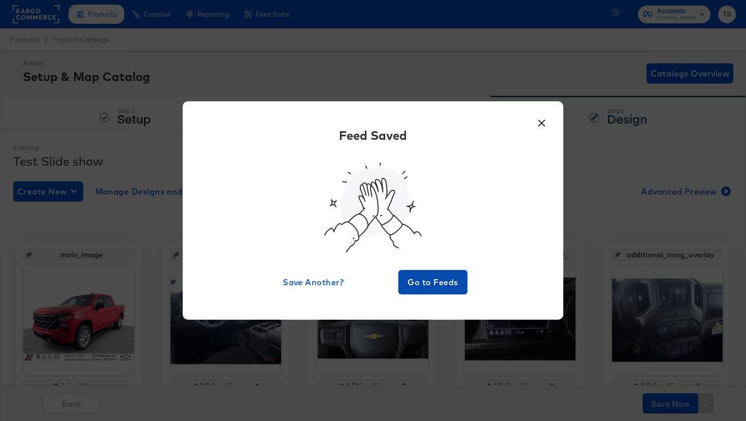
click at [434, 276] on span "Go to Feeds" at bounding box center [432, 282] width 61 height 14
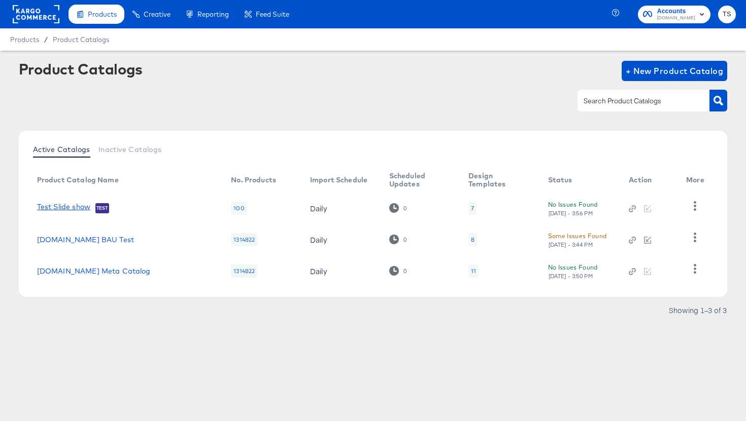
click at [82, 208] on link "Test Slide show" at bounding box center [63, 208] width 53 height 10
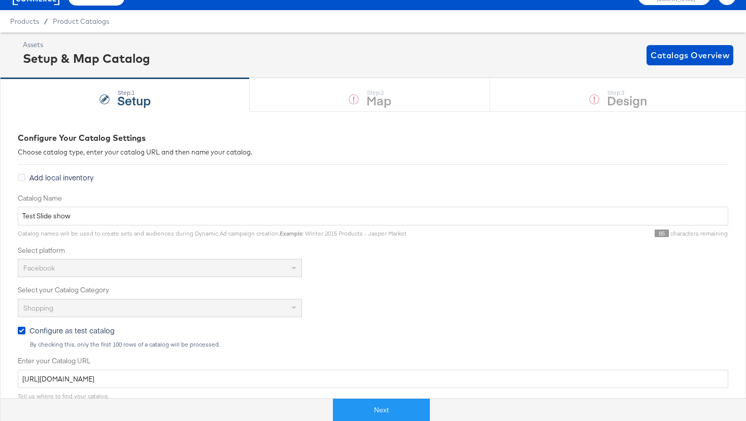
scroll to position [134, 0]
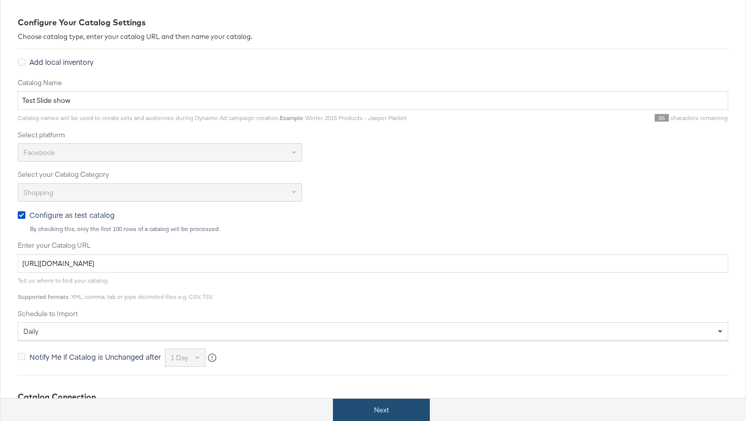
click at [379, 409] on button "Next" at bounding box center [381, 410] width 97 height 23
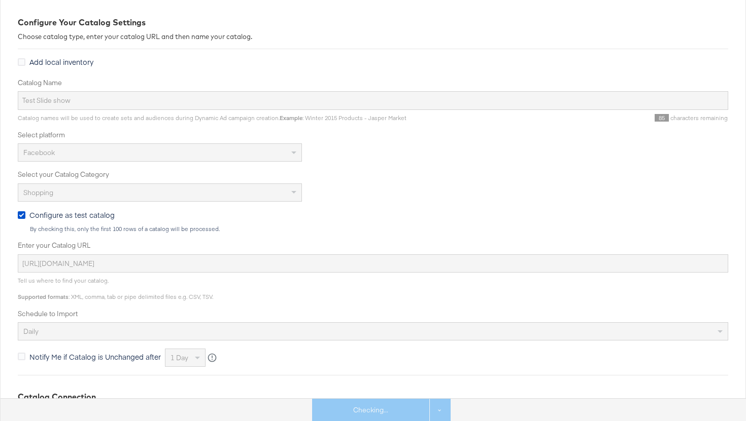
scroll to position [0, 0]
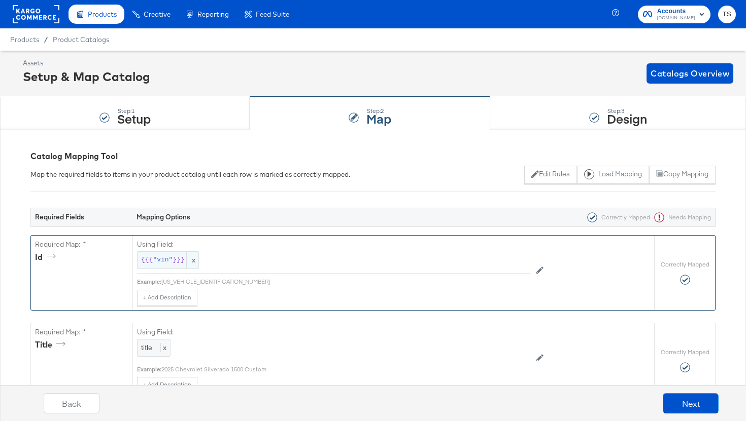
click at [194, 263] on span "x" at bounding box center [192, 260] width 12 height 17
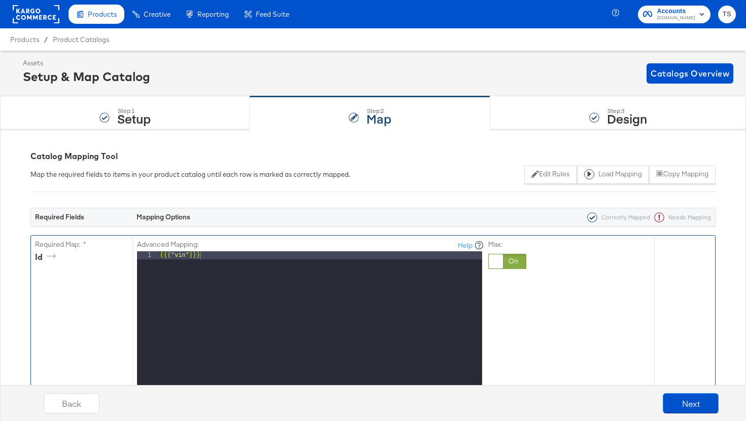
click at [587, 264] on div "Advanced Mapping: Help 1 {{{ "vin" }}} XXXXXXXXXXXXXXXXXXXXXXXXXXXXXXXXXXXXXXXX…" at bounding box center [392, 400] width 521 height 329
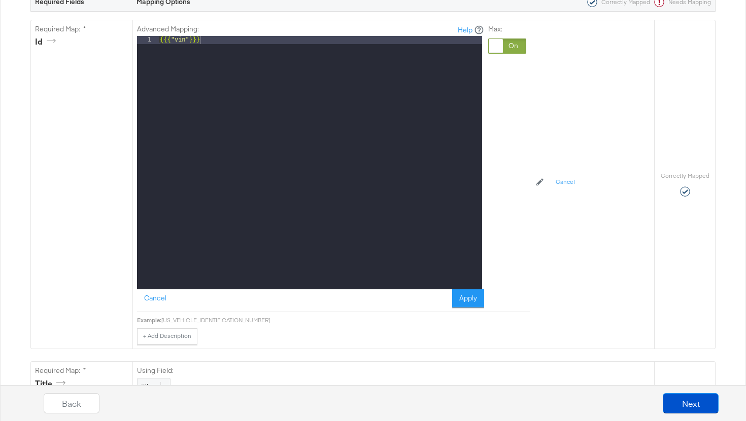
scroll to position [220, 0]
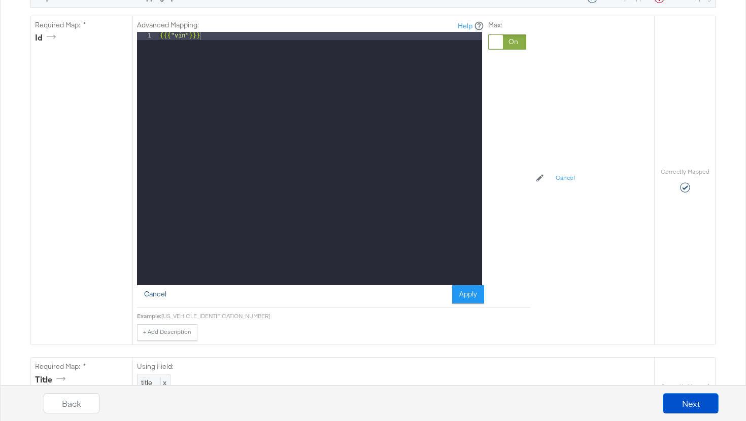
click at [152, 294] on button "Cancel" at bounding box center [155, 295] width 37 height 18
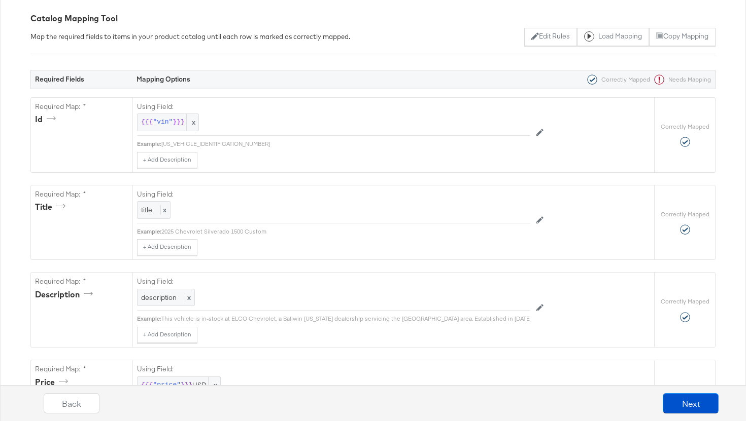
scroll to position [0, 0]
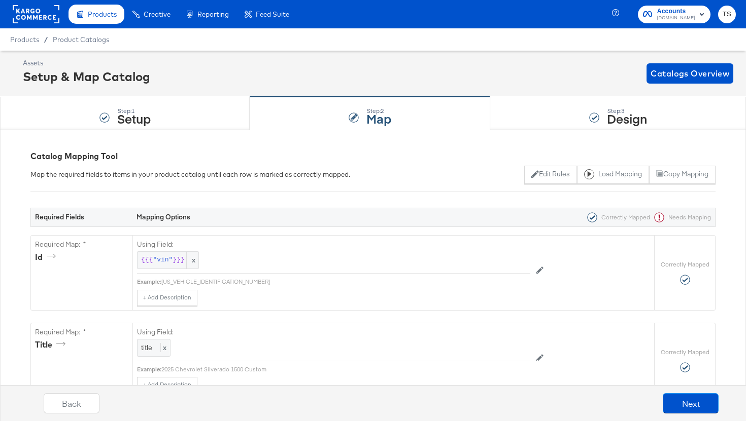
click at [224, 281] on div "3GCPKBEK7SG384579" at bounding box center [345, 282] width 369 height 8
click at [540, 269] on icon at bounding box center [539, 270] width 7 height 7
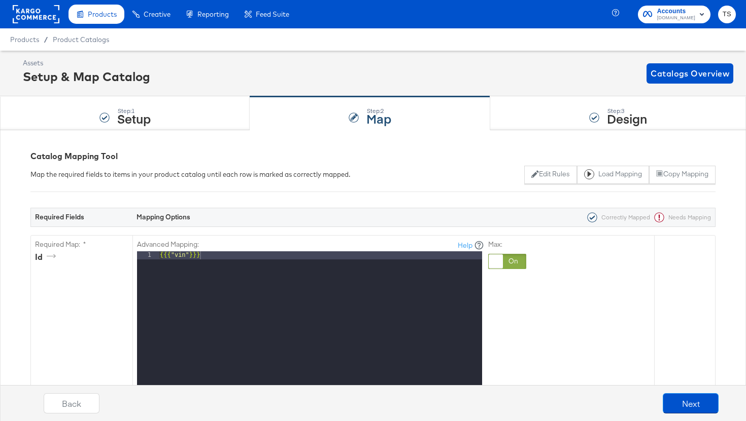
click at [643, 302] on div "Advanced Mapping: Help 1 {{{ "vin" }}} XXXXXXXXXXXXXXXXXXXXXXXXXXXXXXXXXXXXXXXX…" at bounding box center [392, 400] width 521 height 329
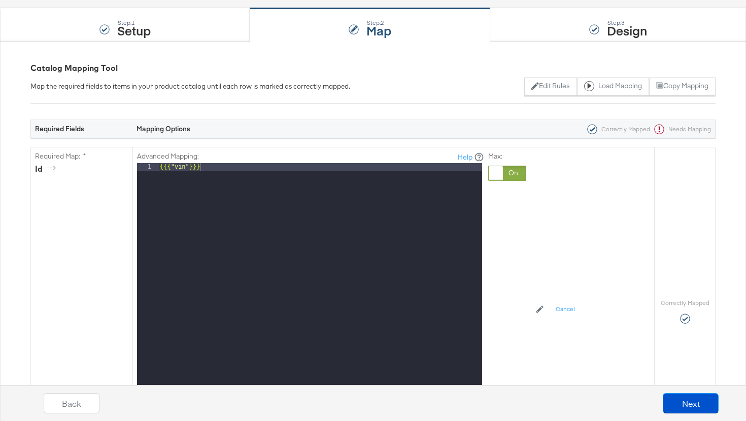
scroll to position [237, 0]
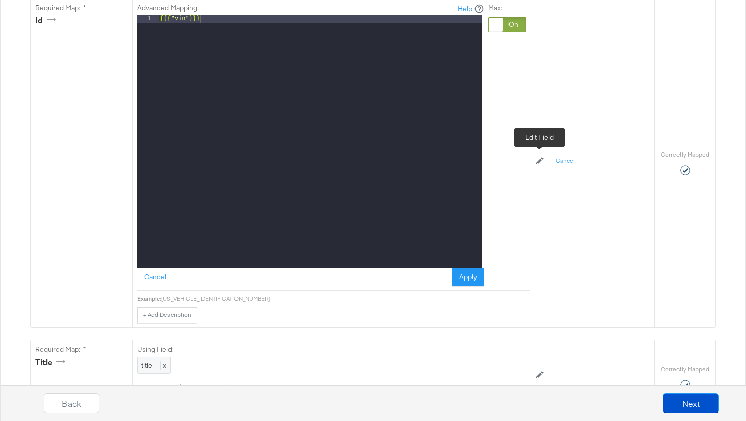
click at [541, 160] on icon at bounding box center [539, 160] width 7 height 7
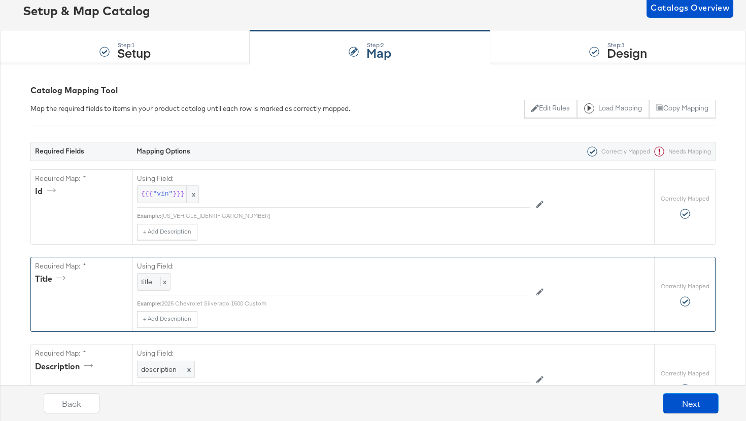
scroll to position [0, 0]
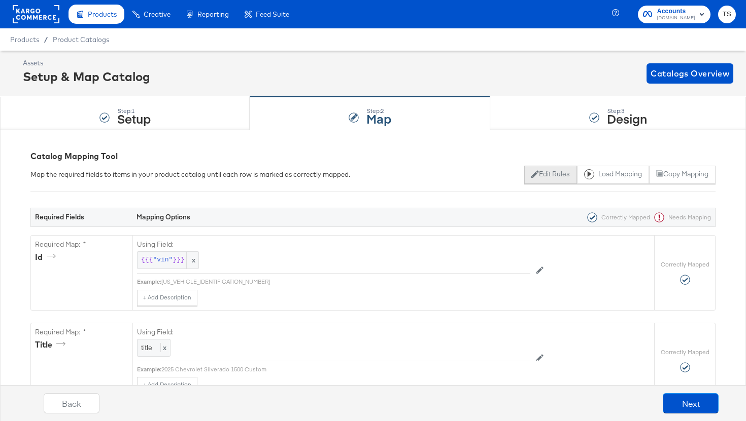
click at [553, 176] on button "Edit Rules" at bounding box center [550, 175] width 52 height 18
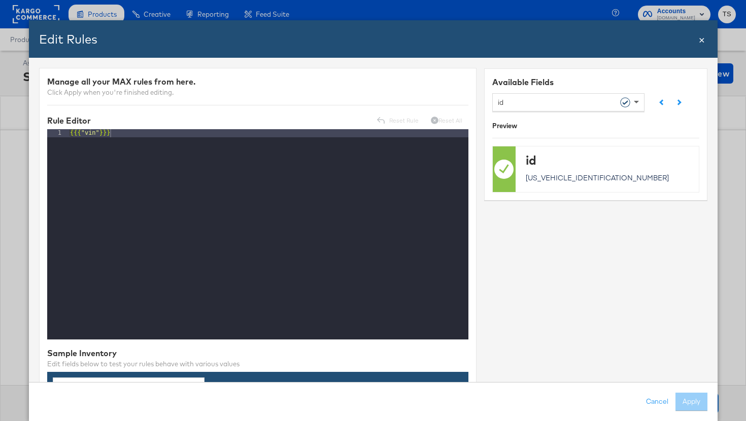
click at [639, 102] on span at bounding box center [636, 101] width 13 height 17
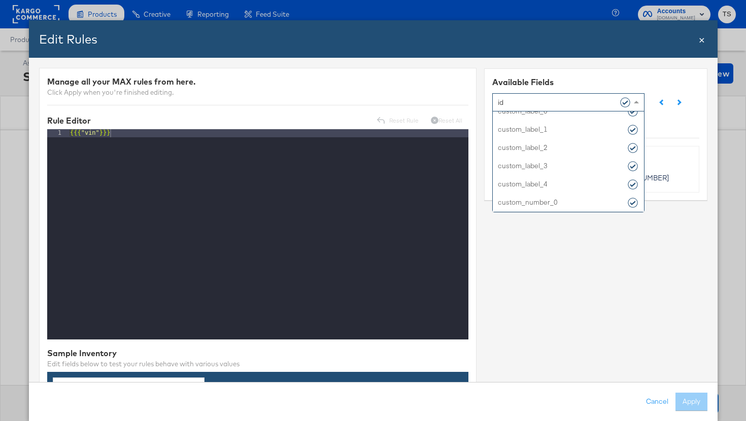
scroll to position [993, 0]
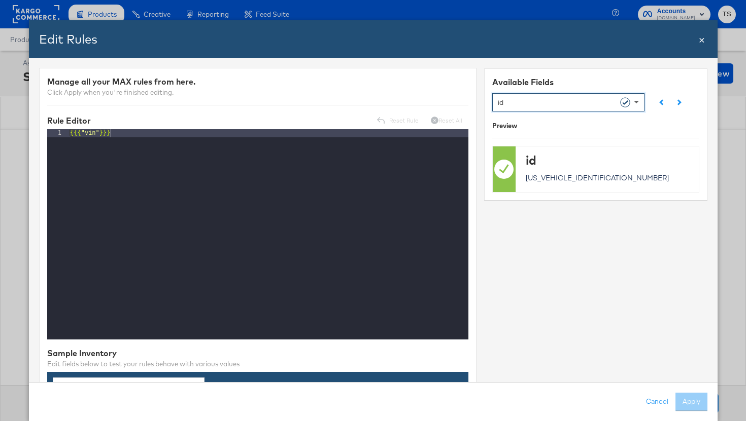
click at [634, 102] on span at bounding box center [635, 103] width 5 height 4
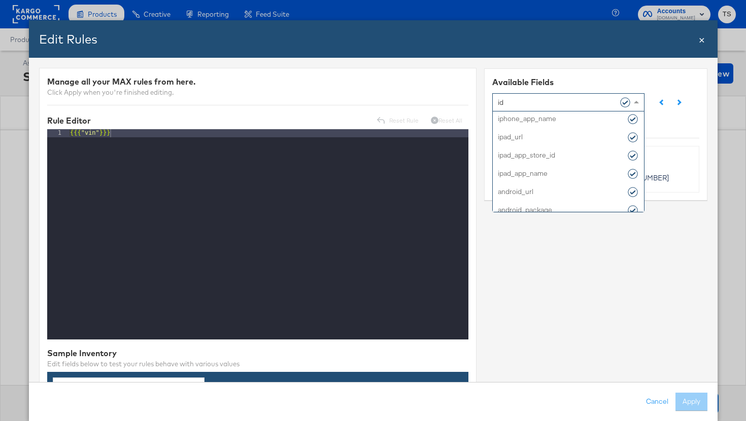
scroll to position [1212, 0]
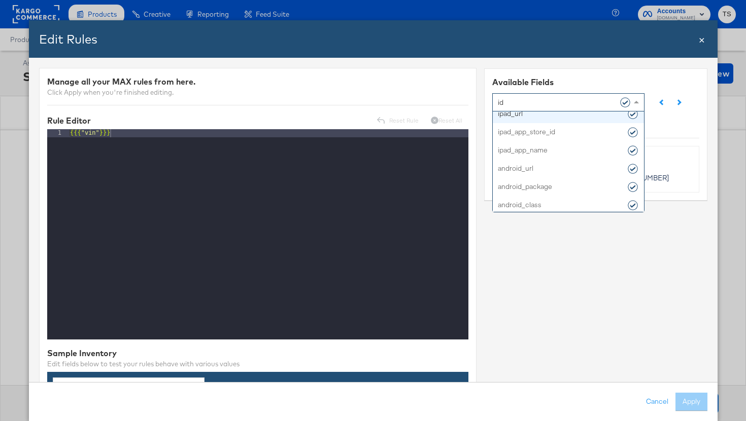
click at [602, 68] on div "Available Fields id id title description price link image_link availability con…" at bounding box center [594, 134] width 223 height 132
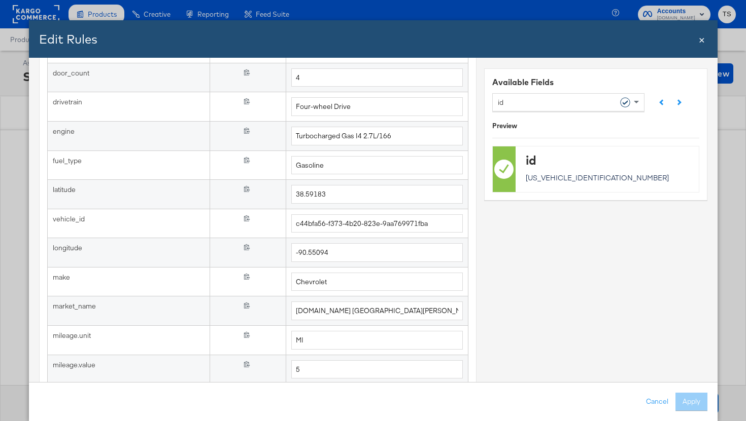
scroll to position [456, 0]
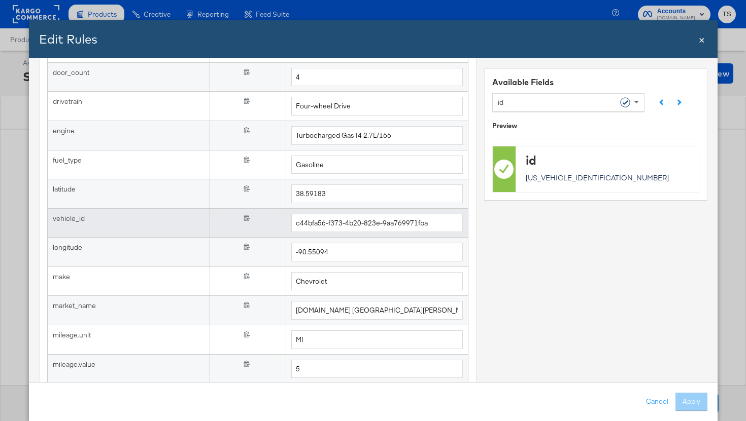
click at [269, 225] on td "{{{ vehicle_id }}}" at bounding box center [247, 222] width 76 height 29
click at [245, 219] on icon at bounding box center [246, 218] width 7 height 7
drag, startPoint x: 87, startPoint y: 221, endPoint x: 51, endPoint y: 220, distance: 36.0
click at [51, 220] on td "vehicle_id" at bounding box center [128, 222] width 162 height 29
copy div "vehicle_id"
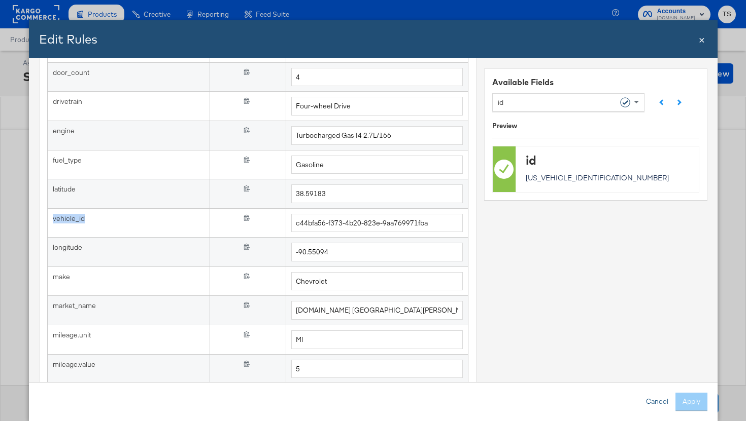
click at [653, 399] on button "Cancel" at bounding box center [656, 402] width 37 height 18
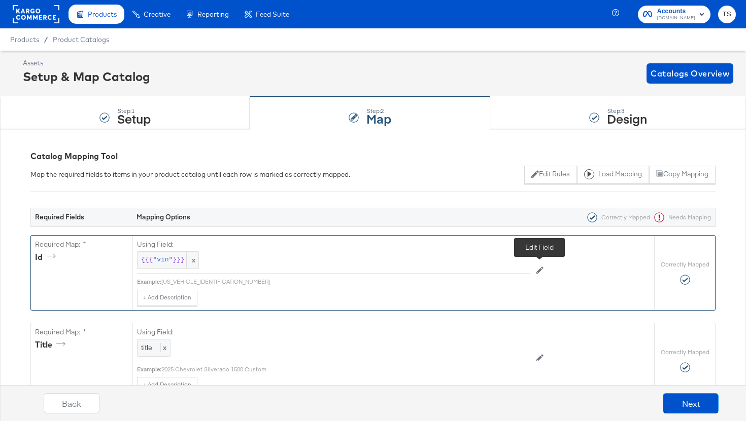
click at [543, 271] on icon at bounding box center [539, 270] width 7 height 7
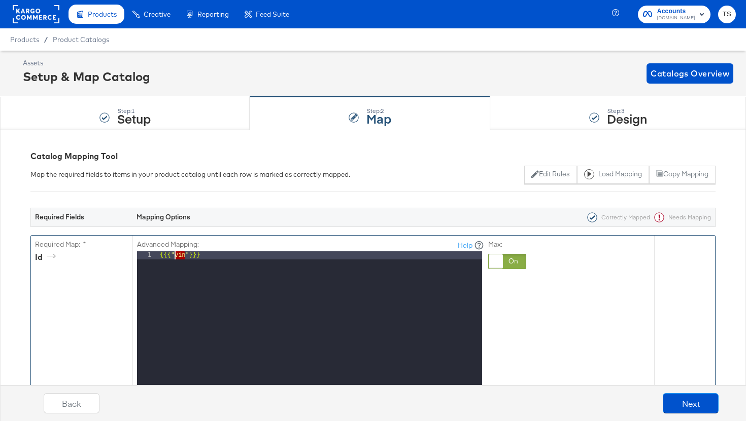
drag, startPoint x: 187, startPoint y: 257, endPoint x: 176, endPoint y: 258, distance: 11.2
click at [176, 258] on div "{{{ "vin" }}}" at bounding box center [320, 387] width 324 height 270
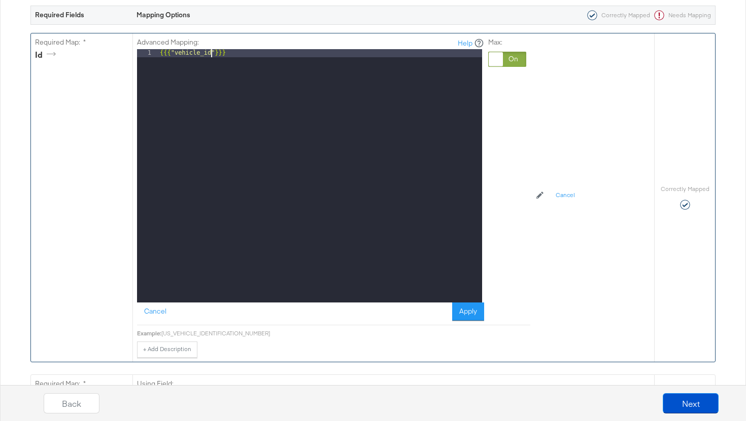
scroll to position [207, 0]
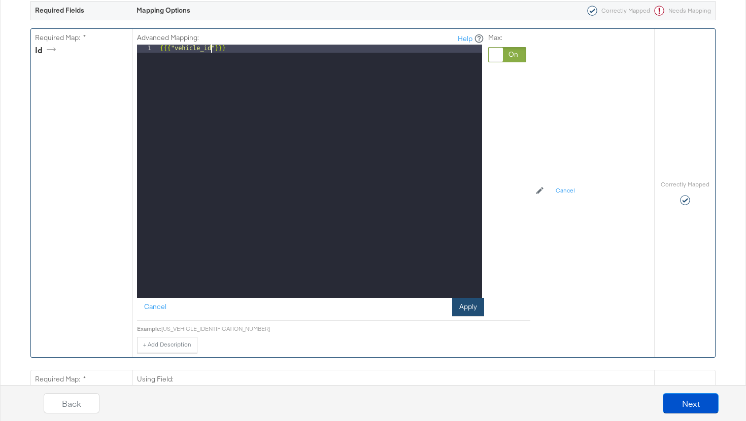
click at [474, 308] on button "Apply" at bounding box center [468, 307] width 32 height 18
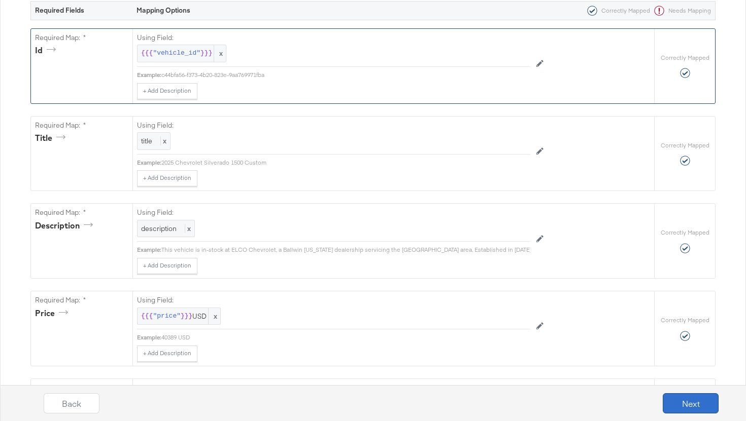
click at [697, 408] on button "Next" at bounding box center [690, 404] width 56 height 20
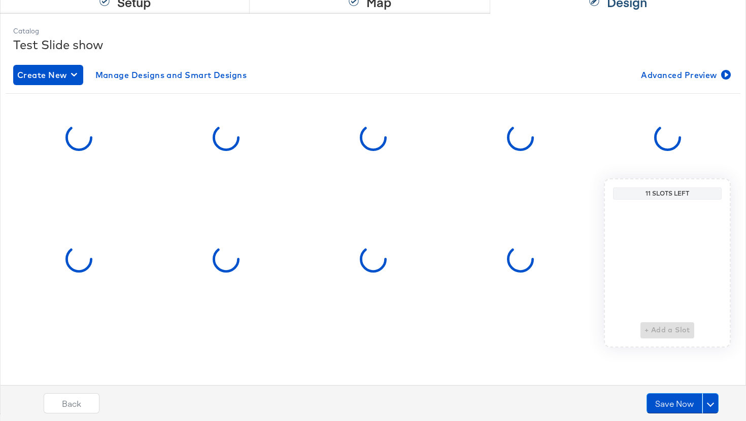
scroll to position [0, 0]
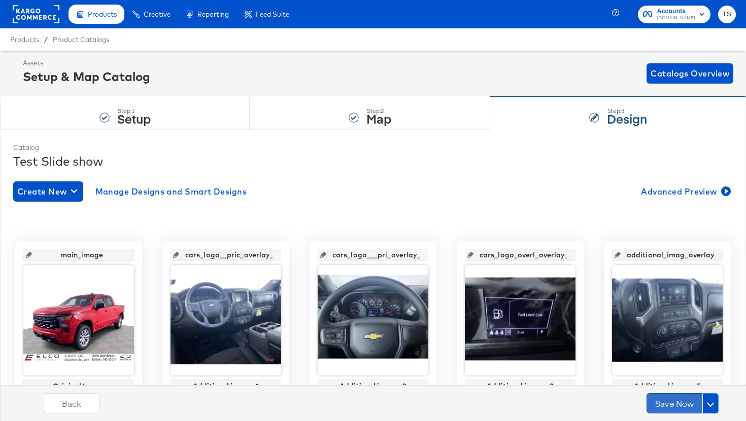
click at [684, 409] on button "Save Now" at bounding box center [674, 404] width 56 height 20
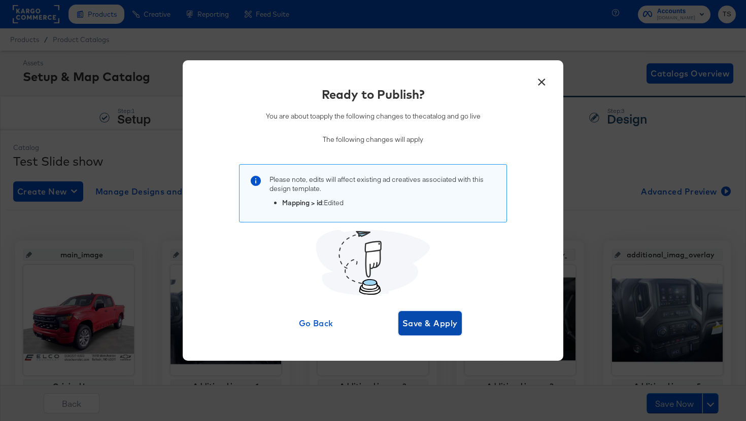
click at [453, 324] on span "Save & Apply" at bounding box center [429, 323] width 55 height 14
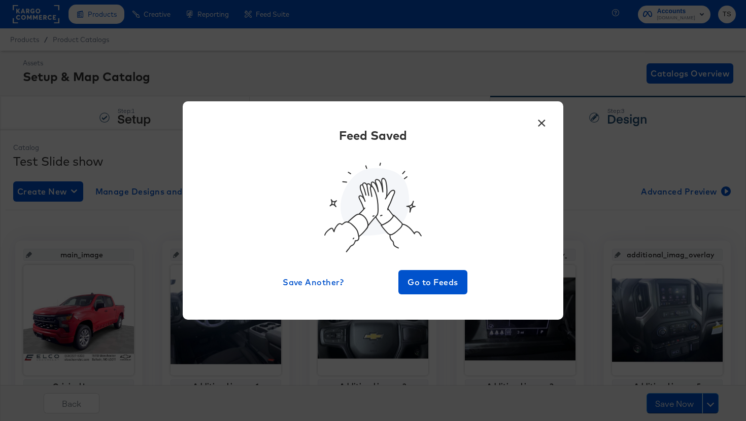
click at [543, 123] on button "×" at bounding box center [541, 121] width 18 height 18
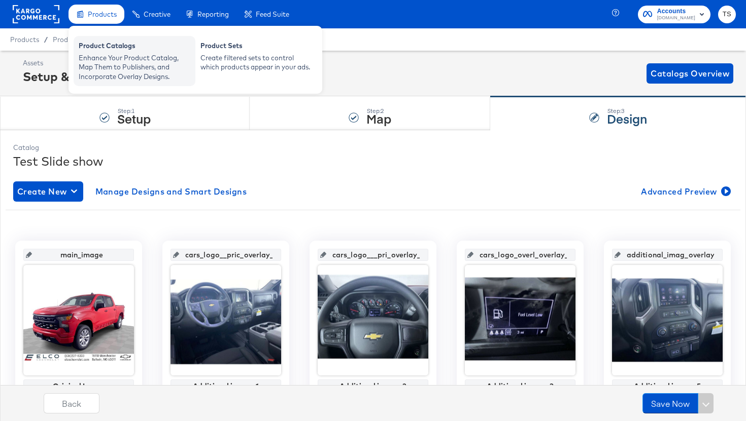
click at [124, 49] on div "Product Catalogs" at bounding box center [135, 47] width 112 height 12
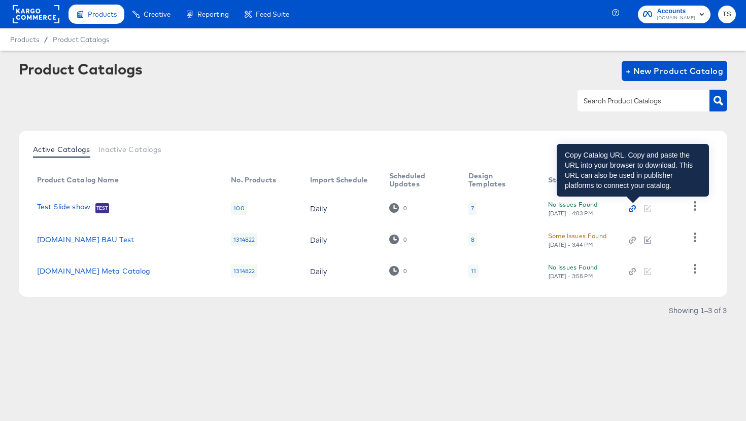
click at [631, 209] on icon "button" at bounding box center [631, 208] width 7 height 7
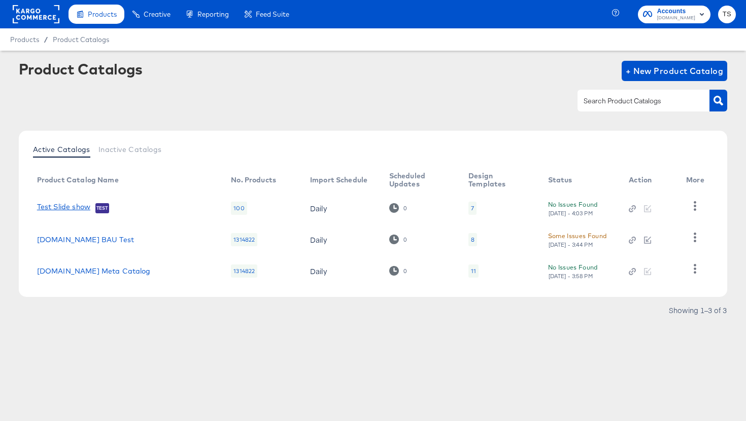
click at [63, 207] on link "Test Slide show" at bounding box center [63, 208] width 53 height 10
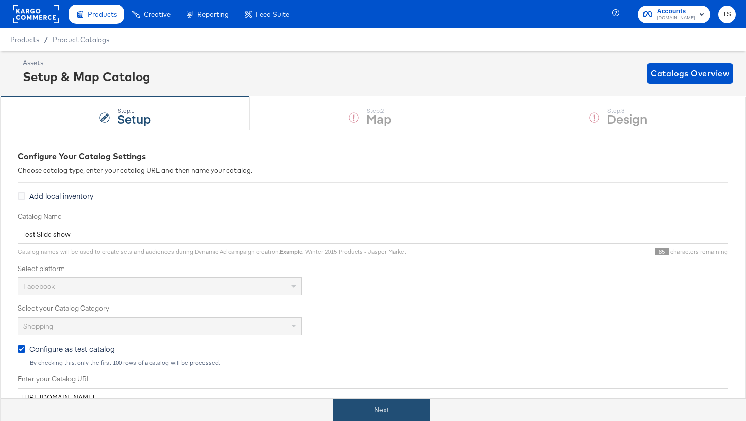
click at [388, 413] on button "Next" at bounding box center [381, 410] width 97 height 23
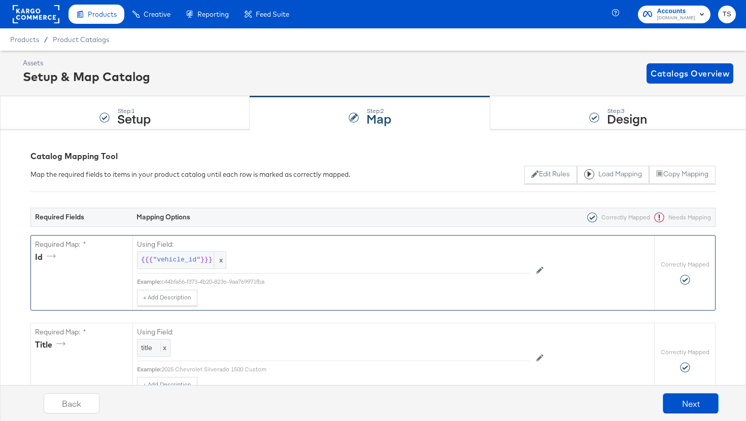
scroll to position [88, 0]
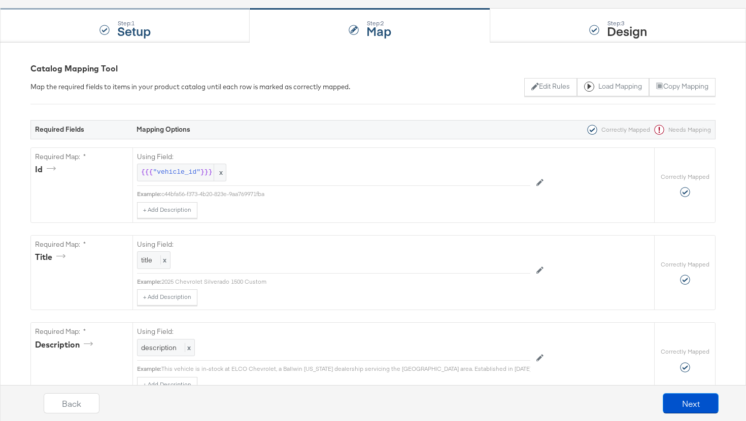
click at [176, 28] on div "Step: 1 Setup" at bounding box center [125, 25] width 250 height 33
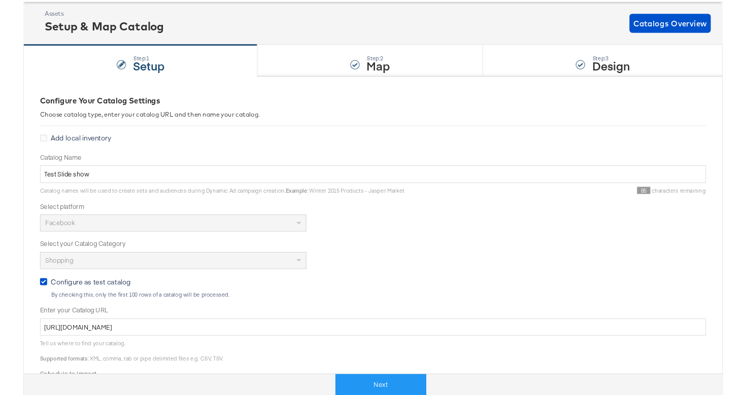
scroll to position [60, 0]
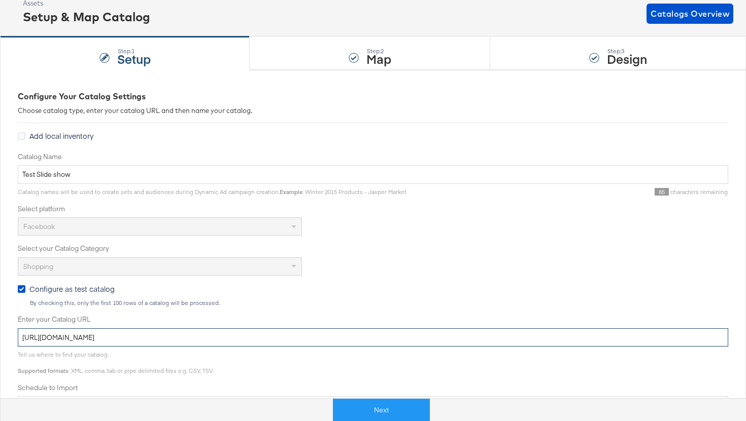
drag, startPoint x: 275, startPoint y: 338, endPoint x: 184, endPoint y: 328, distance: 91.9
click at [184, 329] on input "[URL][DOMAIN_NAME]" at bounding box center [373, 338] width 710 height 19
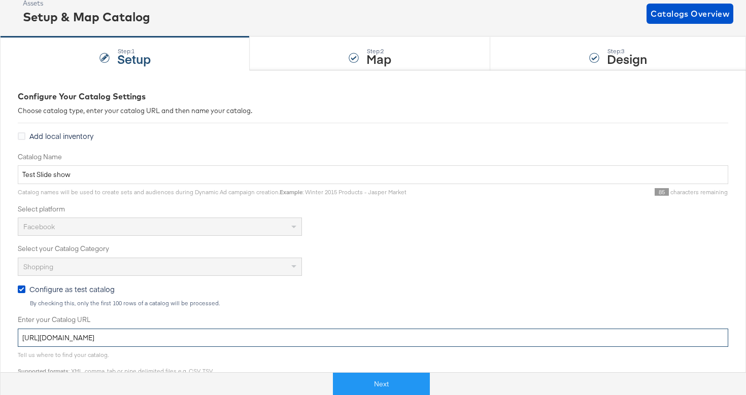
scroll to position [0, 0]
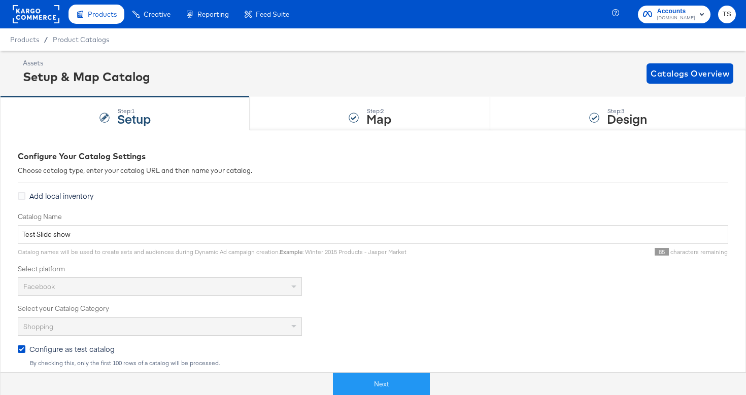
click at [38, 16] on rect at bounding box center [36, 14] width 47 height 18
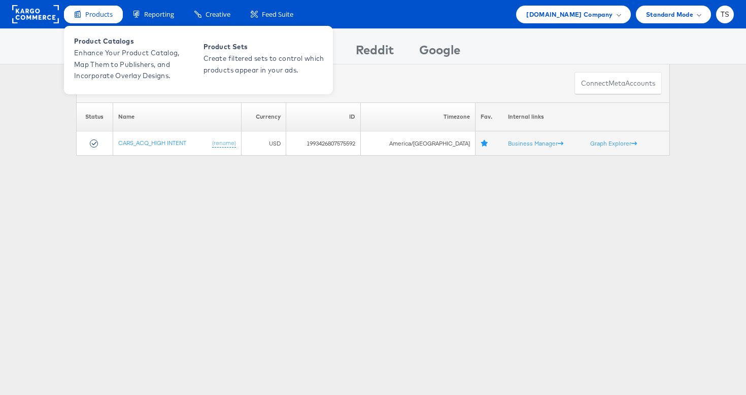
click at [99, 14] on span "Products" at bounding box center [98, 15] width 27 height 10
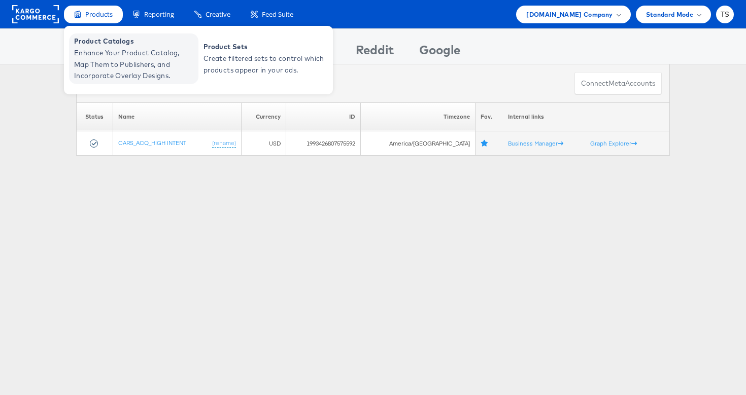
click at [104, 55] on span "Enhance Your Product Catalog, Map Them to Publishers, and Incorporate Overlay D…" at bounding box center [135, 64] width 122 height 34
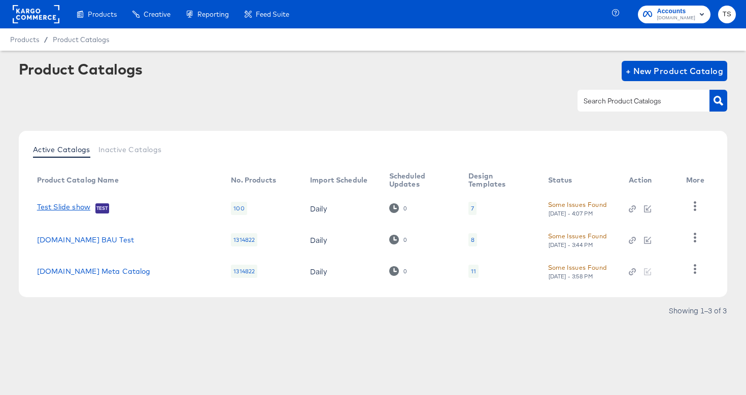
click at [85, 207] on link "Test Slide show" at bounding box center [63, 208] width 53 height 10
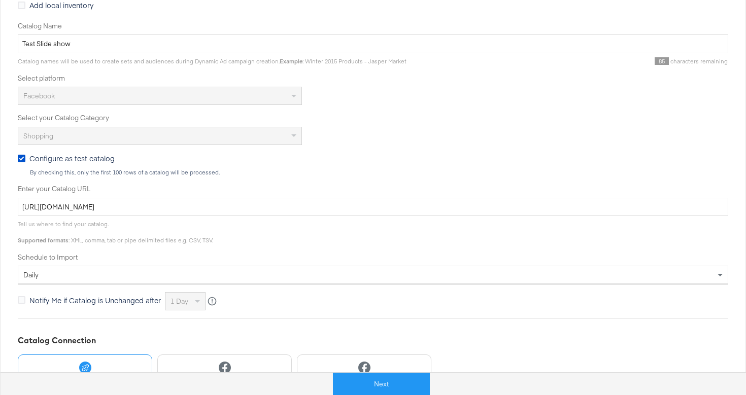
scroll to position [197, 0]
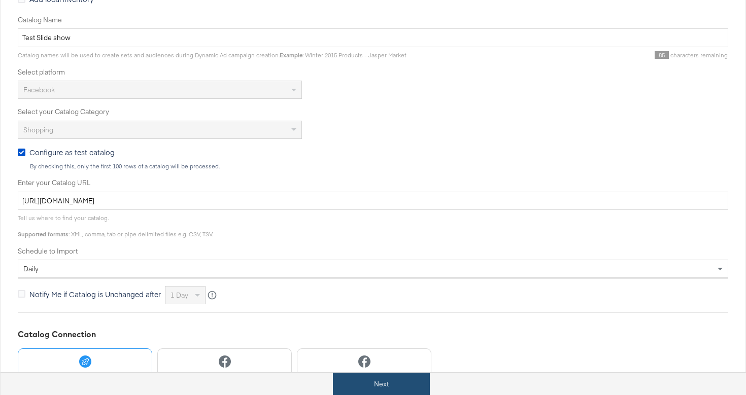
click at [373, 380] on button "Next" at bounding box center [381, 384] width 97 height 23
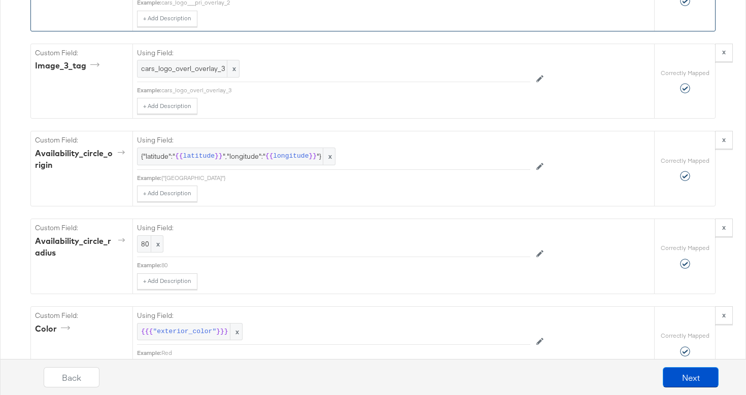
scroll to position [1502, 0]
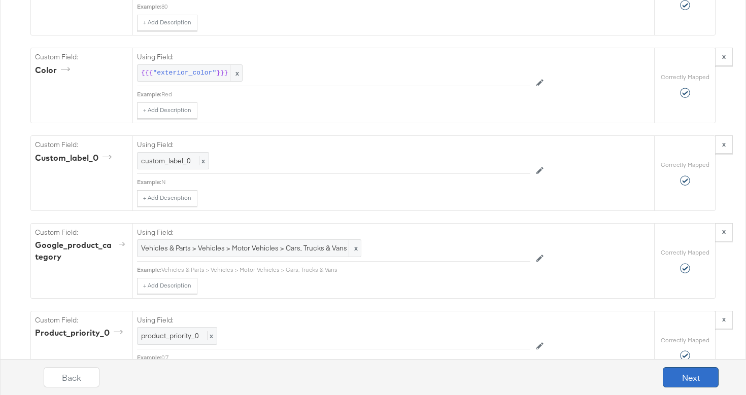
click at [694, 375] on button "Next" at bounding box center [690, 377] width 56 height 20
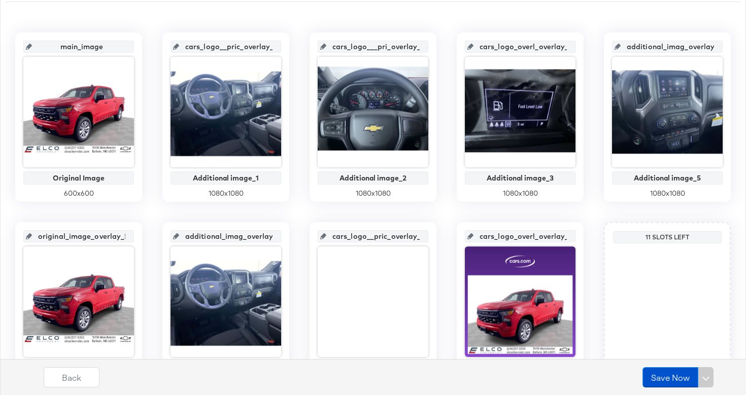
scroll to position [206, 0]
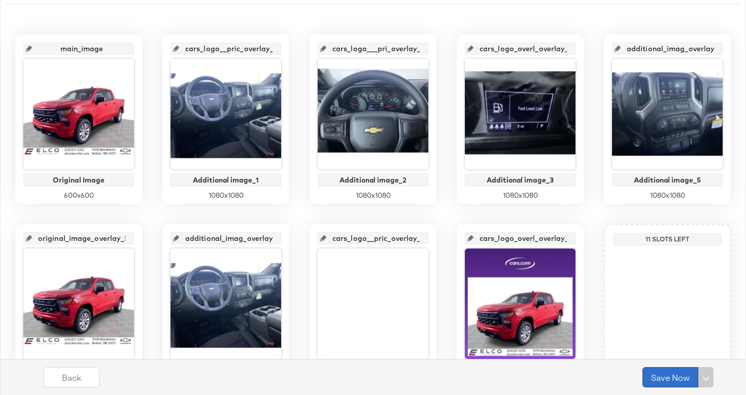
click at [674, 376] on button "Save Now" at bounding box center [670, 377] width 56 height 20
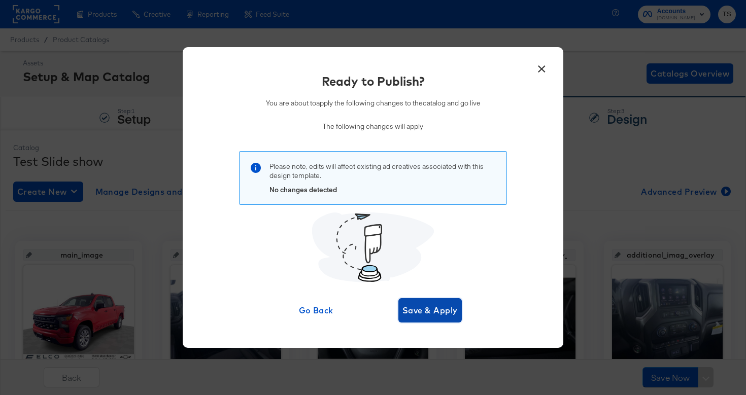
click at [428, 312] on span "Save & Apply" at bounding box center [429, 310] width 55 height 14
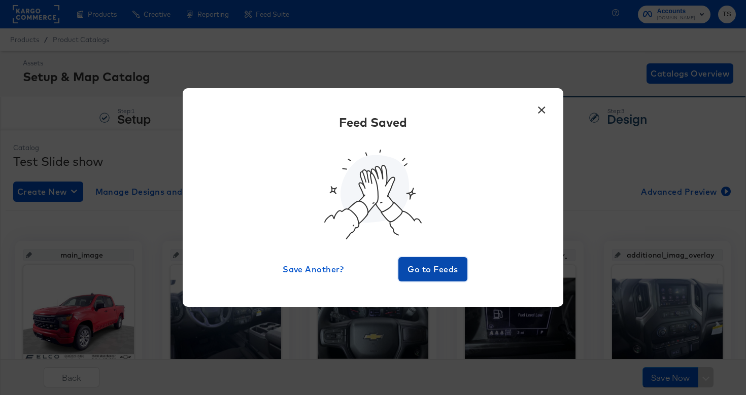
click at [425, 271] on span "Go to Feeds" at bounding box center [432, 269] width 61 height 14
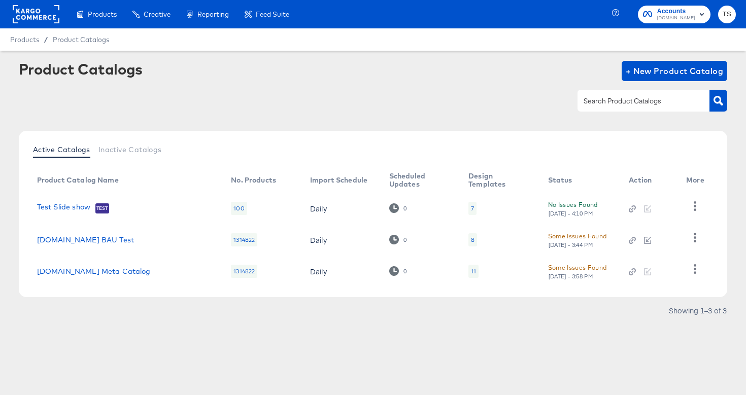
click at [84, 196] on td "Test Slide show Test" at bounding box center [126, 208] width 194 height 31
click at [85, 211] on link "Test Slide show" at bounding box center [63, 208] width 53 height 10
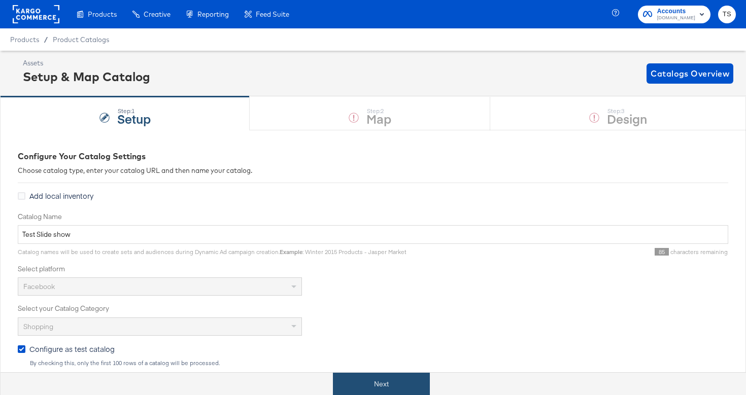
click at [391, 386] on button "Next" at bounding box center [381, 384] width 97 height 23
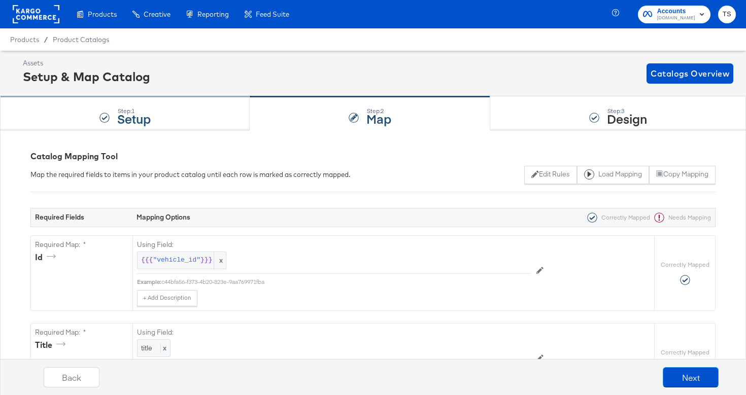
click at [173, 108] on div "Step: 1 Setup" at bounding box center [125, 113] width 250 height 33
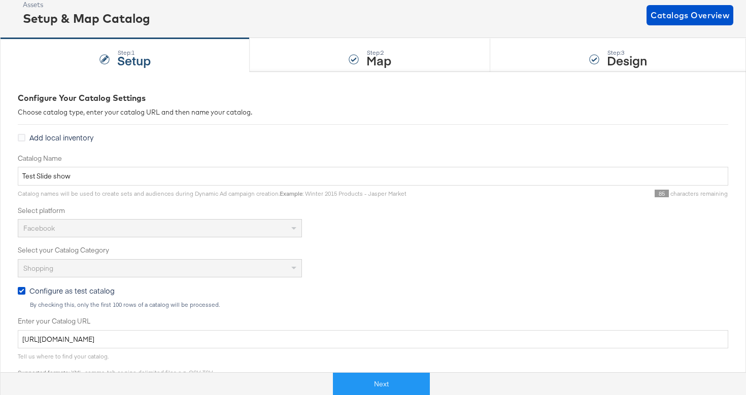
scroll to position [57, 0]
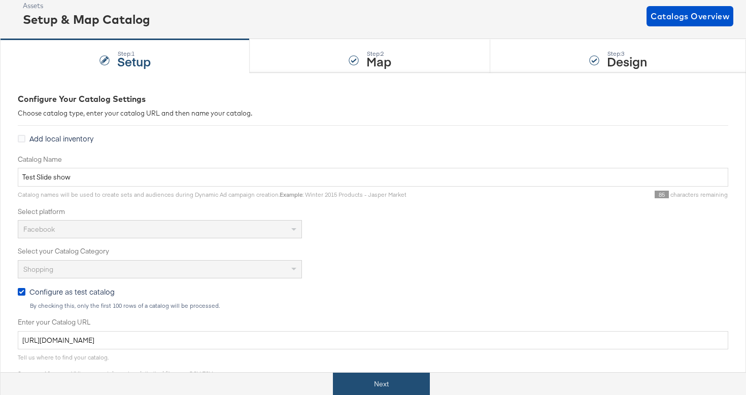
click at [382, 386] on button "Next" at bounding box center [381, 384] width 97 height 23
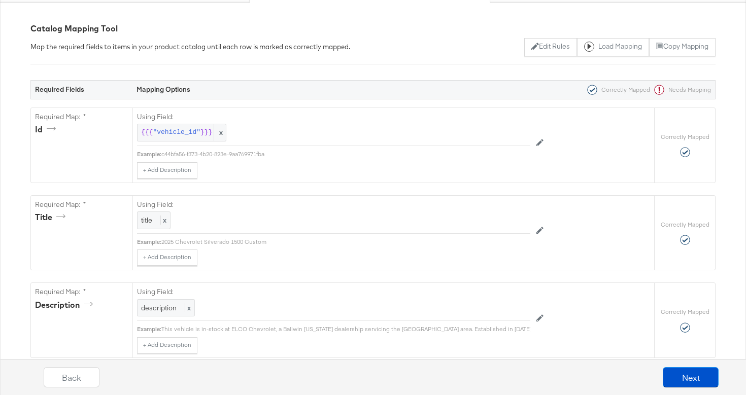
scroll to position [136, 0]
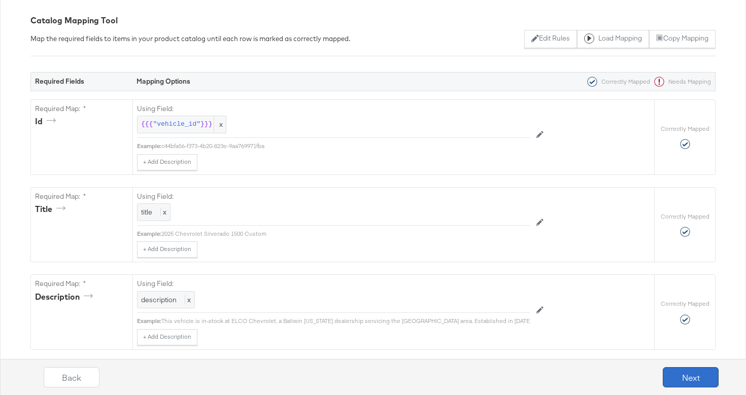
click at [703, 381] on button "Next" at bounding box center [690, 377] width 56 height 20
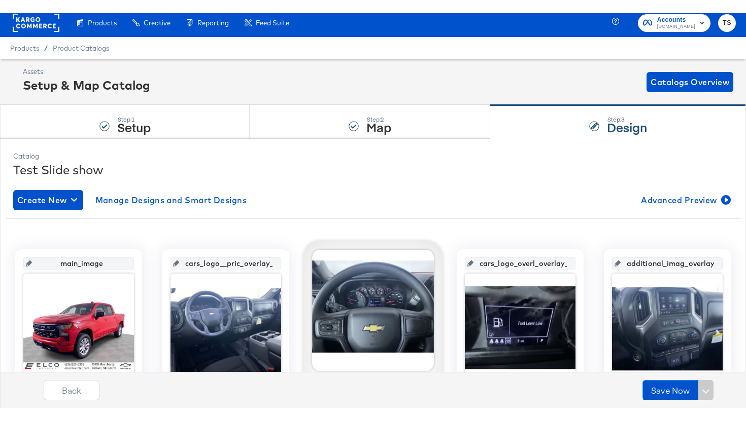
scroll to position [0, 0]
